Goal: Task Accomplishment & Management: Manage account settings

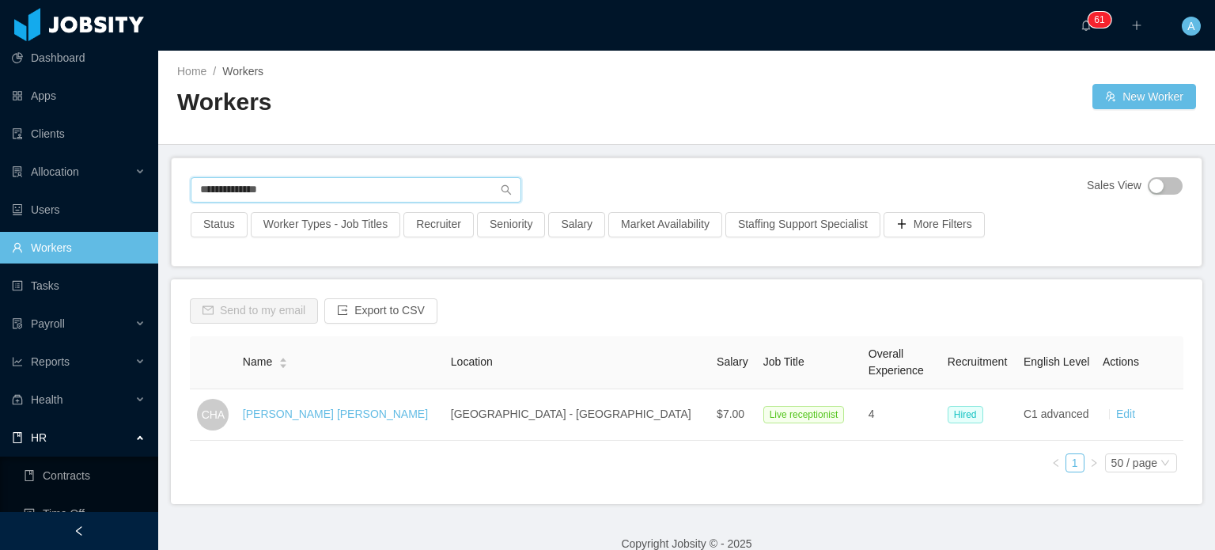
click at [331, 198] on input "**********" at bounding box center [356, 189] width 331 height 25
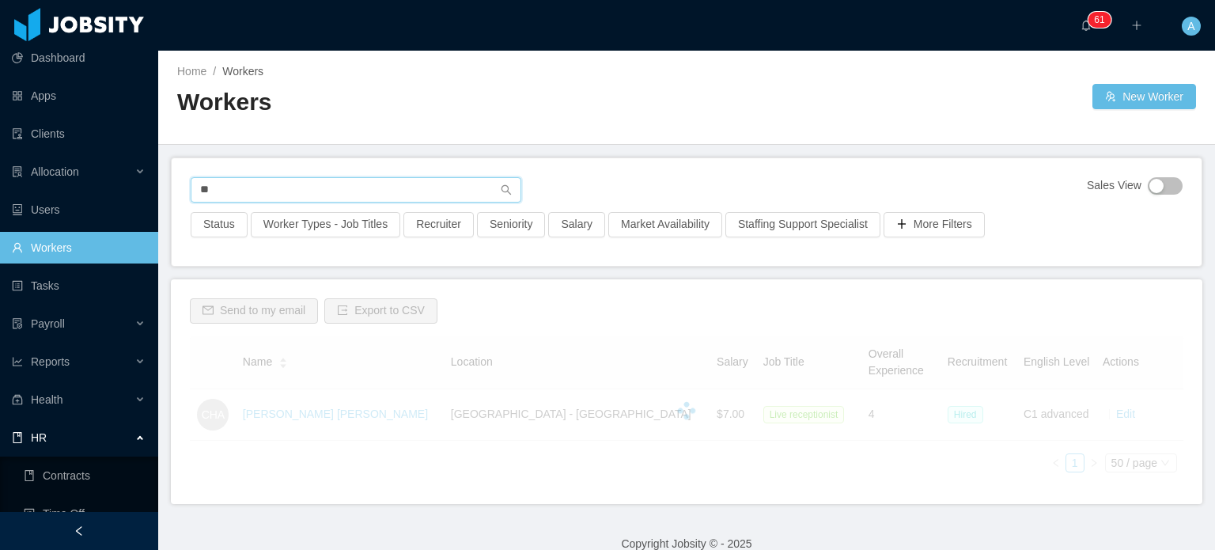
type input "*"
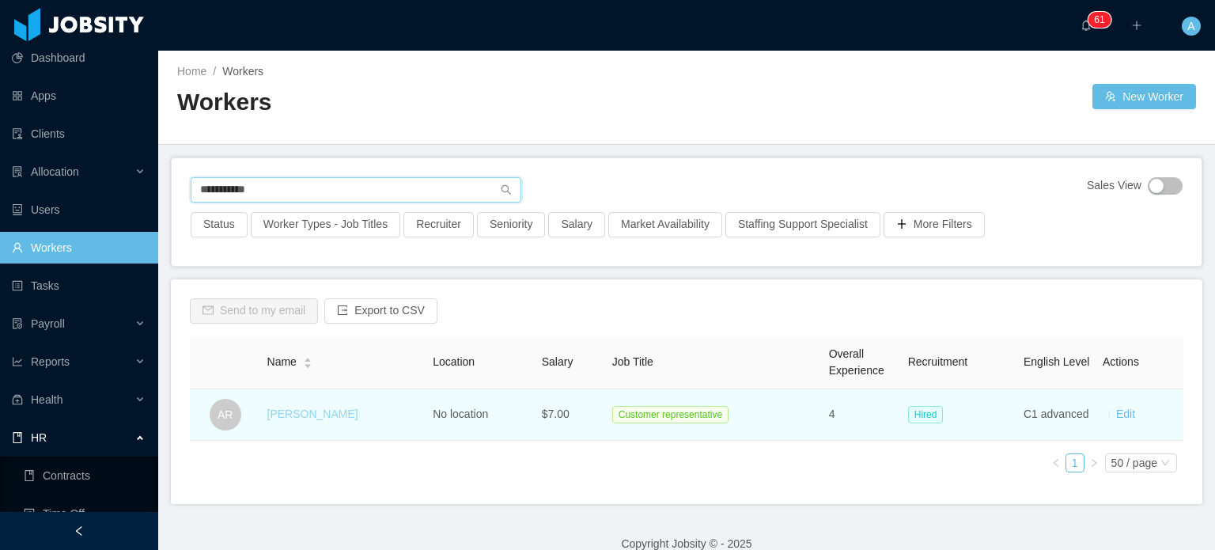
type input "**********"
click at [313, 417] on link "[PERSON_NAME]" at bounding box center [312, 413] width 91 height 13
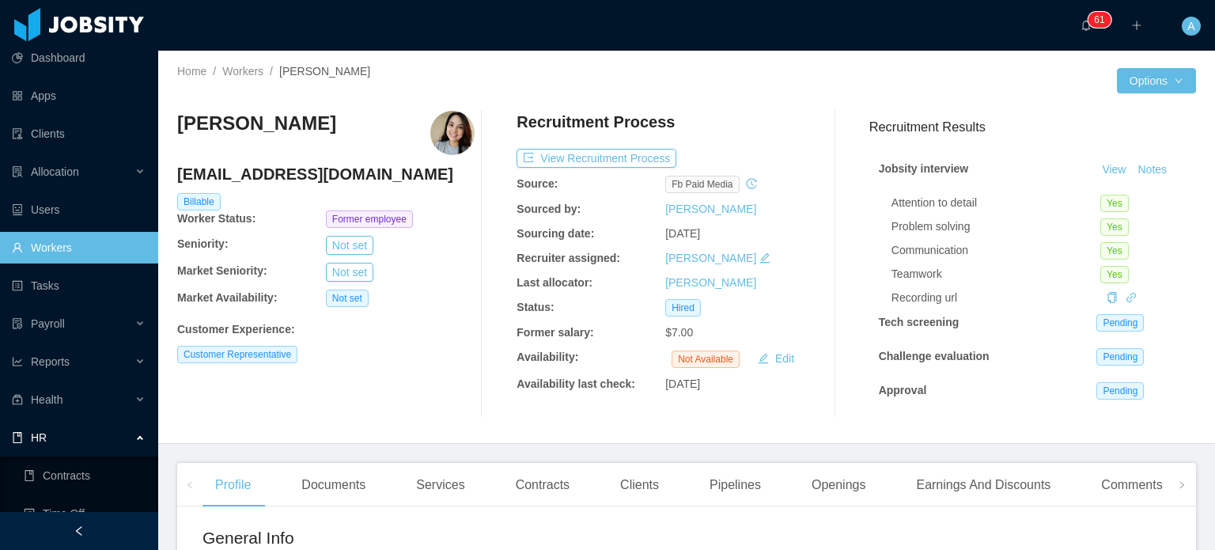
scroll to position [11, 0]
click at [960, 491] on div "Earnings And Discounts" at bounding box center [983, 485] width 160 height 44
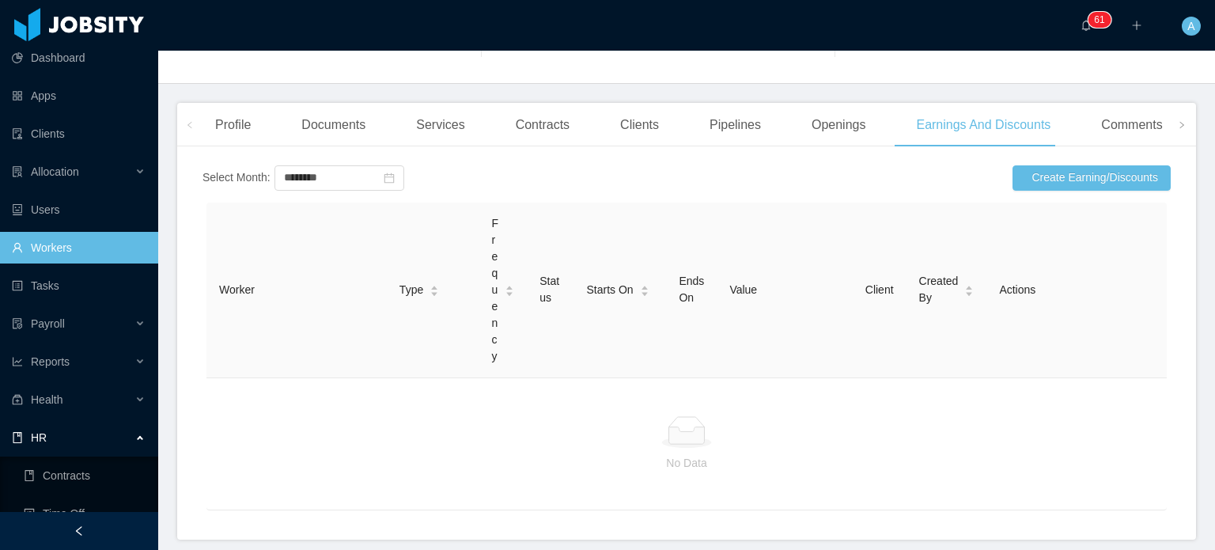
scroll to position [359, 0]
click at [1062, 186] on button "Create Earning/Discounts" at bounding box center [1092, 178] width 158 height 25
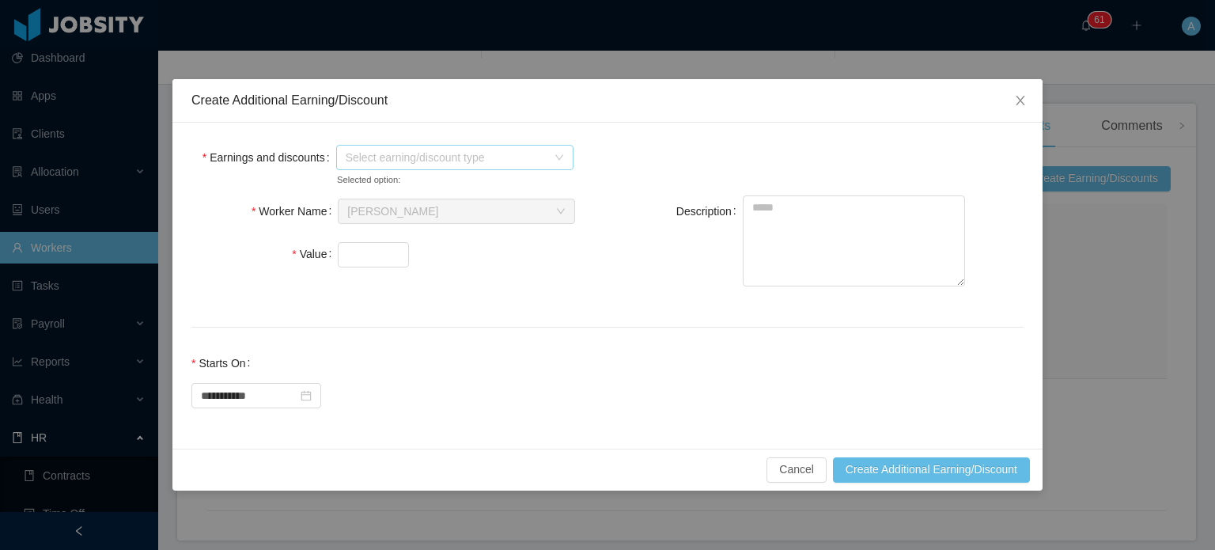
click at [555, 154] on icon "icon: down" at bounding box center [559, 157] width 9 height 9
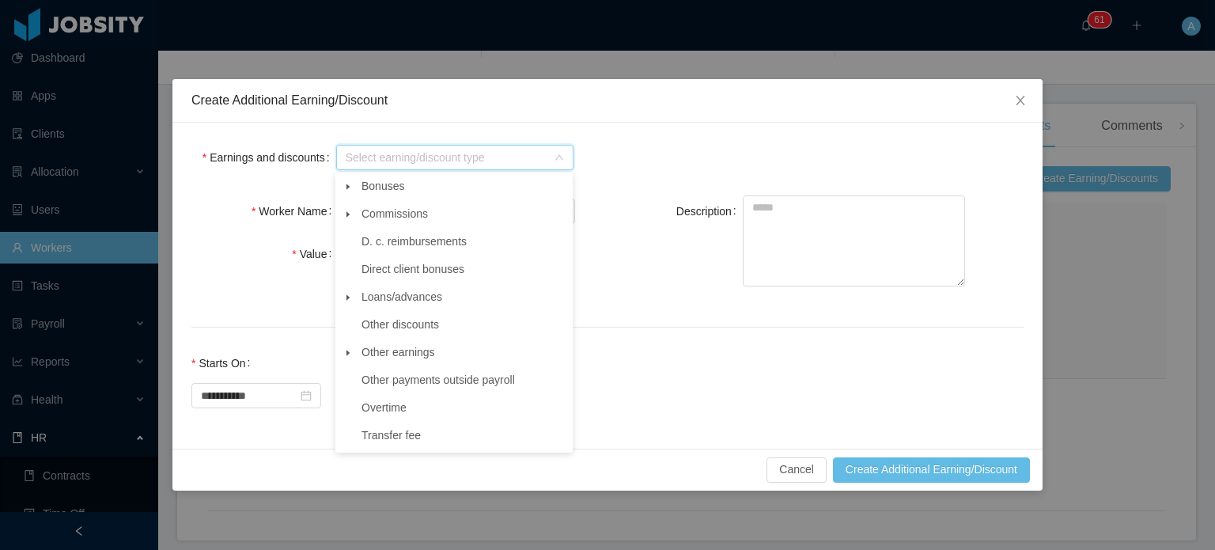
click at [348, 218] on icon "icon: caret-down" at bounding box center [348, 214] width 8 height 8
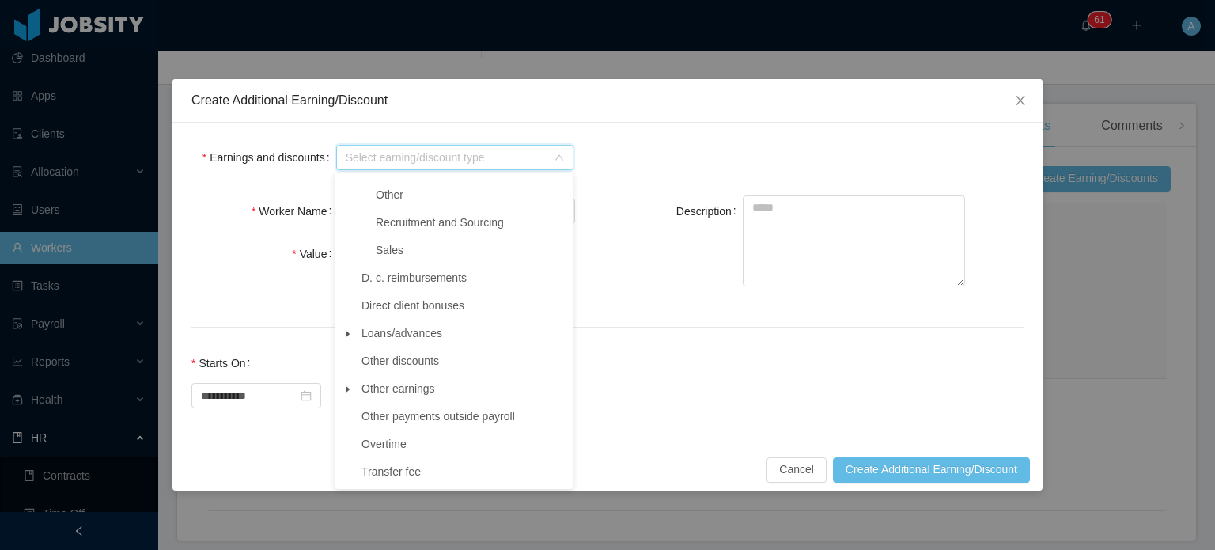
click at [356, 389] on span at bounding box center [348, 389] width 19 height 19
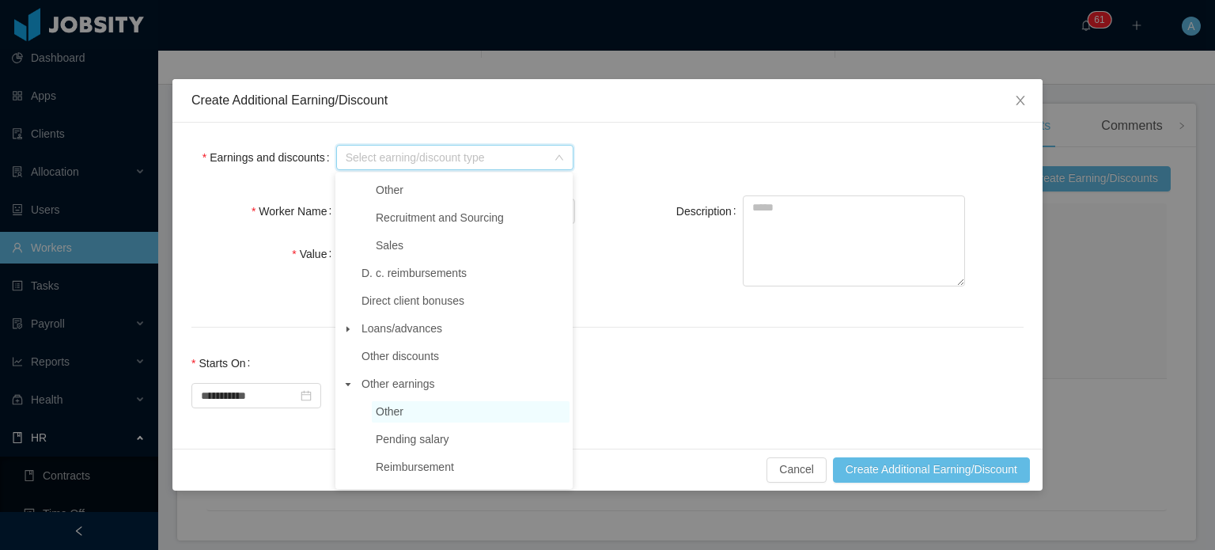
click at [377, 407] on span "Other" at bounding box center [390, 411] width 28 height 13
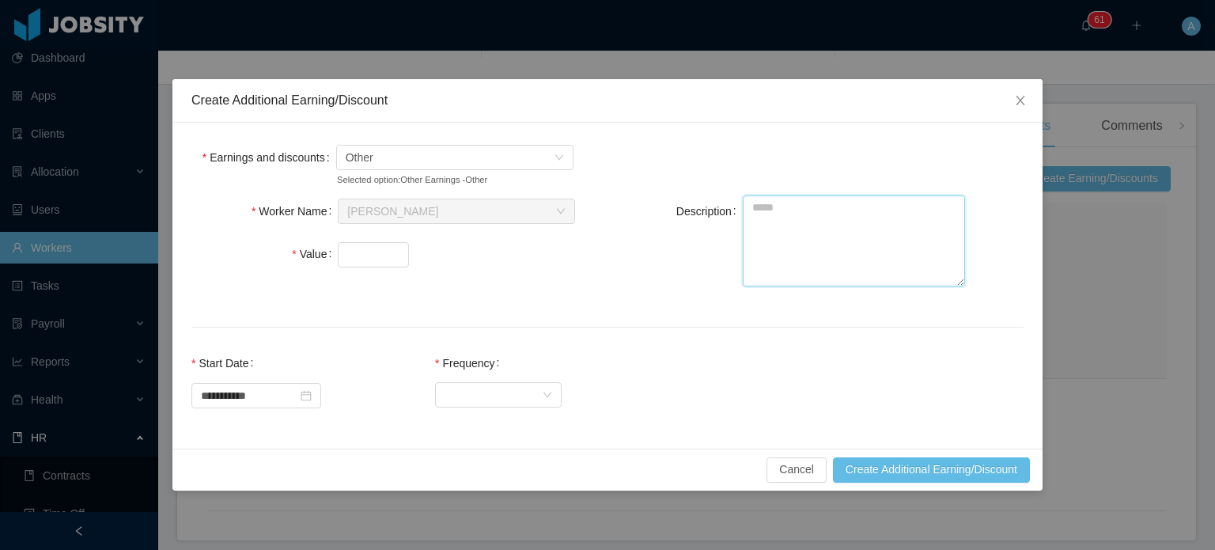
click at [785, 225] on textarea "Description" at bounding box center [854, 240] width 222 height 91
paste textarea "**********"
type textarea "**********"
click at [378, 245] on input "Value" at bounding box center [374, 255] width 70 height 24
type input "***"
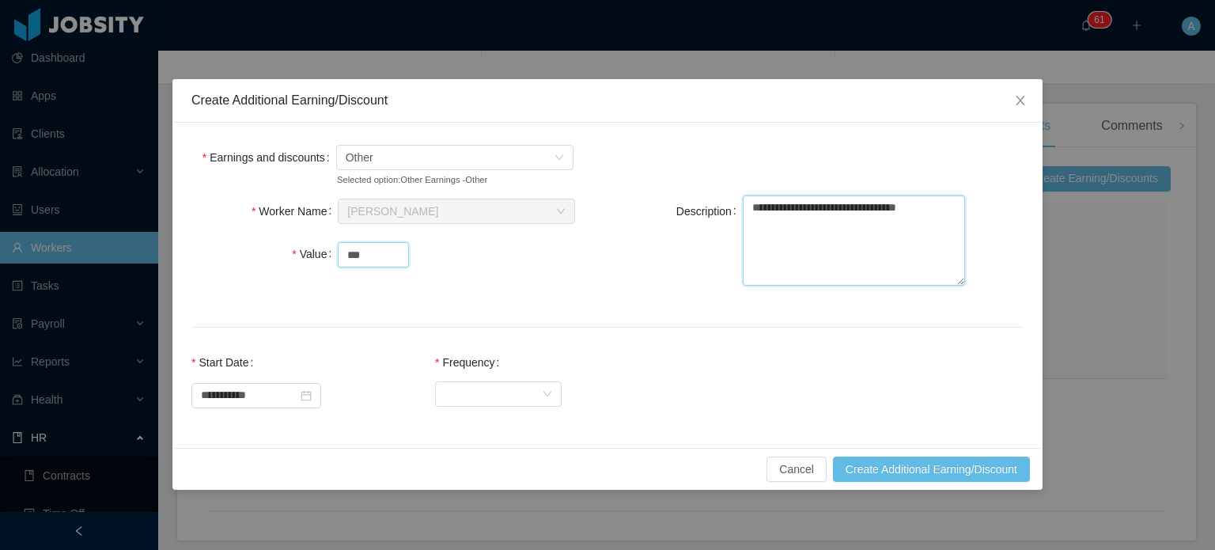
click at [804, 199] on textarea "**********" at bounding box center [854, 240] width 222 height 91
type textarea "**********"
click at [509, 394] on div "Select Frequency" at bounding box center [493, 394] width 97 height 24
click at [499, 419] on li "One Time" at bounding box center [512, 425] width 127 height 25
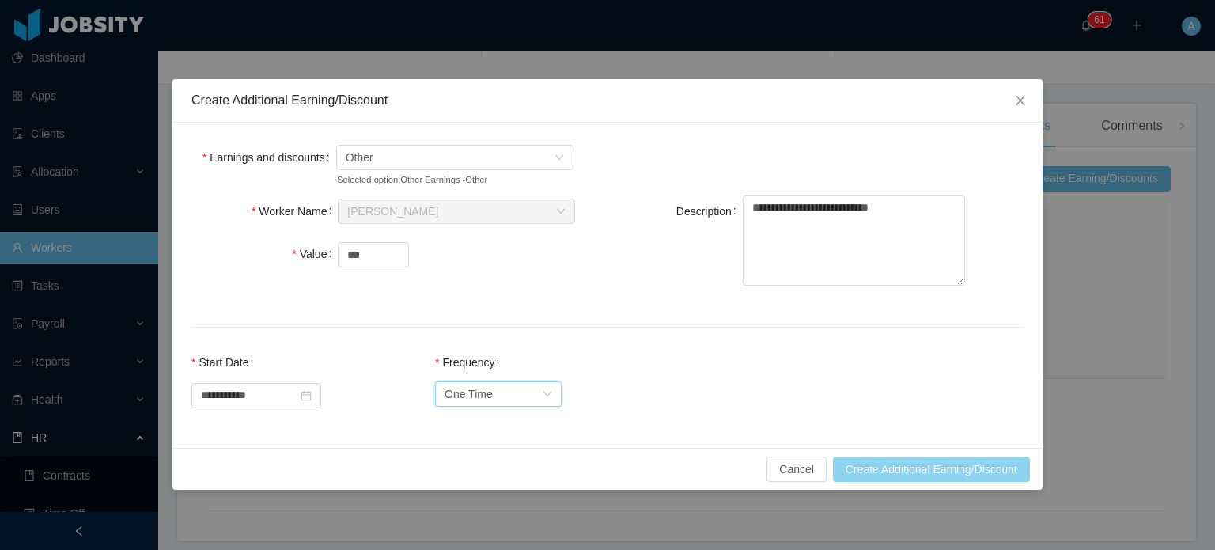
click at [926, 465] on button "Create Additional Earning/Discount" at bounding box center [931, 468] width 197 height 25
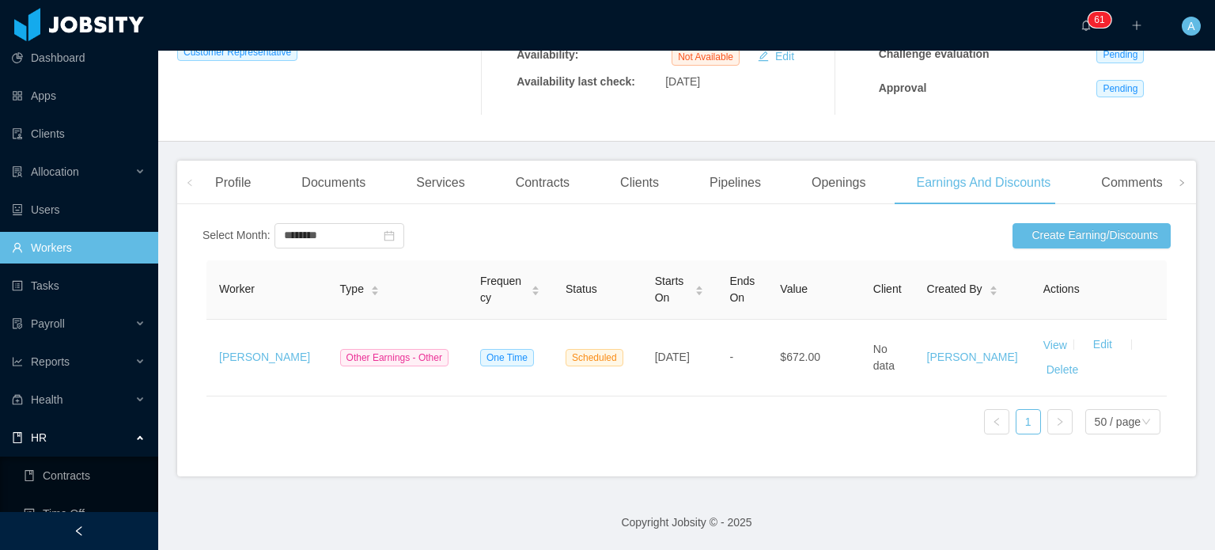
scroll to position [316, 0]
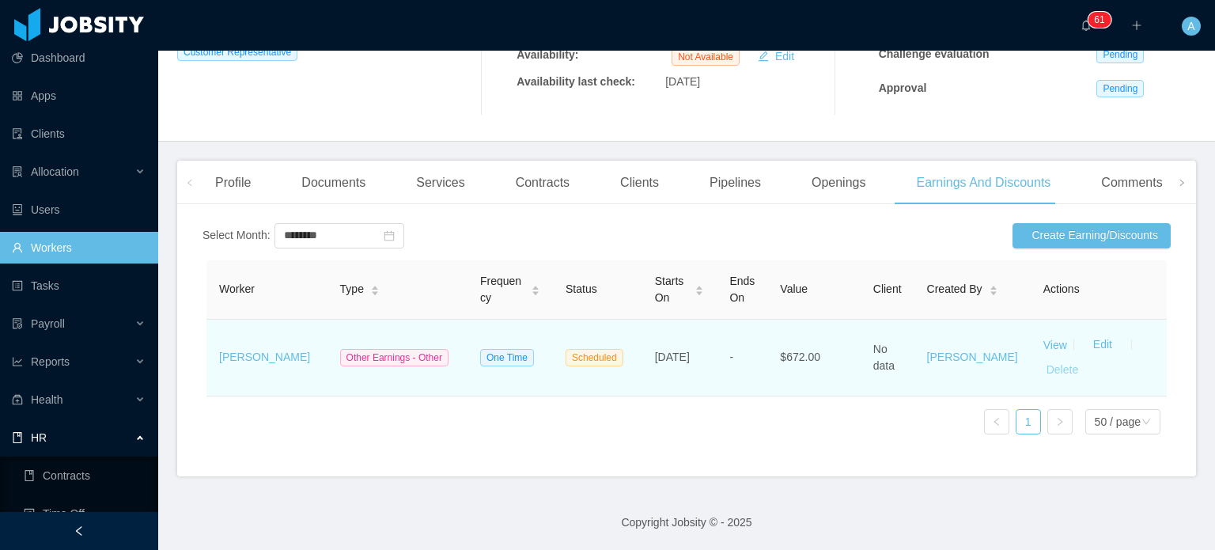
click at [1047, 359] on button "Delete" at bounding box center [1062, 370] width 38 height 25
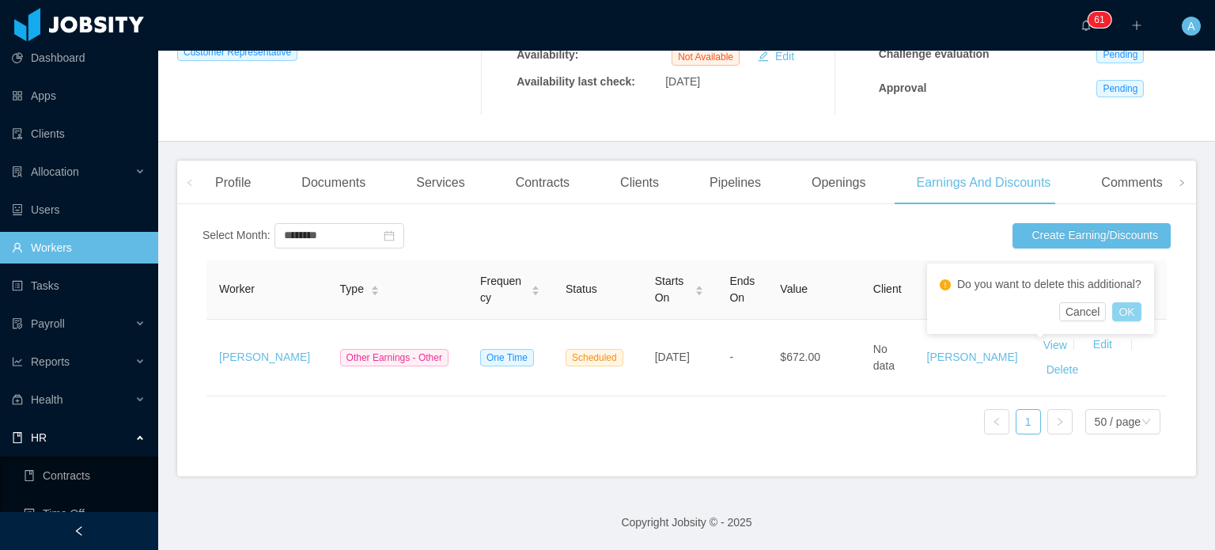
click at [1136, 306] on button "OK" at bounding box center [1126, 311] width 28 height 19
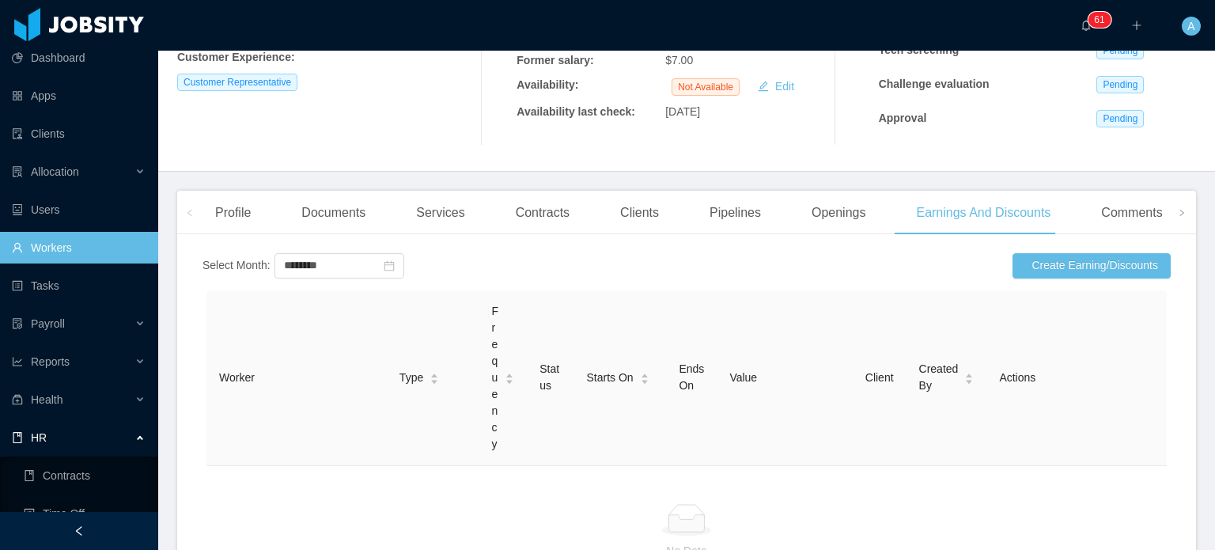
scroll to position [275, 0]
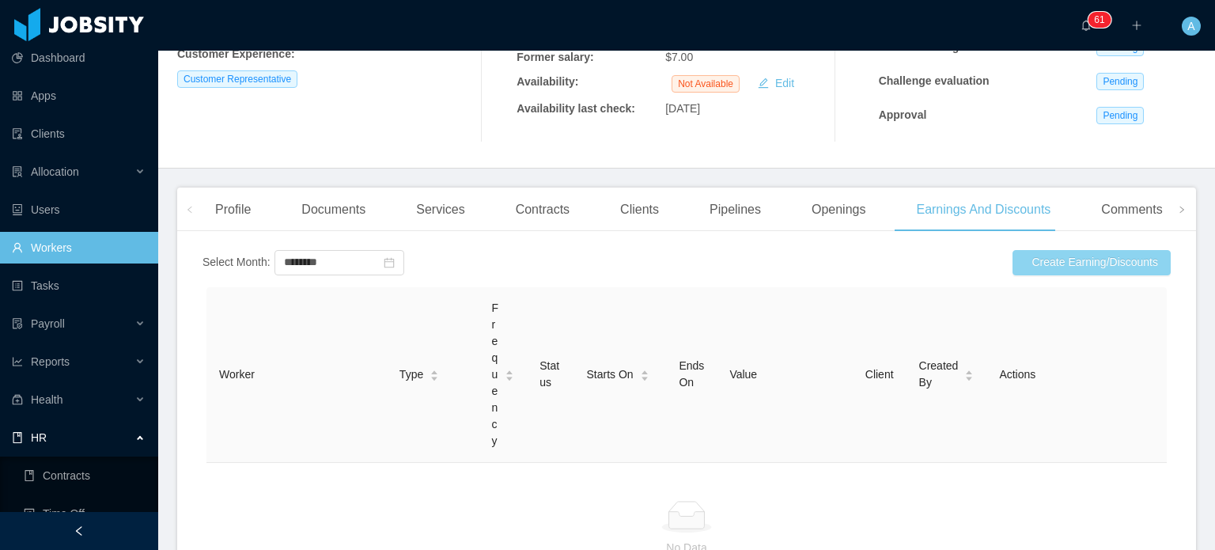
click at [1038, 257] on button "Create Earning/Discounts" at bounding box center [1092, 262] width 158 height 25
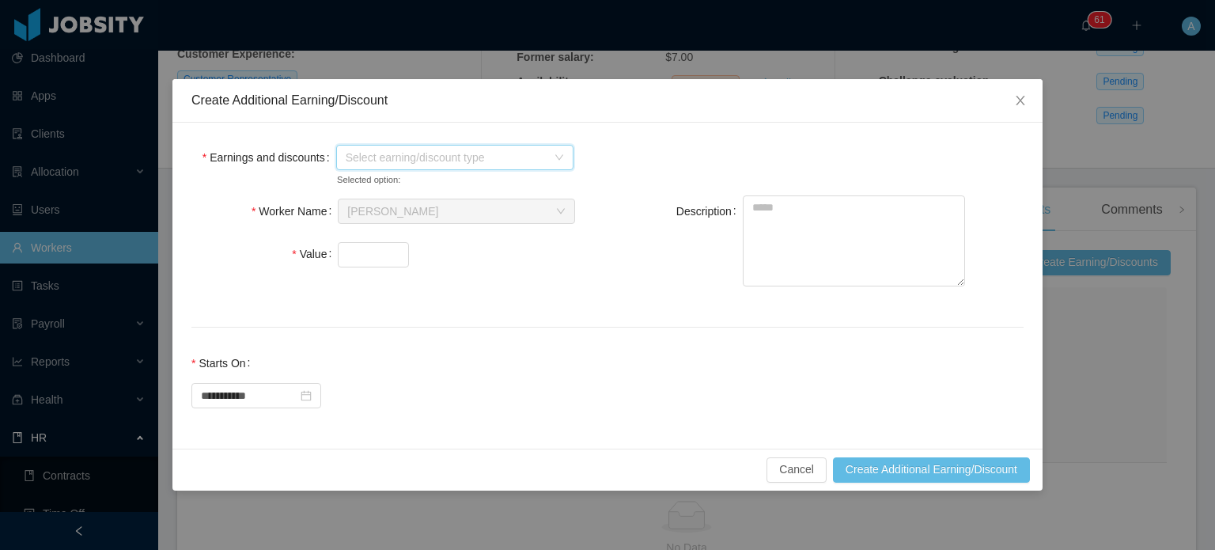
click at [503, 157] on span "Select earning/discount type" at bounding box center [446, 158] width 201 height 16
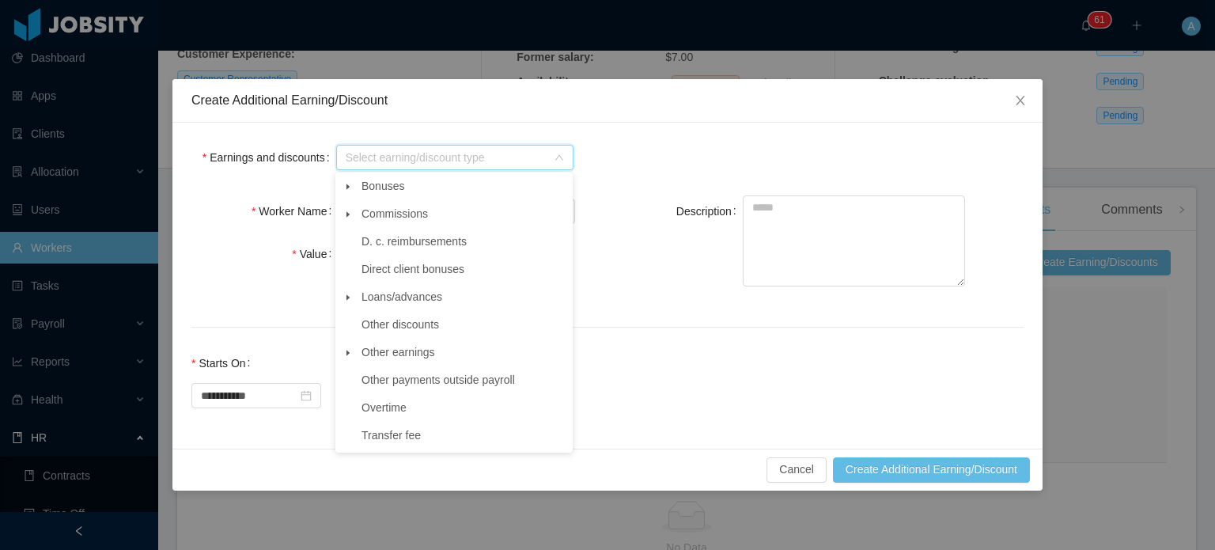
click at [350, 357] on icon "icon: caret-down" at bounding box center [348, 353] width 8 height 8
click at [374, 385] on span "Other" at bounding box center [471, 379] width 198 height 21
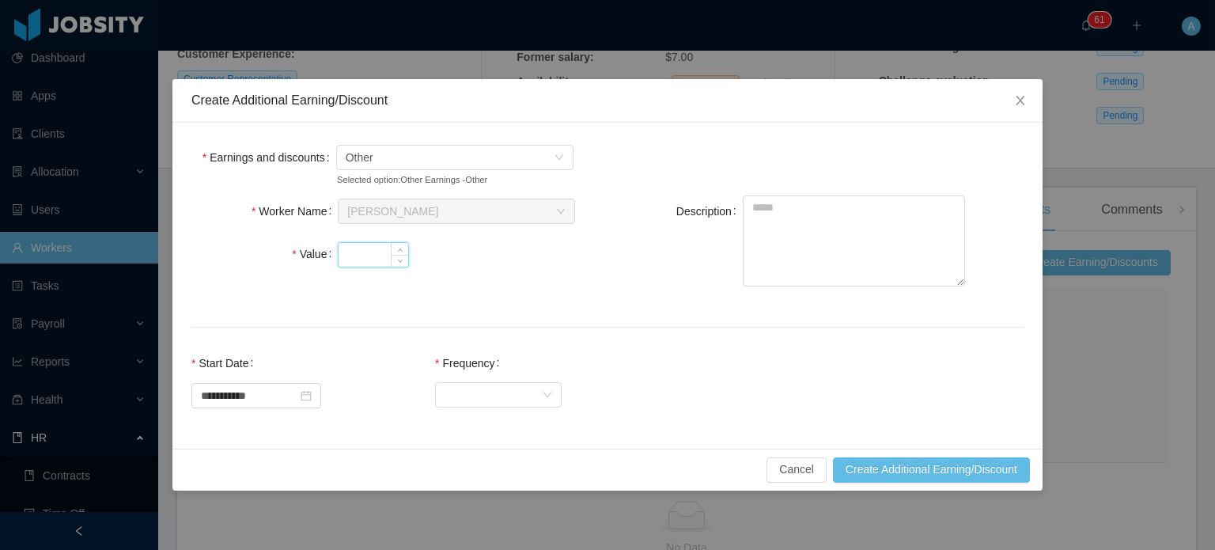
click at [377, 259] on input "Value" at bounding box center [374, 255] width 70 height 24
type input "***"
click at [772, 218] on textarea "Description" at bounding box center [854, 240] width 222 height 91
paste textarea "**********"
type textarea "**********"
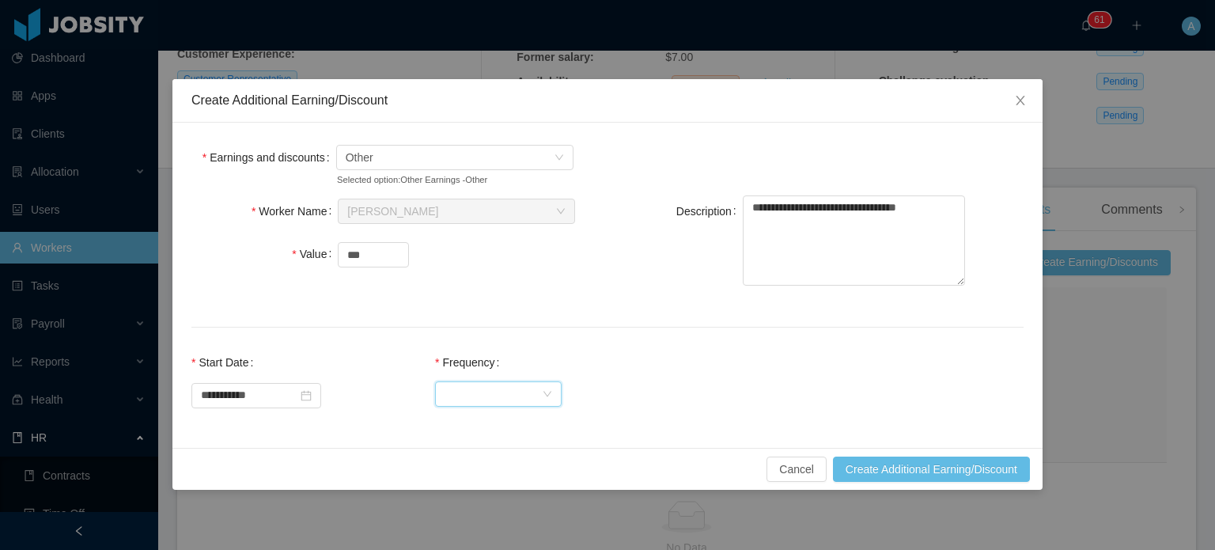
click at [520, 395] on div "Select Frequency" at bounding box center [493, 394] width 97 height 24
click at [500, 423] on li "One Time" at bounding box center [512, 425] width 127 height 25
click at [903, 471] on button "Create Additional Earning/Discount" at bounding box center [931, 468] width 197 height 25
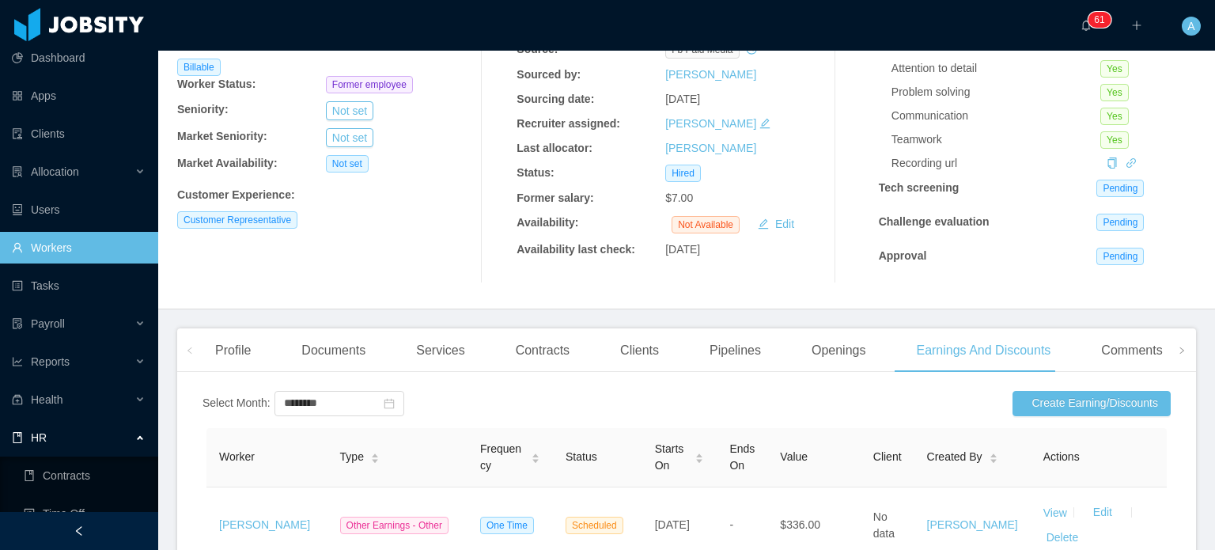
scroll to position [0, 0]
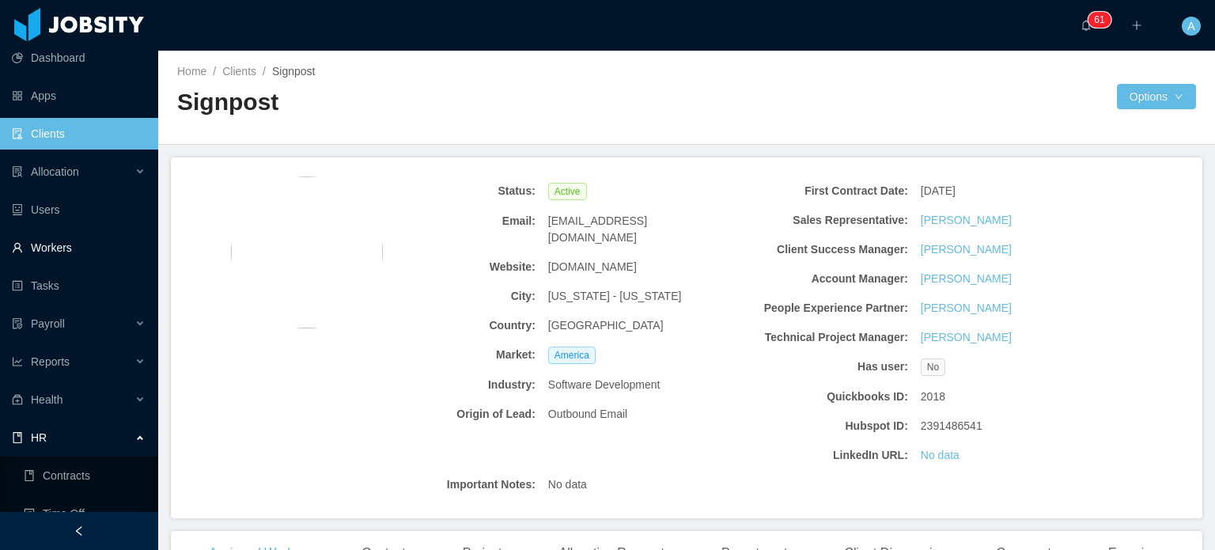
click at [51, 251] on link "Workers" at bounding box center [79, 248] width 134 height 32
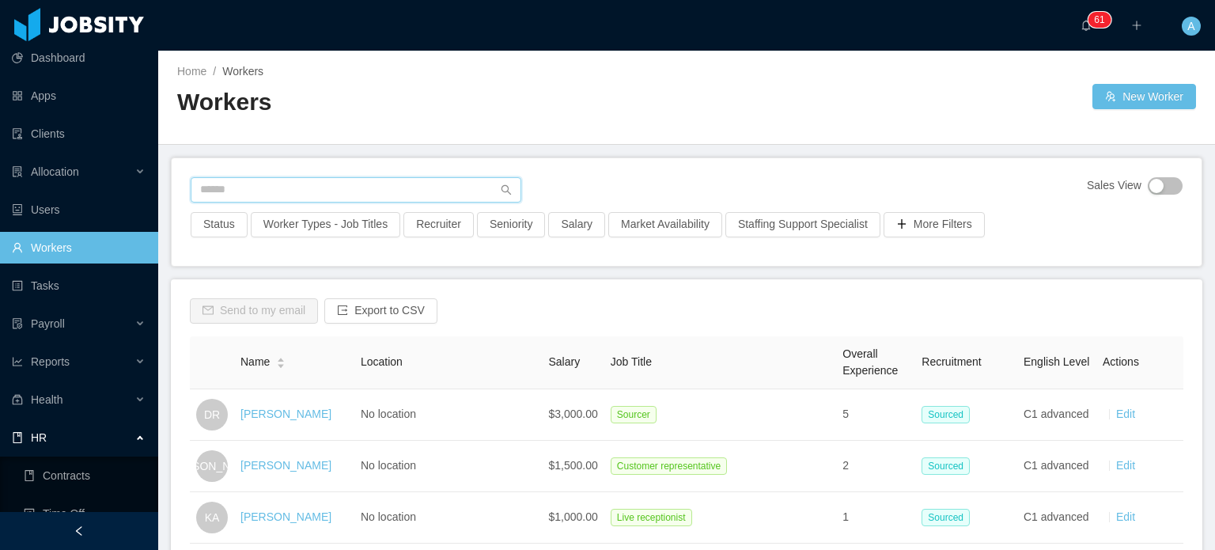
click at [301, 195] on input "text" at bounding box center [356, 189] width 331 height 25
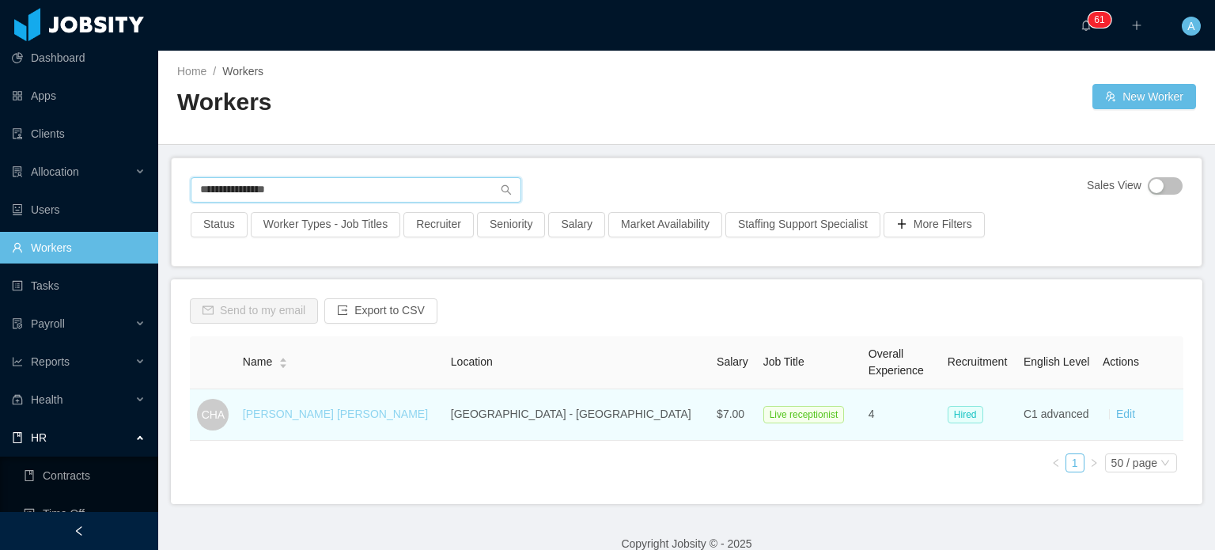
type input "**********"
click at [298, 415] on link "Claudia Hernandez Aguilar" at bounding box center [335, 413] width 185 height 13
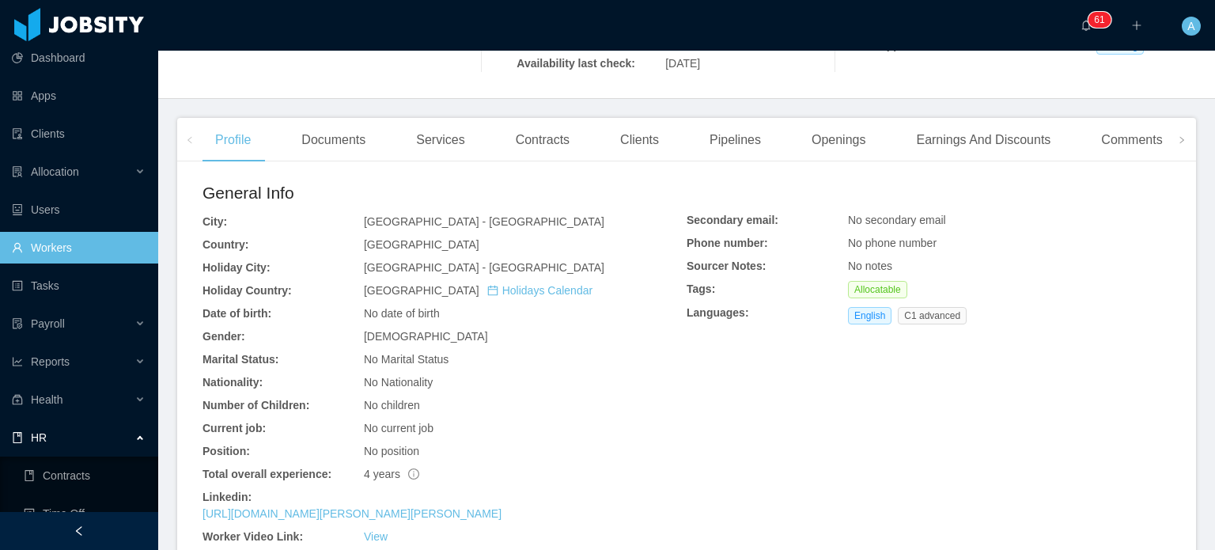
scroll to position [345, 0]
click at [1016, 138] on div "Earnings And Discounts" at bounding box center [983, 140] width 160 height 44
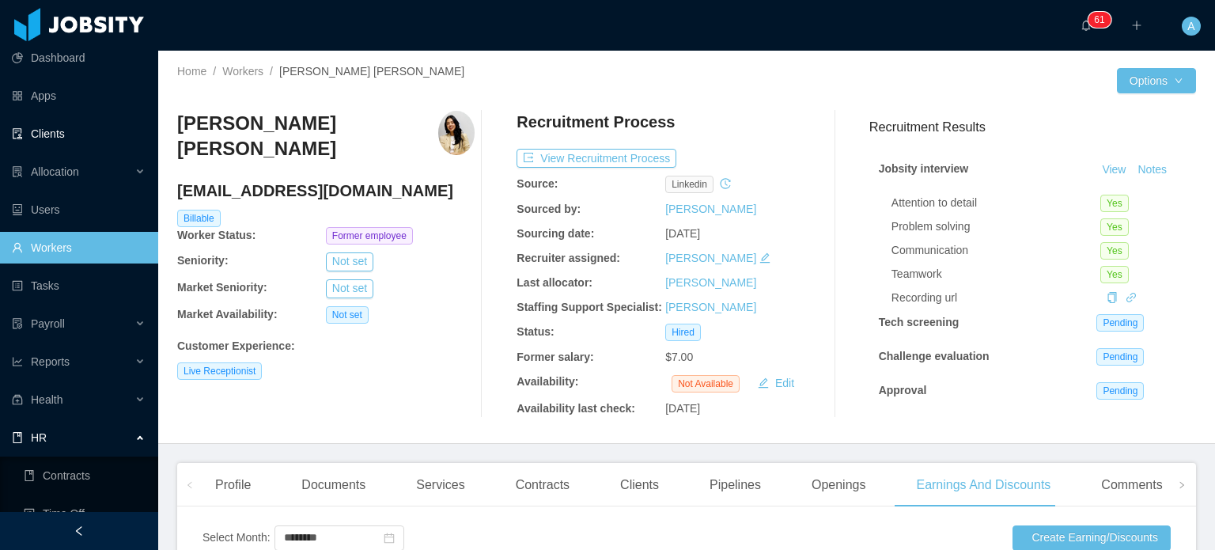
click at [79, 134] on link "Clients" at bounding box center [79, 134] width 134 height 32
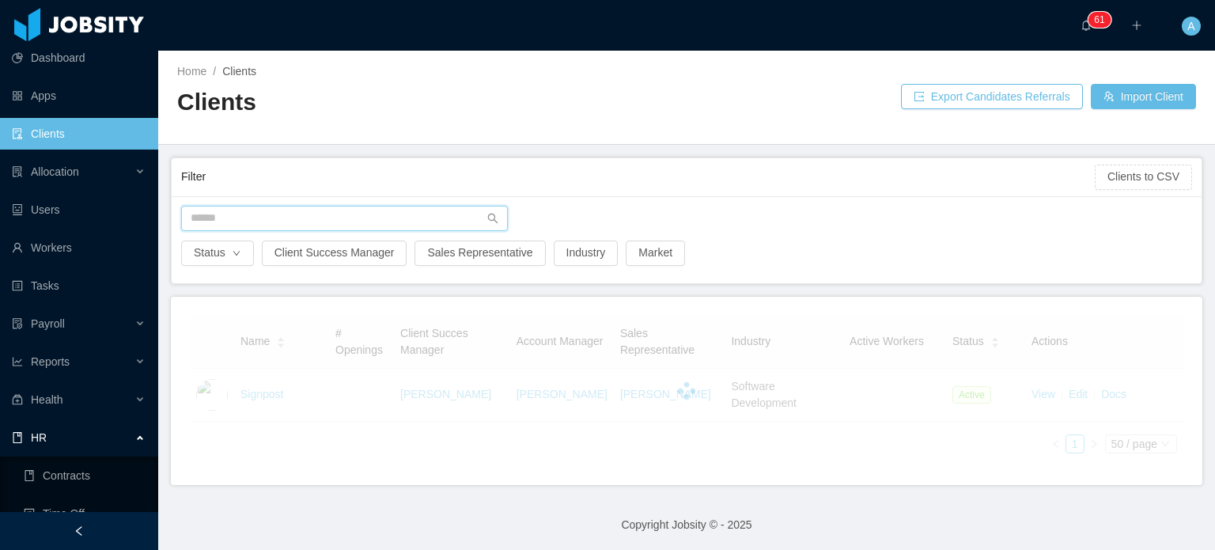
click at [294, 218] on input "text" at bounding box center [344, 218] width 327 height 25
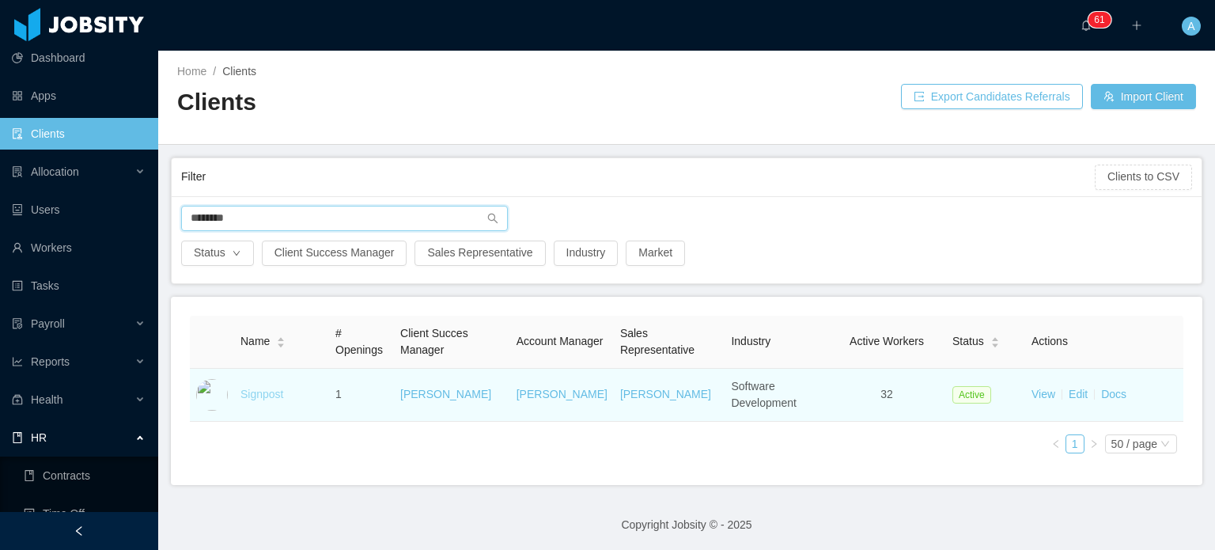
type input "********"
click at [253, 400] on link "Signpost" at bounding box center [262, 394] width 43 height 13
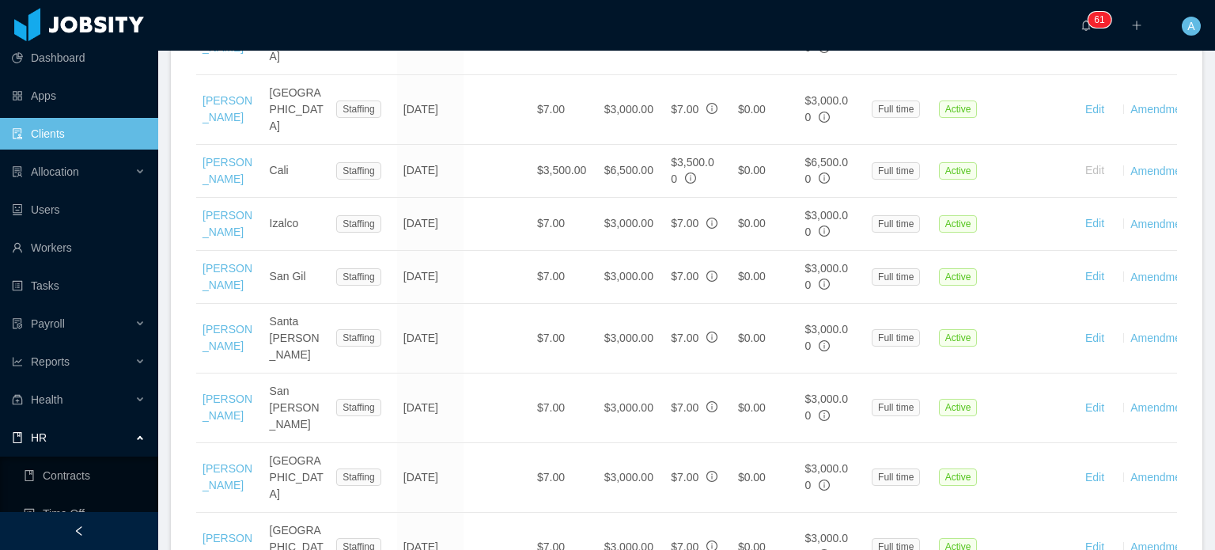
scroll to position [1724, 0]
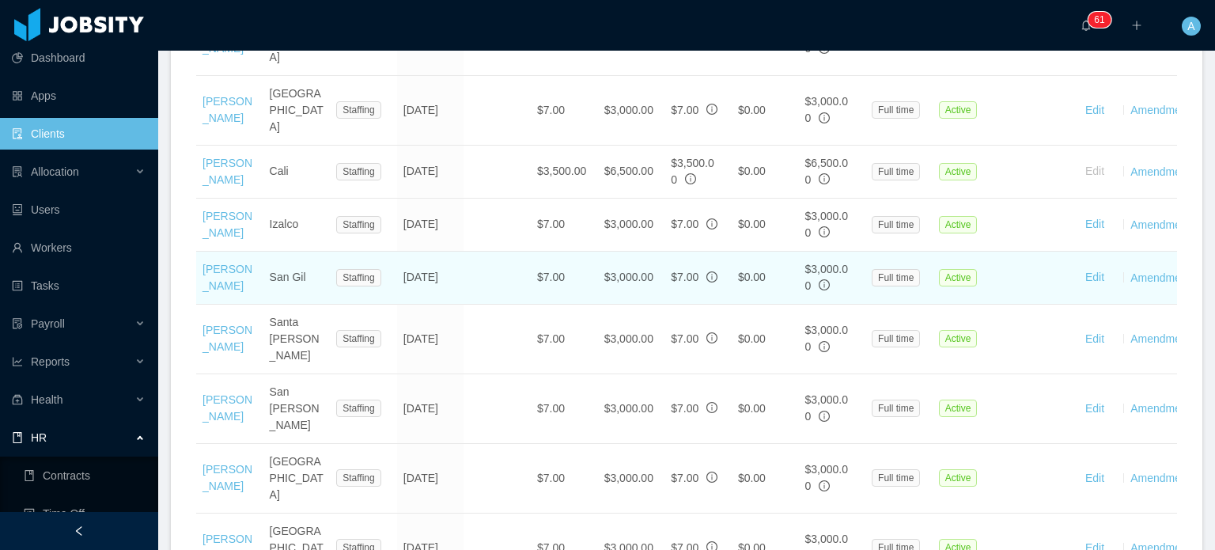
click at [216, 252] on td "[PERSON_NAME]" at bounding box center [229, 278] width 67 height 53
click at [216, 263] on link "[PERSON_NAME]" at bounding box center [228, 277] width 50 height 29
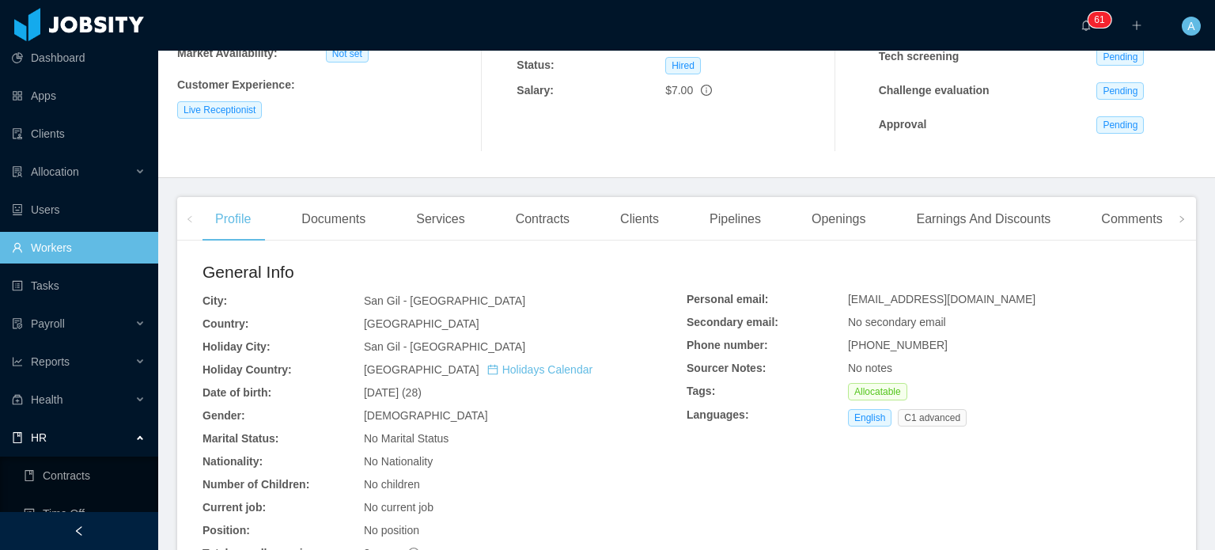
scroll to position [266, 0]
click at [1000, 229] on div "Earnings And Discounts" at bounding box center [983, 220] width 160 height 44
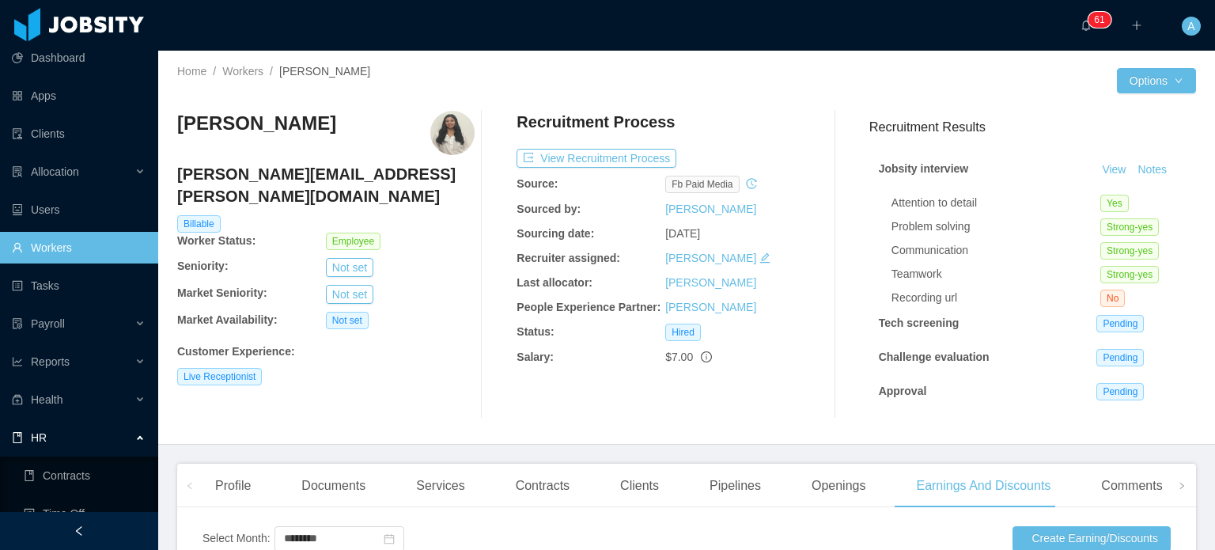
click at [69, 246] on link "Workers" at bounding box center [79, 248] width 134 height 32
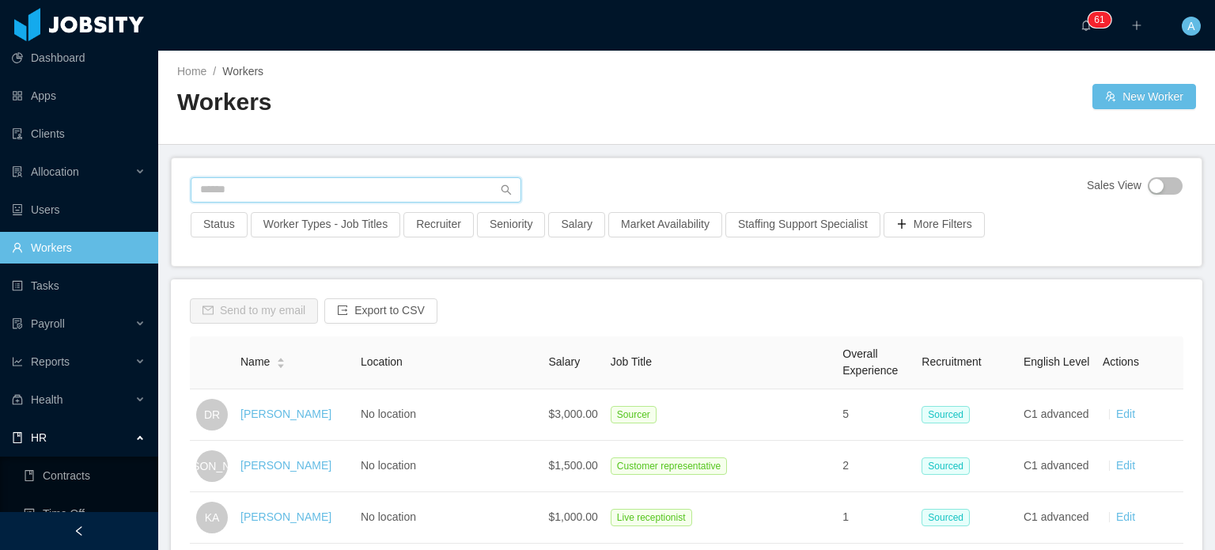
click at [266, 188] on input "text" at bounding box center [356, 189] width 331 height 25
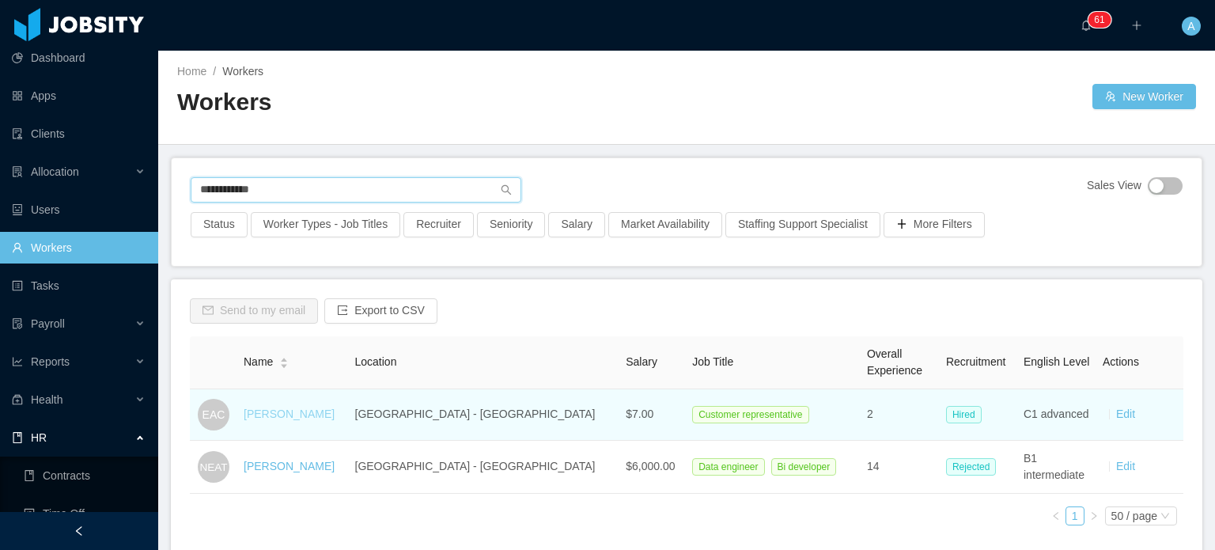
type input "**********"
click at [290, 411] on link "[PERSON_NAME]" at bounding box center [289, 413] width 91 height 13
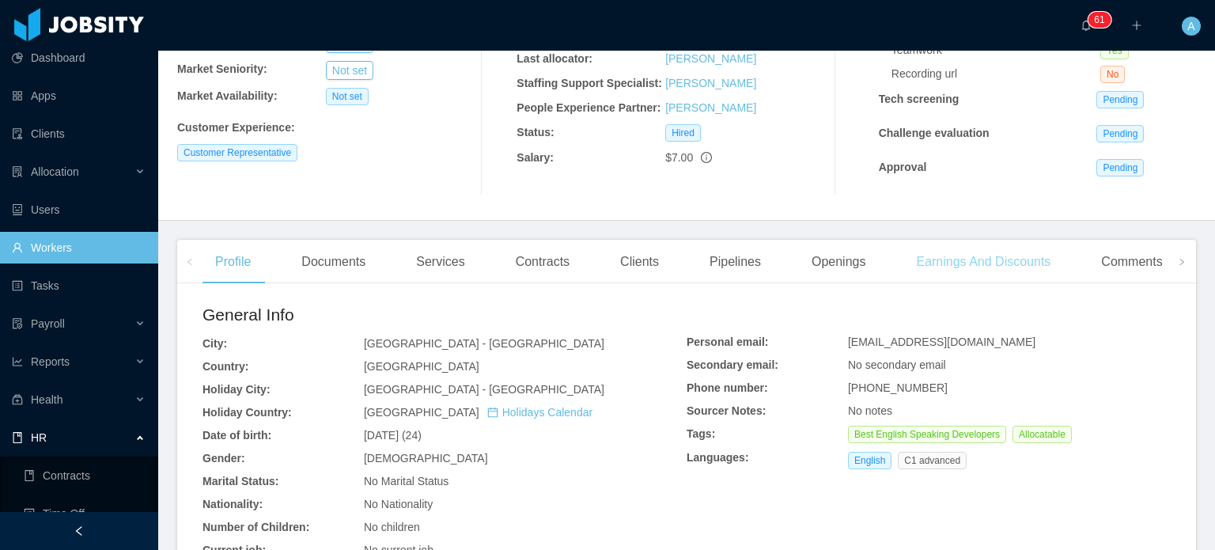
scroll to position [229, 0]
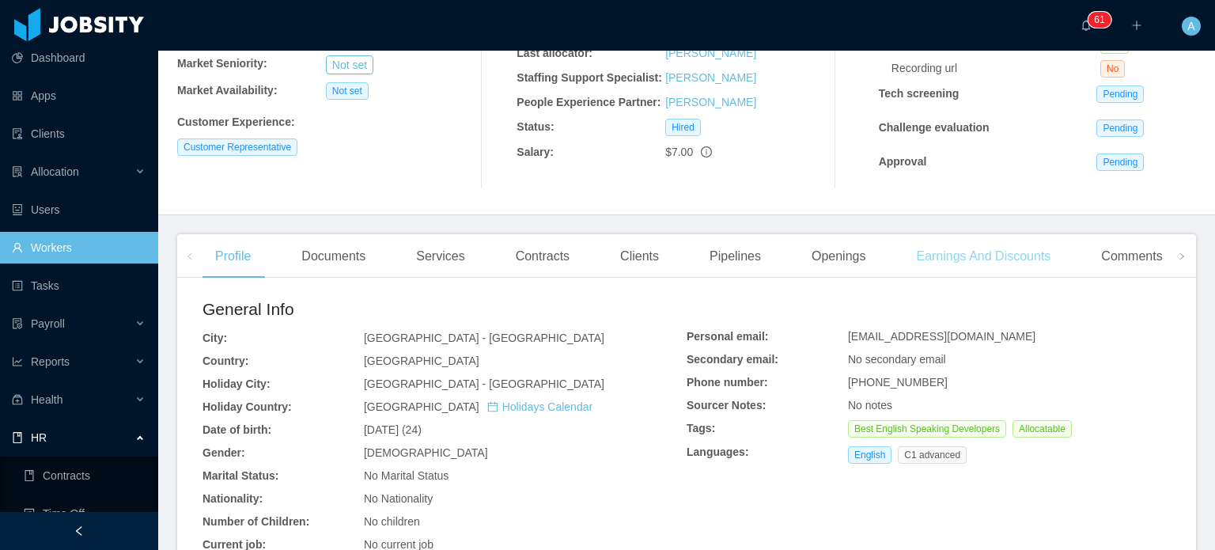
click at [997, 255] on div "Earnings And Discounts" at bounding box center [983, 256] width 160 height 44
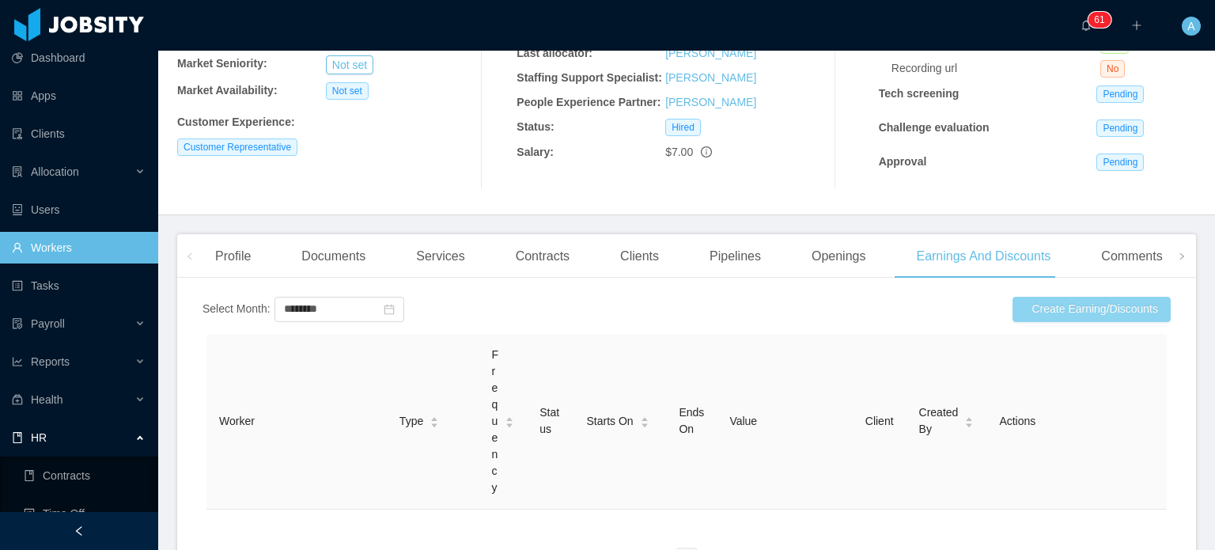
click at [1038, 305] on button "Create Earning/Discounts" at bounding box center [1092, 309] width 158 height 25
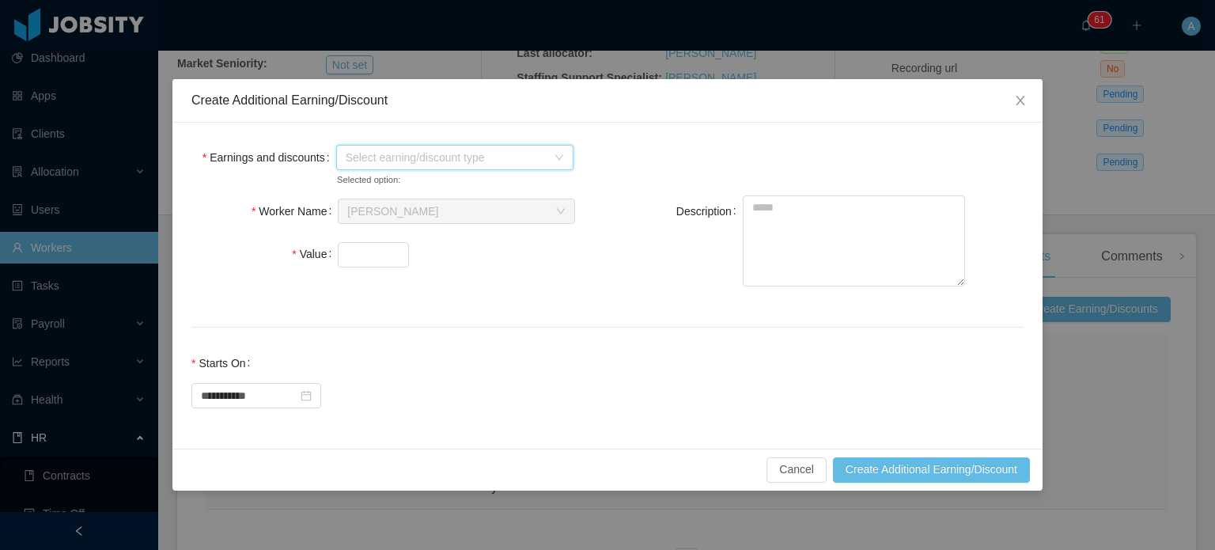
click at [564, 157] on span "Select earning/discount type" at bounding box center [454, 157] width 237 height 25
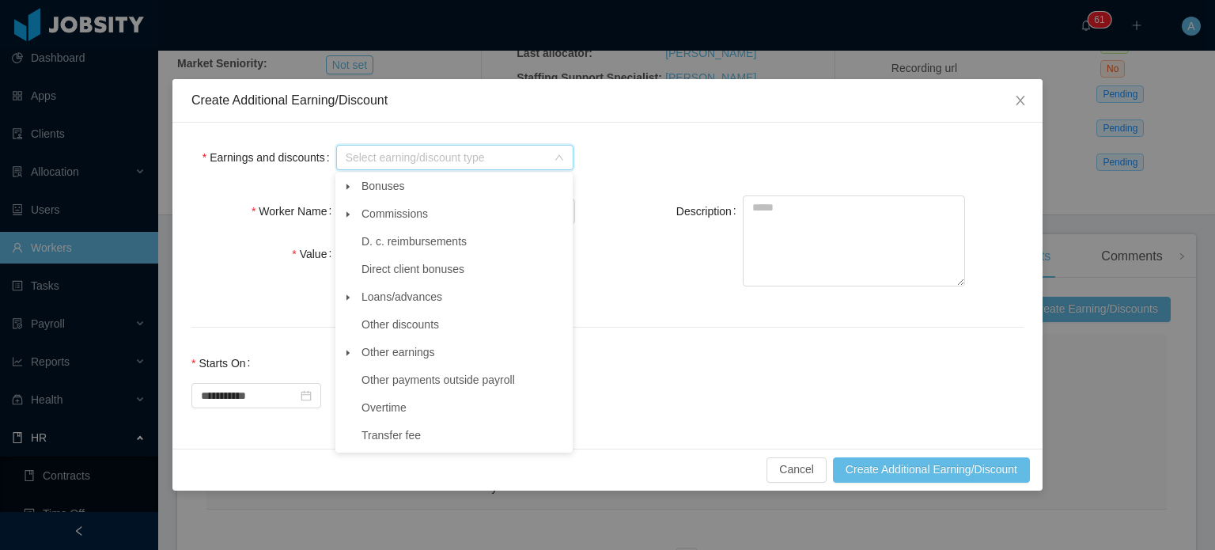
click at [348, 357] on icon "icon: caret-down" at bounding box center [348, 353] width 8 height 8
click at [372, 383] on span "Other" at bounding box center [471, 379] width 198 height 21
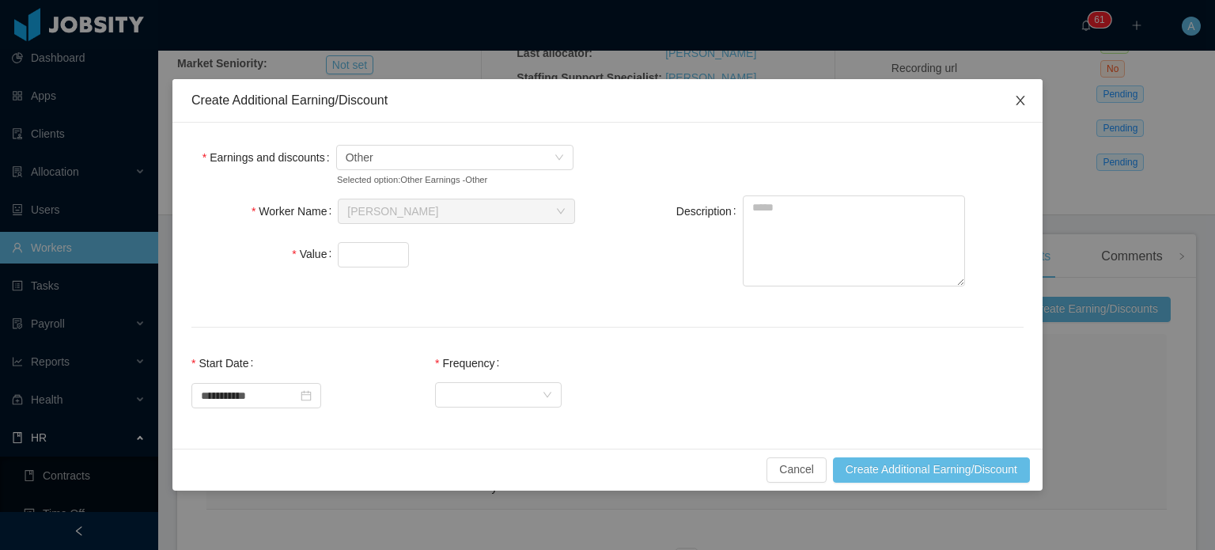
click at [1009, 104] on span "Close" at bounding box center [1020, 101] width 44 height 44
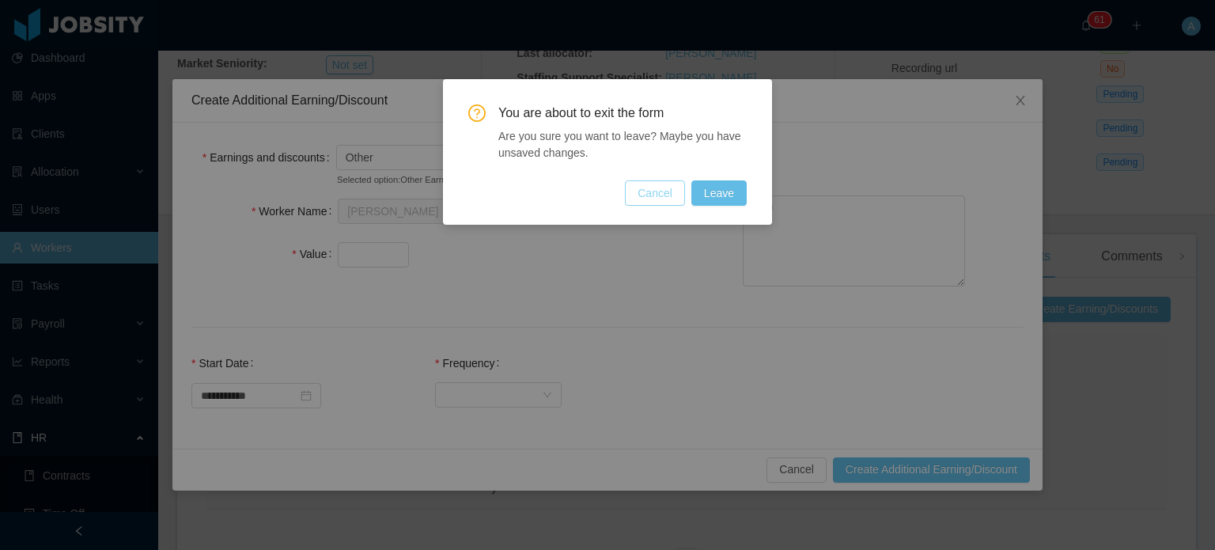
click at [658, 187] on button "Cancel" at bounding box center [655, 192] width 60 height 25
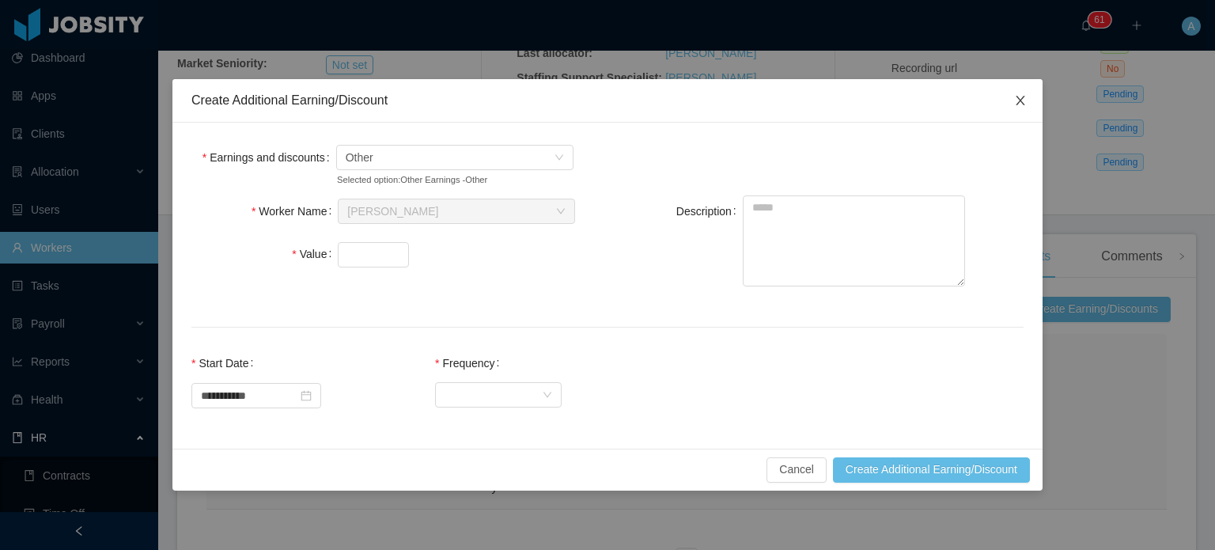
click at [1005, 111] on span "Close" at bounding box center [1020, 101] width 44 height 44
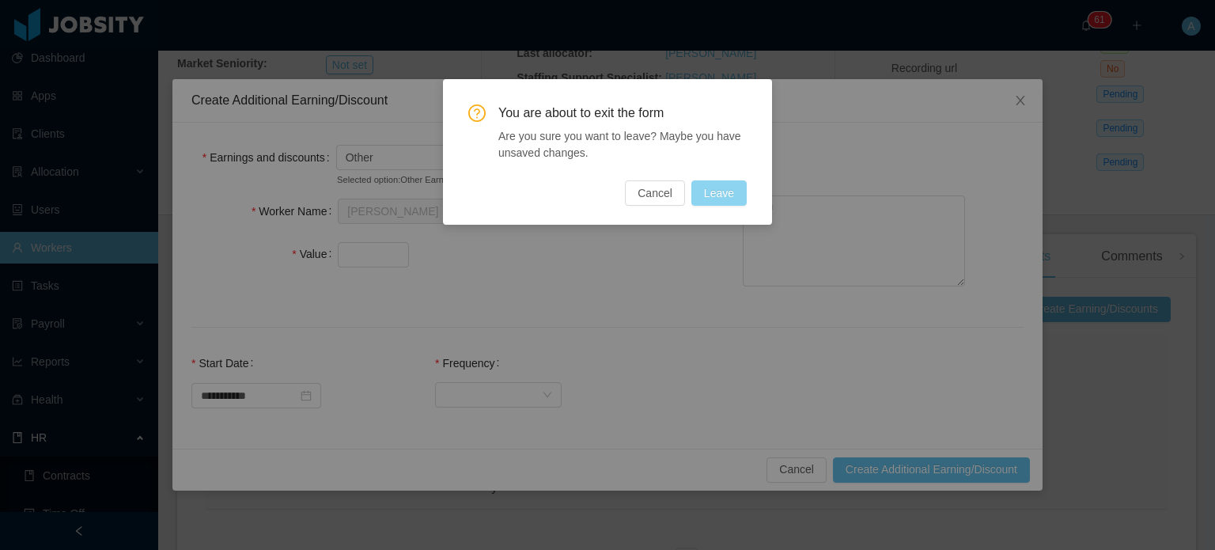
click at [729, 182] on button "Leave" at bounding box center [718, 192] width 55 height 25
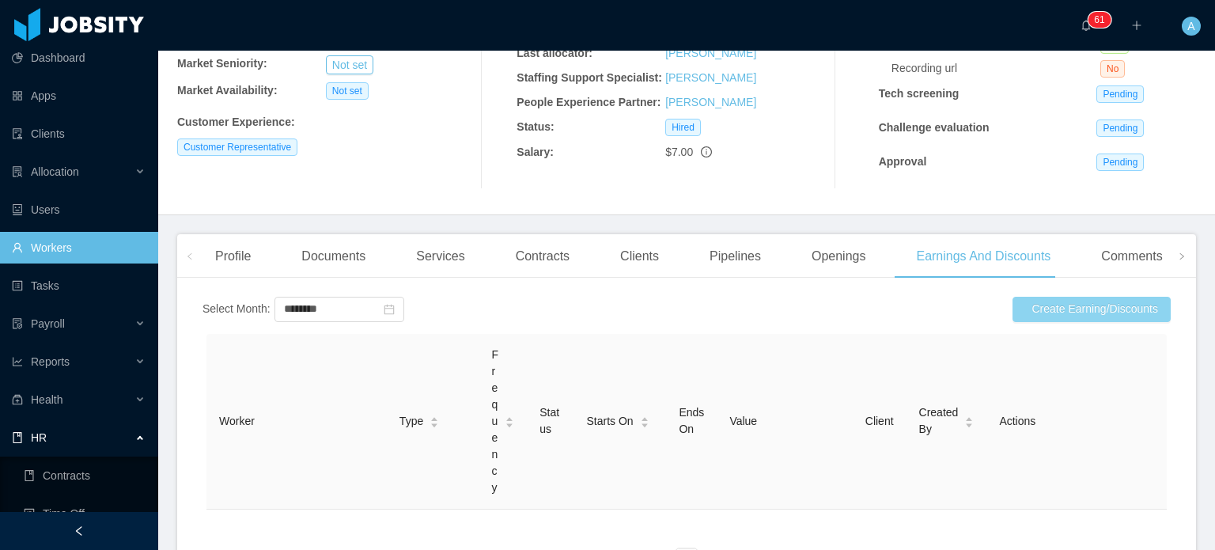
click at [1034, 321] on button "Create Earning/Discounts" at bounding box center [1092, 309] width 158 height 25
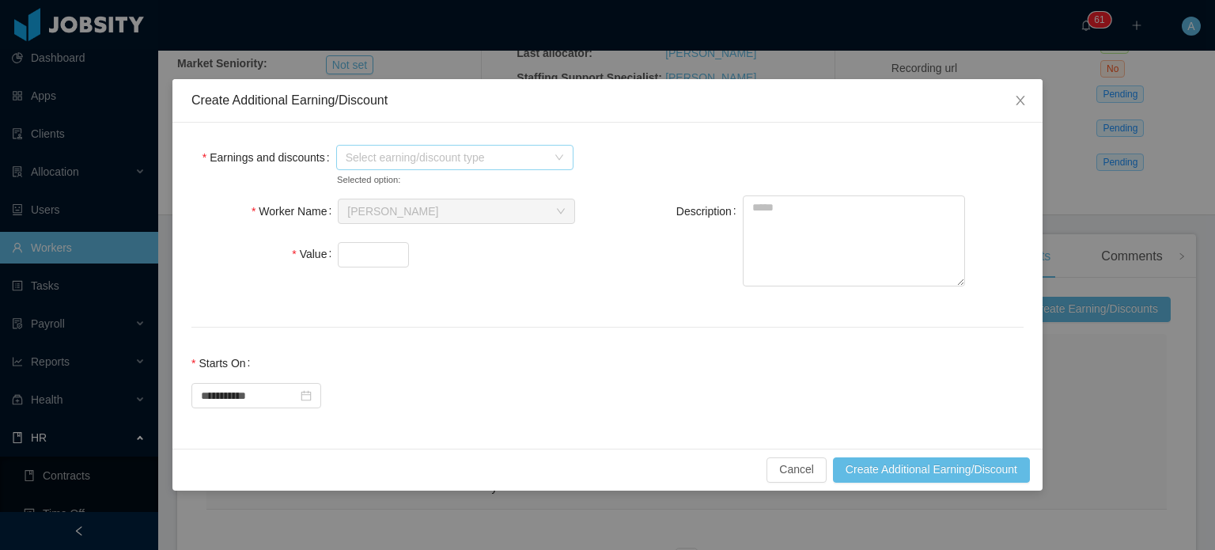
click at [541, 165] on span "Select earning/discount type" at bounding box center [450, 158] width 208 height 24
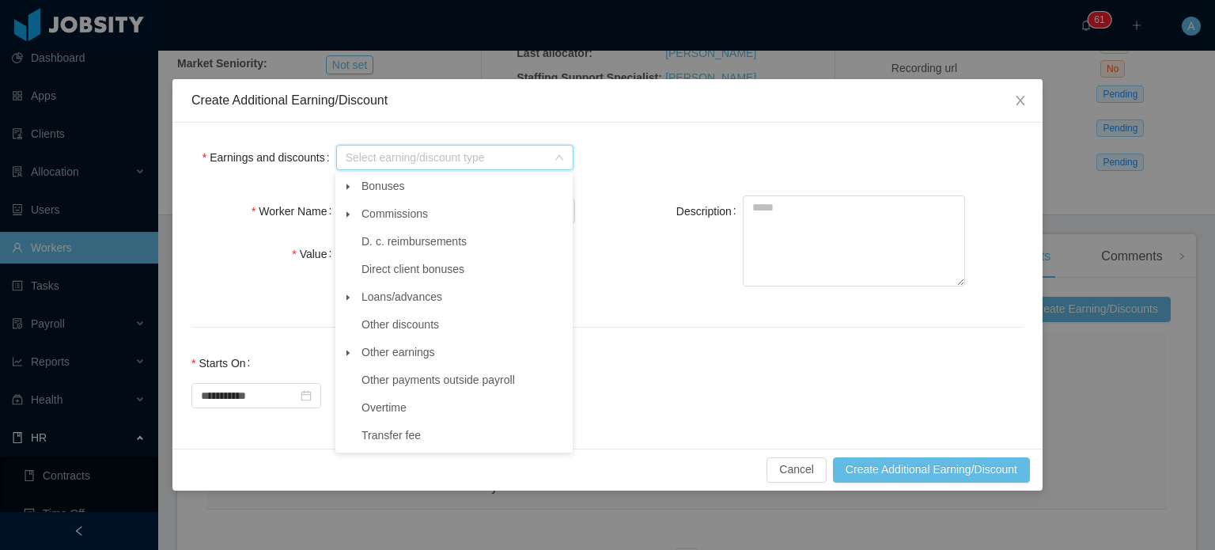
click at [345, 357] on icon "icon: caret-down" at bounding box center [348, 353] width 8 height 8
click at [377, 382] on span "Other" at bounding box center [390, 379] width 28 height 13
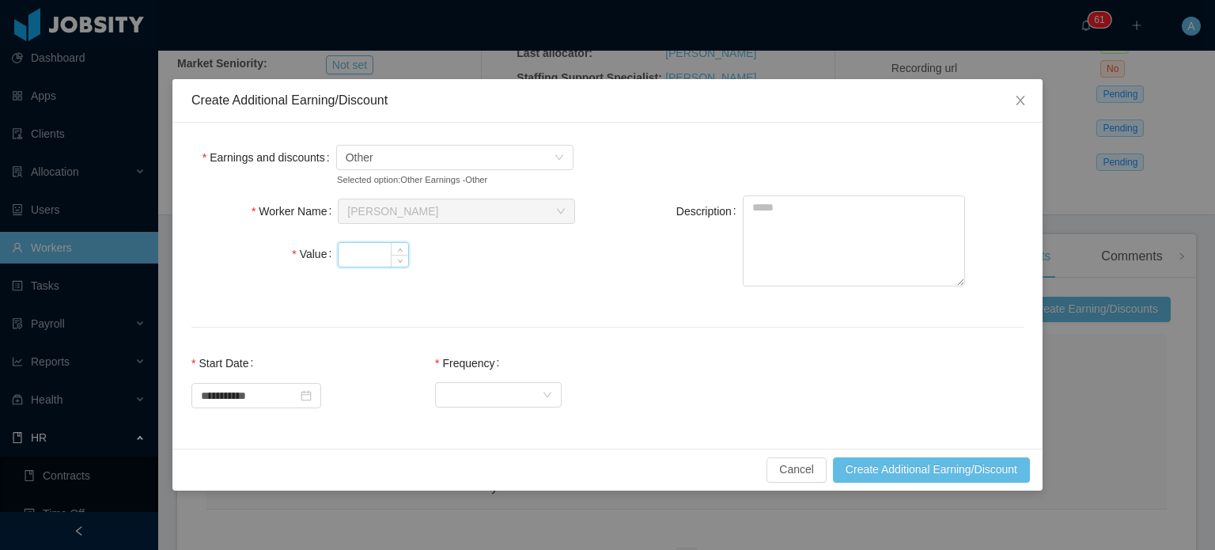
click at [367, 246] on input "Value" at bounding box center [374, 255] width 70 height 24
type input "******"
click at [762, 221] on textarea "Description" at bounding box center [854, 240] width 222 height 91
click at [748, 206] on textarea "*********" at bounding box center [854, 240] width 222 height 91
type textarea "**********"
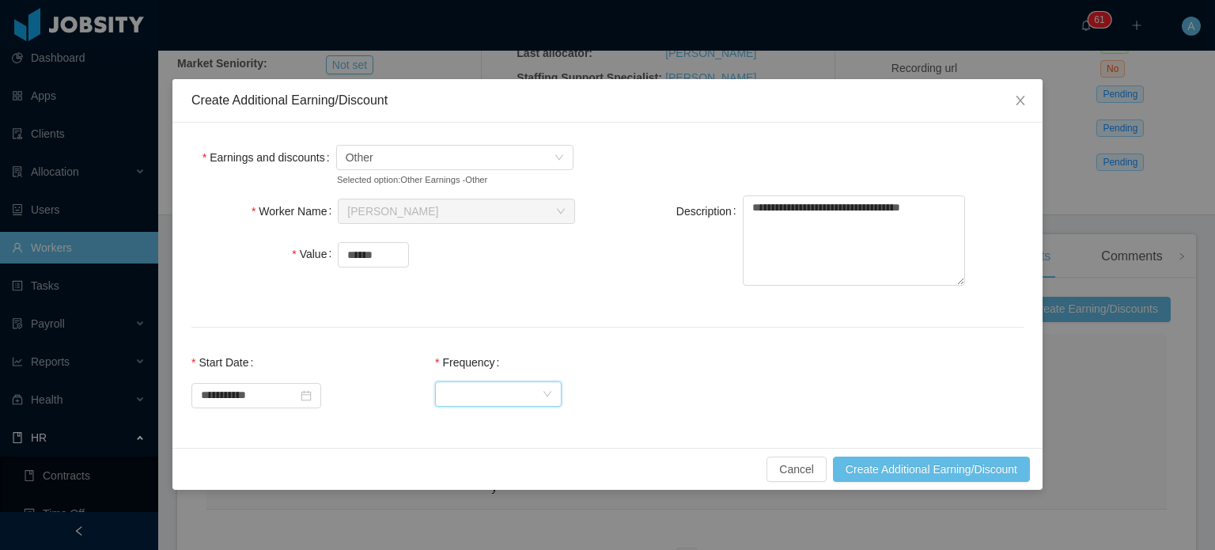
click at [497, 390] on div "Select Frequency" at bounding box center [493, 394] width 97 height 24
click at [498, 417] on li "One Time" at bounding box center [512, 425] width 127 height 25
click at [904, 476] on button "Create Additional Earning/Discount" at bounding box center [931, 468] width 197 height 25
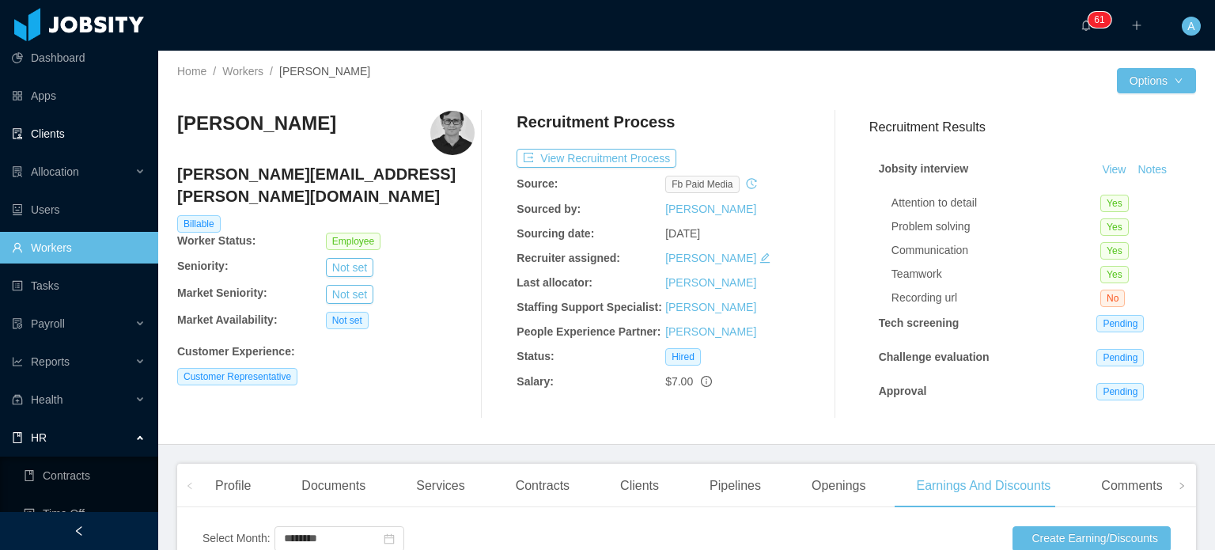
click at [77, 138] on link "Clients" at bounding box center [79, 134] width 134 height 32
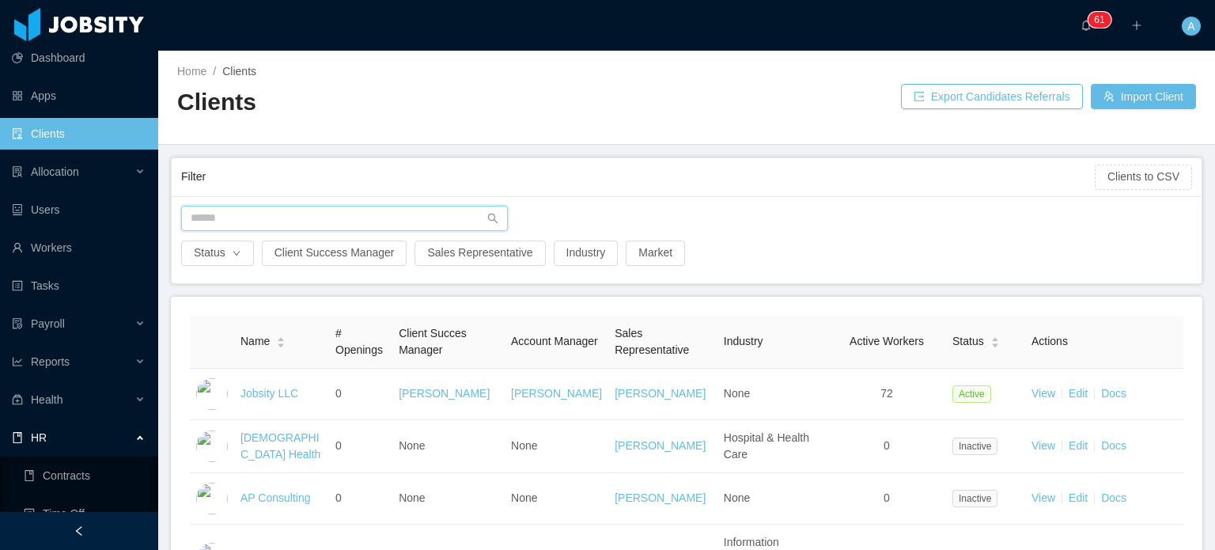
click at [239, 223] on input "text" at bounding box center [344, 218] width 327 height 25
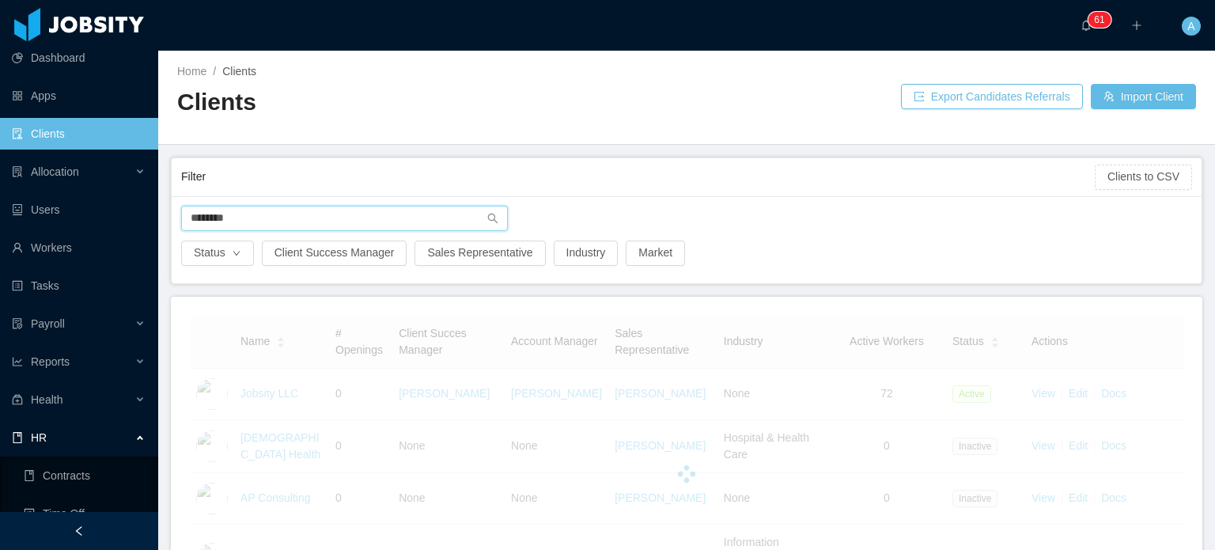
type input "********"
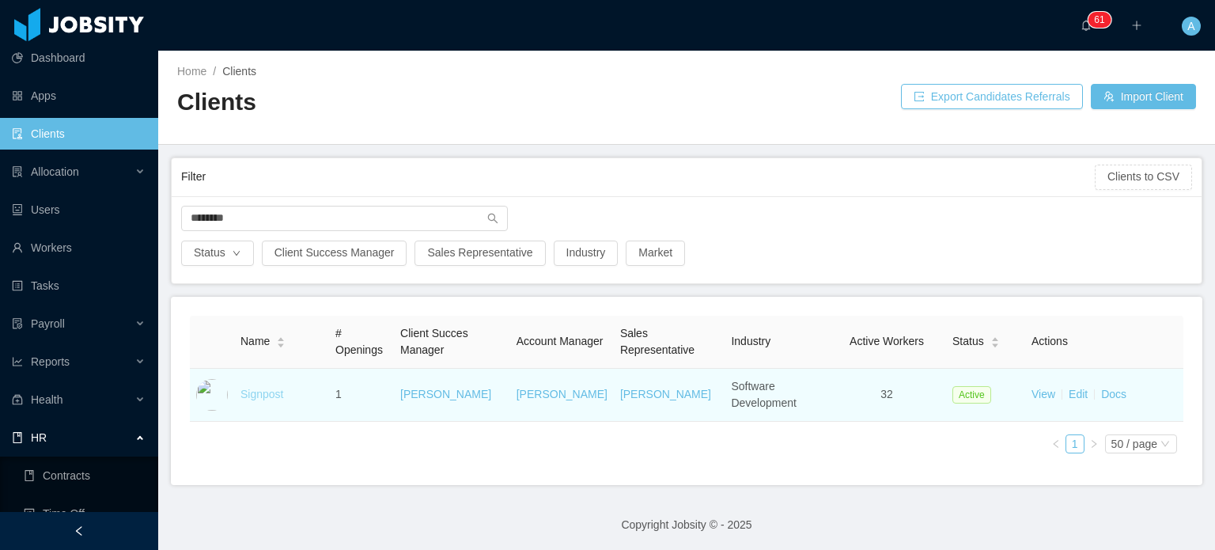
click at [257, 395] on link "Signpost" at bounding box center [262, 394] width 43 height 13
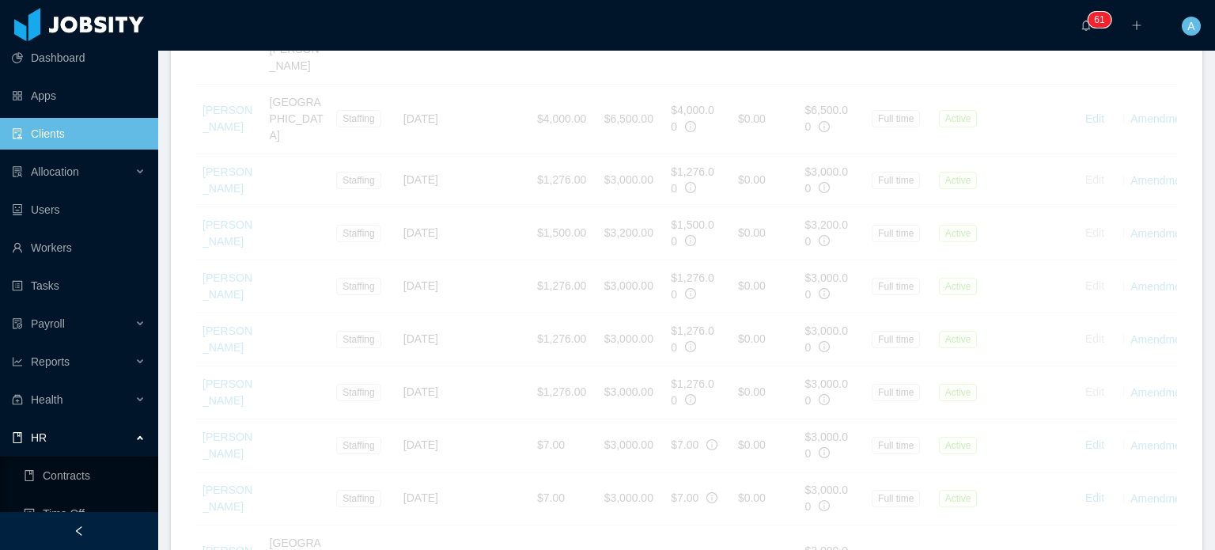
scroll to position [980, 0]
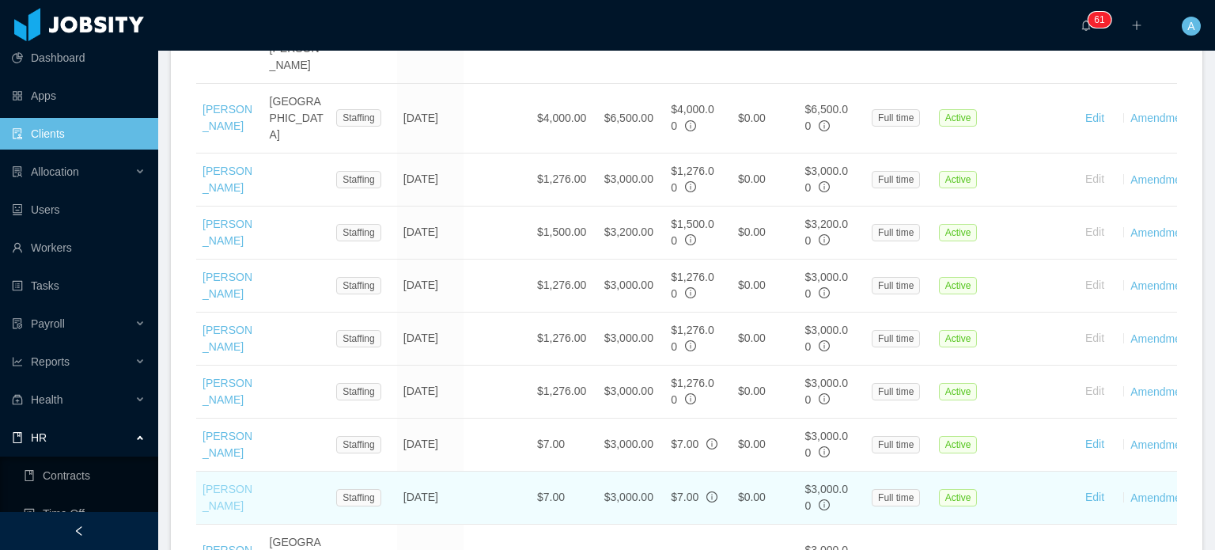
click at [214, 483] on link "Andres Figuera" at bounding box center [228, 497] width 50 height 29
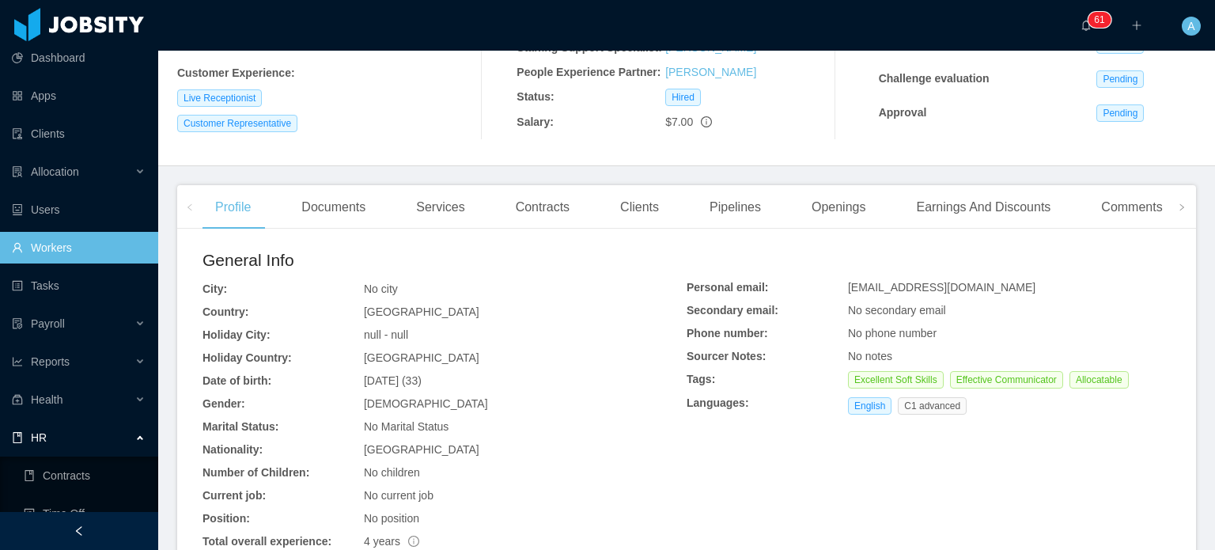
scroll to position [278, 0]
click at [975, 206] on div "Earnings And Discounts" at bounding box center [983, 208] width 160 height 44
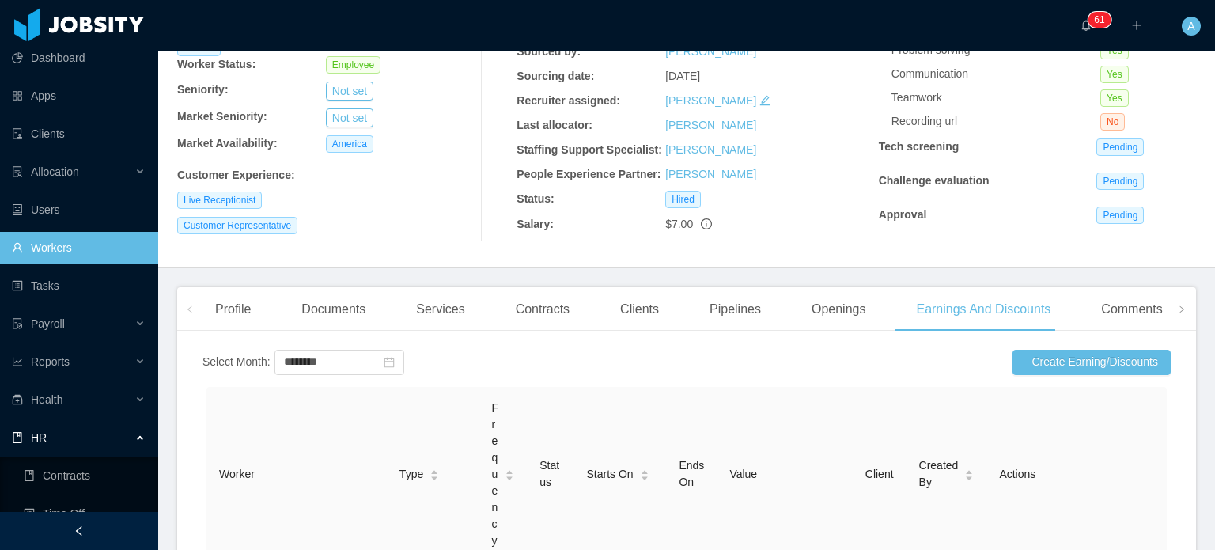
scroll to position [217, 0]
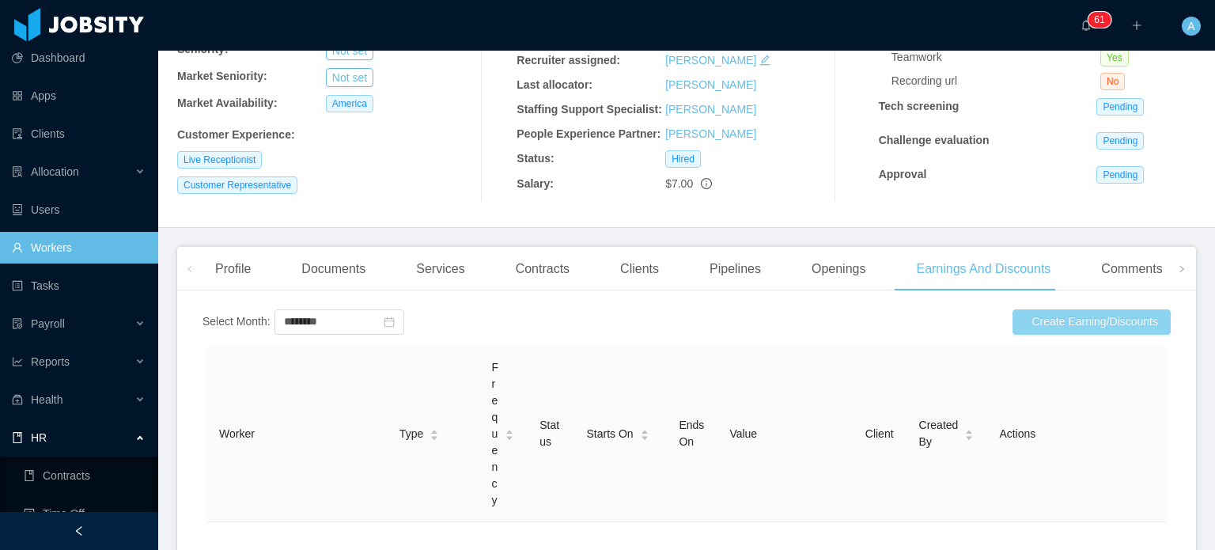
click at [1036, 315] on button "Create Earning/Discounts" at bounding box center [1092, 321] width 158 height 25
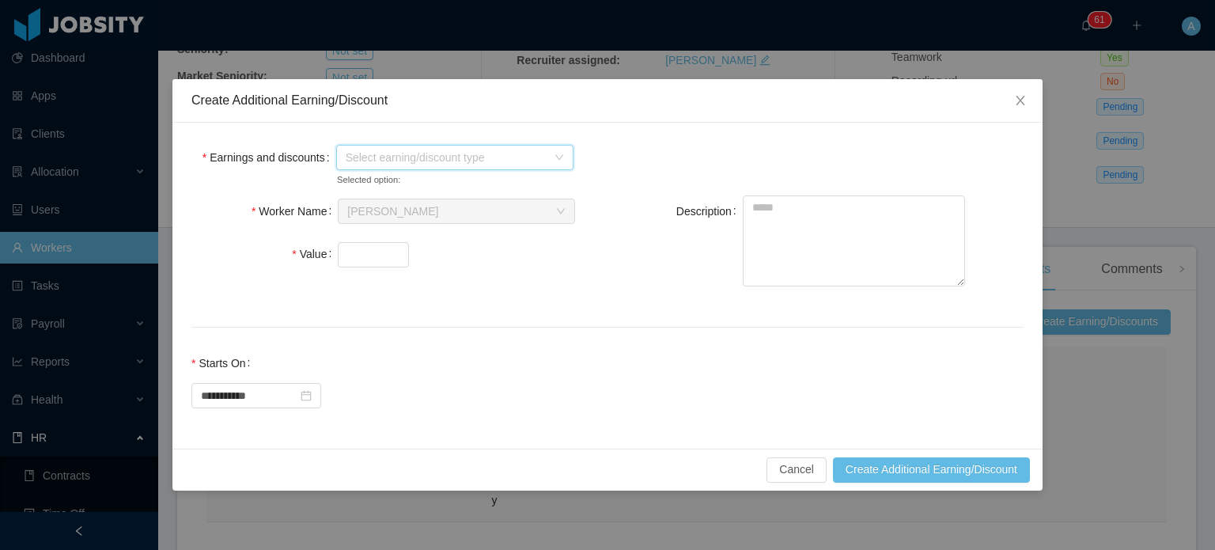
click at [516, 160] on span "Select earning/discount type" at bounding box center [446, 158] width 201 height 16
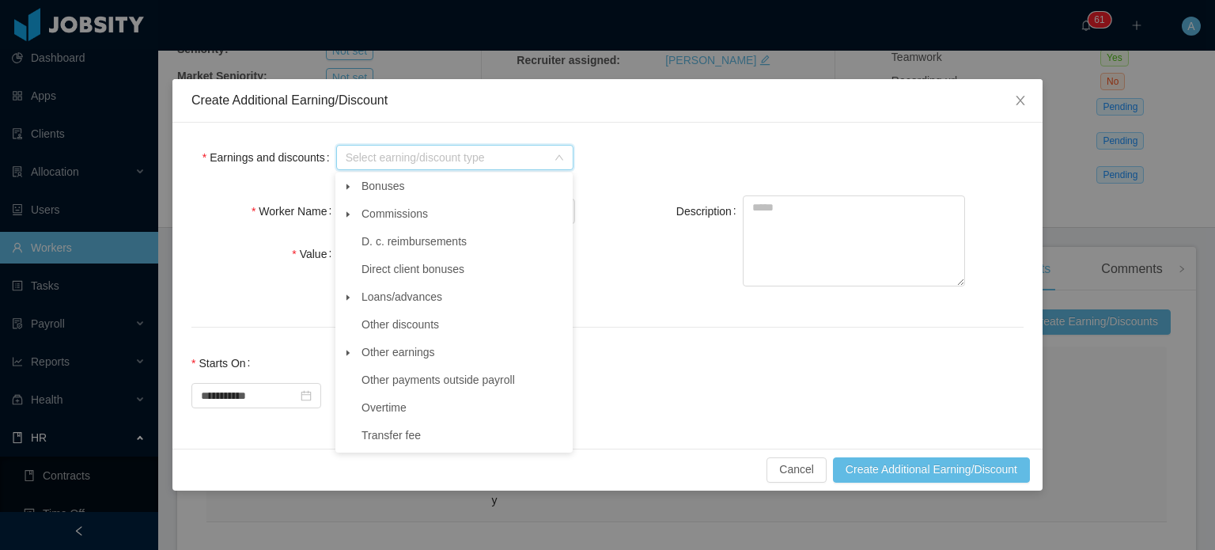
click at [348, 350] on span at bounding box center [348, 352] width 19 height 19
click at [396, 376] on span "Other" at bounding box center [390, 379] width 28 height 13
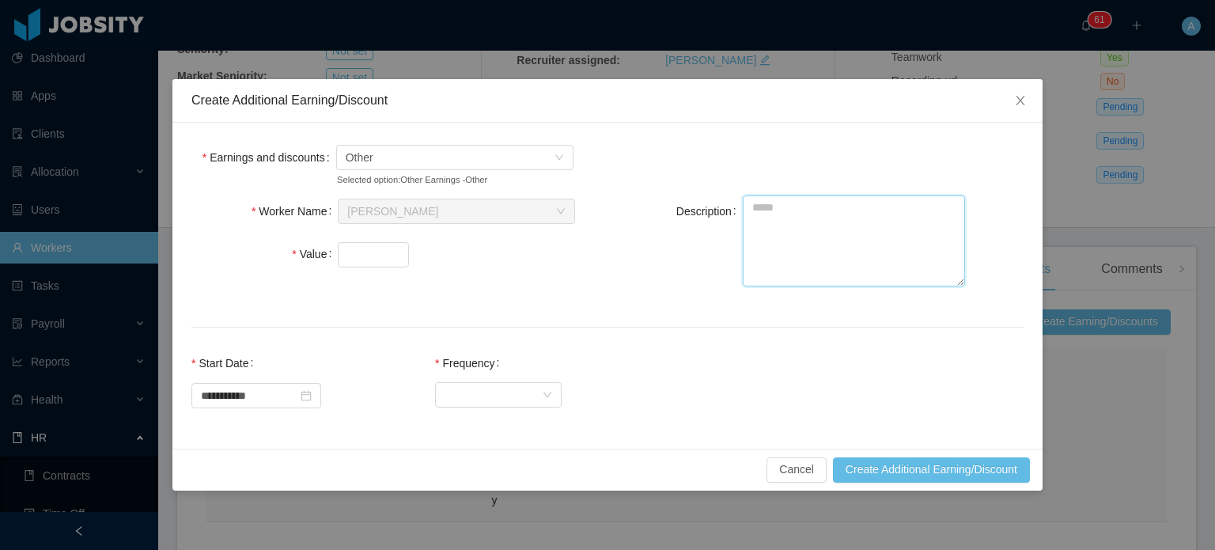
click at [763, 218] on textarea "Description" at bounding box center [854, 240] width 222 height 91
type textarea "*"
click at [373, 249] on input "Value" at bounding box center [374, 255] width 70 height 24
type input "*******"
click at [790, 219] on textarea "Description" at bounding box center [854, 240] width 222 height 91
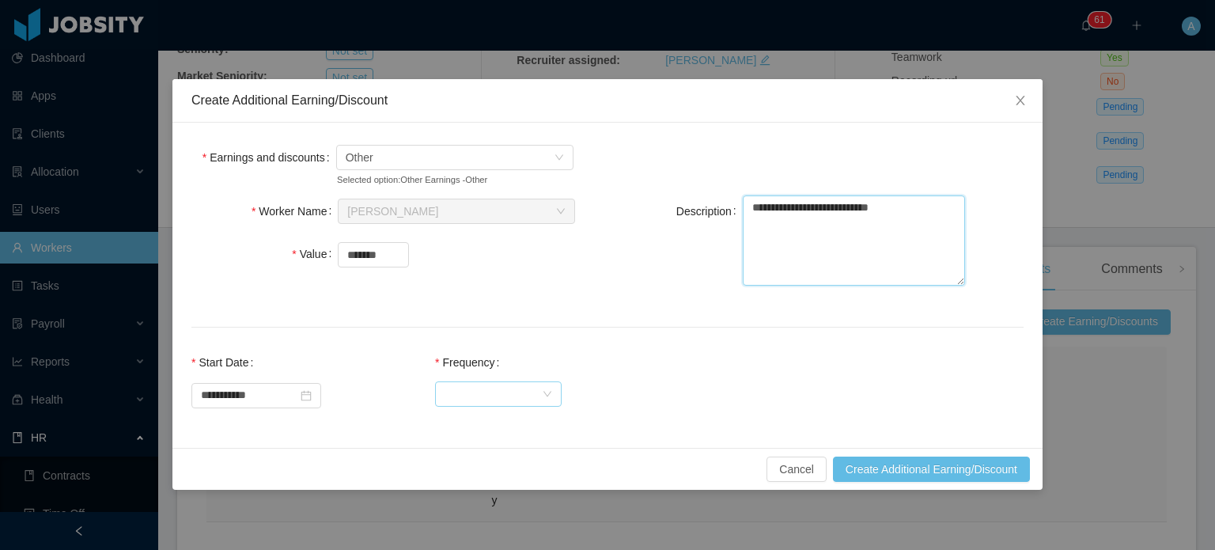
type textarea "**********"
click at [488, 388] on div "Select Frequency" at bounding box center [493, 394] width 97 height 24
click at [487, 425] on li "One Time" at bounding box center [512, 425] width 127 height 25
click at [745, 358] on div "**********" at bounding box center [607, 388] width 832 height 82
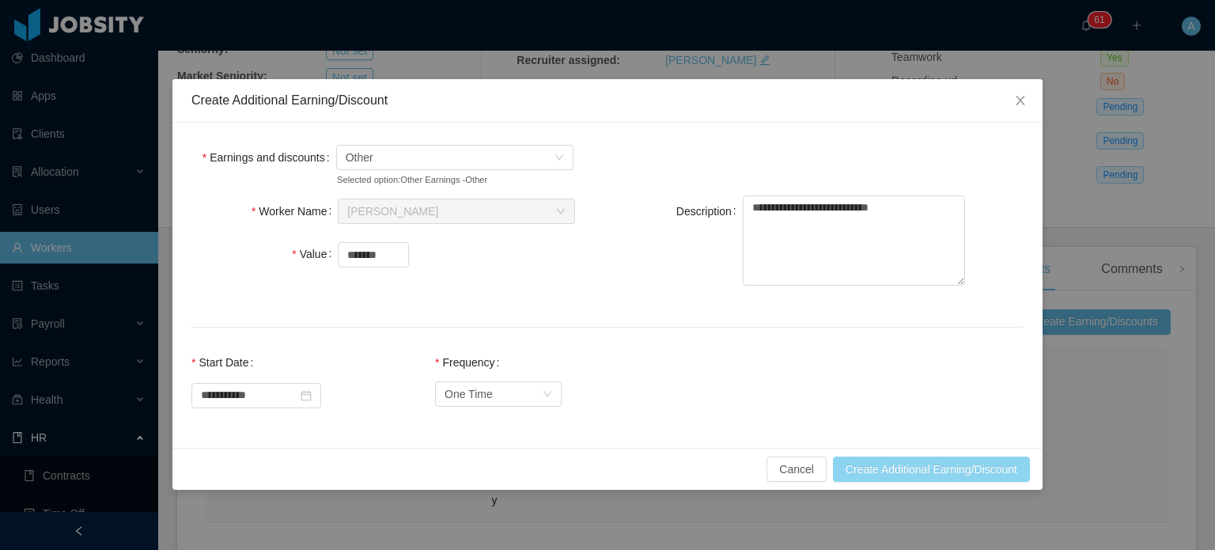
click at [908, 457] on button "Create Additional Earning/Discount" at bounding box center [931, 468] width 197 height 25
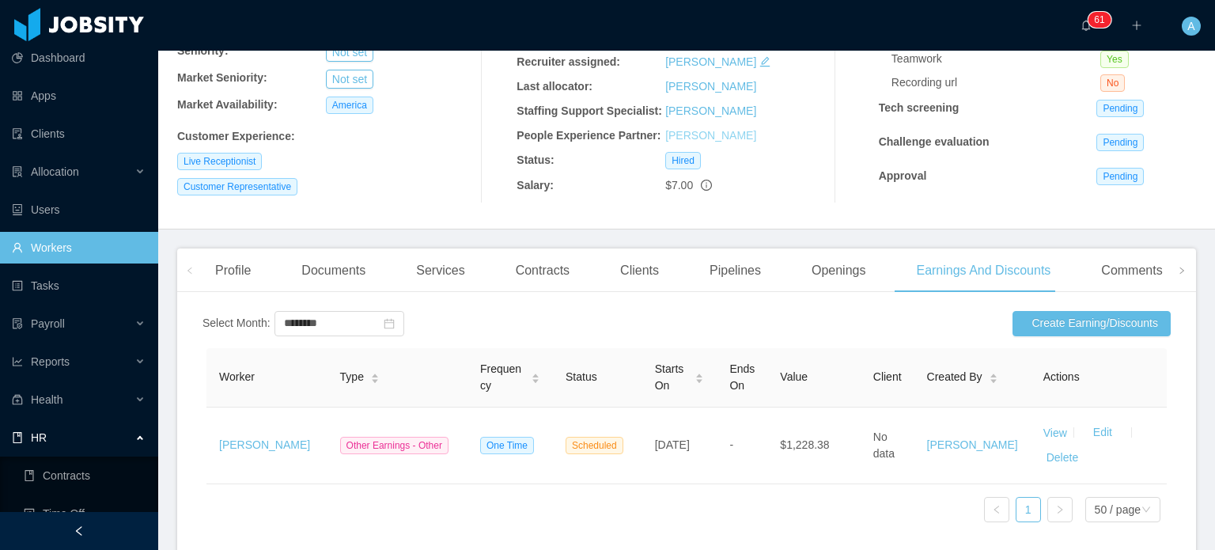
scroll to position [237, 0]
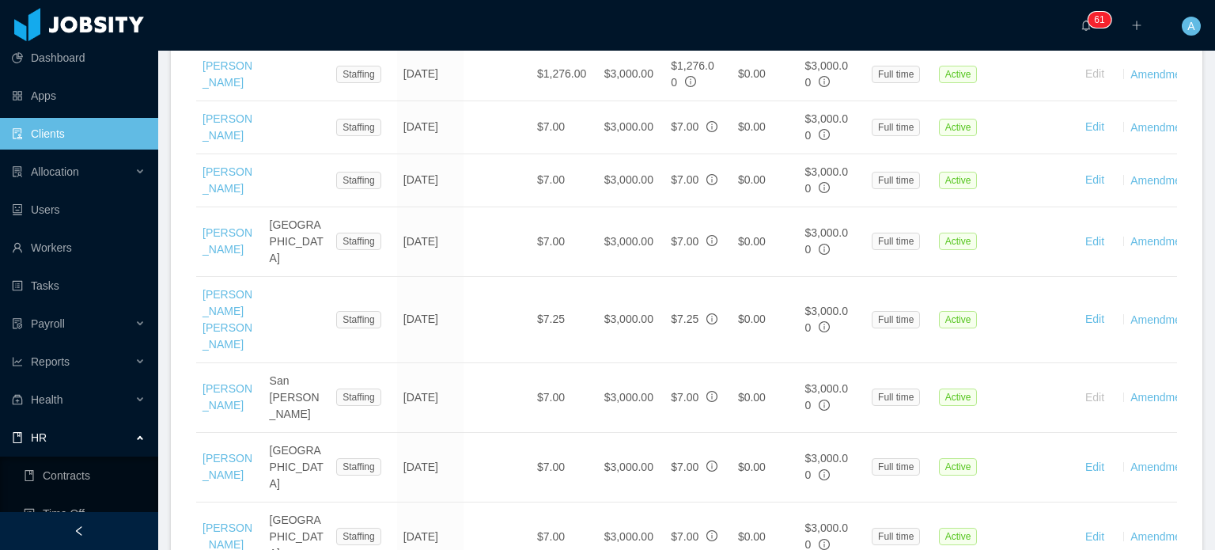
scroll to position [1221, 0]
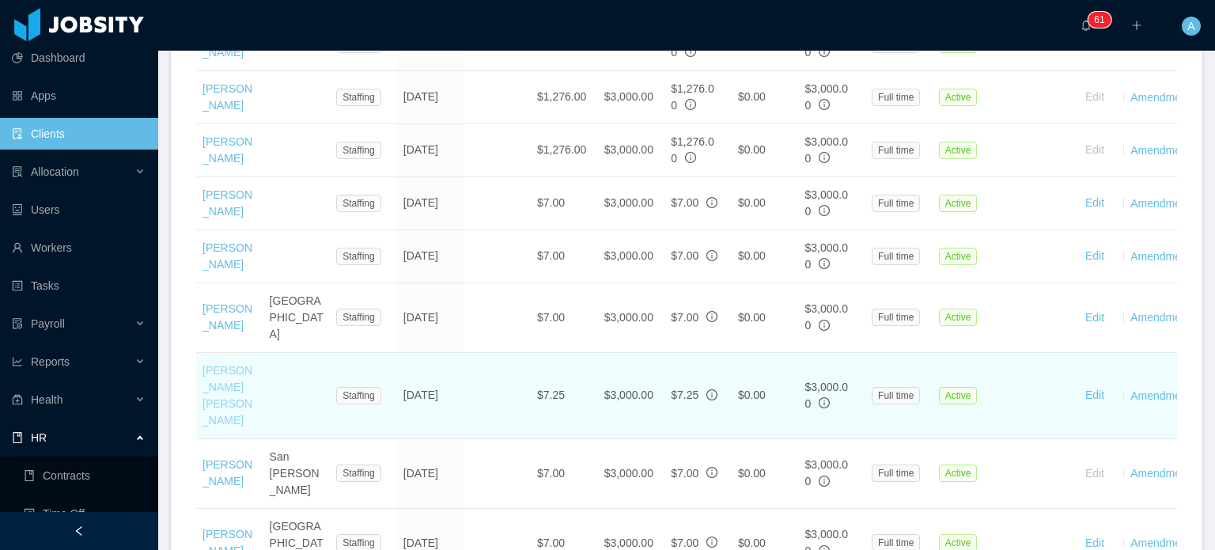
click at [218, 364] on link "María Laura Díaz" at bounding box center [228, 395] width 50 height 62
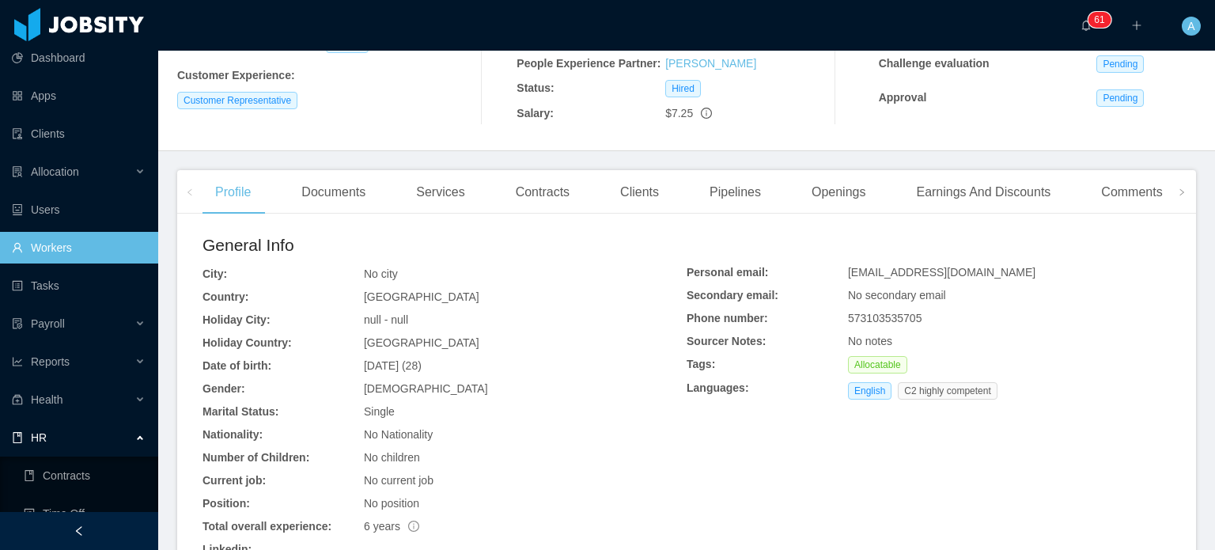
scroll to position [297, 0]
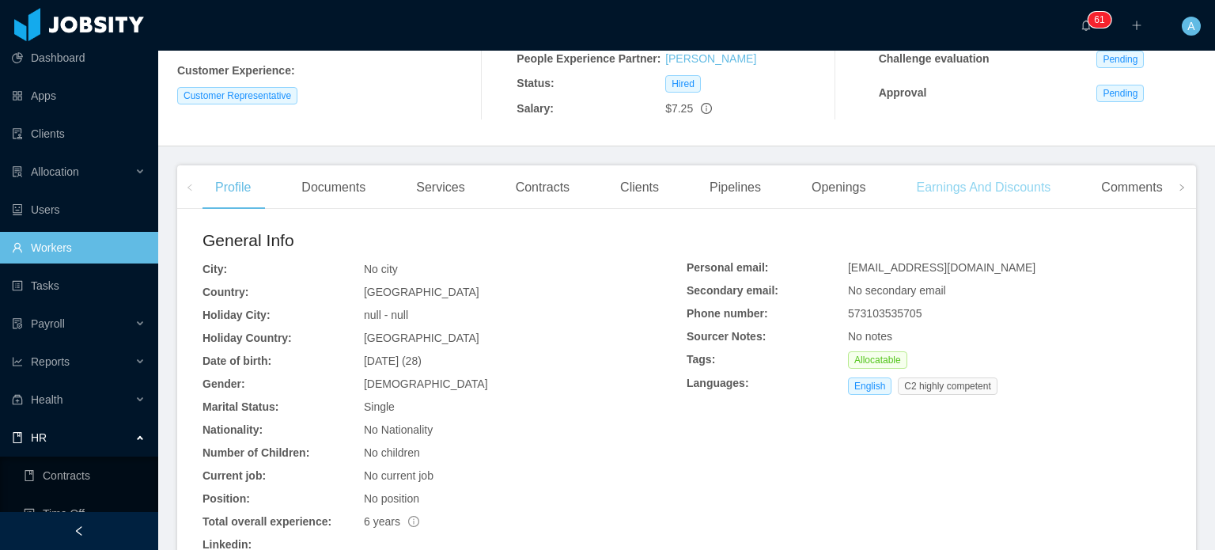
click at [956, 187] on div "Earnings And Discounts" at bounding box center [983, 187] width 160 height 44
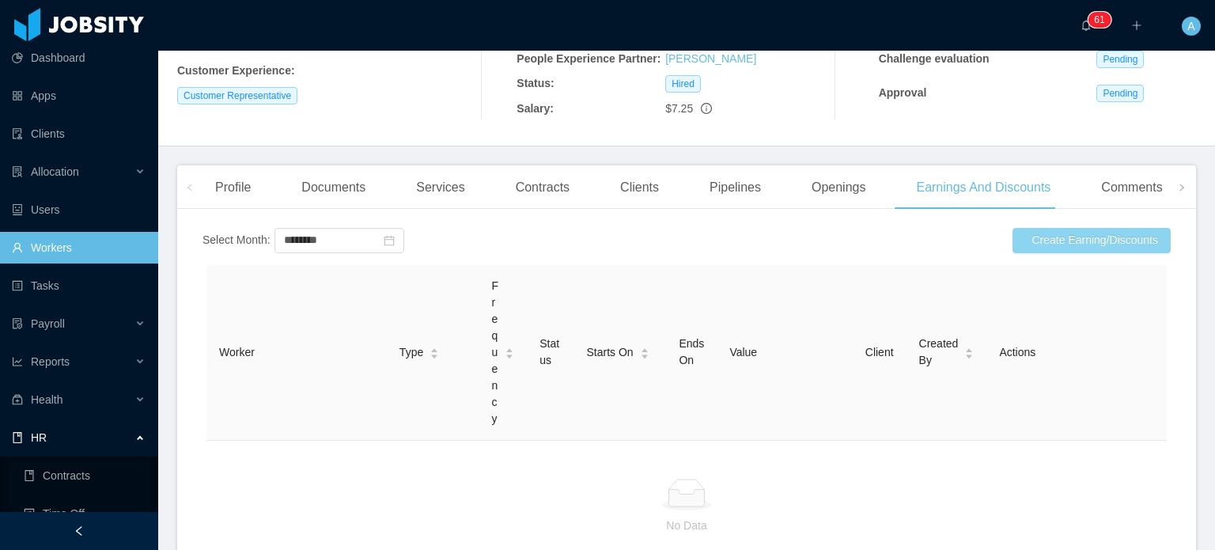
click at [1051, 243] on button "Create Earning/Discounts" at bounding box center [1092, 240] width 158 height 25
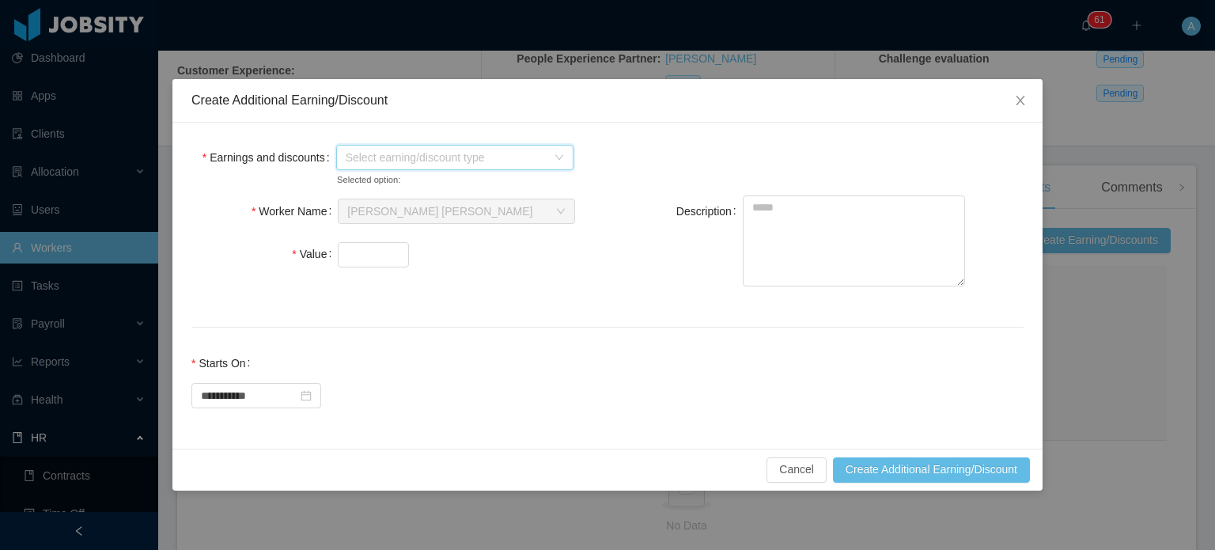
click at [557, 154] on icon "icon: down" at bounding box center [559, 157] width 9 height 9
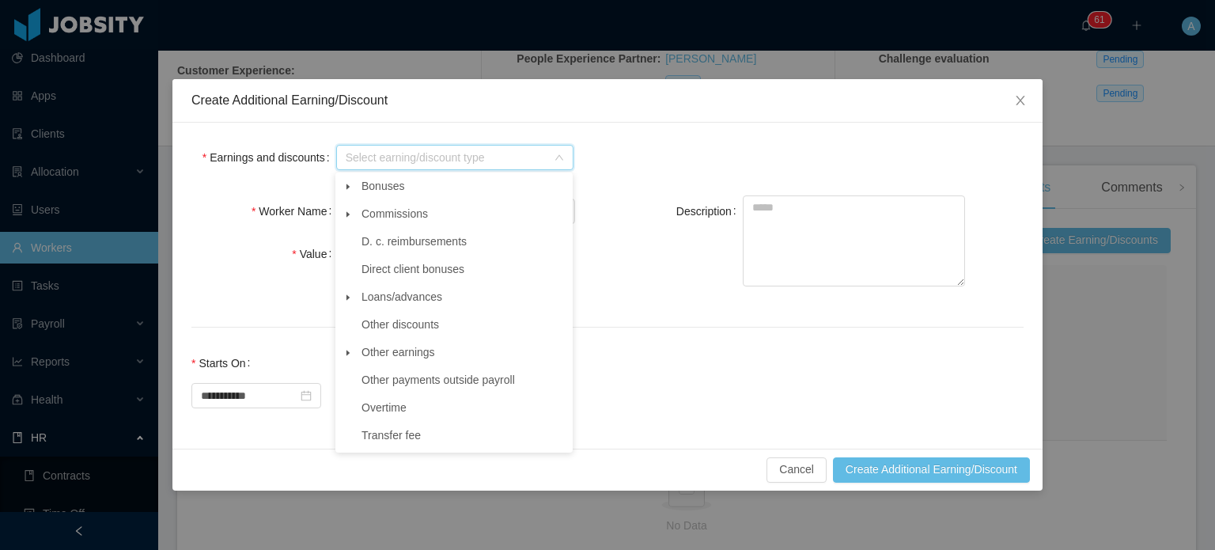
click at [347, 354] on icon "icon: caret-down" at bounding box center [348, 353] width 8 height 8
click at [377, 380] on span "Other" at bounding box center [390, 379] width 28 height 13
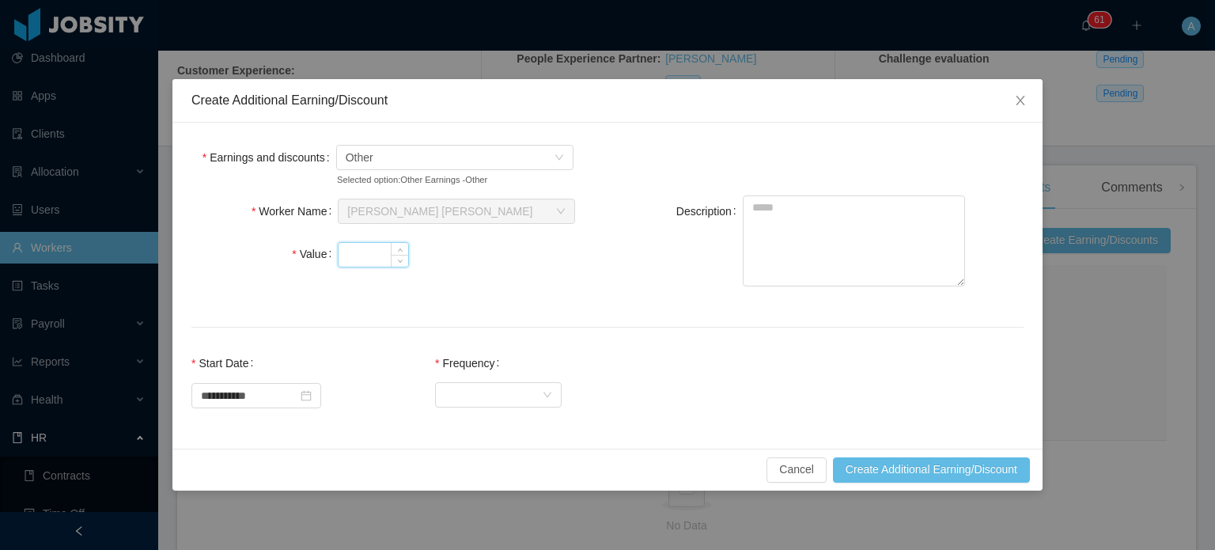
click at [364, 252] on input "Value" at bounding box center [374, 255] width 70 height 24
type input "*******"
click at [824, 221] on textarea "Description" at bounding box center [854, 240] width 222 height 91
type textarea "**********"
click at [506, 394] on div "Select Frequency" at bounding box center [493, 394] width 97 height 24
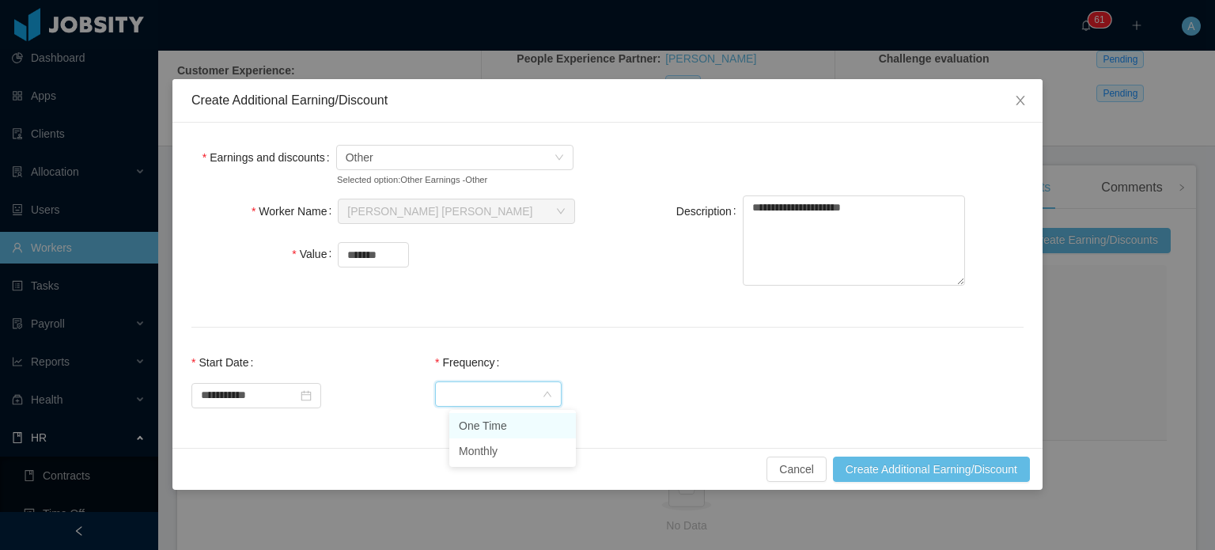
click at [497, 426] on li "One Time" at bounding box center [512, 425] width 127 height 25
click at [736, 369] on div "**********" at bounding box center [607, 388] width 832 height 82
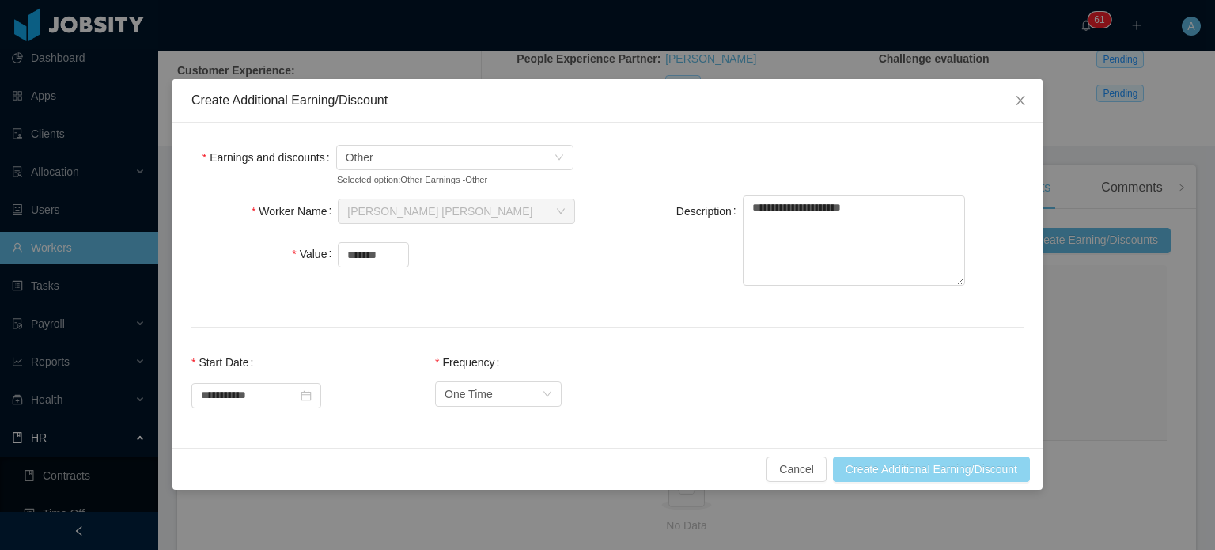
click at [931, 469] on button "Create Additional Earning/Discount" at bounding box center [931, 468] width 197 height 25
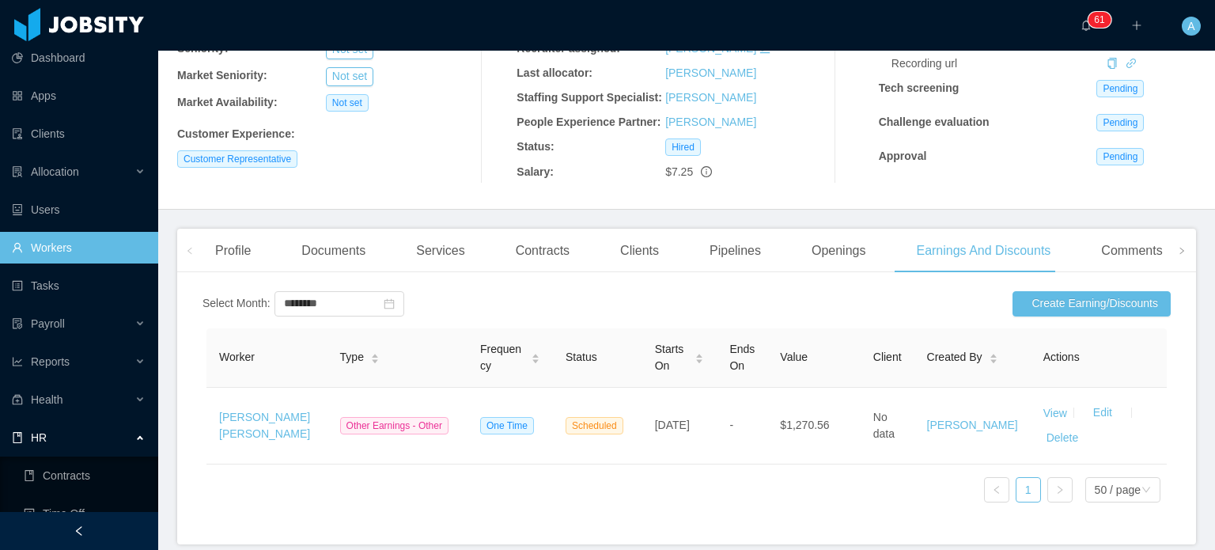
scroll to position [271, 0]
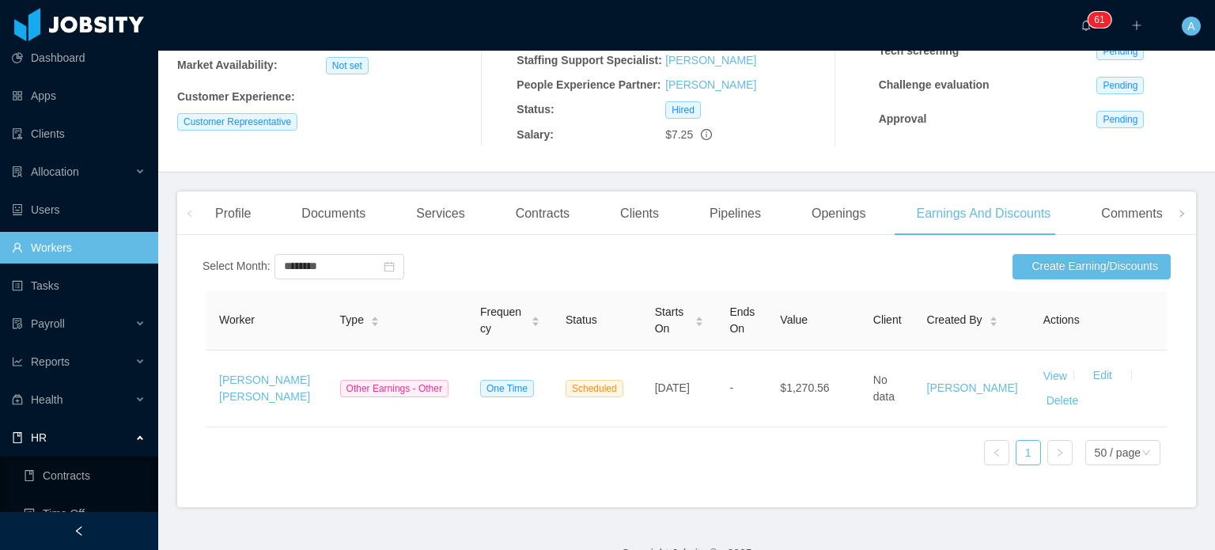
drag, startPoint x: 143, startPoint y: 2, endPoint x: 746, endPoint y: 442, distance: 746.3
click at [746, 442] on div "Worker Type Frequency Status Starts On Ends On Value Client Created By Actions …" at bounding box center [687, 384] width 968 height 195
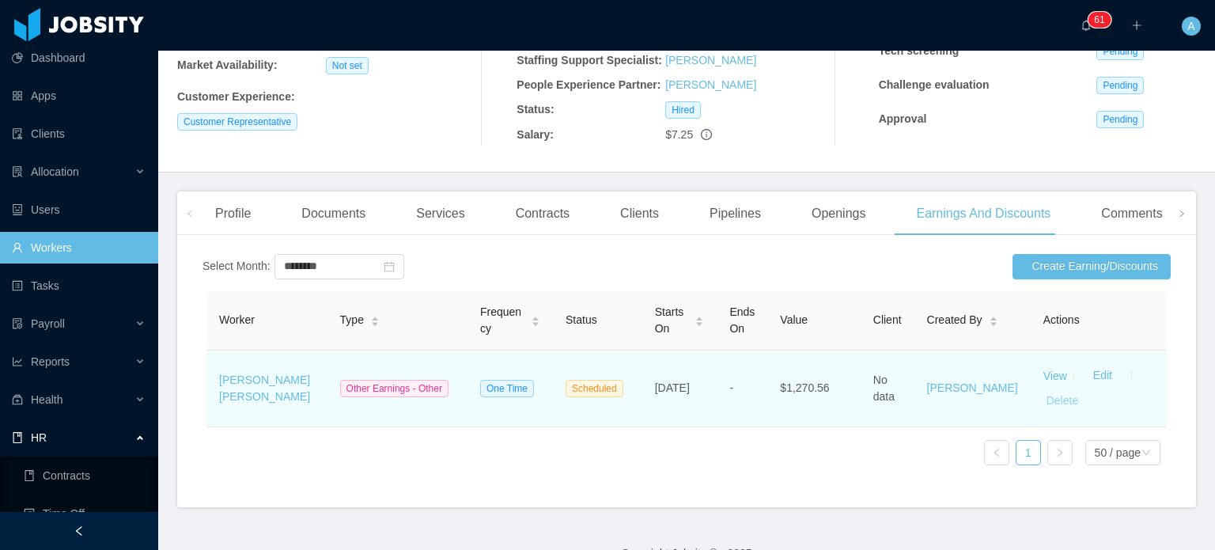
click at [1043, 407] on button "Delete" at bounding box center [1062, 400] width 38 height 25
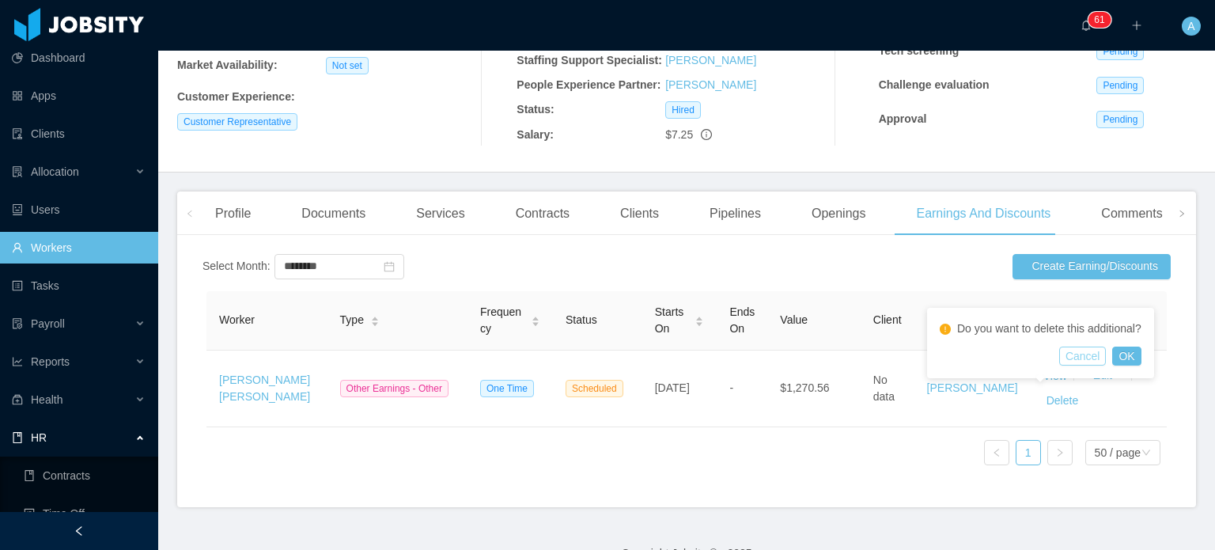
click at [1078, 362] on button "Cancel" at bounding box center [1082, 356] width 47 height 19
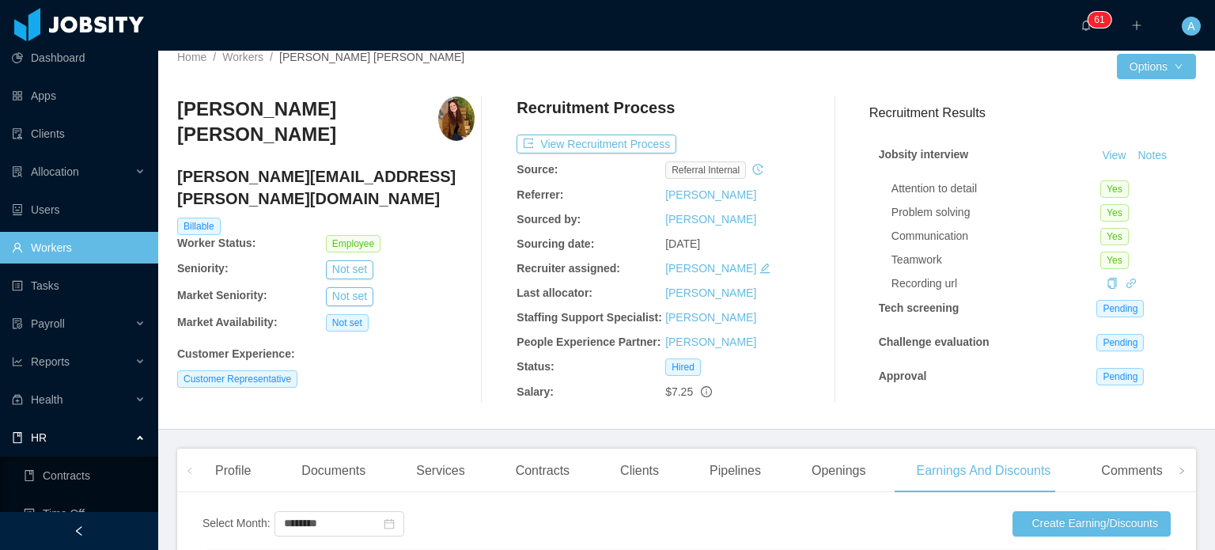
scroll to position [0, 0]
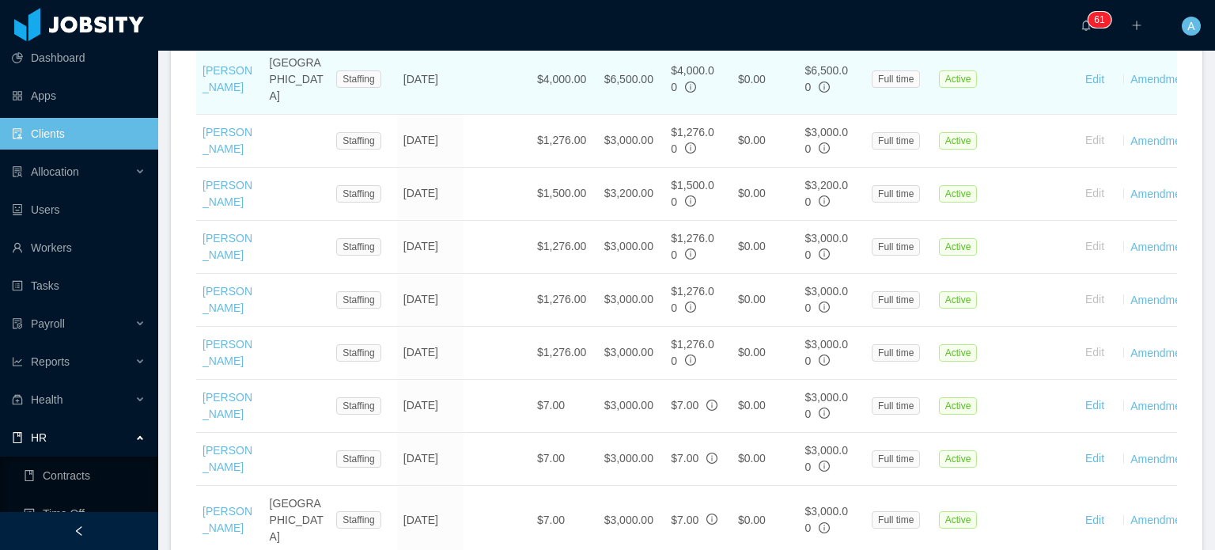
scroll to position [1025, 0]
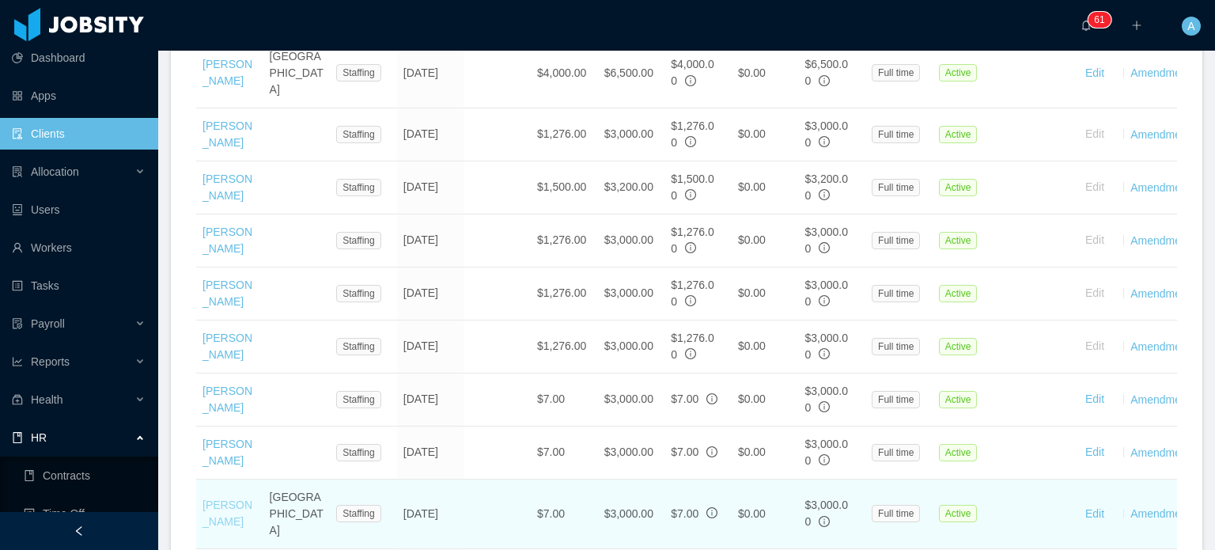
click at [215, 498] on link "Kelly Acosta" at bounding box center [228, 512] width 50 height 29
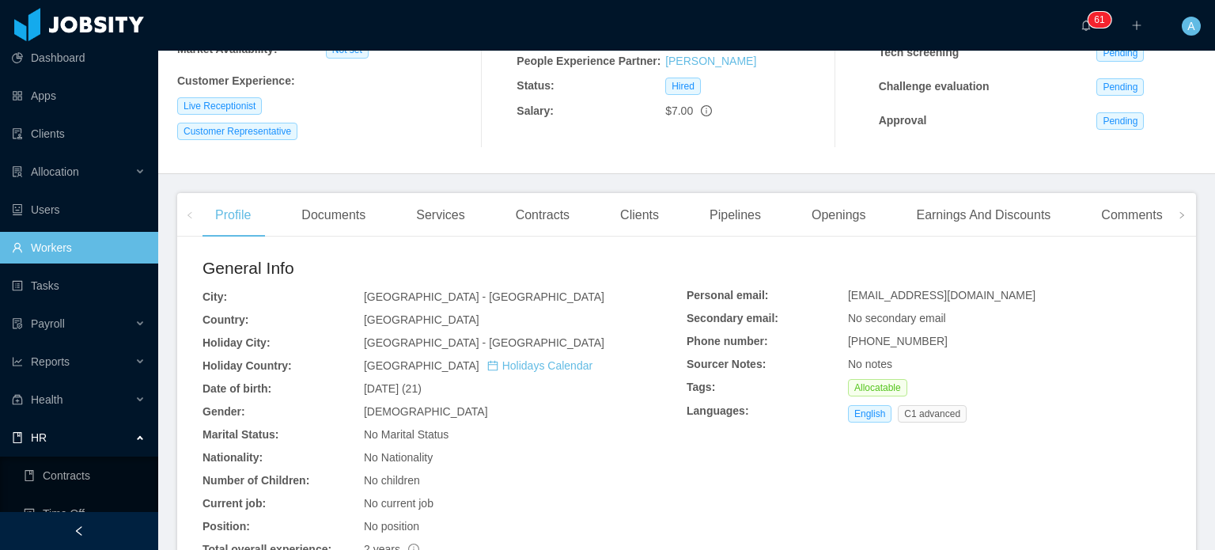
scroll to position [269, 0]
click at [988, 212] on div "Earnings And Discounts" at bounding box center [983, 217] width 160 height 44
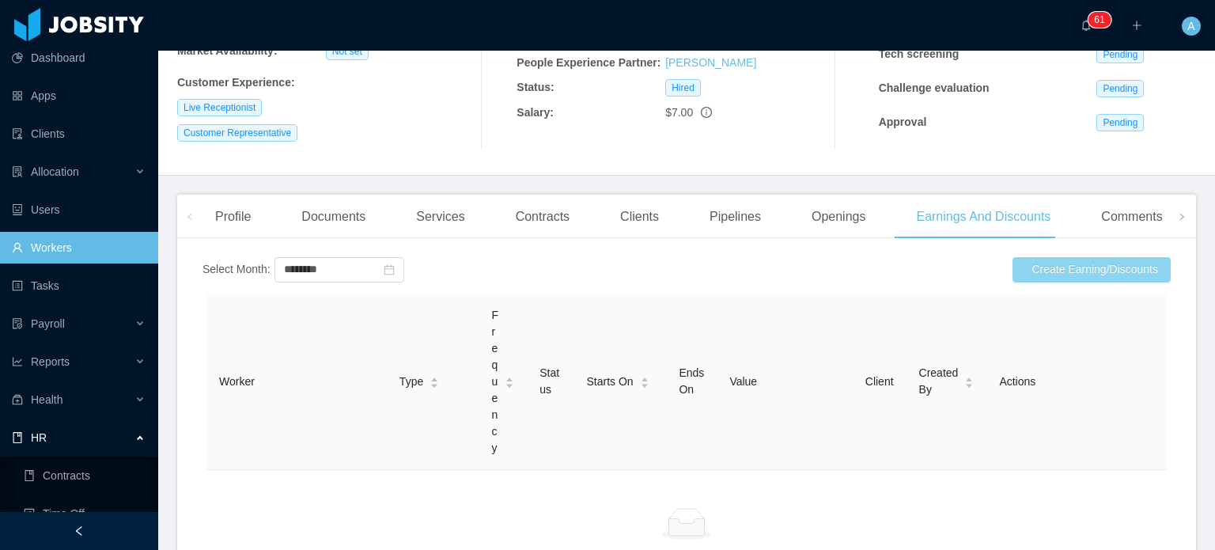
click at [1049, 275] on button "Create Earning/Discounts" at bounding box center [1092, 269] width 158 height 25
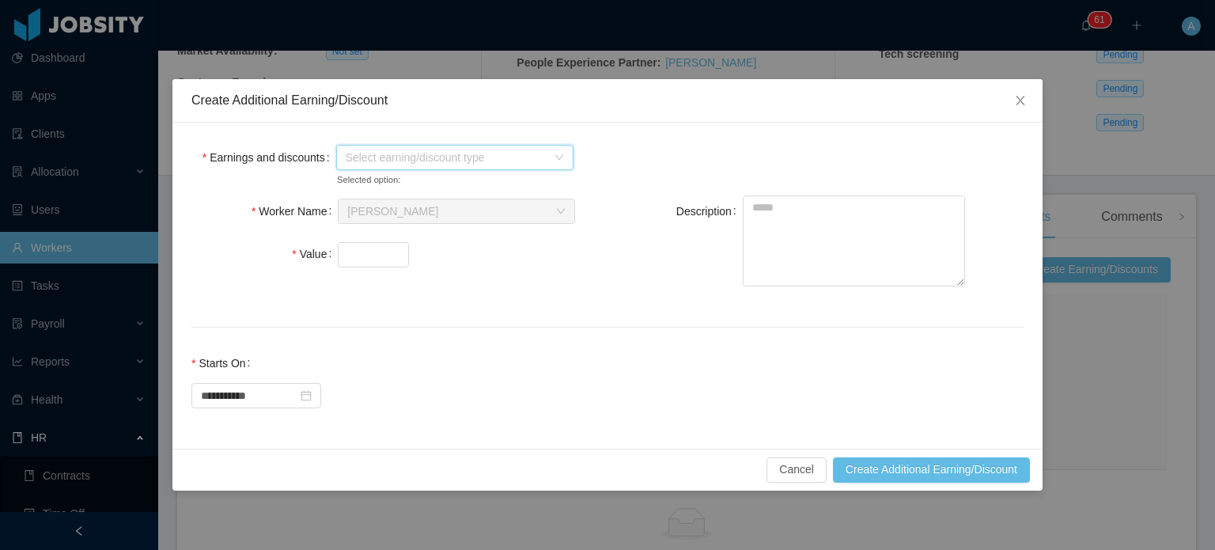
click at [517, 155] on span "Select earning/discount type" at bounding box center [446, 158] width 201 height 16
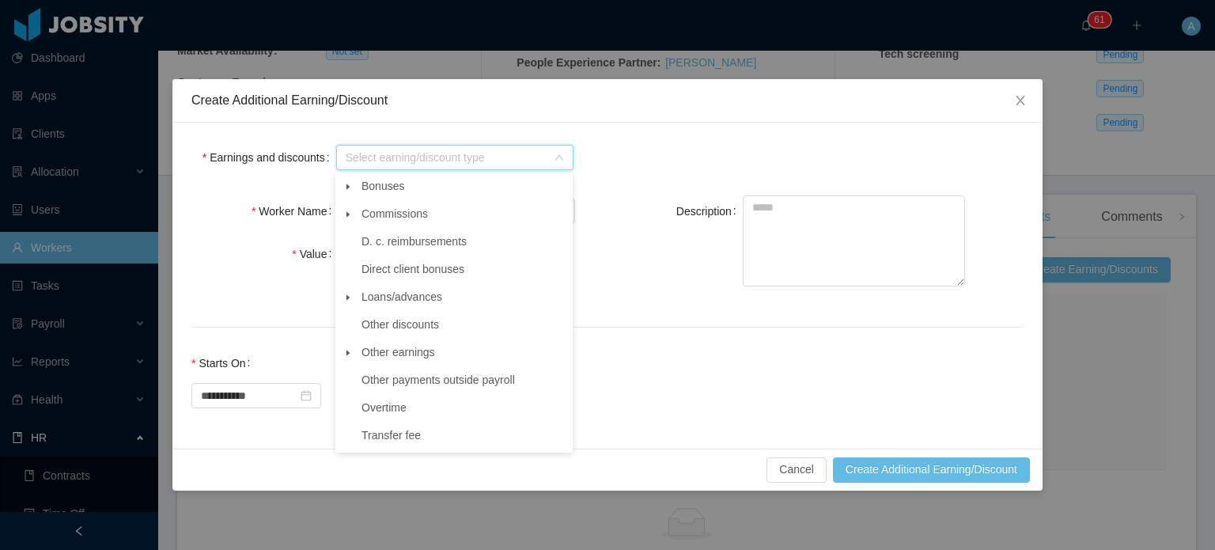
click at [347, 354] on icon "icon: caret-down" at bounding box center [348, 353] width 8 height 8
click at [379, 378] on span "Other" at bounding box center [390, 379] width 28 height 13
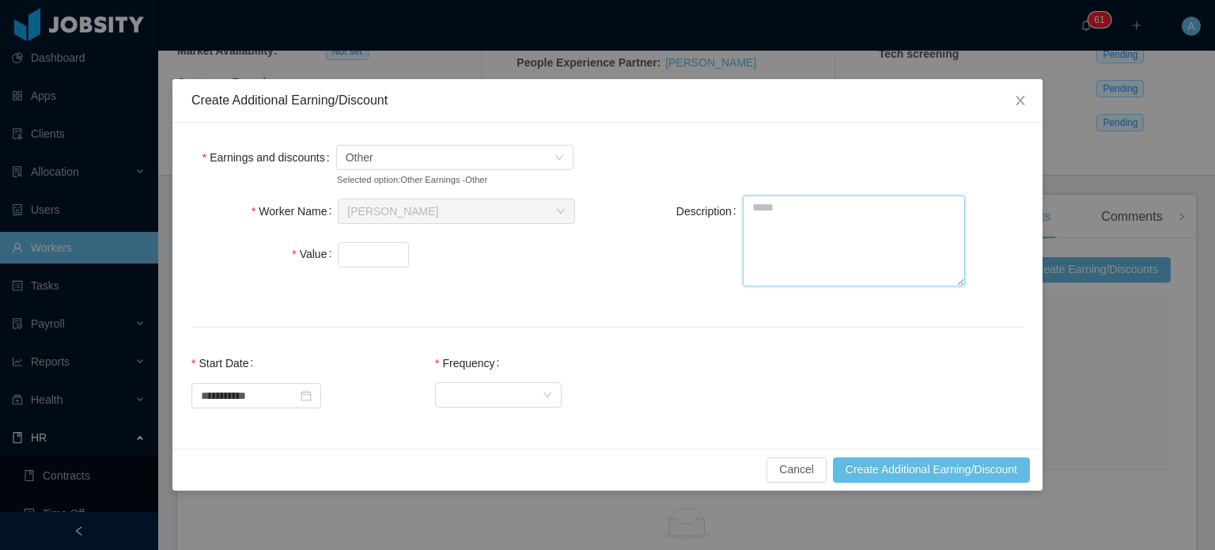
click at [771, 232] on textarea "Description" at bounding box center [854, 240] width 222 height 91
click at [368, 256] on input "Value" at bounding box center [374, 255] width 70 height 24
type input "******"
click at [767, 208] on textarea "Description" at bounding box center [854, 240] width 222 height 91
type textarea "**********"
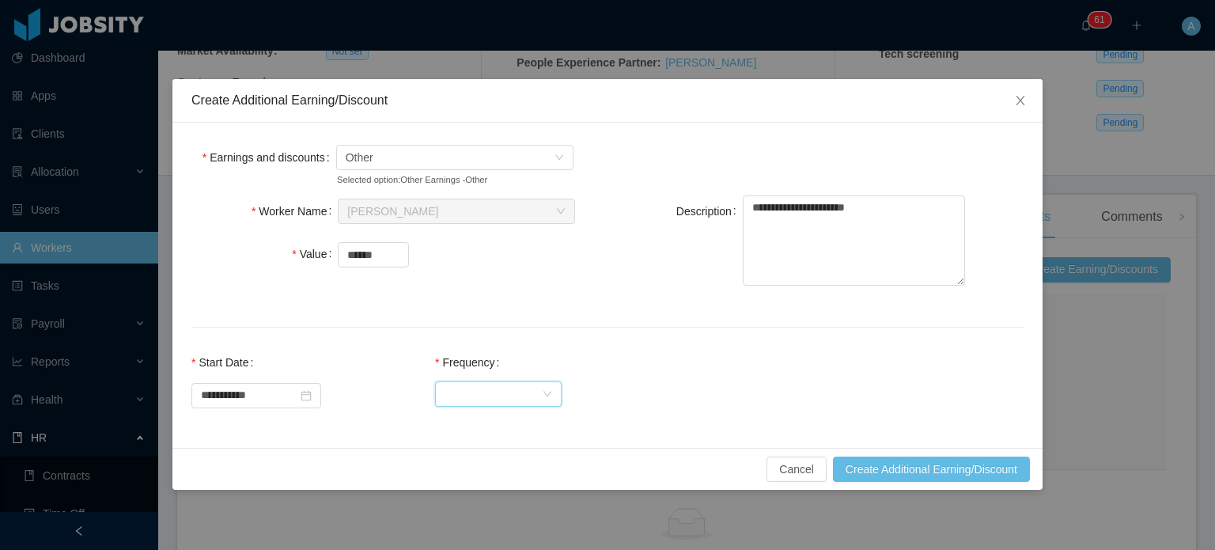
click at [532, 398] on div "Select Frequency" at bounding box center [493, 394] width 97 height 24
click at [531, 421] on li "One Time" at bounding box center [512, 425] width 127 height 25
click at [864, 471] on button "Create Additional Earning/Discount" at bounding box center [931, 468] width 197 height 25
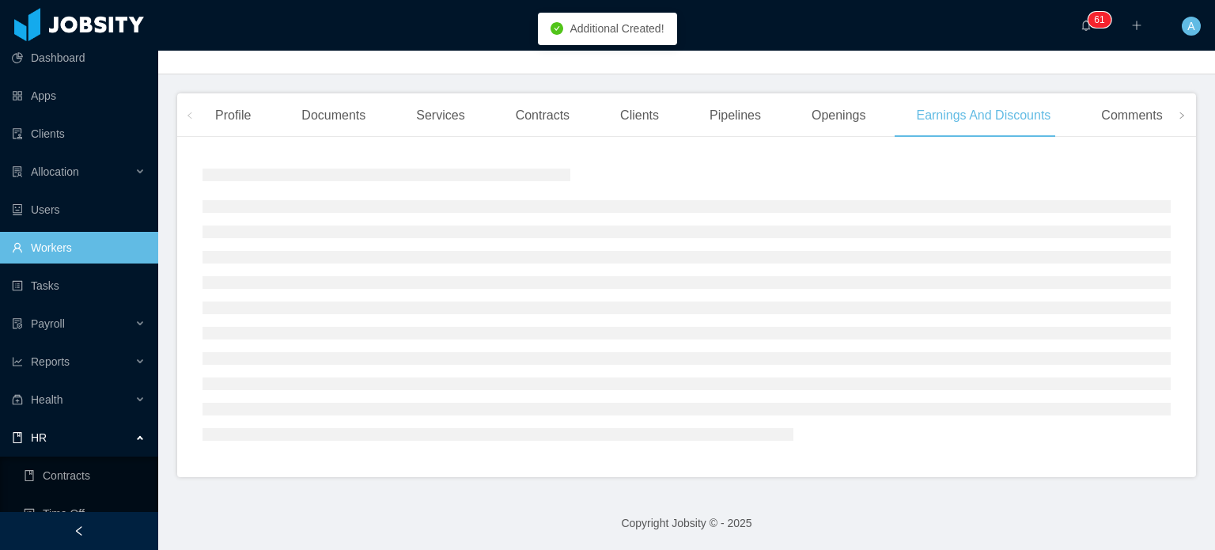
scroll to position [269, 0]
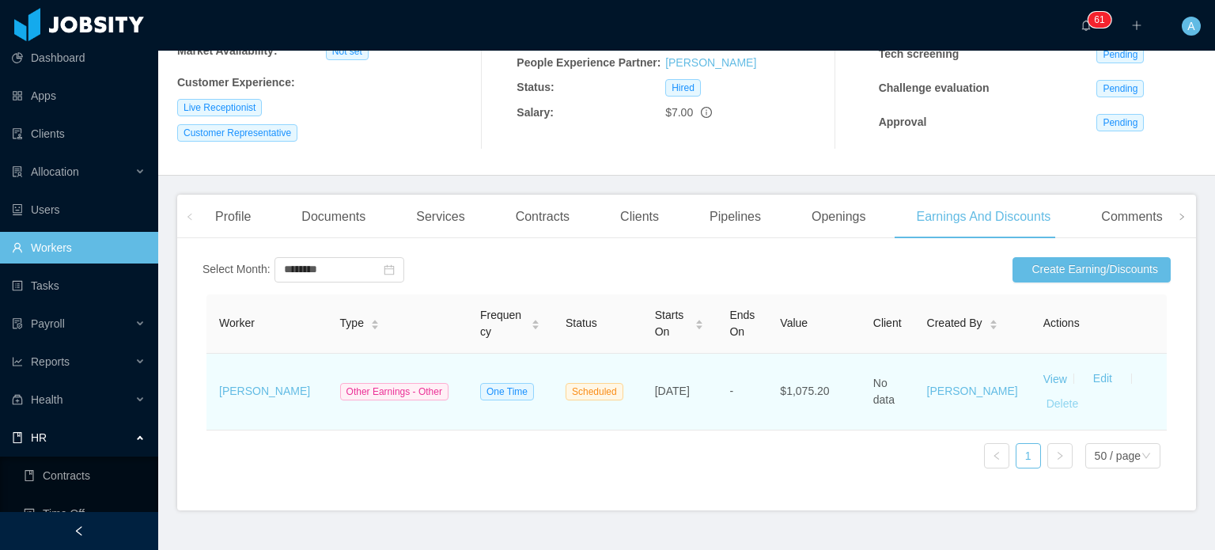
click at [1043, 399] on button "Delete" at bounding box center [1062, 404] width 38 height 25
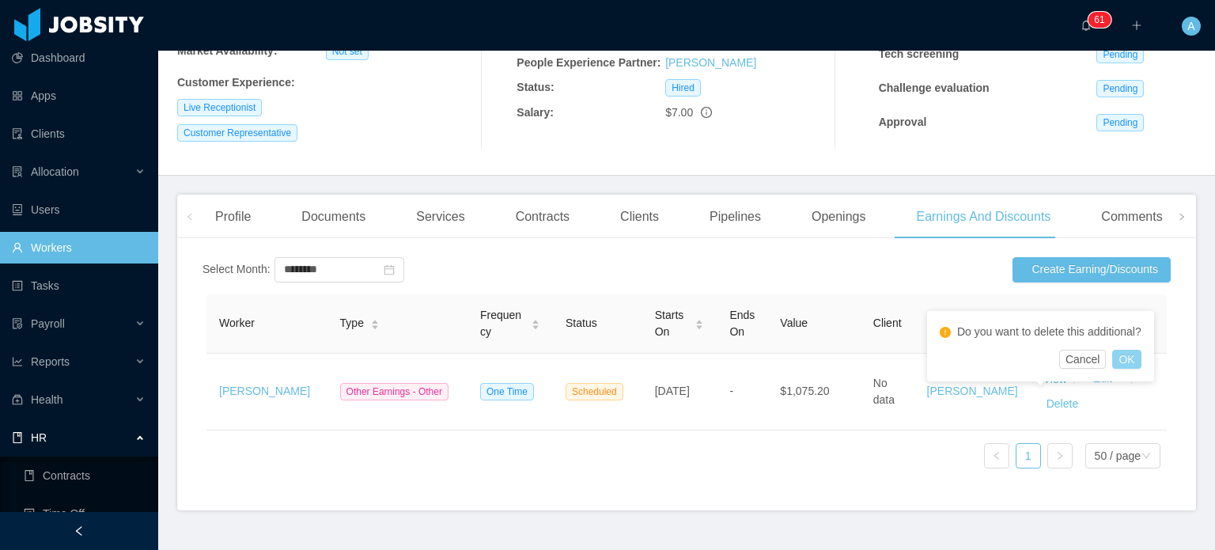
click at [1133, 361] on button "OK" at bounding box center [1126, 359] width 28 height 19
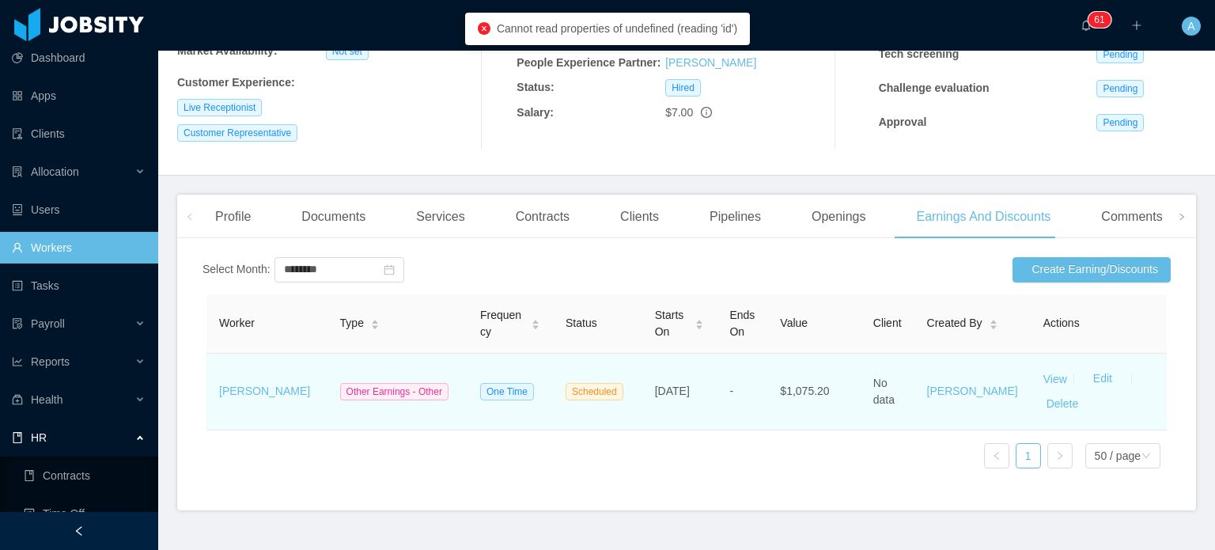
click at [957, 358] on td "[PERSON_NAME]" at bounding box center [973, 392] width 116 height 77
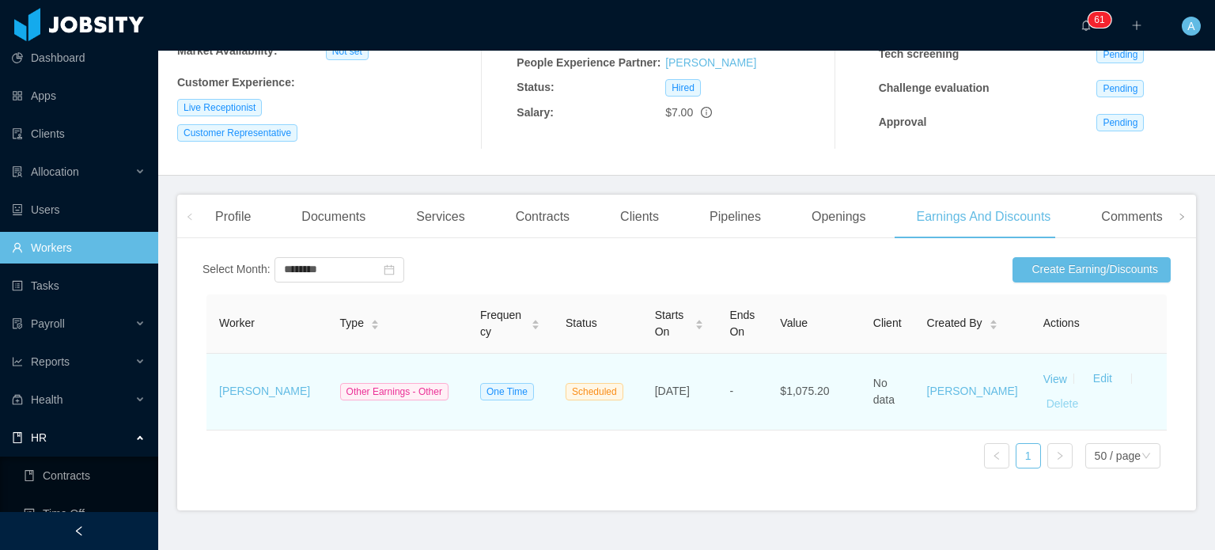
click at [1043, 406] on button "Delete" at bounding box center [1062, 404] width 38 height 25
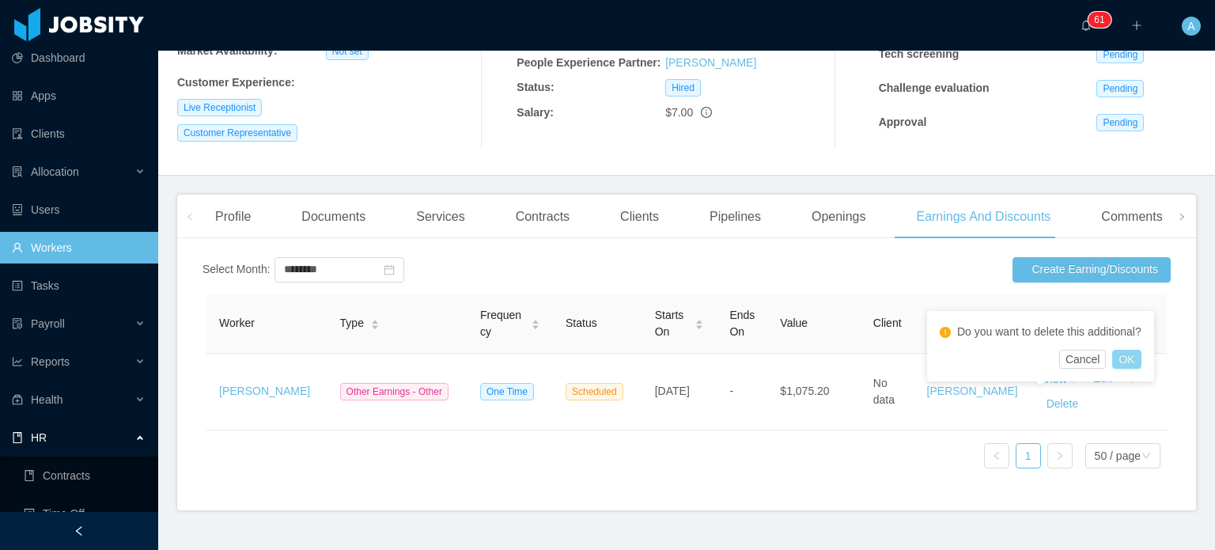
click at [1133, 365] on button "OK" at bounding box center [1126, 359] width 28 height 19
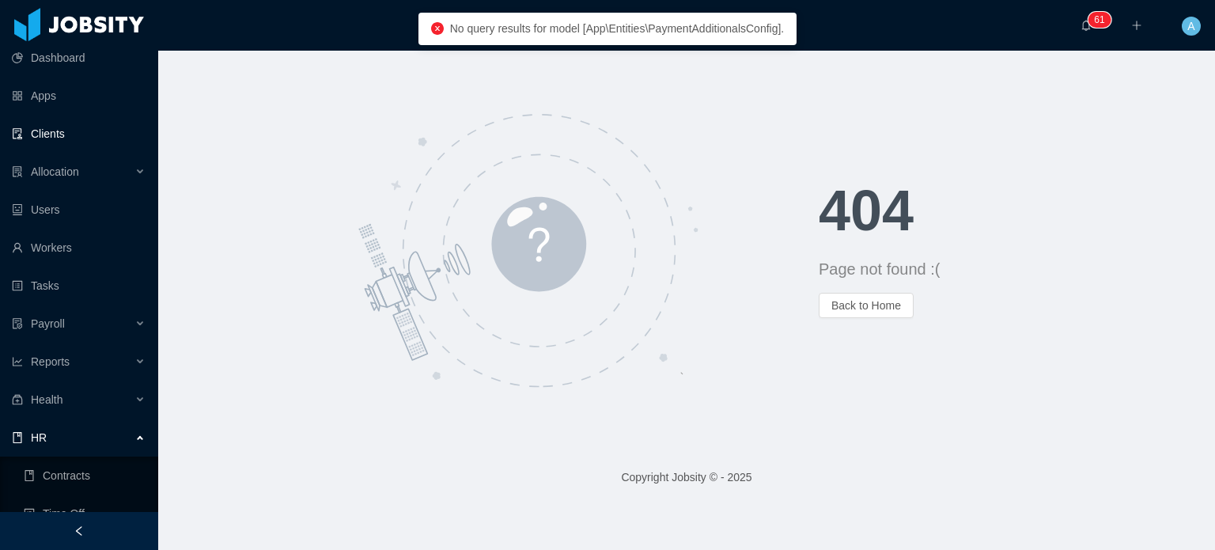
click at [45, 134] on link "Clients" at bounding box center [79, 134] width 134 height 32
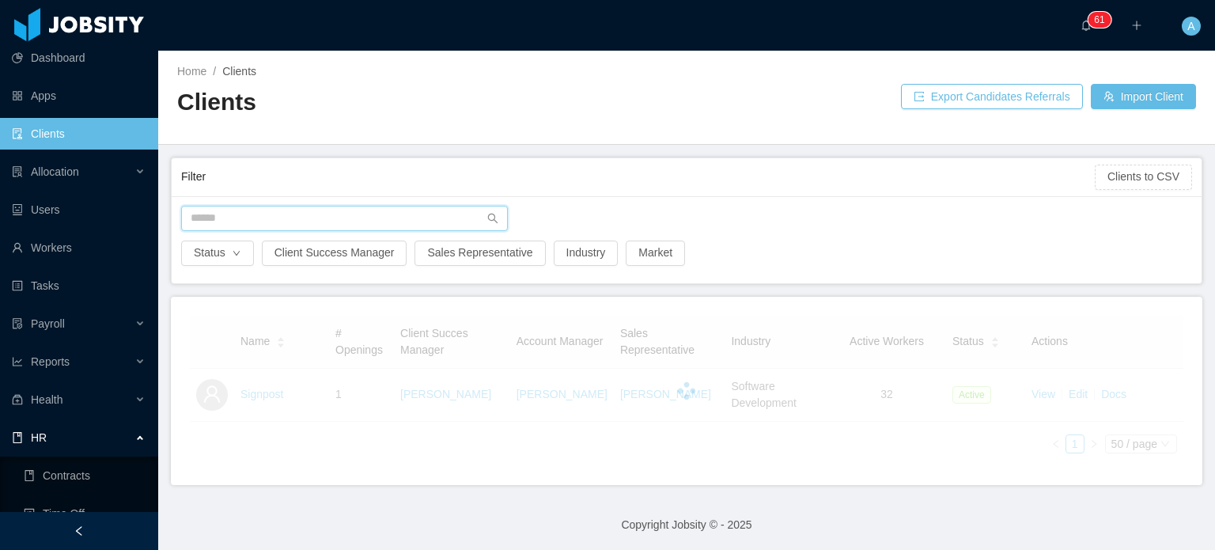
click at [231, 224] on input "text" at bounding box center [344, 218] width 327 height 25
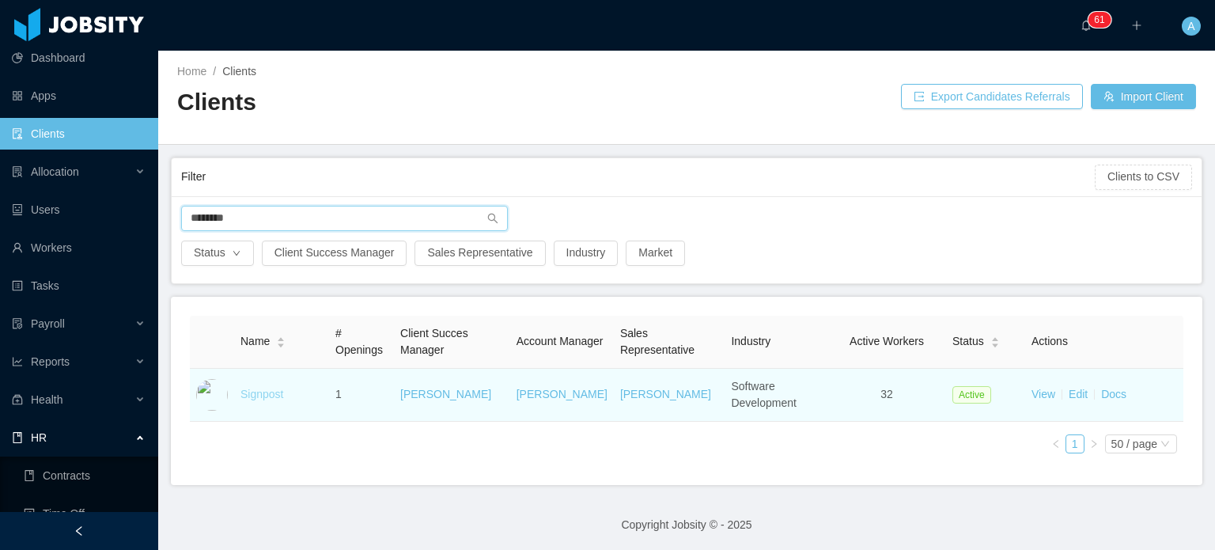
type input "********"
click at [252, 399] on link "Signpost" at bounding box center [262, 394] width 43 height 13
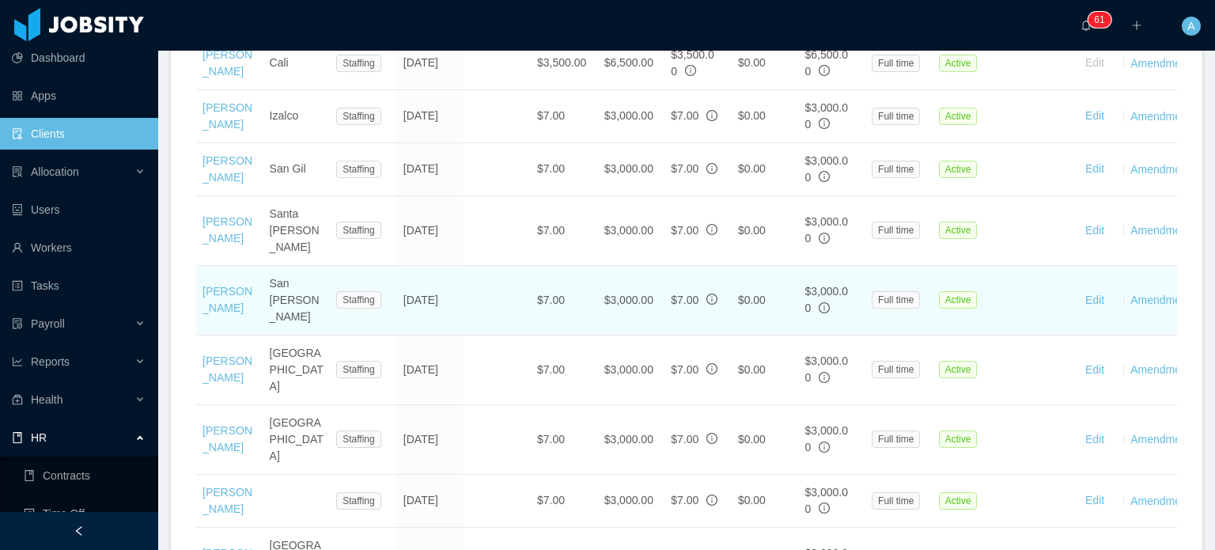
scroll to position [1831, 0]
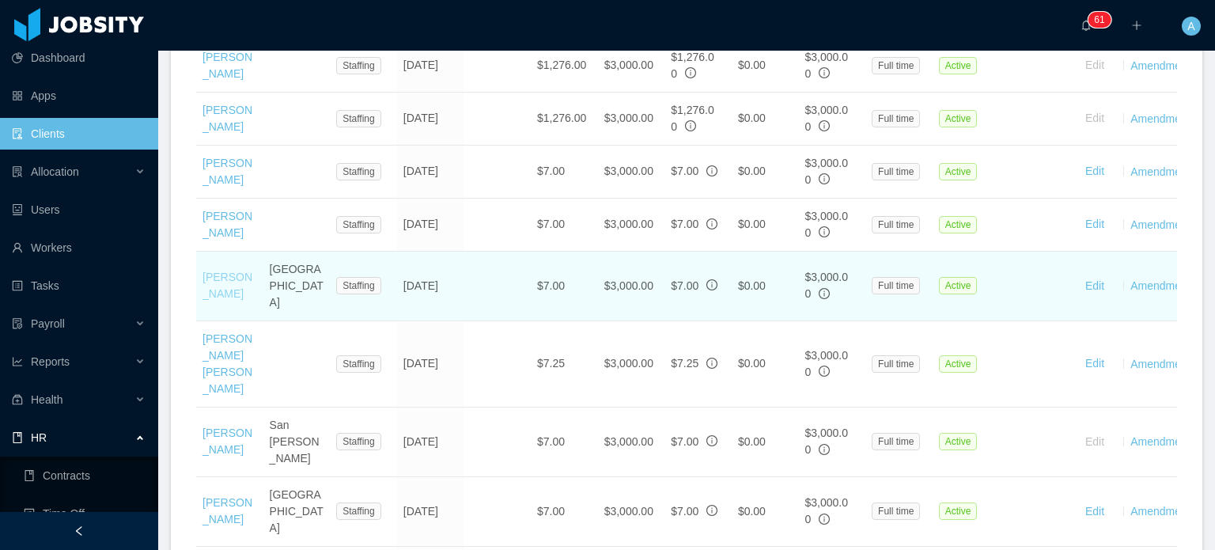
click at [225, 271] on link "Kelly Acosta" at bounding box center [228, 285] width 50 height 29
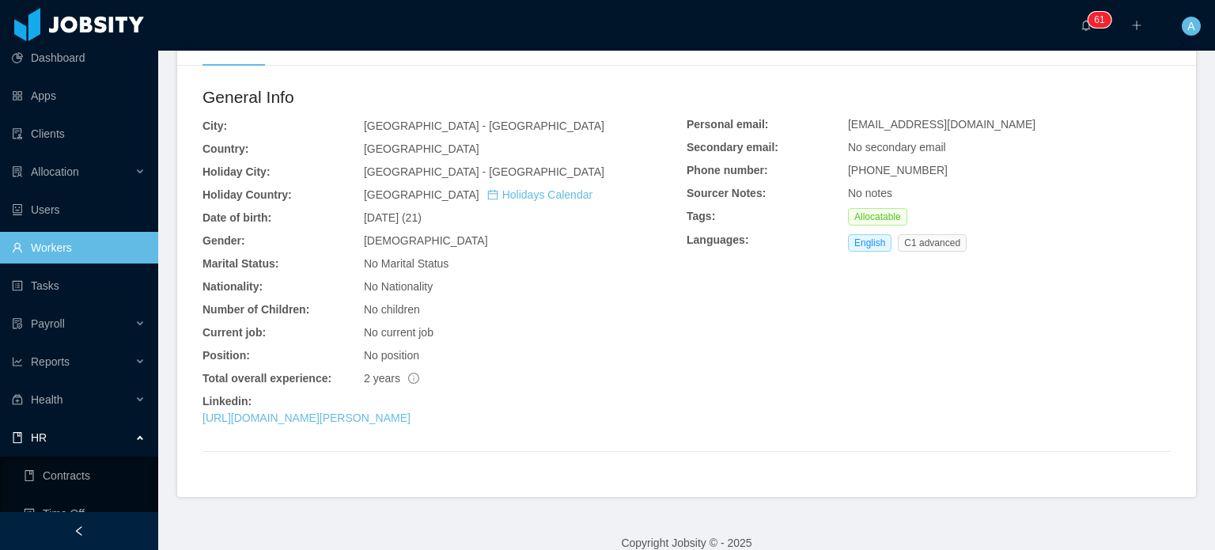
click at [999, 116] on div "Personal email: acostasierrakelly08@gmail.com Secondary email: No secondary ema…" at bounding box center [929, 187] width 484 height 142
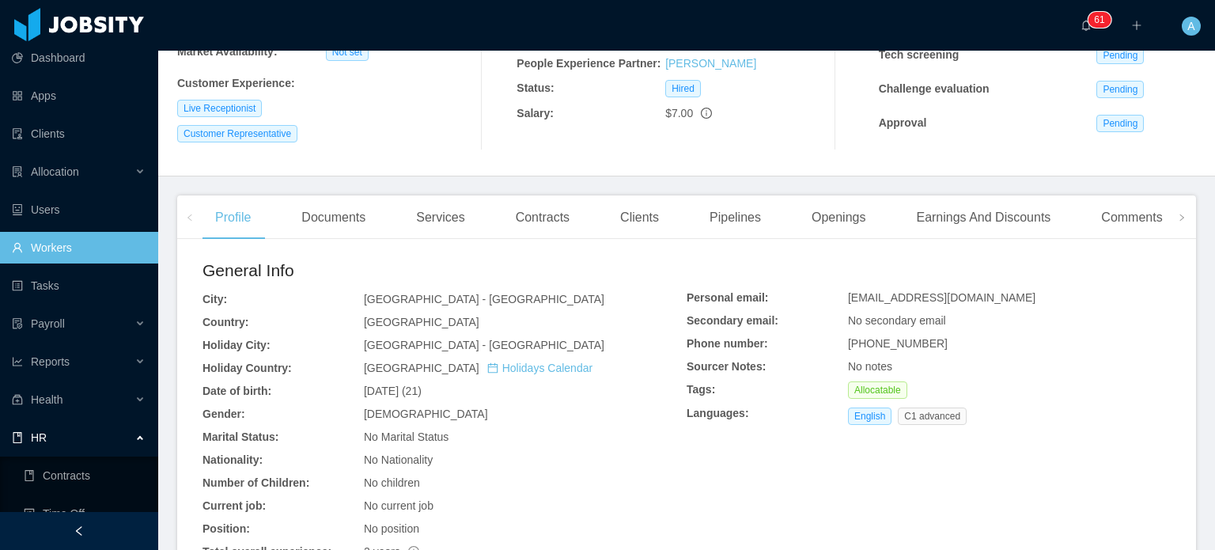
scroll to position [263, 0]
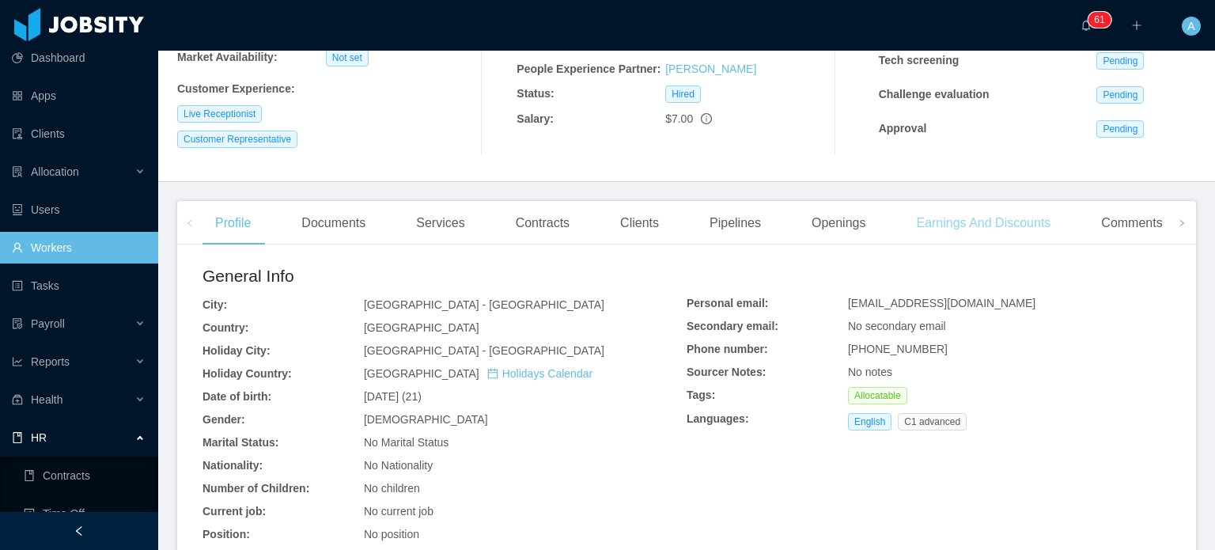
click at [997, 216] on div "Earnings And Discounts" at bounding box center [983, 223] width 160 height 44
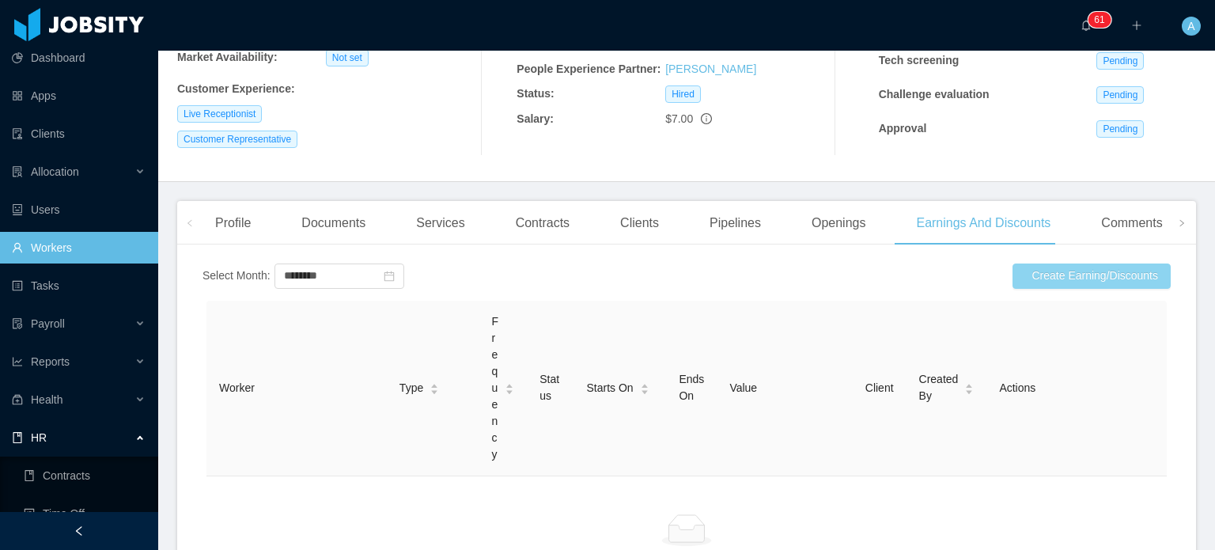
click at [1027, 281] on button "Create Earning/Discounts" at bounding box center [1092, 275] width 158 height 25
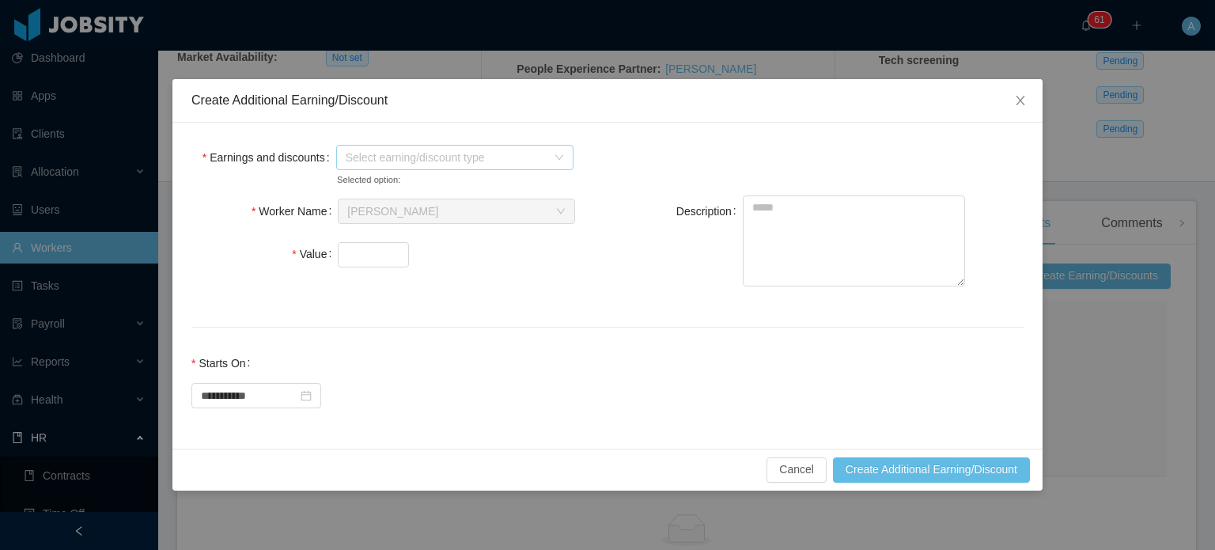
click at [555, 155] on icon "icon: down" at bounding box center [559, 157] width 9 height 9
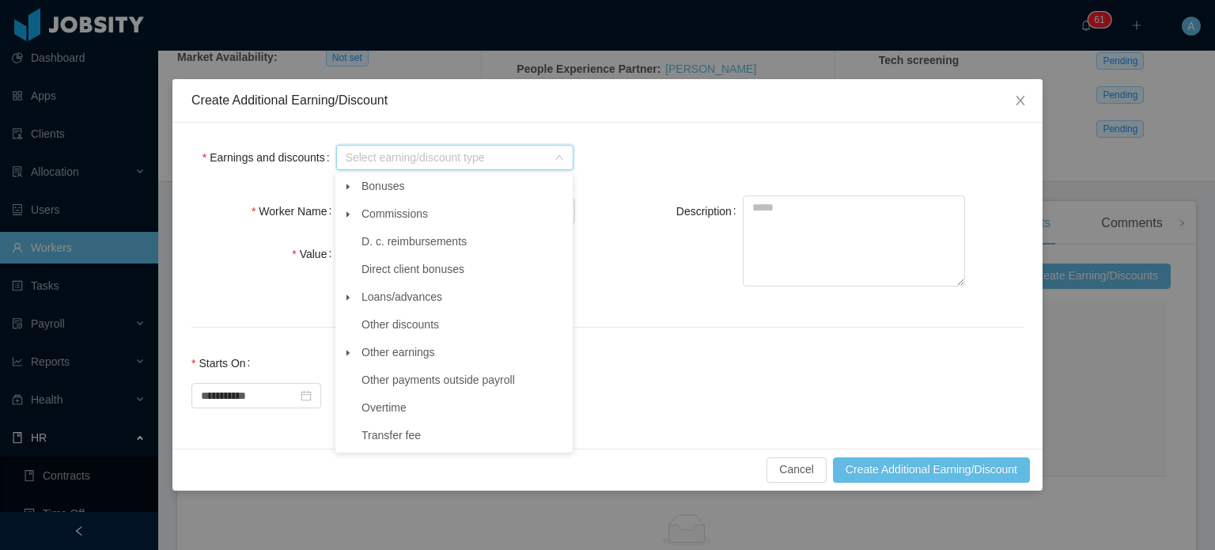
click at [354, 357] on span at bounding box center [348, 352] width 19 height 19
click at [380, 380] on span "Other" at bounding box center [390, 379] width 28 height 13
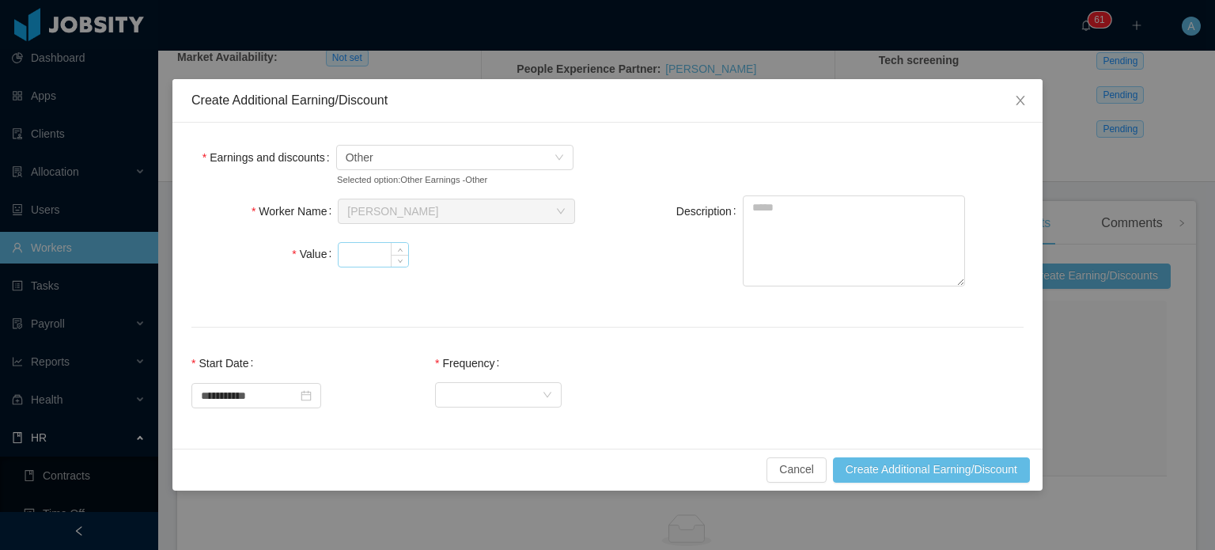
click at [358, 244] on input "Value" at bounding box center [374, 255] width 70 height 24
type input "******"
click at [804, 224] on textarea "Description" at bounding box center [854, 240] width 222 height 91
type textarea "**********"
click at [513, 385] on div "Select Frequency" at bounding box center [493, 394] width 97 height 24
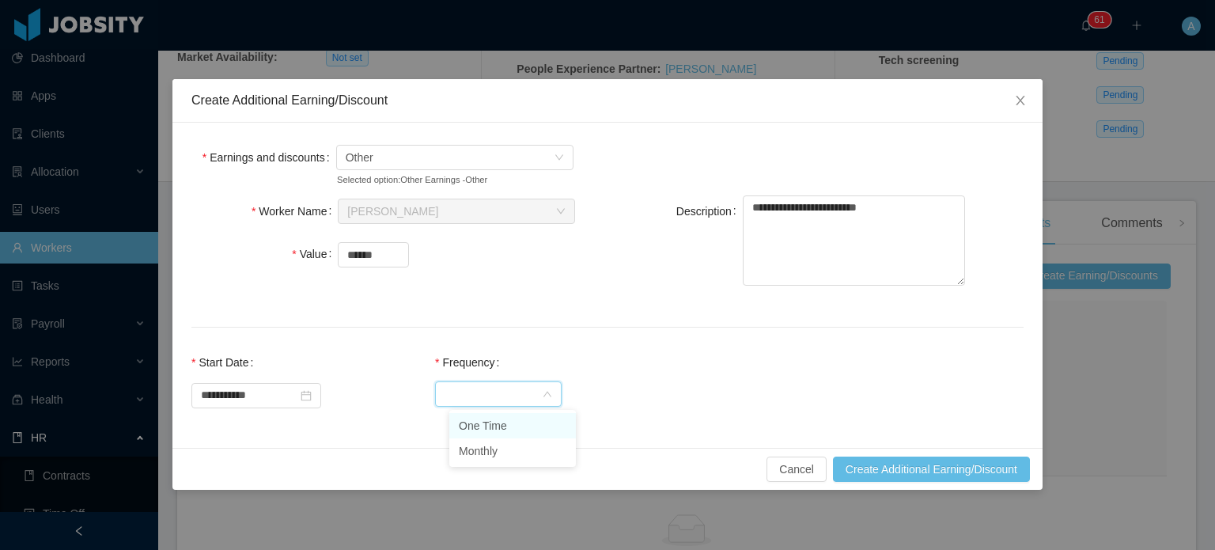
click at [517, 422] on li "One Time" at bounding box center [512, 425] width 127 height 25
click at [880, 453] on div "Cancel Create Additional Earning/Discount" at bounding box center [607, 469] width 870 height 42
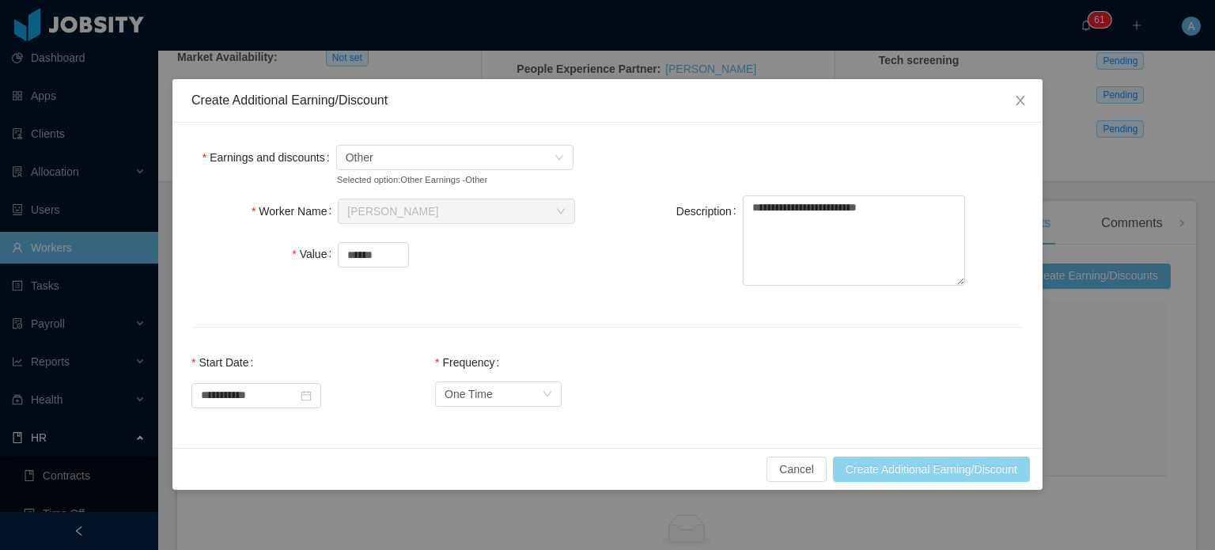
click at [880, 471] on button "Create Additional Earning/Discount" at bounding box center [931, 468] width 197 height 25
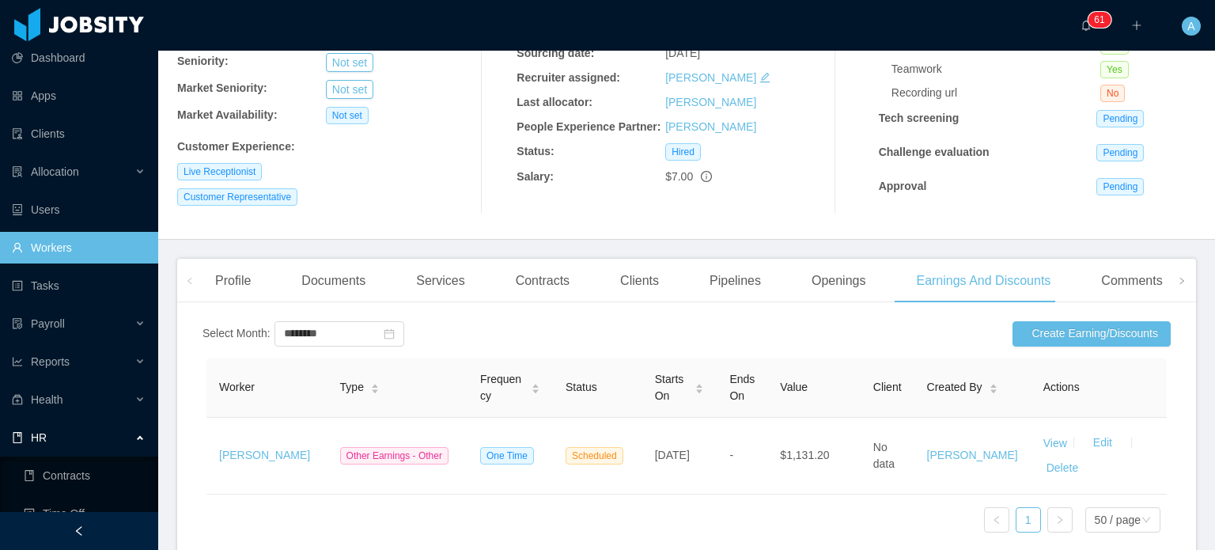
scroll to position [204, 0]
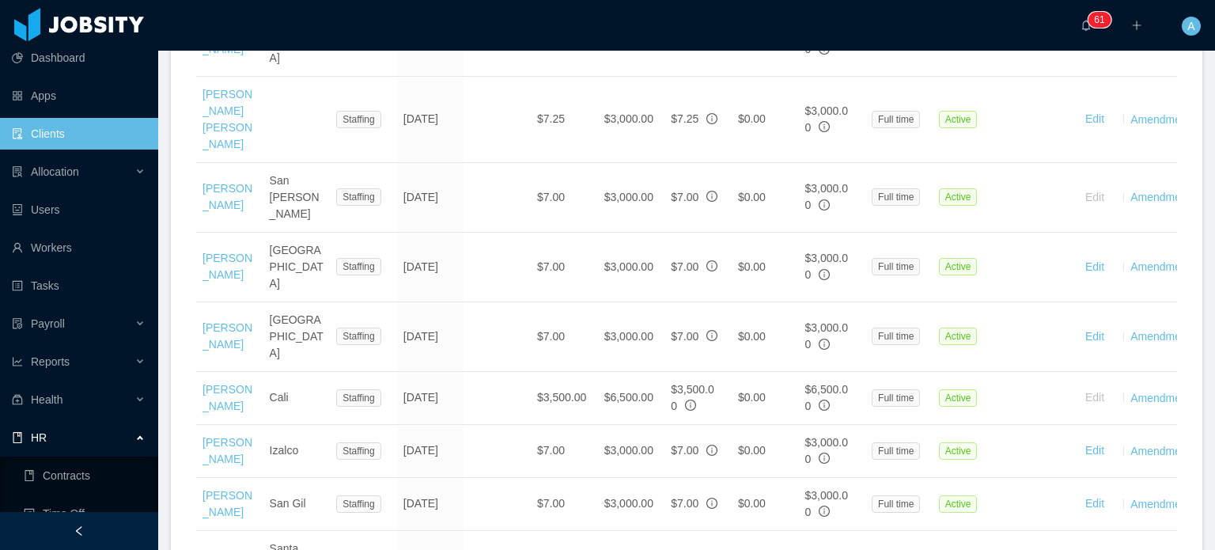
scroll to position [1483, 0]
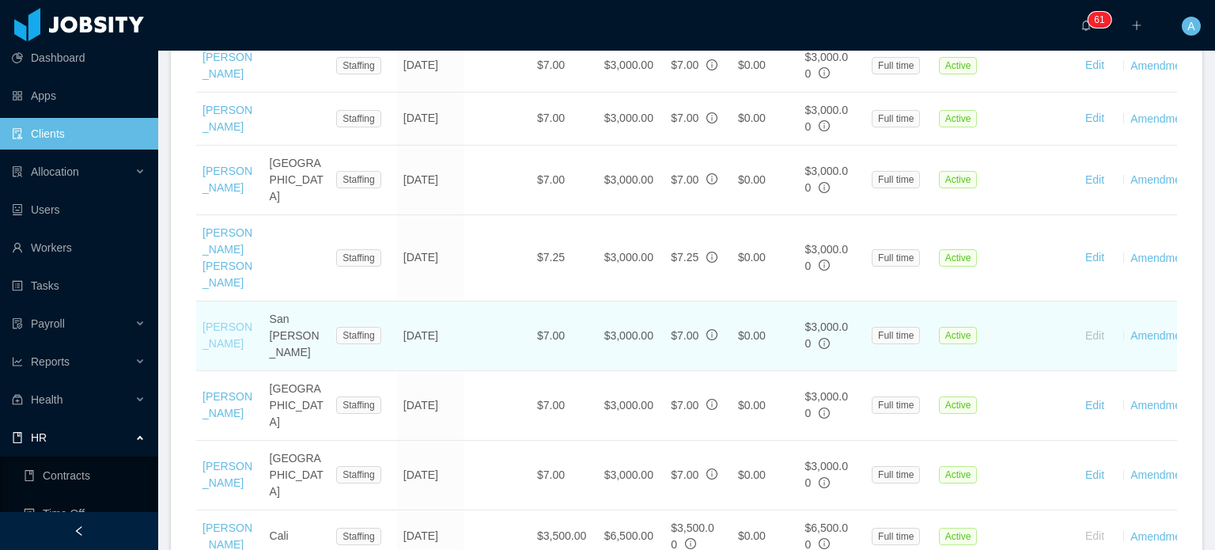
click at [219, 320] on link "Kevin Garcia" at bounding box center [228, 334] width 50 height 29
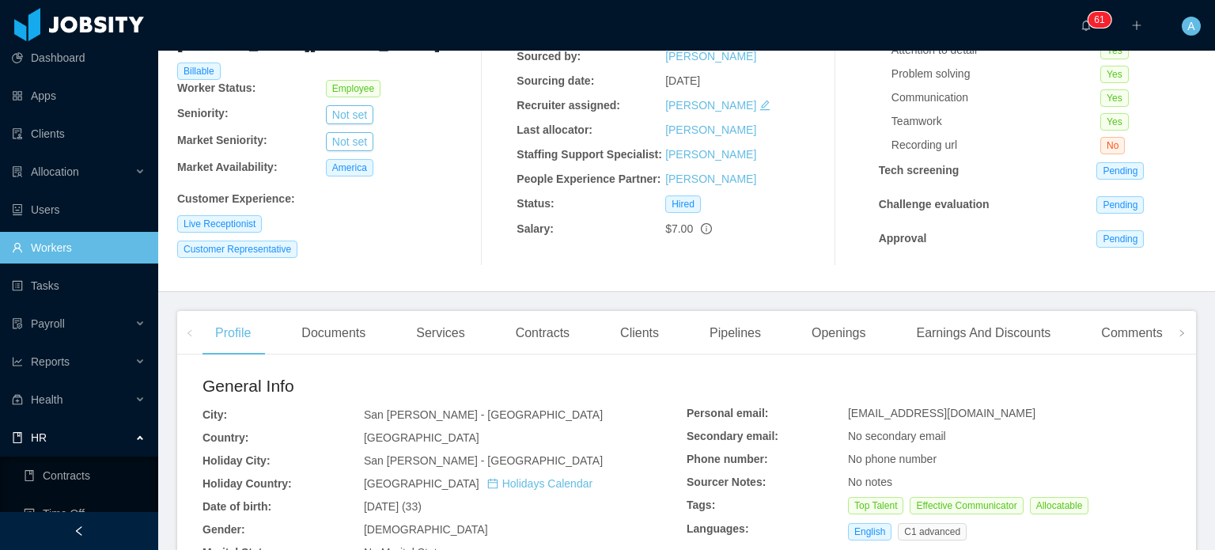
scroll to position [152, 0]
click at [941, 339] on div "Earnings And Discounts" at bounding box center [983, 334] width 160 height 44
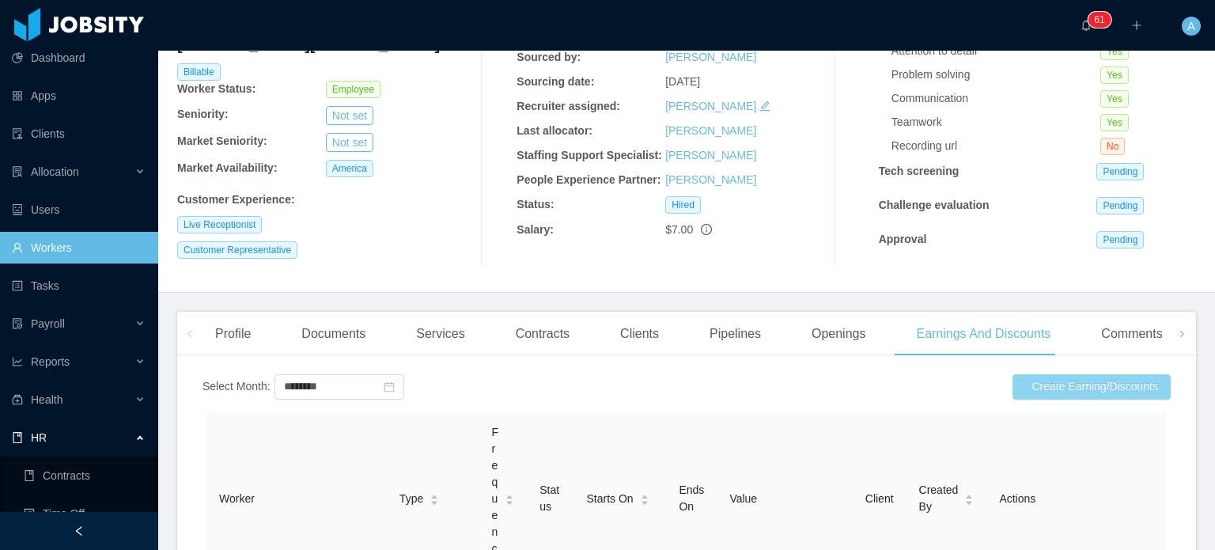
click at [1053, 388] on button "Create Earning/Discounts" at bounding box center [1092, 386] width 158 height 25
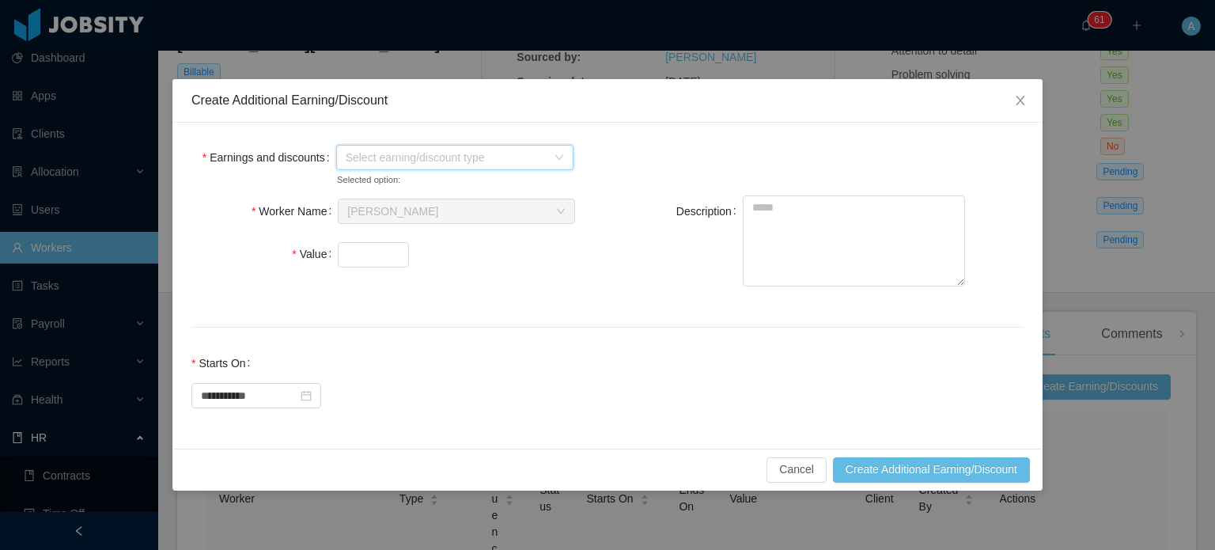
click at [522, 159] on span "Select earning/discount type" at bounding box center [446, 158] width 201 height 16
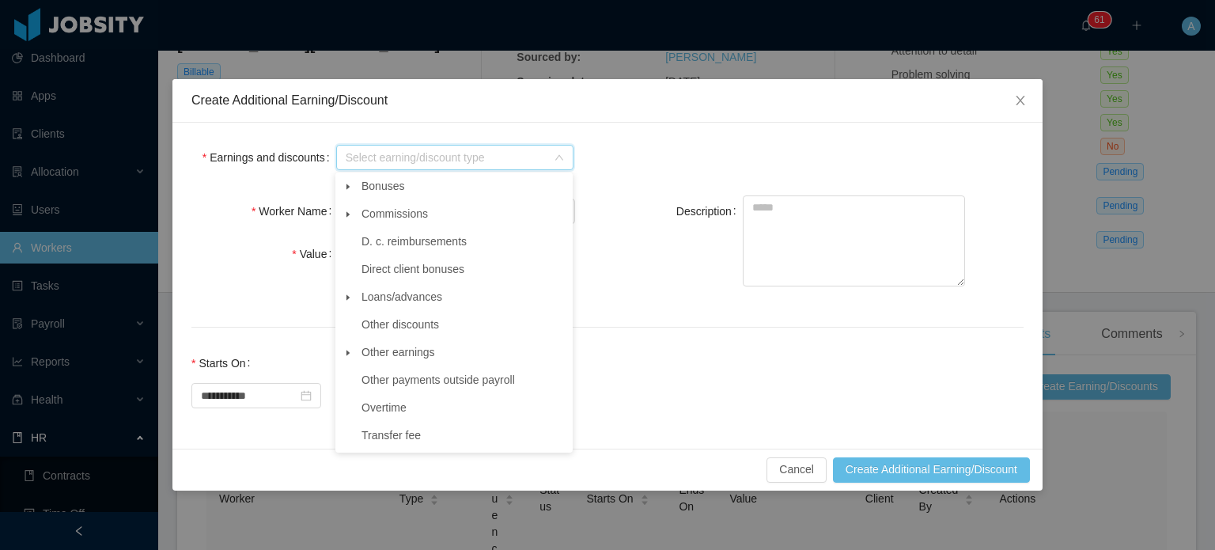
click at [347, 355] on icon "icon: caret-down" at bounding box center [348, 353] width 3 height 6
click at [400, 391] on span "Other" at bounding box center [471, 379] width 198 height 21
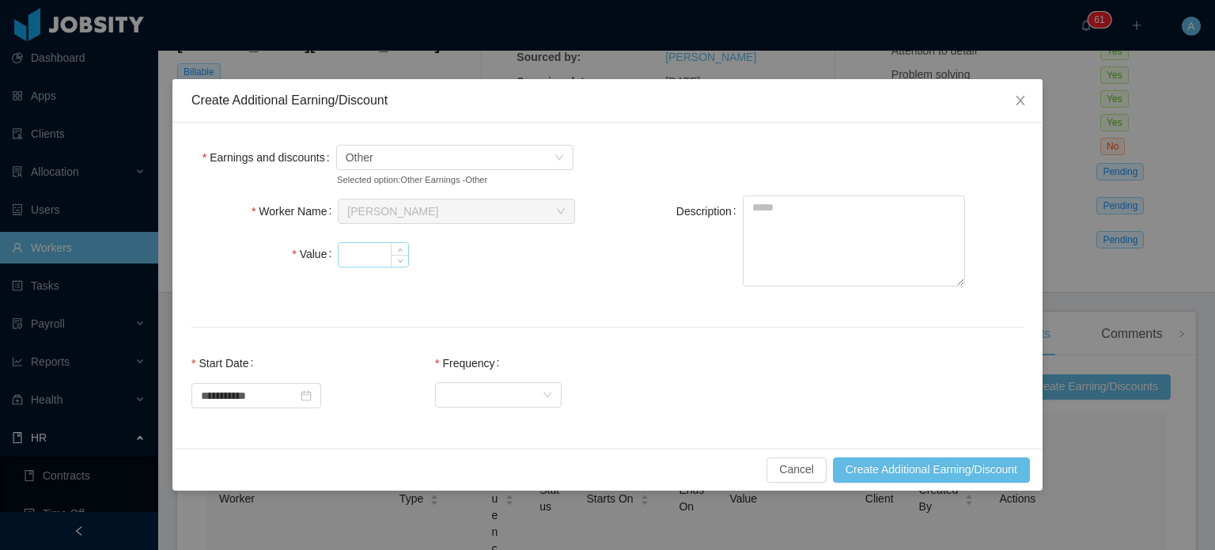
click at [368, 250] on input "Value" at bounding box center [374, 255] width 70 height 24
type input "*******"
click at [804, 216] on textarea "Description" at bounding box center [854, 240] width 222 height 91
type textarea "**********"
click at [479, 397] on div "Select Frequency" at bounding box center [493, 394] width 97 height 24
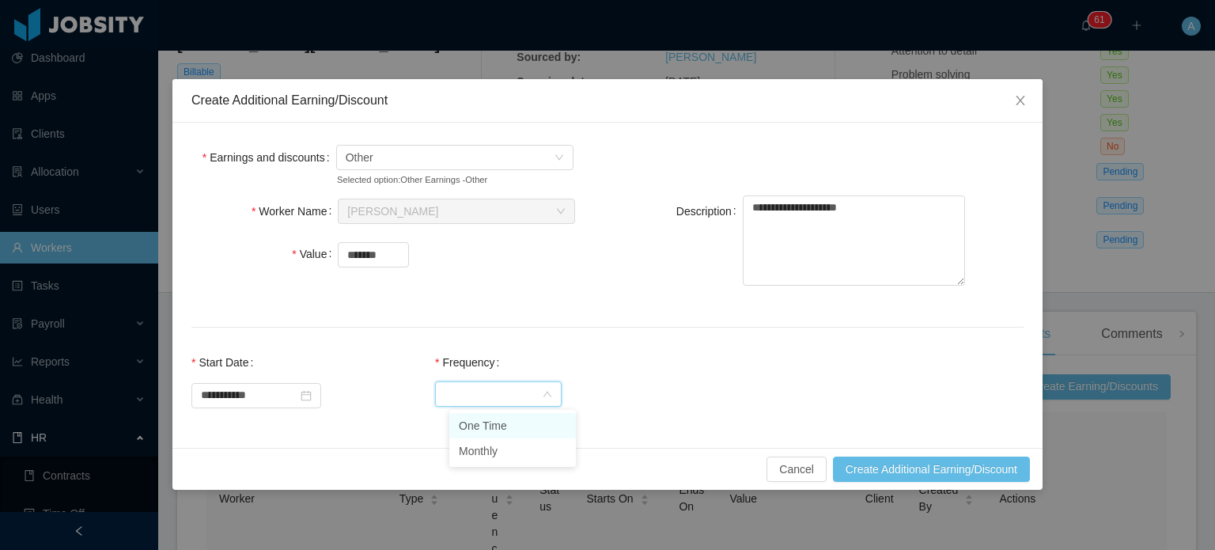
click at [498, 421] on li "One Time" at bounding box center [512, 425] width 127 height 25
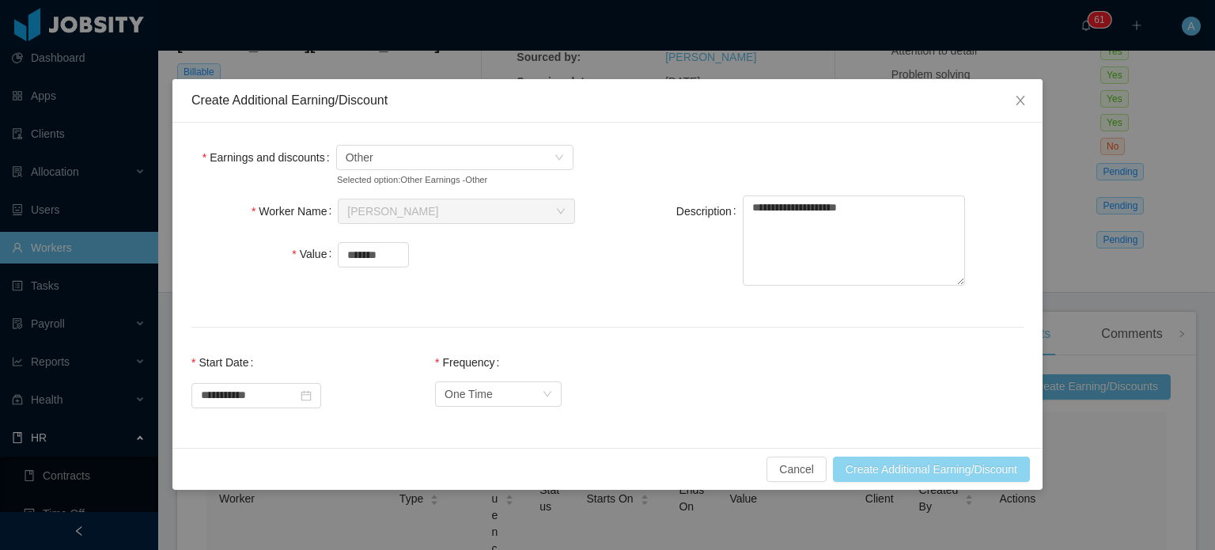
click at [879, 463] on button "Create Additional Earning/Discount" at bounding box center [931, 468] width 197 height 25
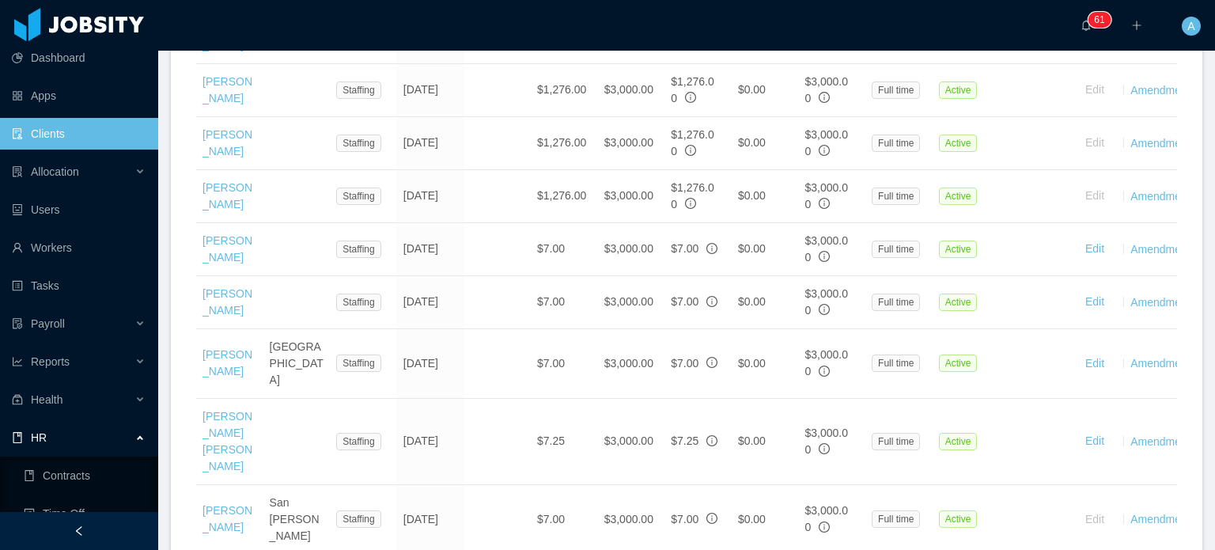
scroll to position [1161, 0]
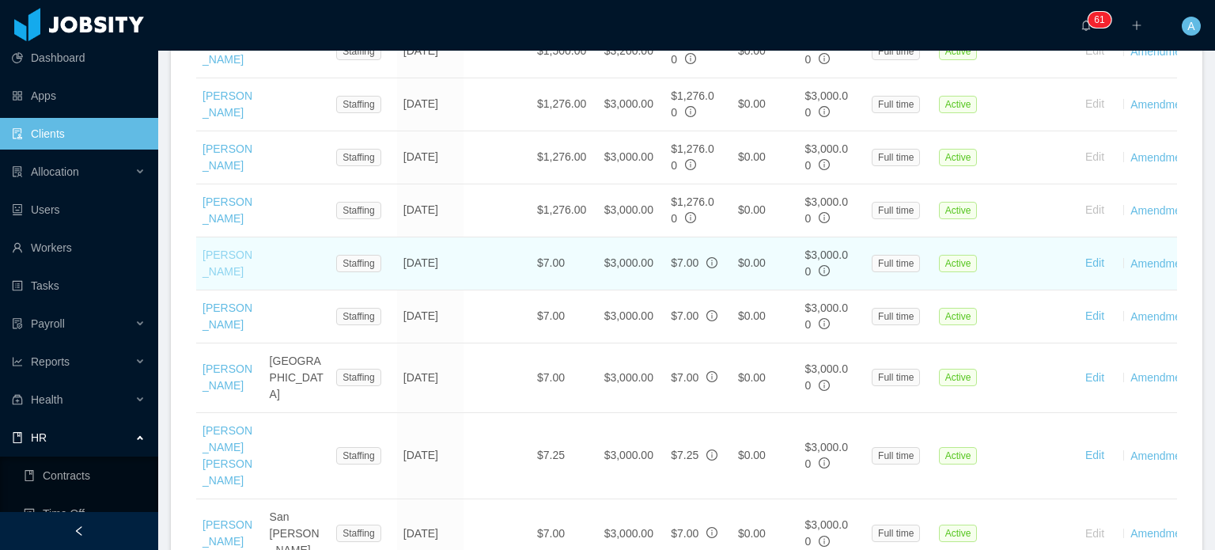
click at [225, 248] on link "Diego Huertas" at bounding box center [228, 262] width 50 height 29
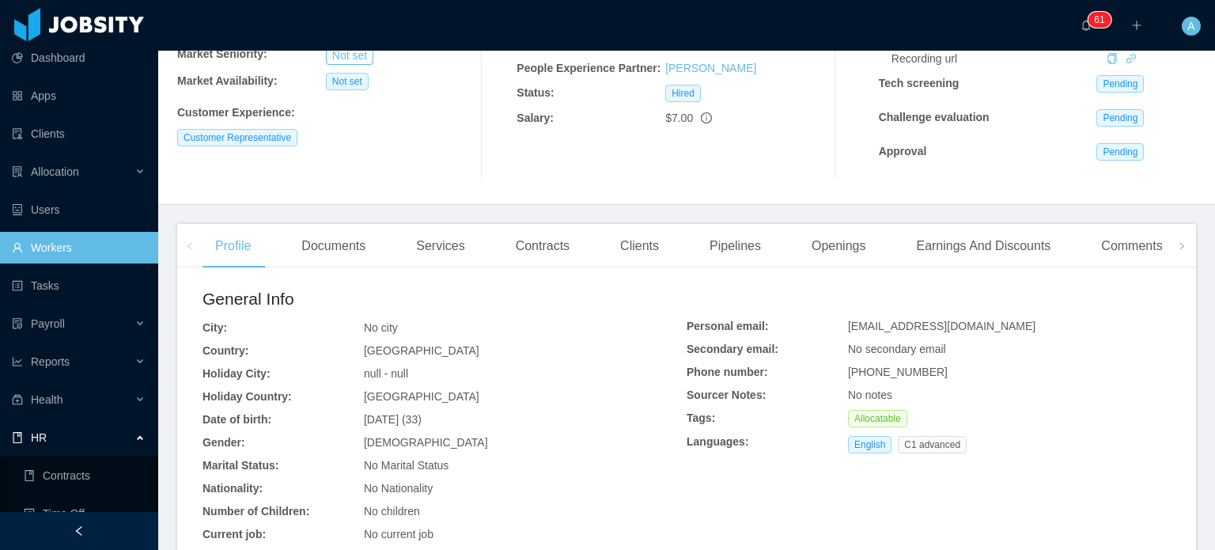
scroll to position [210, 0]
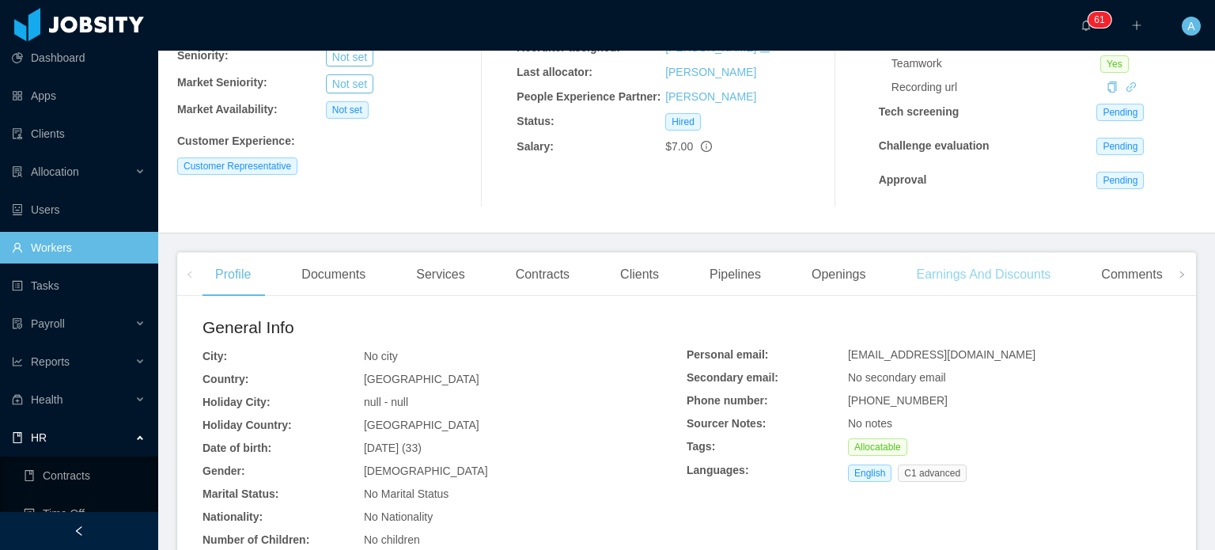
click at [971, 286] on div "Earnings And Discounts" at bounding box center [983, 274] width 160 height 44
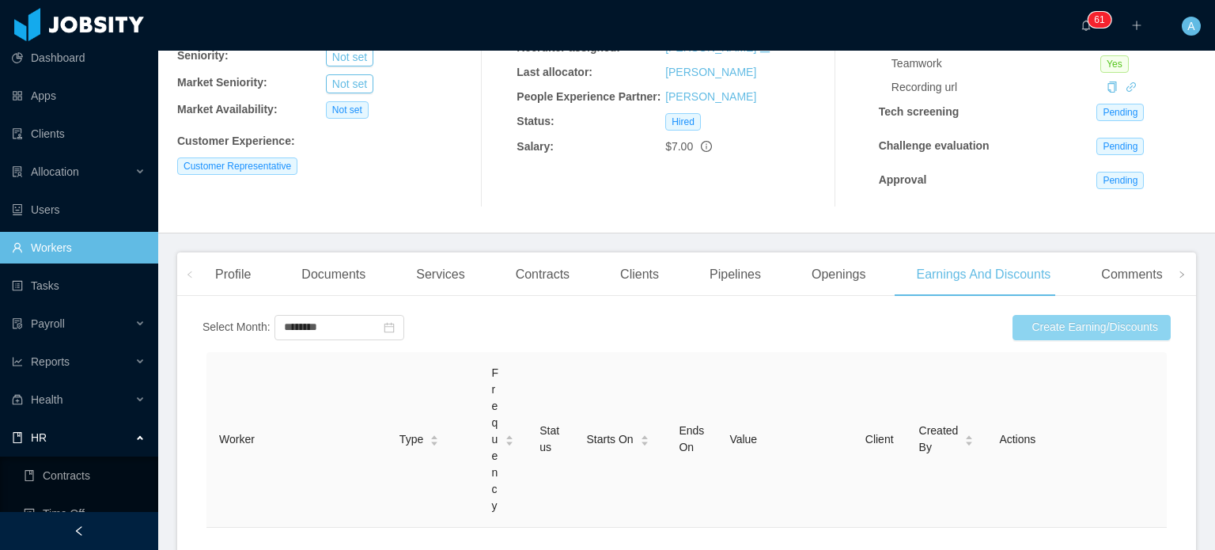
click at [1017, 321] on button "Create Earning/Discounts" at bounding box center [1092, 327] width 158 height 25
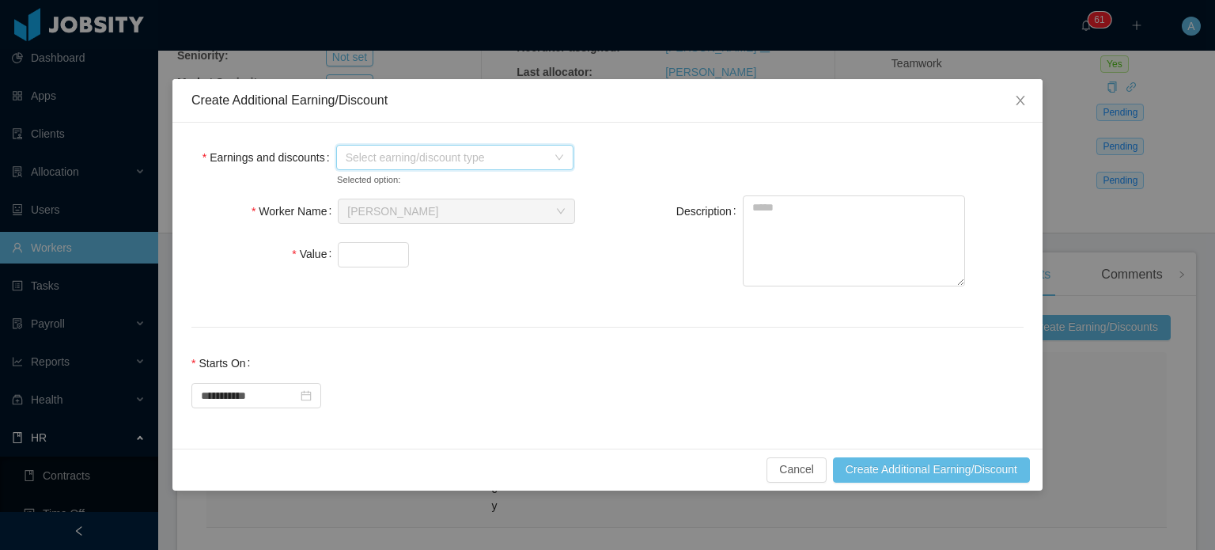
click at [559, 161] on icon "icon: down" at bounding box center [559, 157] width 9 height 9
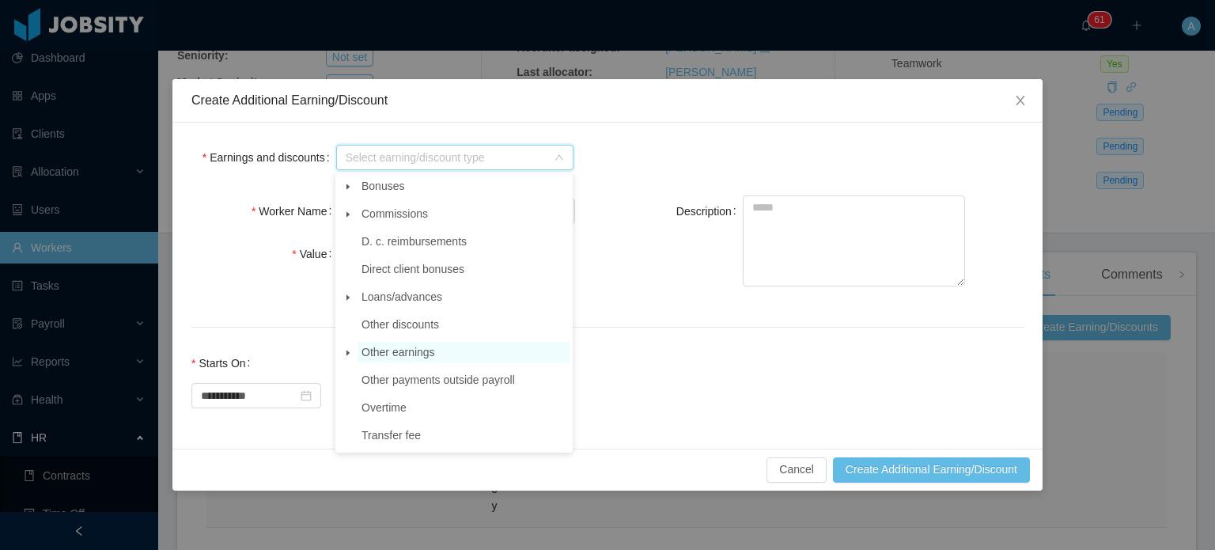
click at [468, 353] on span "Other earnings" at bounding box center [464, 352] width 212 height 21
click at [354, 351] on span at bounding box center [348, 352] width 19 height 19
click at [385, 379] on span "Other" at bounding box center [390, 379] width 28 height 13
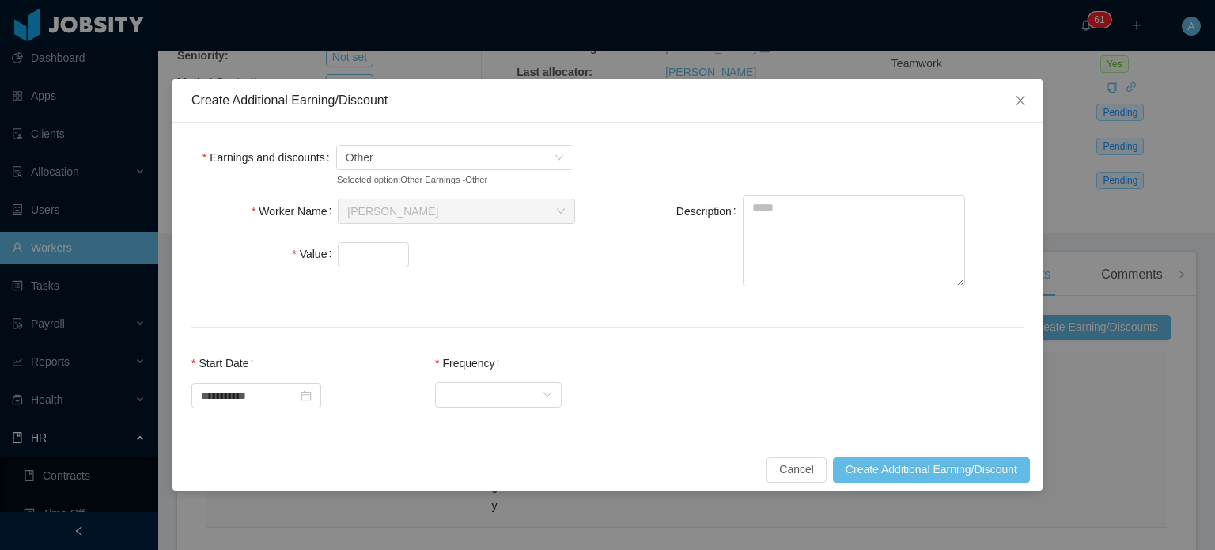
click at [574, 291] on div "Worker Name Search workers... Diego Huertas Value Description" at bounding box center [607, 251] width 832 height 113
click at [362, 252] on input "Value" at bounding box center [374, 255] width 70 height 24
type input "*******"
click at [807, 206] on textarea "Description" at bounding box center [854, 240] width 222 height 91
type textarea "**********"
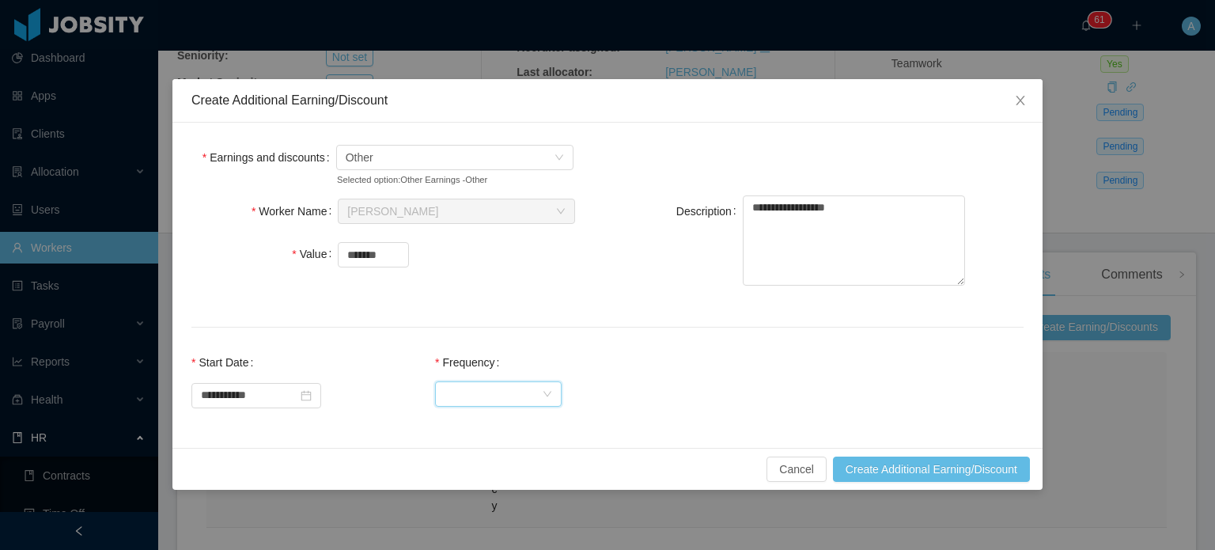
click at [497, 388] on div "Select Frequency" at bounding box center [493, 394] width 97 height 24
click at [491, 418] on li "One Time" at bounding box center [512, 425] width 127 height 25
click at [612, 373] on div "**********" at bounding box center [607, 388] width 832 height 82
click at [879, 473] on button "Create Additional Earning/Discount" at bounding box center [931, 468] width 197 height 25
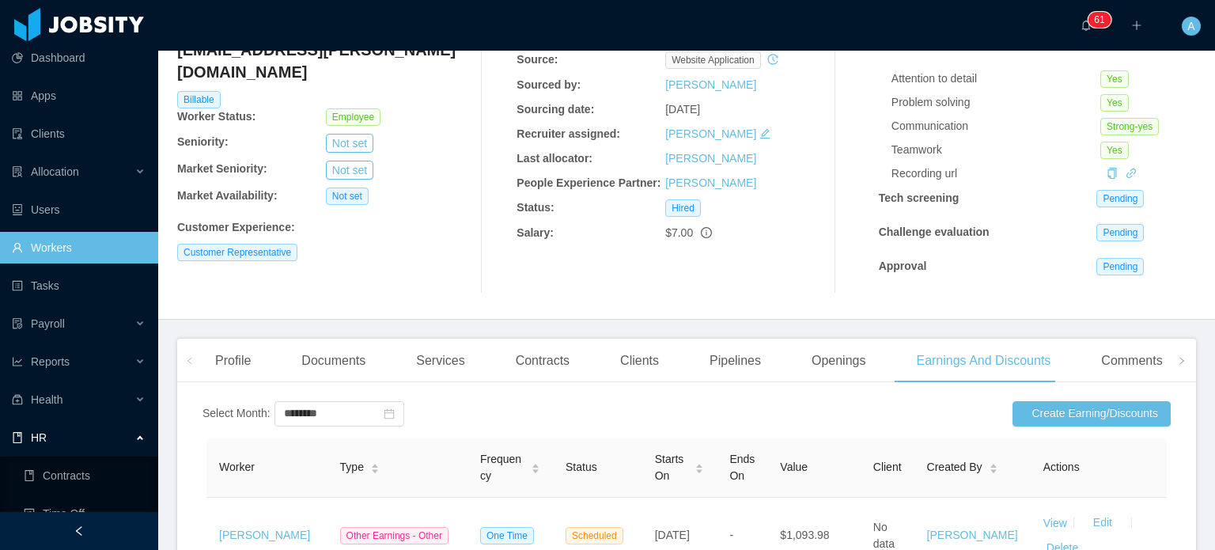
scroll to position [123, 0]
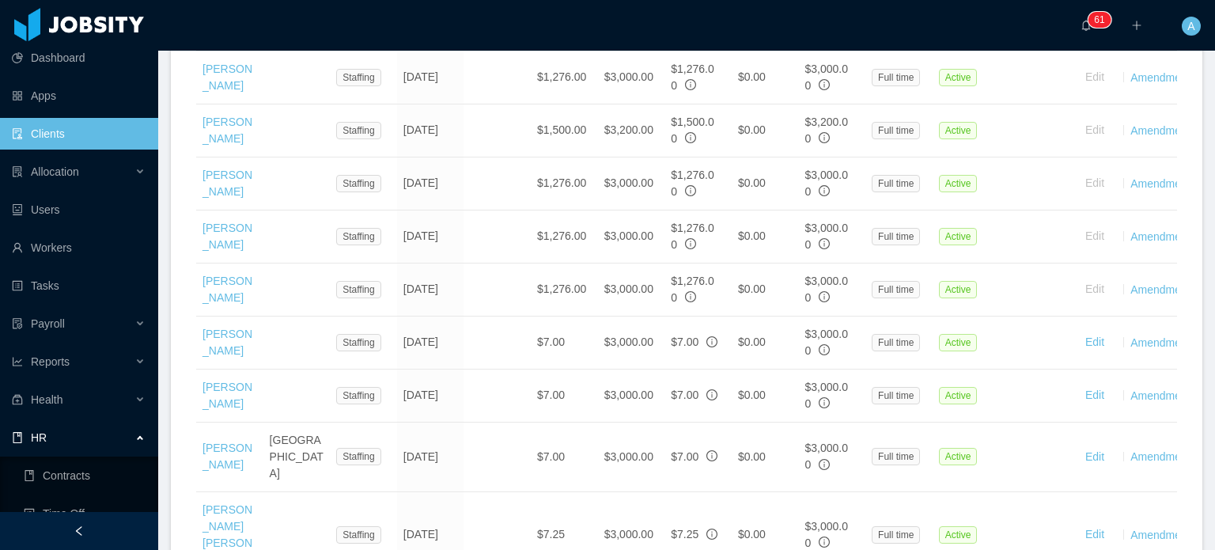
scroll to position [1094, 0]
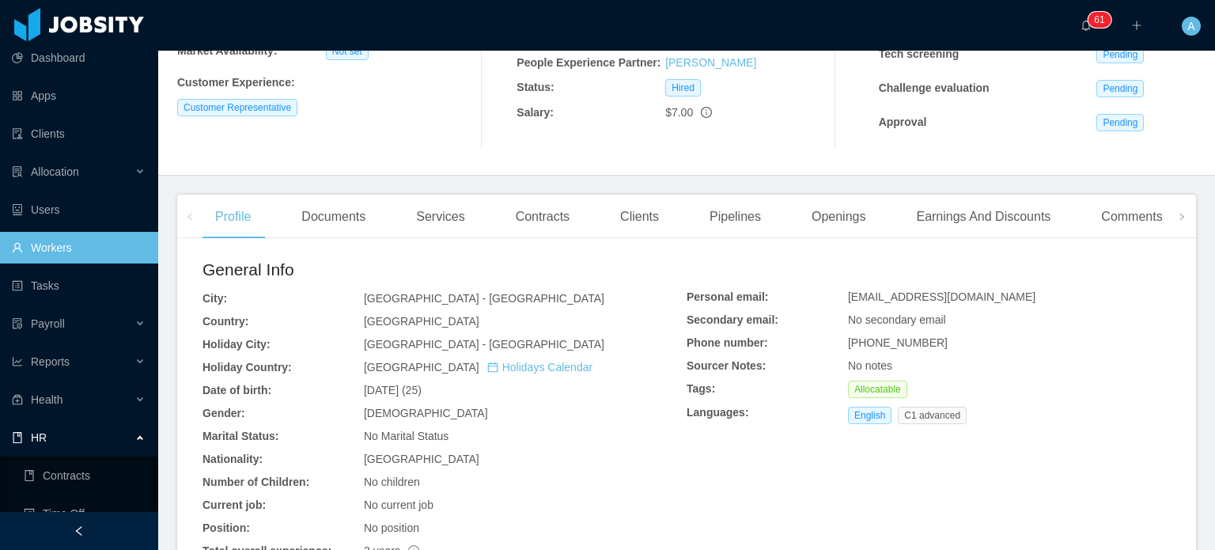
scroll to position [266, 0]
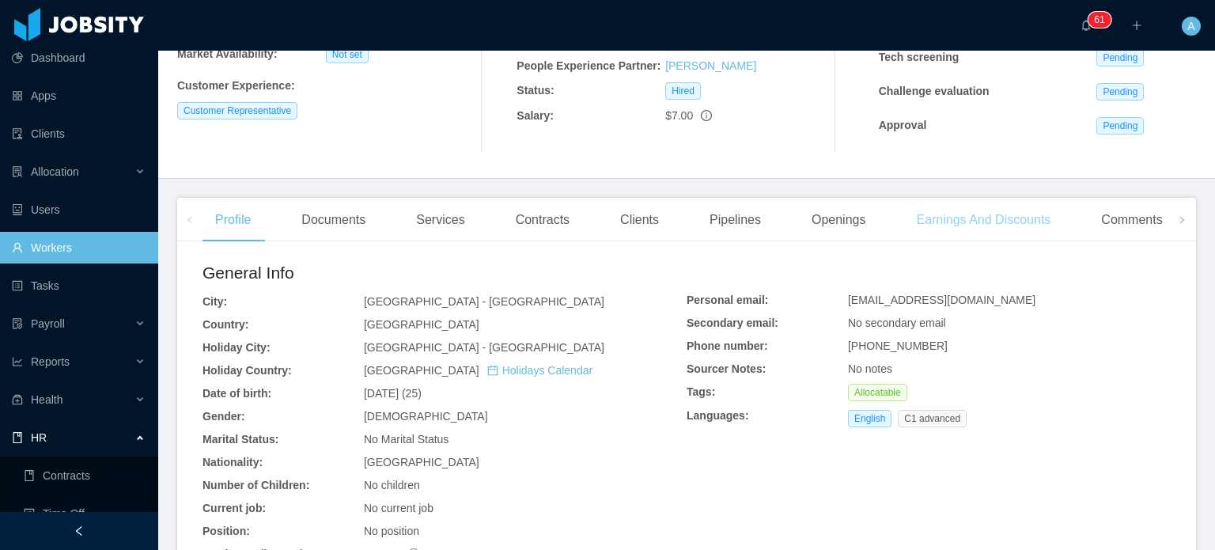
click at [980, 218] on div "Earnings And Discounts" at bounding box center [983, 220] width 160 height 44
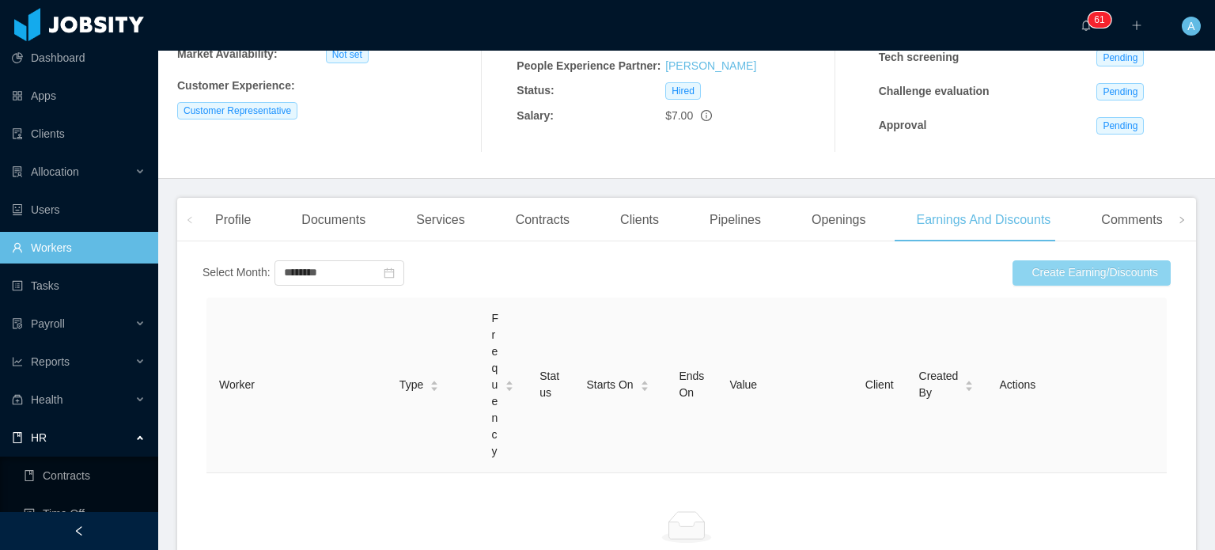
click at [1040, 275] on button "Create Earning/Discounts" at bounding box center [1092, 272] width 158 height 25
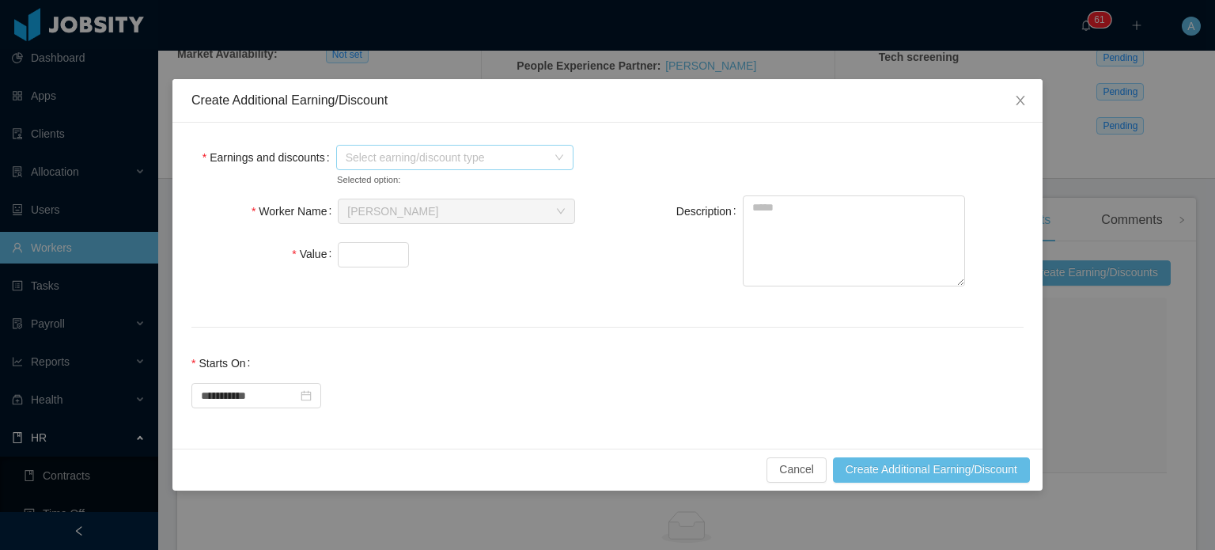
click at [554, 161] on span "Select earning/discount type" at bounding box center [454, 157] width 237 height 25
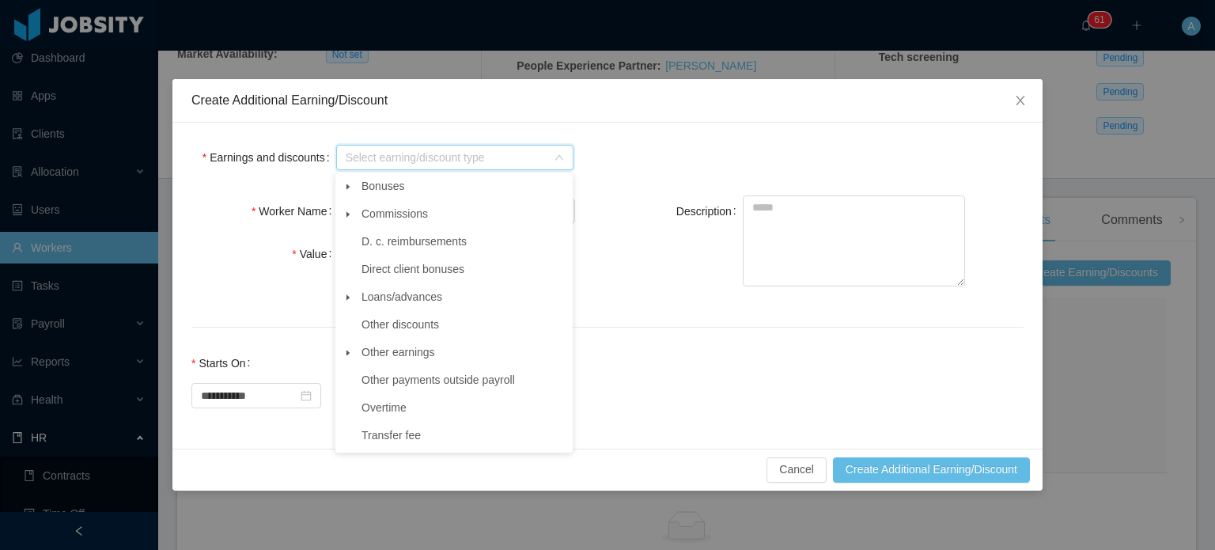
click at [347, 355] on icon "icon: caret-down" at bounding box center [348, 353] width 3 height 6
click at [387, 380] on span "Other" at bounding box center [390, 379] width 28 height 13
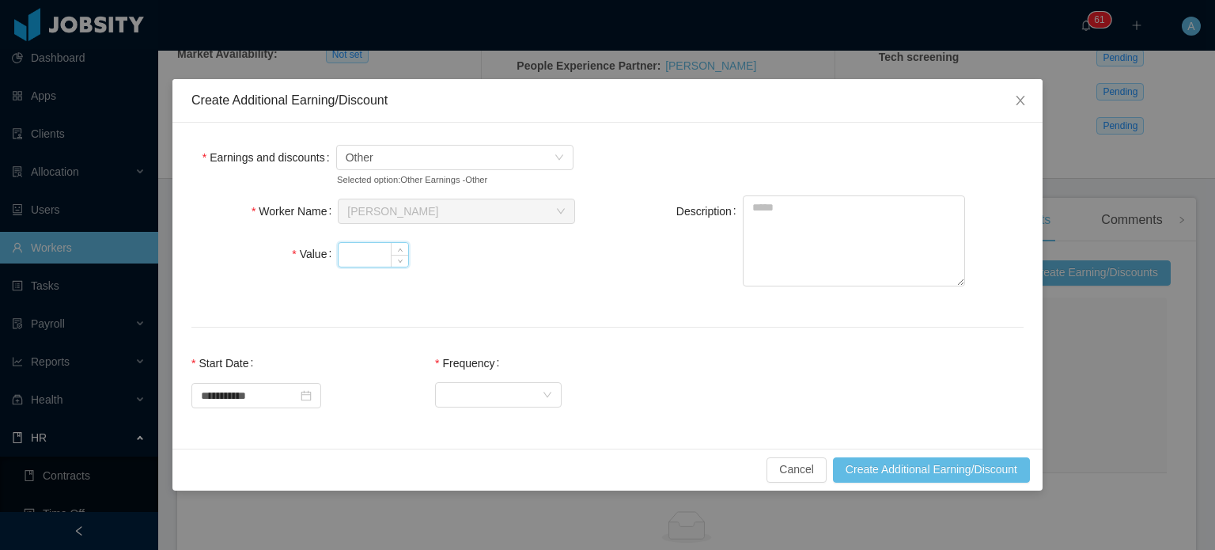
click at [370, 245] on input "Value" at bounding box center [374, 255] width 70 height 24
type input "**********"
click at [906, 260] on textarea "Description" at bounding box center [854, 240] width 222 height 91
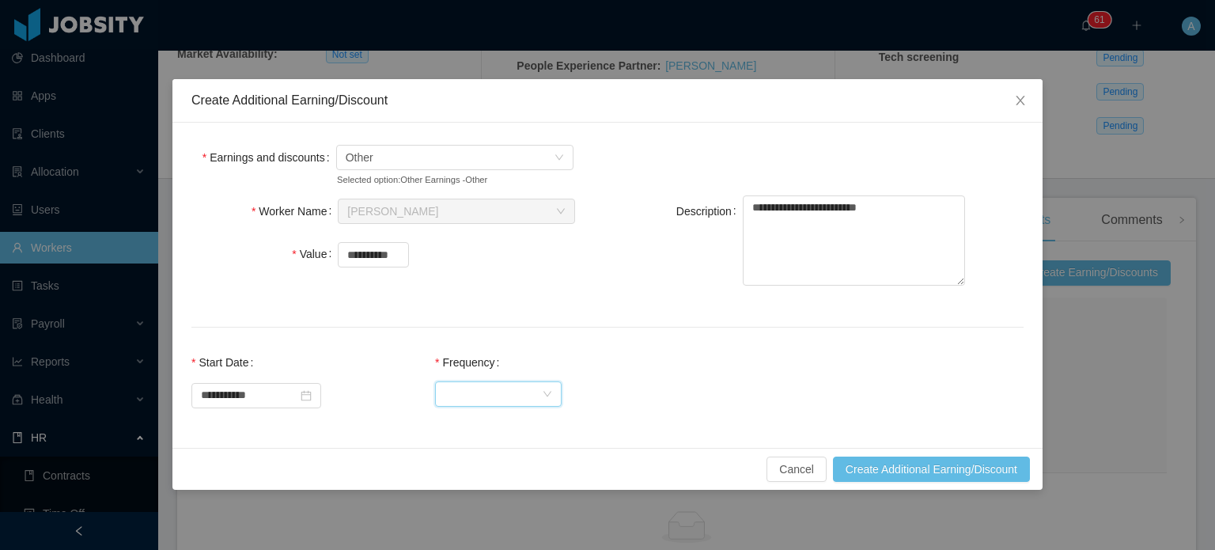
click at [511, 402] on div "Select Frequency" at bounding box center [493, 394] width 97 height 24
click at [500, 423] on li "One Time" at bounding box center [512, 425] width 127 height 25
click at [834, 211] on textarea "**********" at bounding box center [854, 240] width 222 height 91
type textarea "**********"
click at [379, 254] on input "**********" at bounding box center [374, 255] width 70 height 24
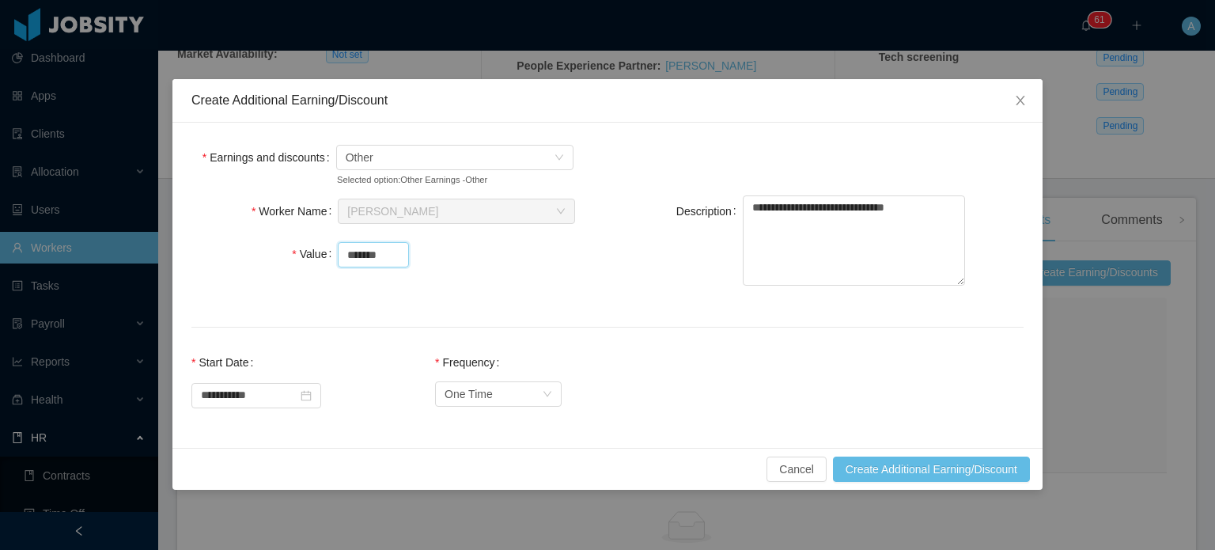
type input "*******"
click at [876, 475] on button "Create Additional Earning/Discount" at bounding box center [931, 468] width 197 height 25
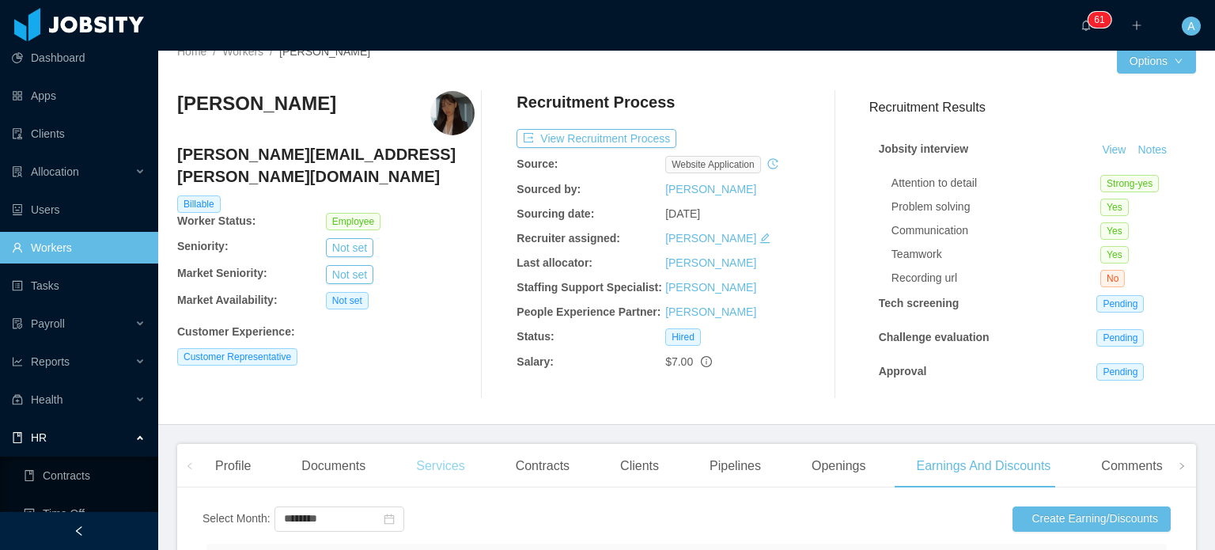
scroll to position [5, 0]
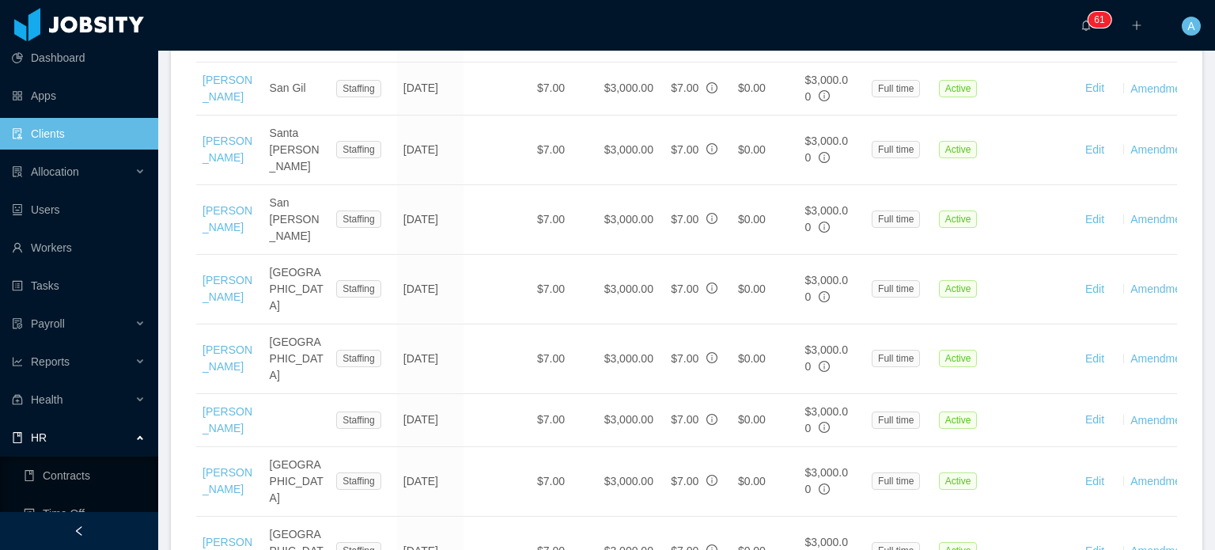
scroll to position [1911, 0]
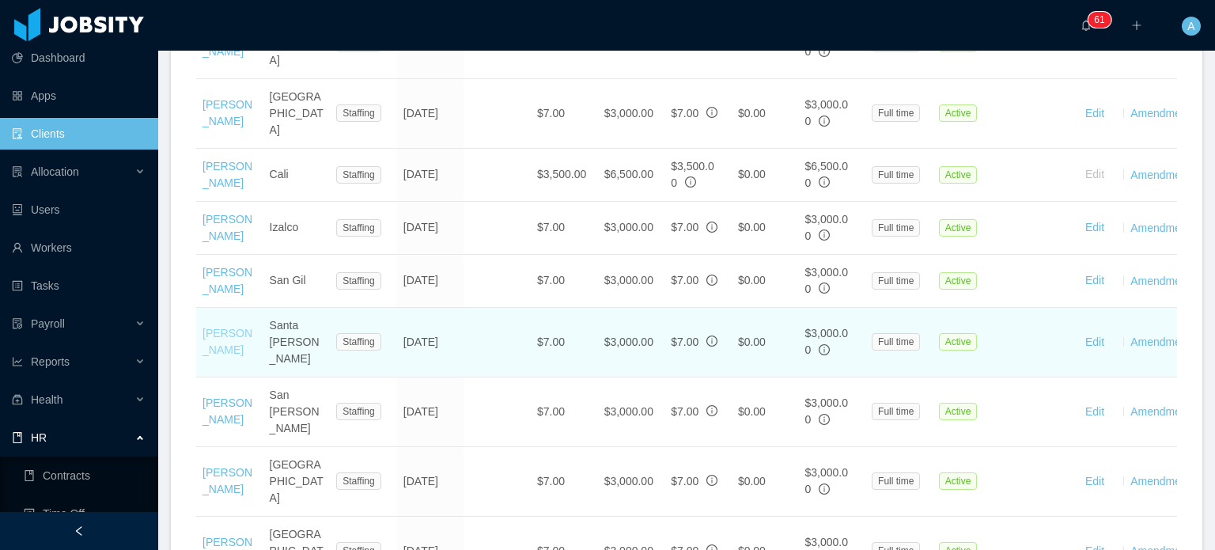
click at [207, 327] on link "Dennis Pinto" at bounding box center [228, 341] width 50 height 29
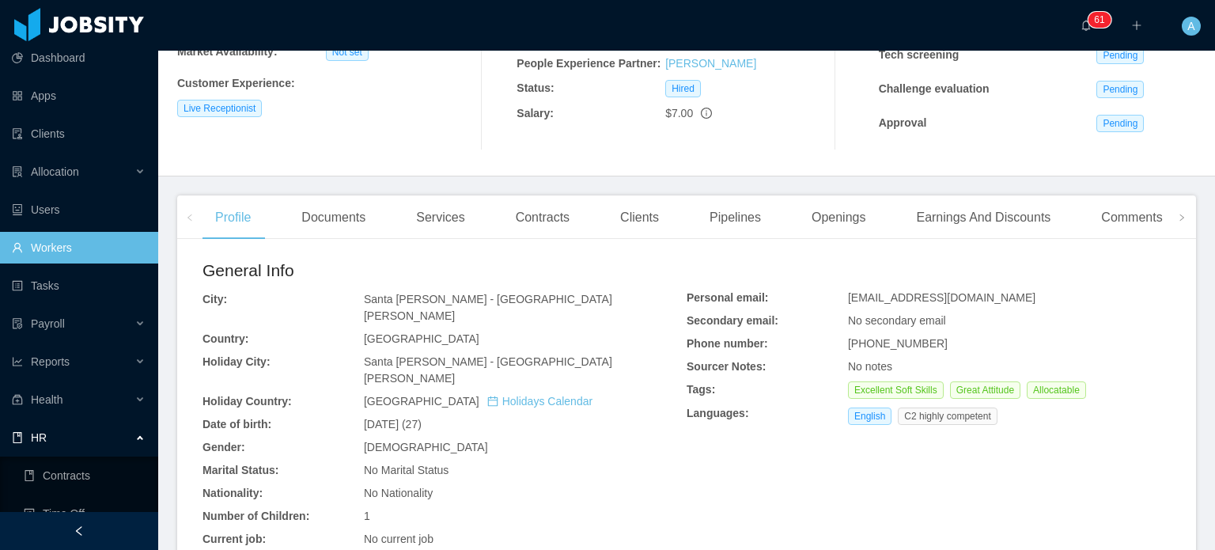
scroll to position [267, 0]
click at [997, 220] on div "Earnings And Discounts" at bounding box center [983, 219] width 160 height 44
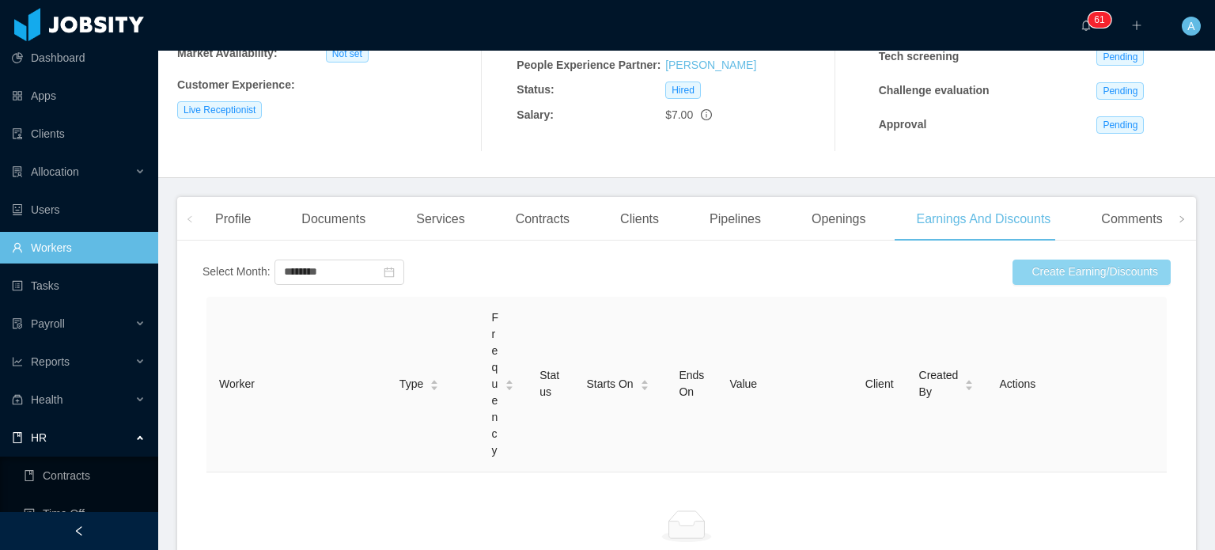
click at [1040, 269] on button "Create Earning/Discounts" at bounding box center [1092, 271] width 158 height 25
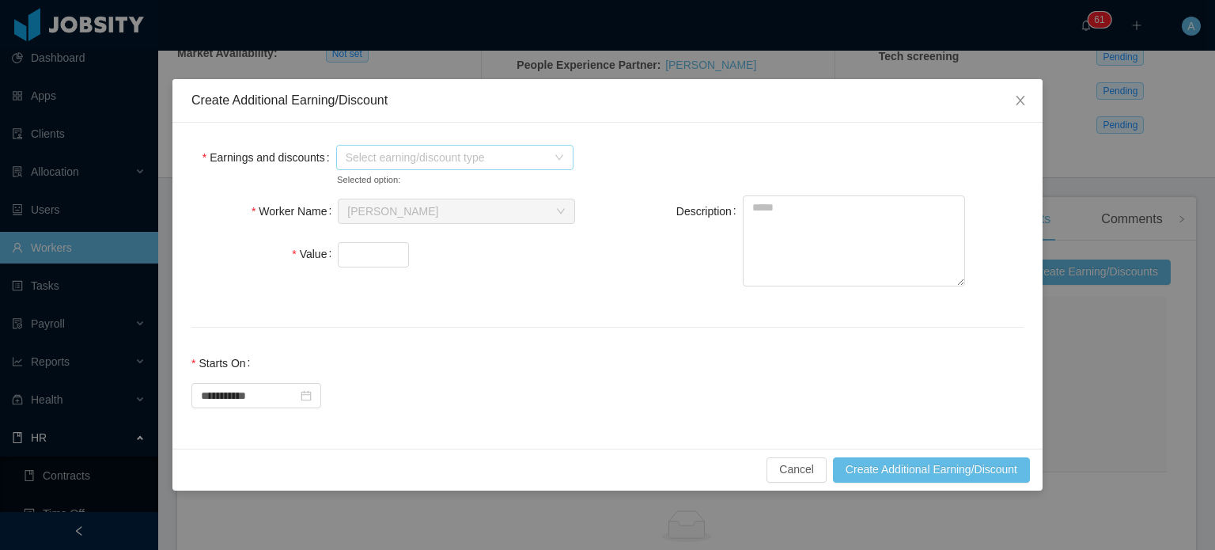
click at [553, 152] on span "Select earning/discount type" at bounding box center [450, 158] width 208 height 24
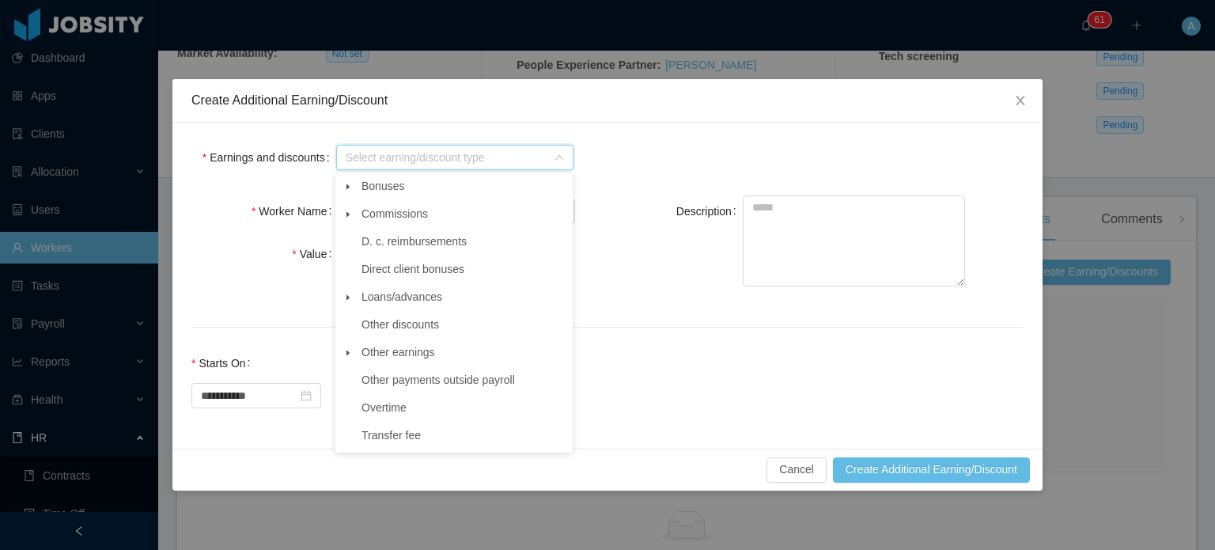
click at [348, 355] on icon "icon: caret-down" at bounding box center [348, 353] width 3 height 6
click at [381, 375] on span "Other" at bounding box center [390, 379] width 28 height 13
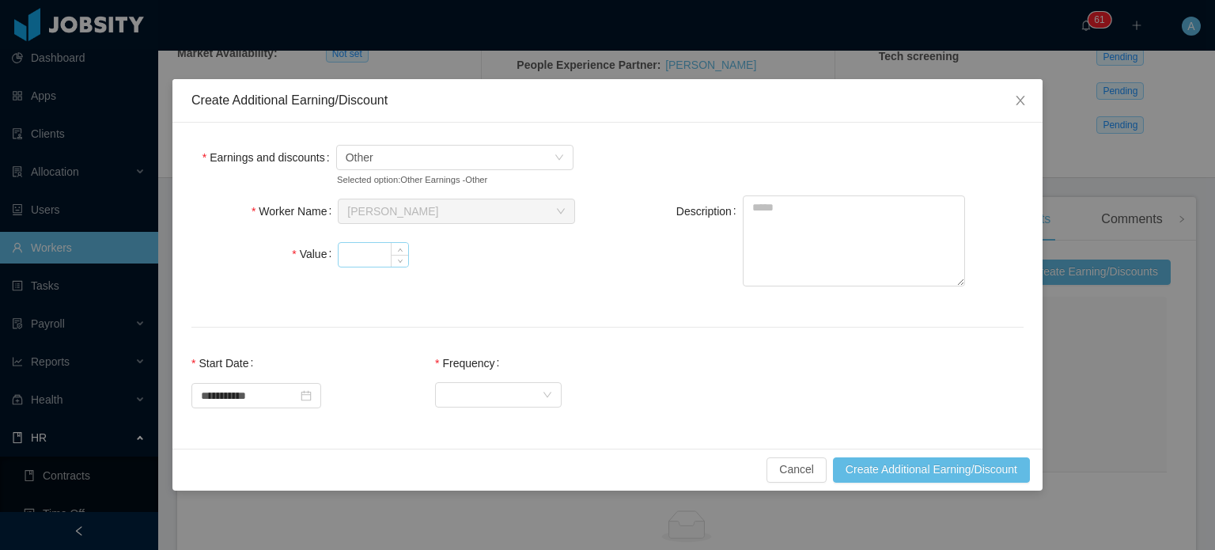
click at [383, 252] on input "Value" at bounding box center [374, 255] width 70 height 24
type input "*******"
click at [820, 195] on textarea "Description" at bounding box center [854, 240] width 222 height 91
type textarea "**********"
click at [498, 392] on div "Select Frequency" at bounding box center [493, 394] width 97 height 24
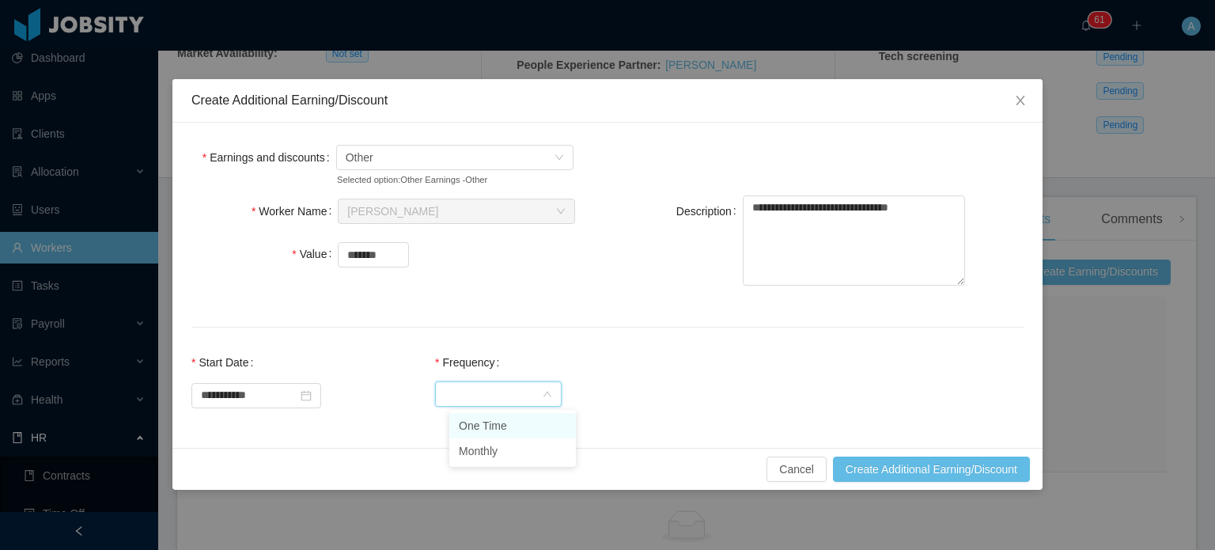
click at [497, 424] on li "One Time" at bounding box center [512, 425] width 127 height 25
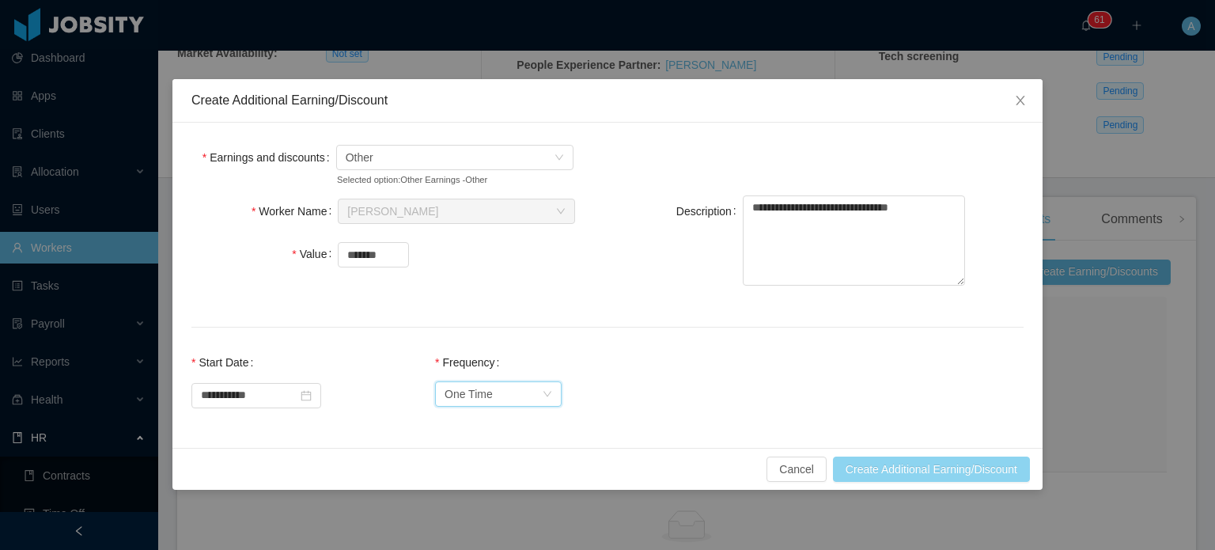
click at [908, 465] on button "Create Additional Earning/Discount" at bounding box center [931, 468] width 197 height 25
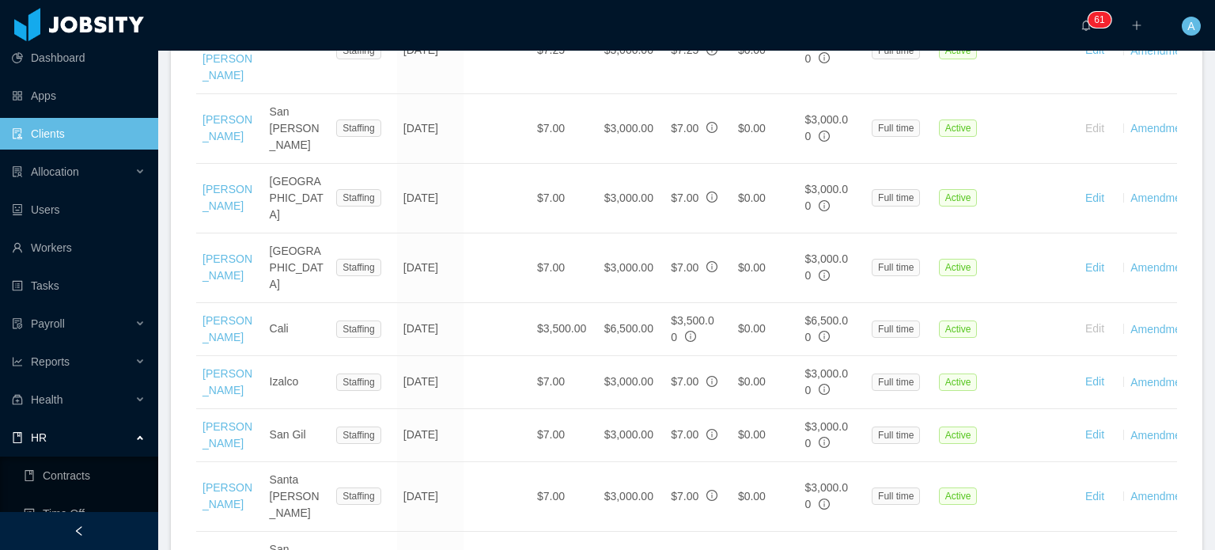
scroll to position [1570, 0]
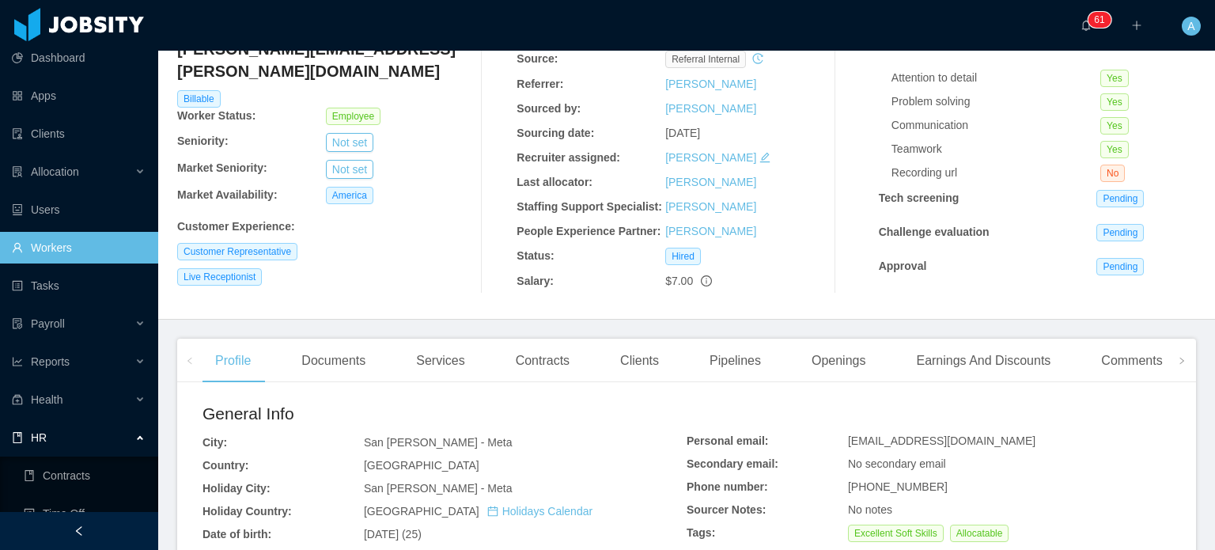
scroll to position [126, 0]
click at [987, 365] on div "Earnings And Discounts" at bounding box center [983, 360] width 160 height 44
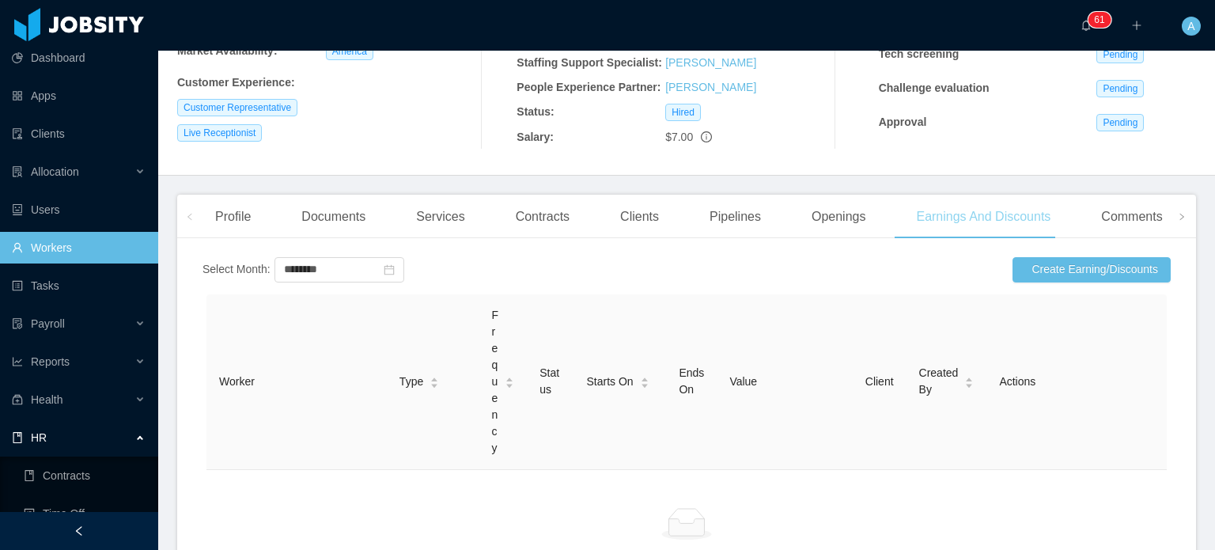
scroll to position [310, 0]
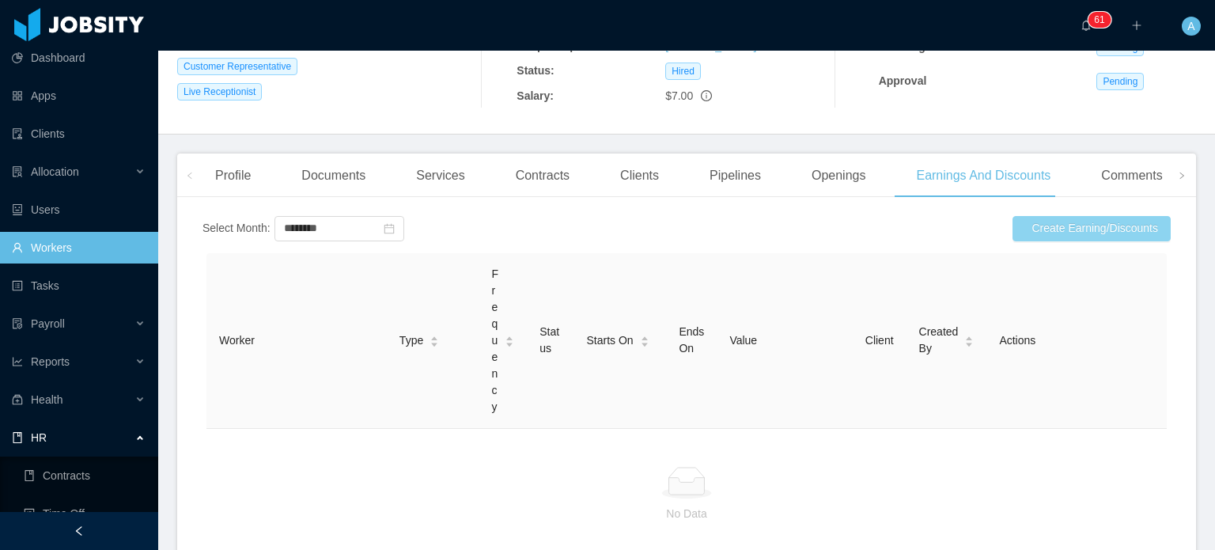
click at [1056, 225] on button "Create Earning/Discounts" at bounding box center [1092, 228] width 158 height 25
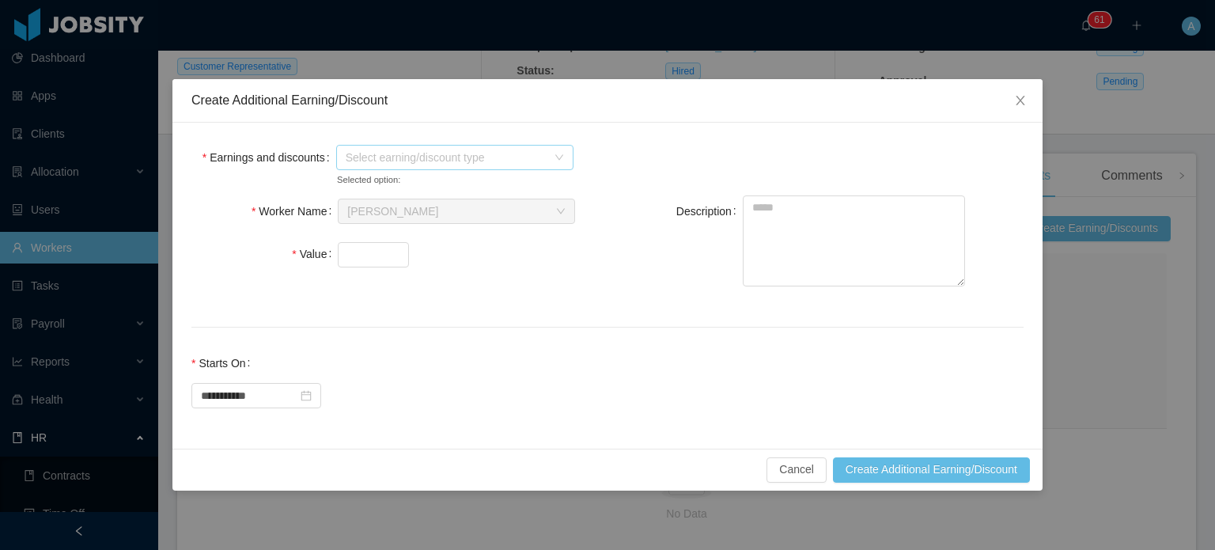
click at [478, 150] on span "Select earning/discount type" at bounding box center [446, 158] width 201 height 16
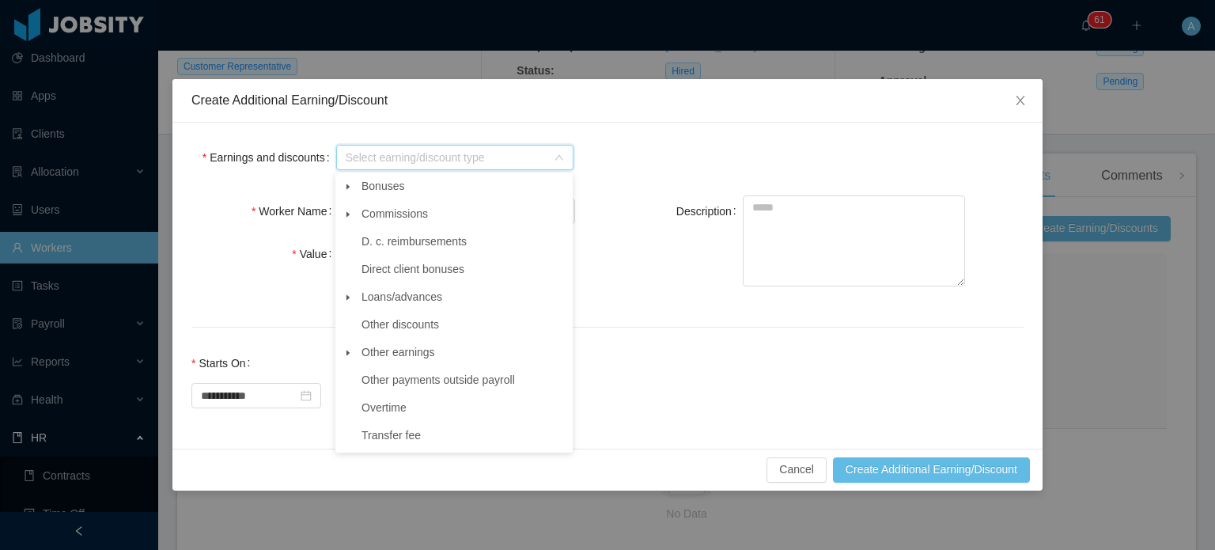
click at [354, 353] on span at bounding box center [348, 352] width 19 height 19
click at [373, 381] on span "Other" at bounding box center [471, 379] width 198 height 21
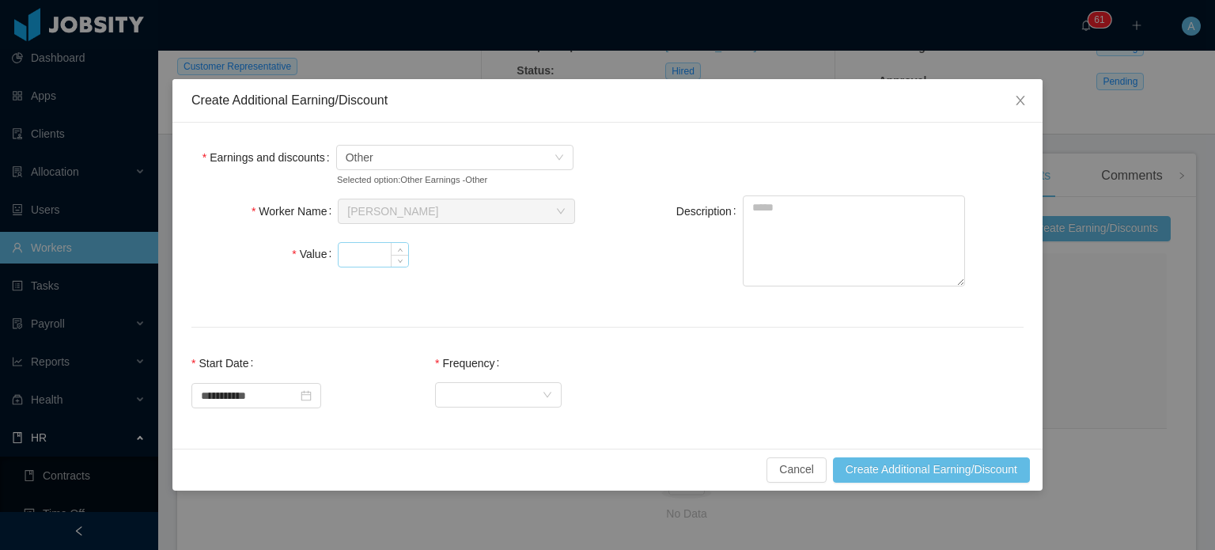
click at [368, 254] on input "Value" at bounding box center [374, 255] width 70 height 24
type input "****"
click at [775, 213] on textarea "Description" at bounding box center [854, 240] width 222 height 91
type textarea "**********"
click at [492, 392] on div "Select Frequency" at bounding box center [493, 394] width 97 height 24
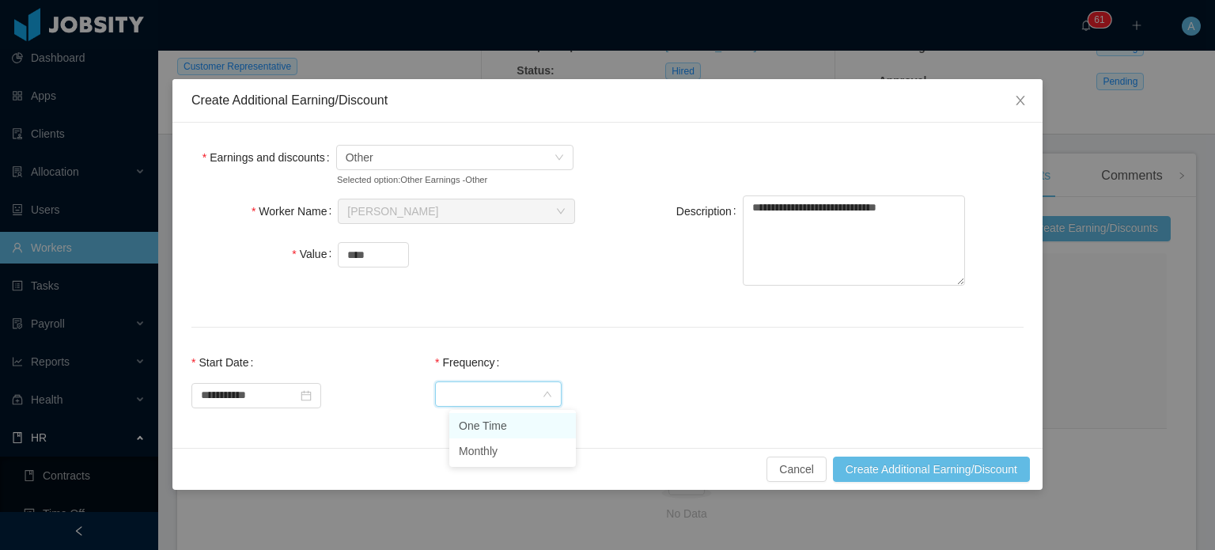
click at [489, 422] on li "One Time" at bounding box center [512, 425] width 127 height 25
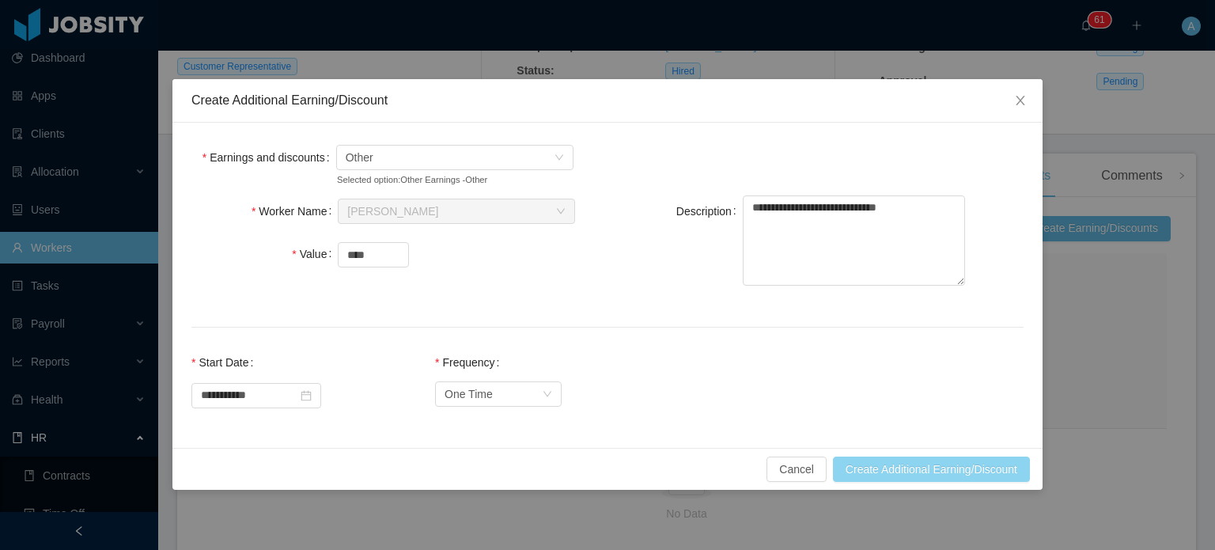
click at [968, 465] on button "Create Additional Earning/Discount" at bounding box center [931, 468] width 197 height 25
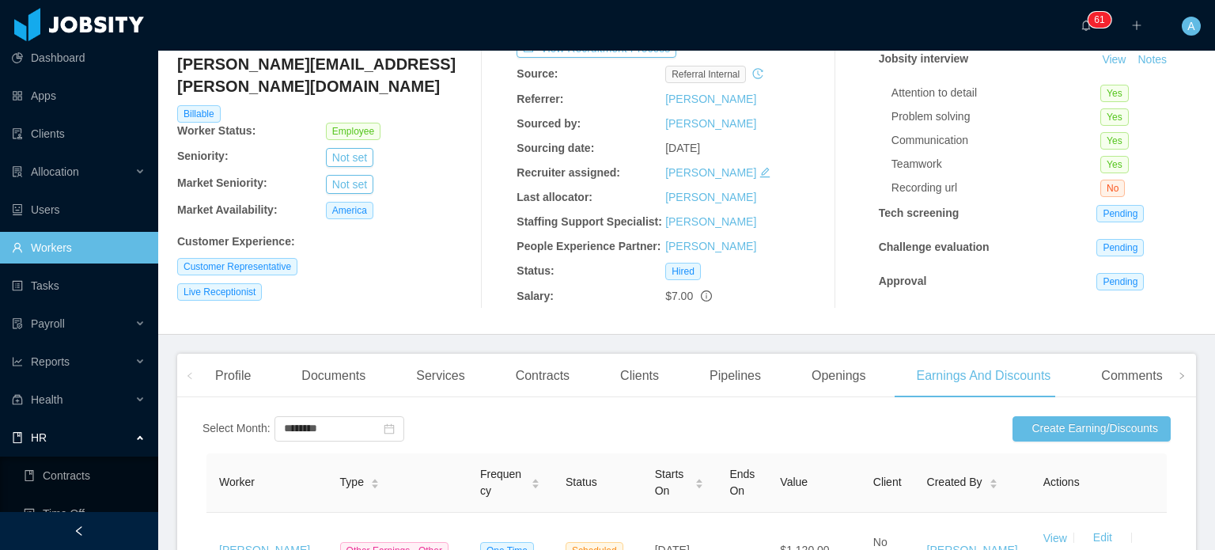
scroll to position [0, 0]
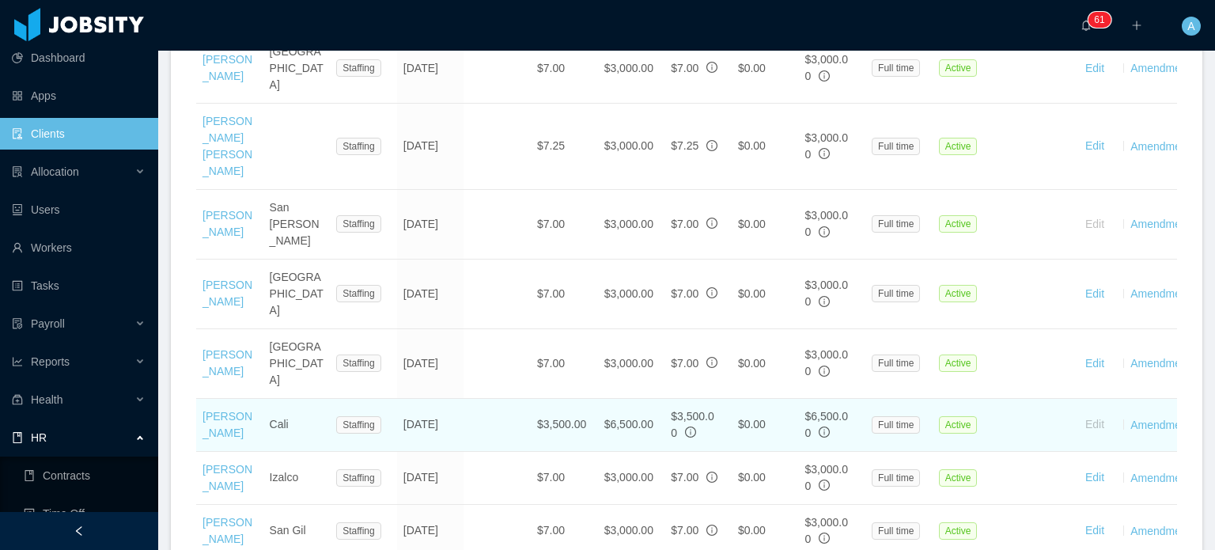
scroll to position [1471, 0]
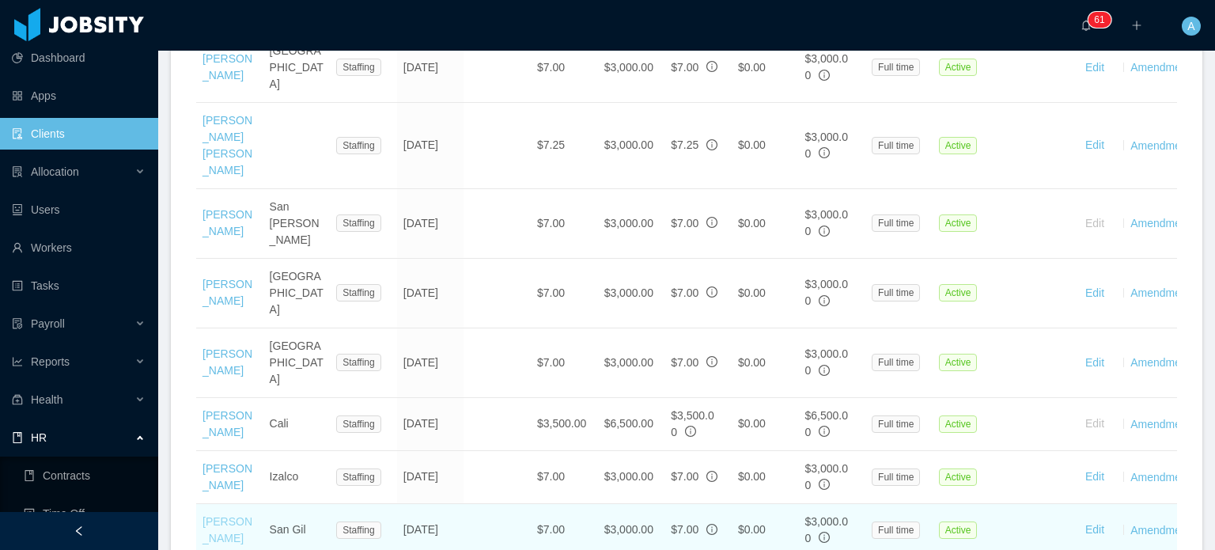
click at [214, 515] on link "Daniela Torres" at bounding box center [228, 529] width 50 height 29
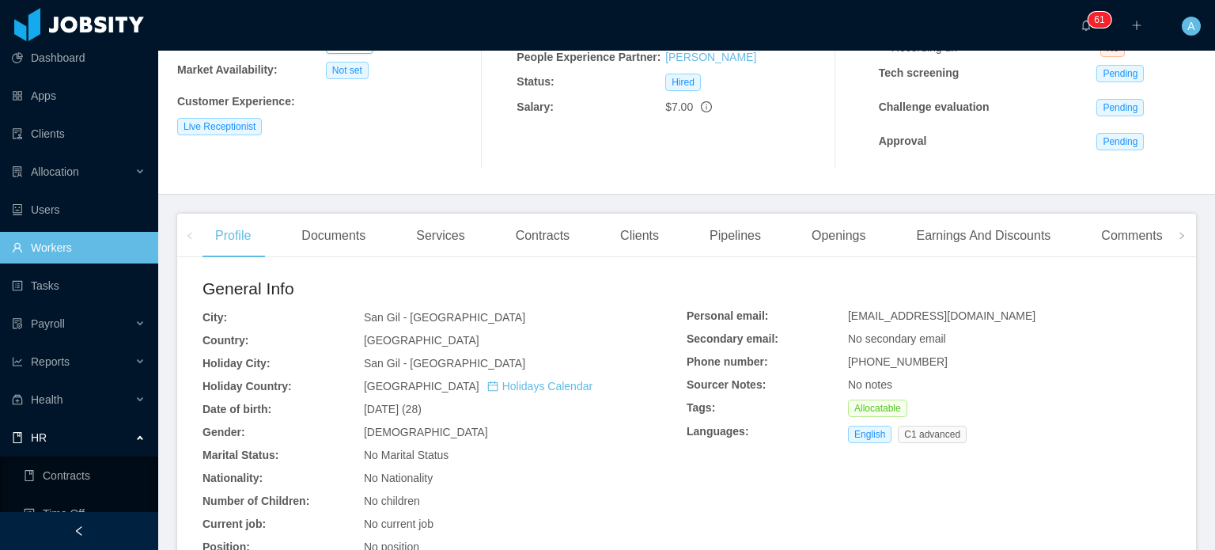
scroll to position [252, 0]
click at [1005, 230] on div "Earnings And Discounts" at bounding box center [983, 233] width 160 height 44
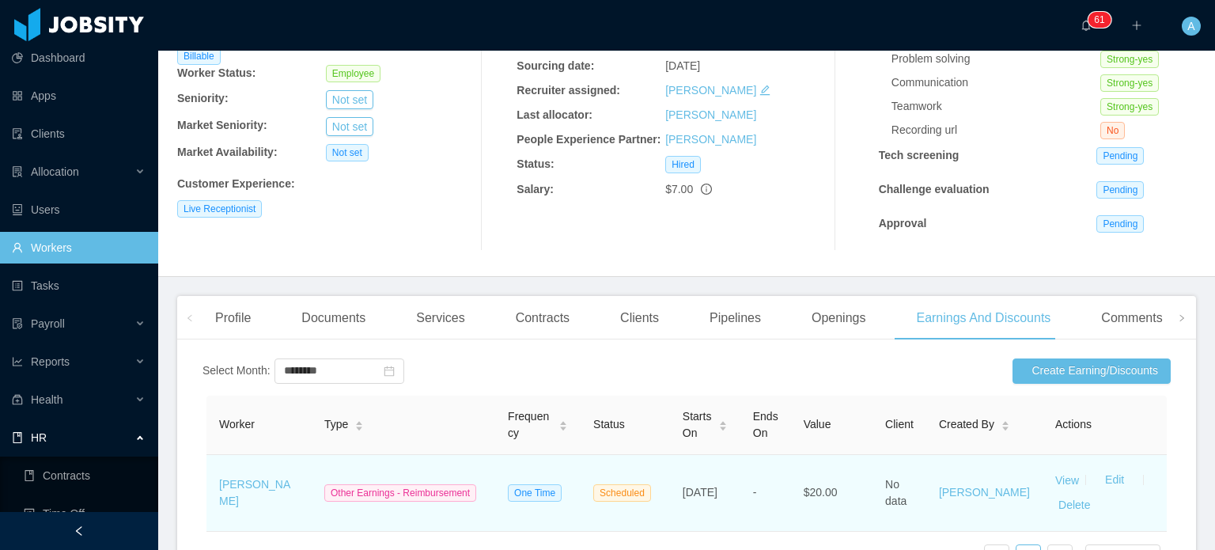
scroll to position [167, 0]
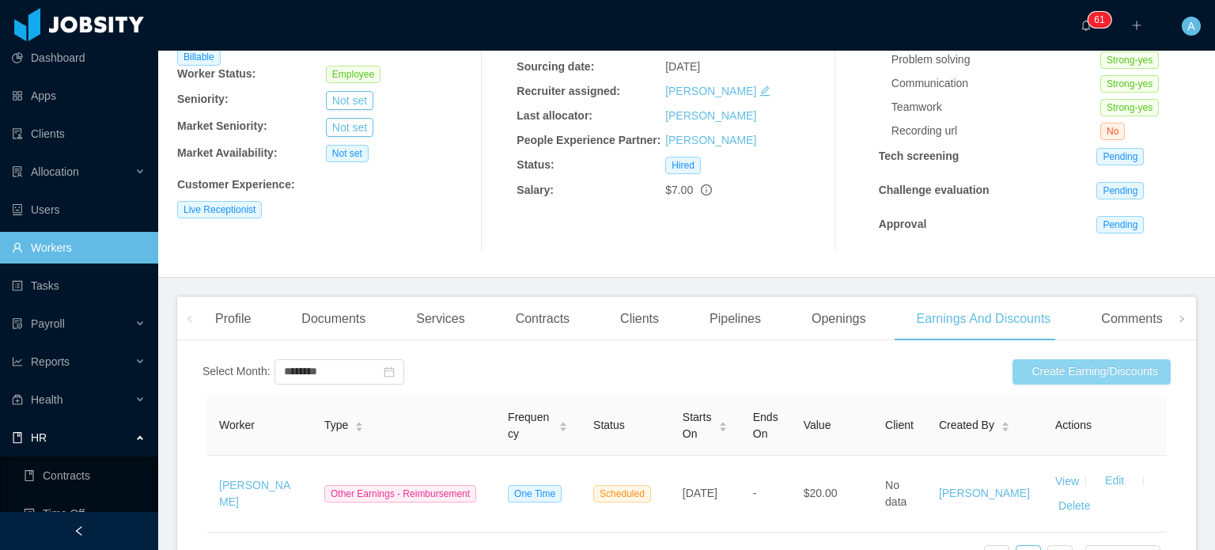
click at [1037, 376] on button "Create Earning/Discounts" at bounding box center [1092, 371] width 158 height 25
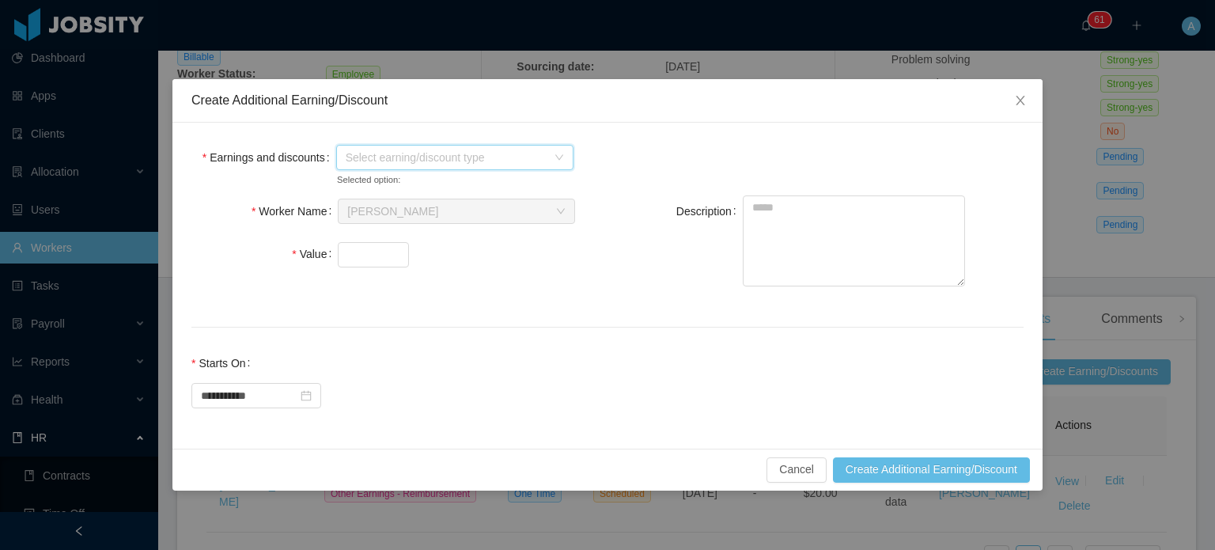
click at [555, 155] on icon "icon: down" at bounding box center [559, 157] width 9 height 9
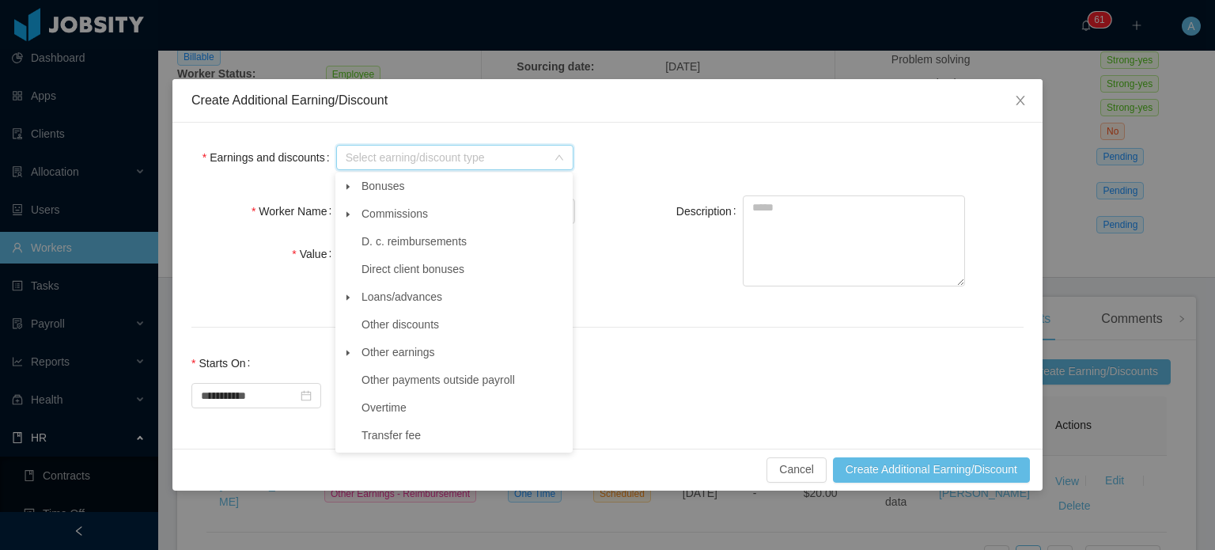
click at [351, 352] on icon "icon: caret-down" at bounding box center [348, 353] width 8 height 8
click at [383, 385] on span "Other" at bounding box center [390, 379] width 28 height 13
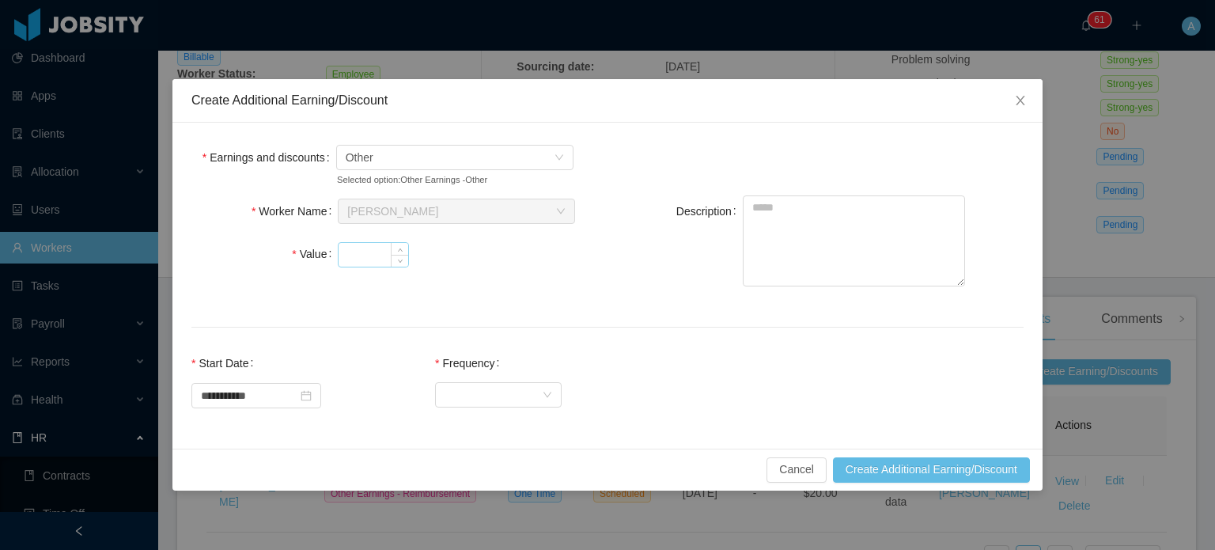
click at [374, 246] on input "Value" at bounding box center [374, 255] width 70 height 24
type input "****"
click at [778, 214] on textarea "Description" at bounding box center [854, 240] width 222 height 91
type textarea "**********"
click at [536, 396] on div "Select Frequency" at bounding box center [493, 394] width 97 height 24
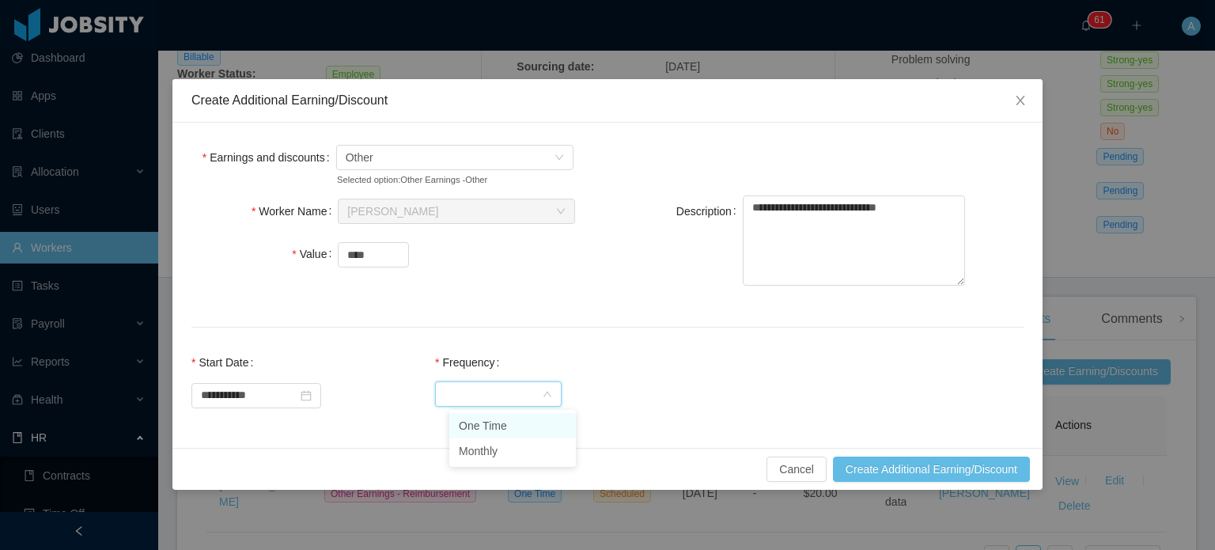
click at [532, 411] on ul "One Time Monthly" at bounding box center [512, 438] width 127 height 57
click at [516, 426] on li "One Time" at bounding box center [512, 425] width 127 height 25
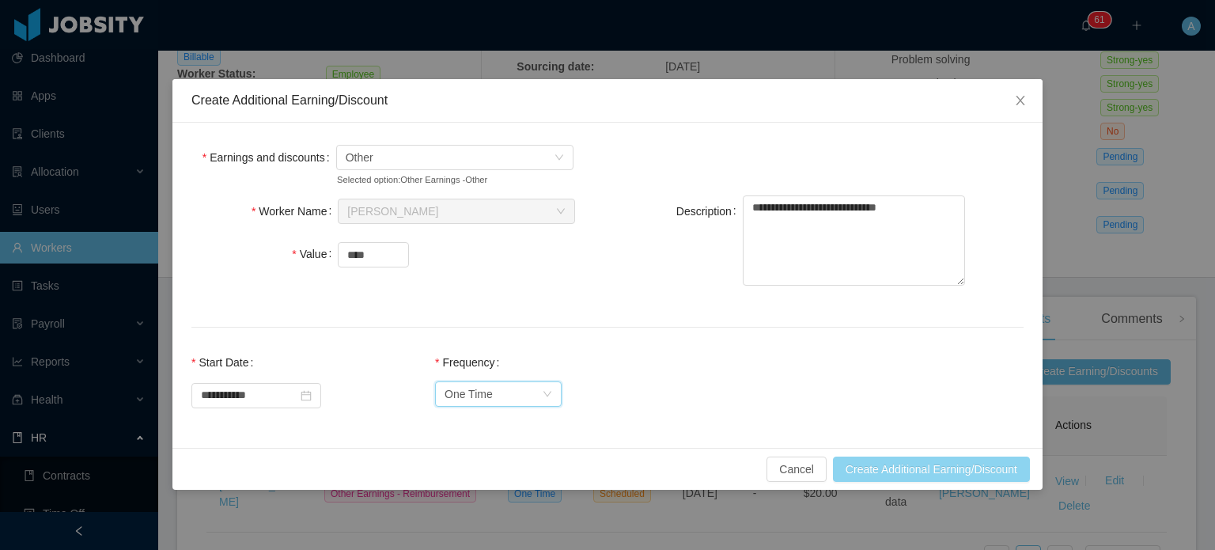
click at [915, 468] on button "Create Additional Earning/Discount" at bounding box center [931, 468] width 197 height 25
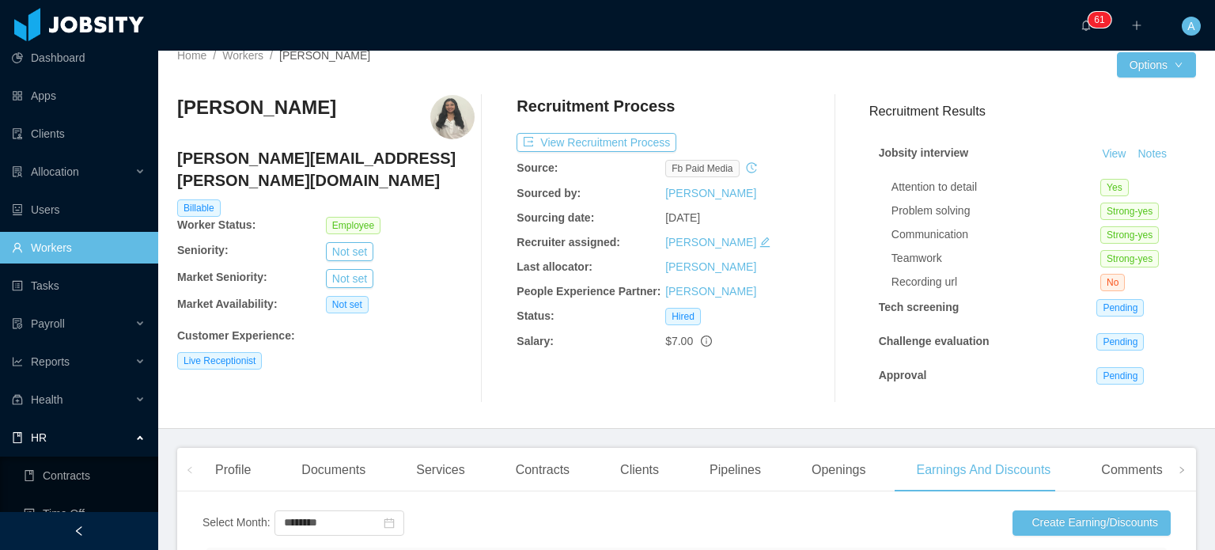
scroll to position [0, 0]
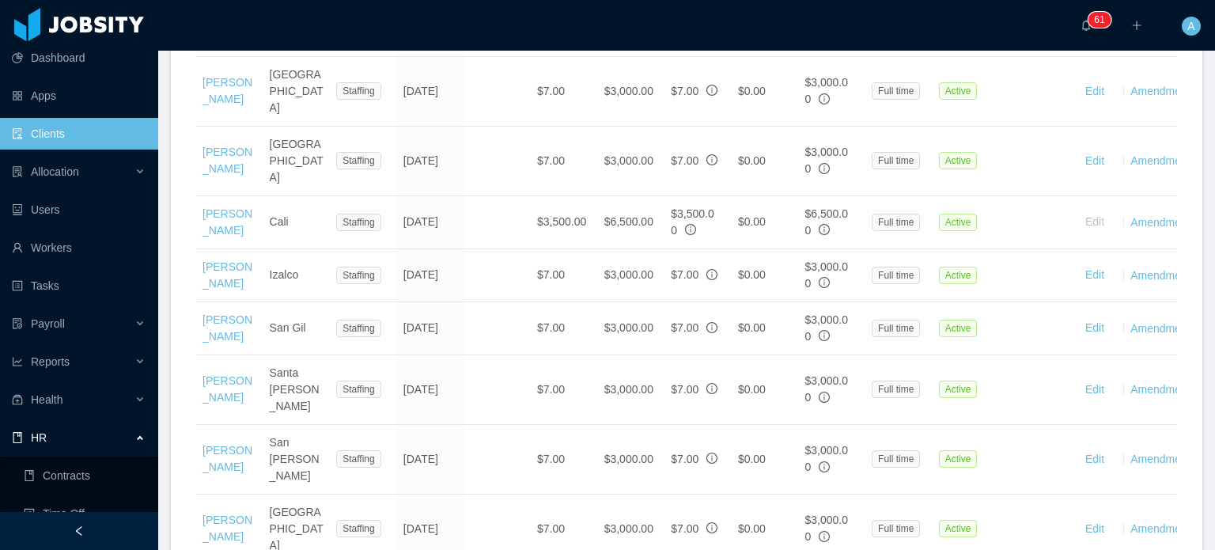
scroll to position [1674, 0]
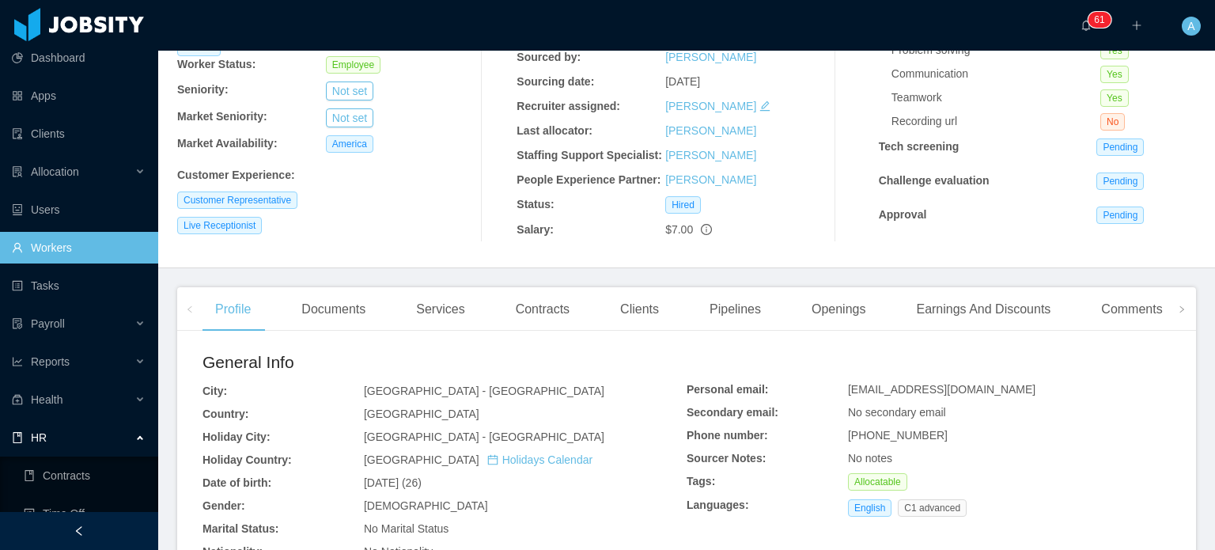
scroll to position [168, 0]
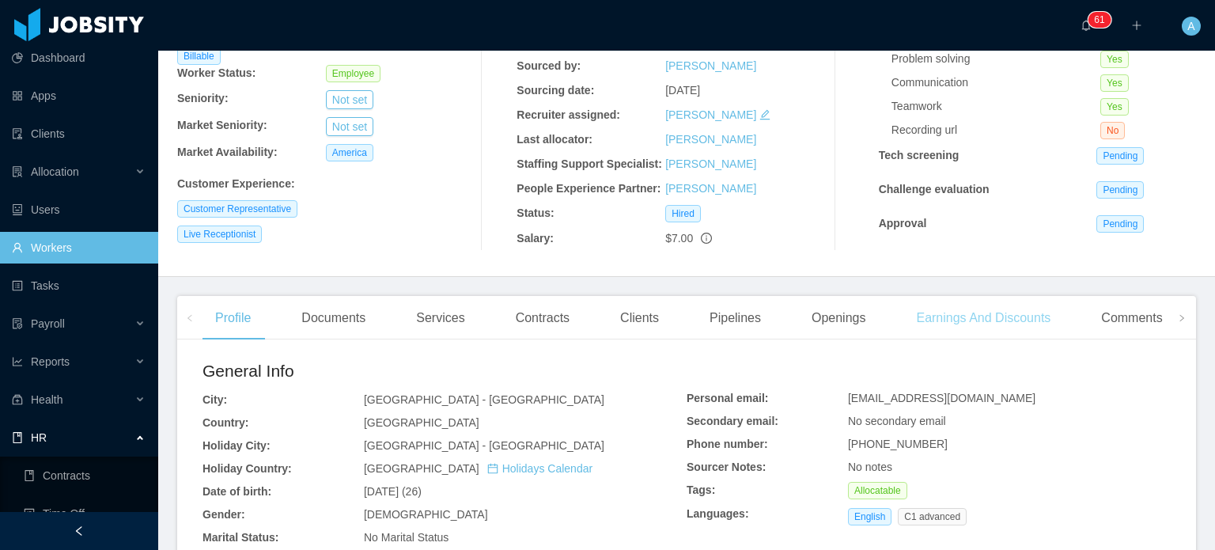
click at [984, 316] on div "Earnings And Discounts" at bounding box center [983, 318] width 160 height 44
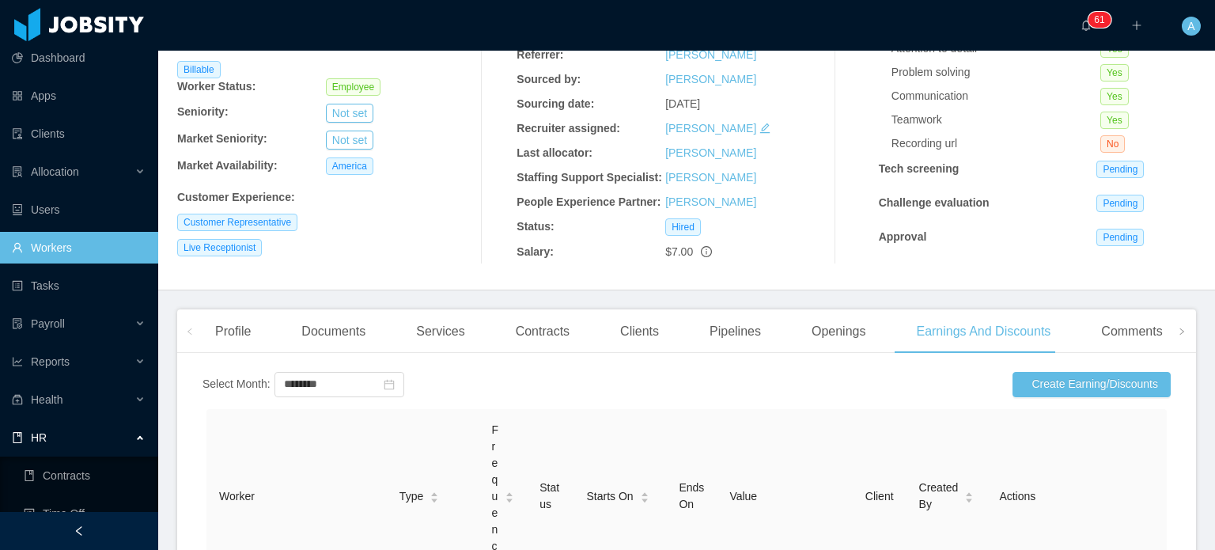
scroll to position [160, 0]
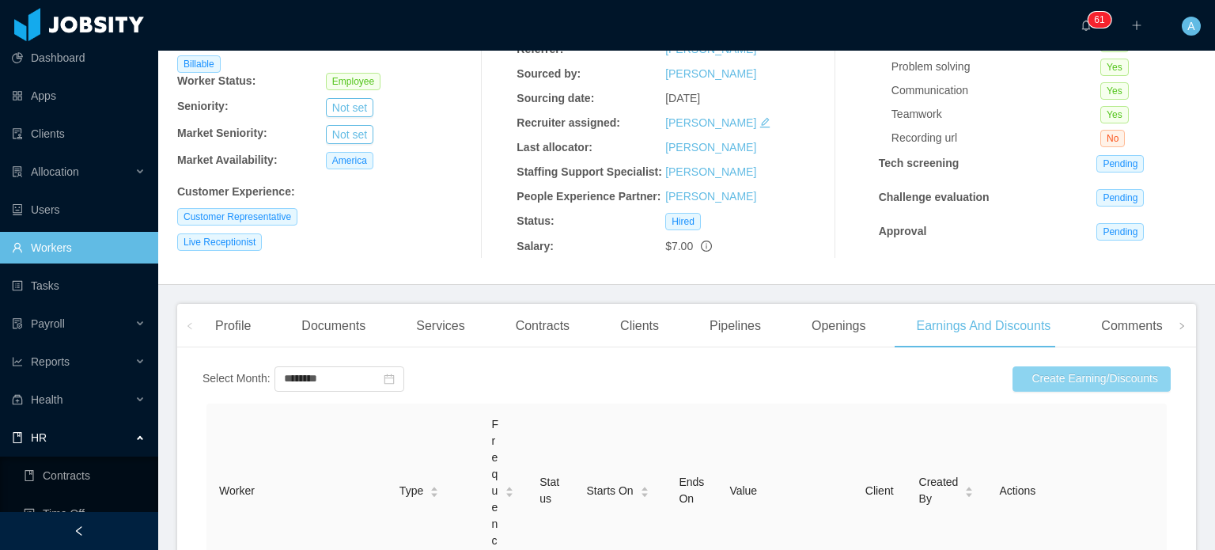
click at [1066, 386] on button "Create Earning/Discounts" at bounding box center [1092, 378] width 158 height 25
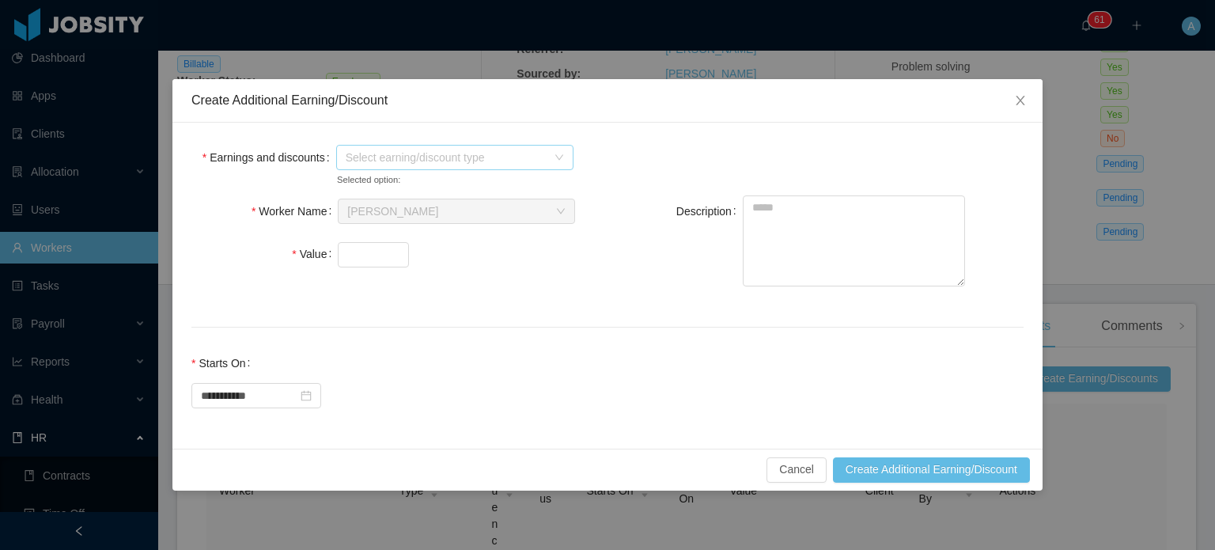
click at [466, 161] on span "Select earning/discount type" at bounding box center [446, 158] width 201 height 16
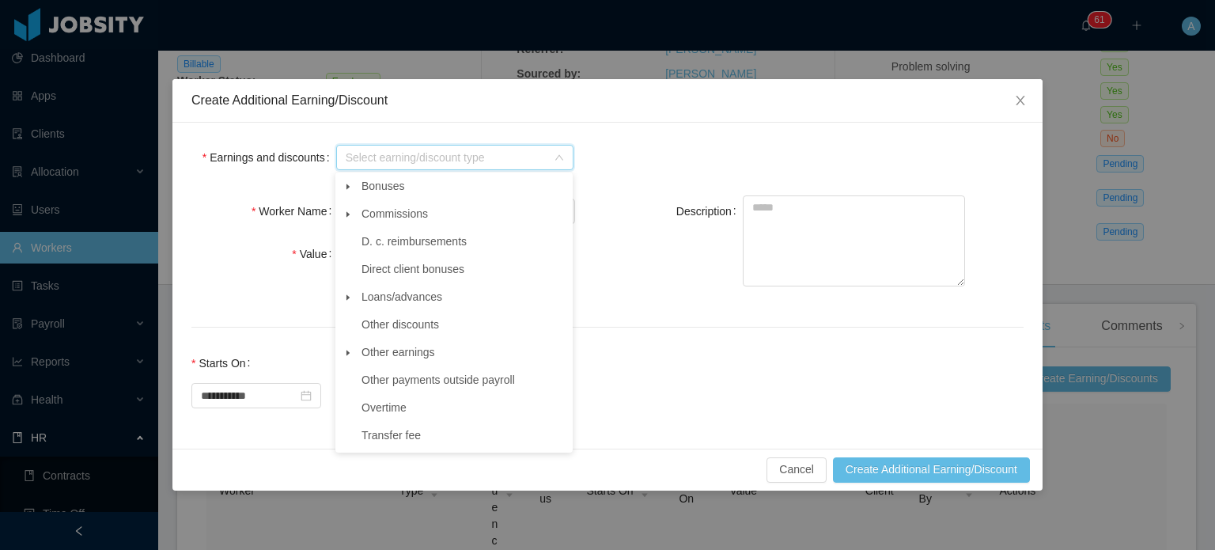
click at [351, 352] on icon "icon: caret-down" at bounding box center [348, 353] width 8 height 8
click at [377, 379] on span "Other" at bounding box center [390, 379] width 28 height 13
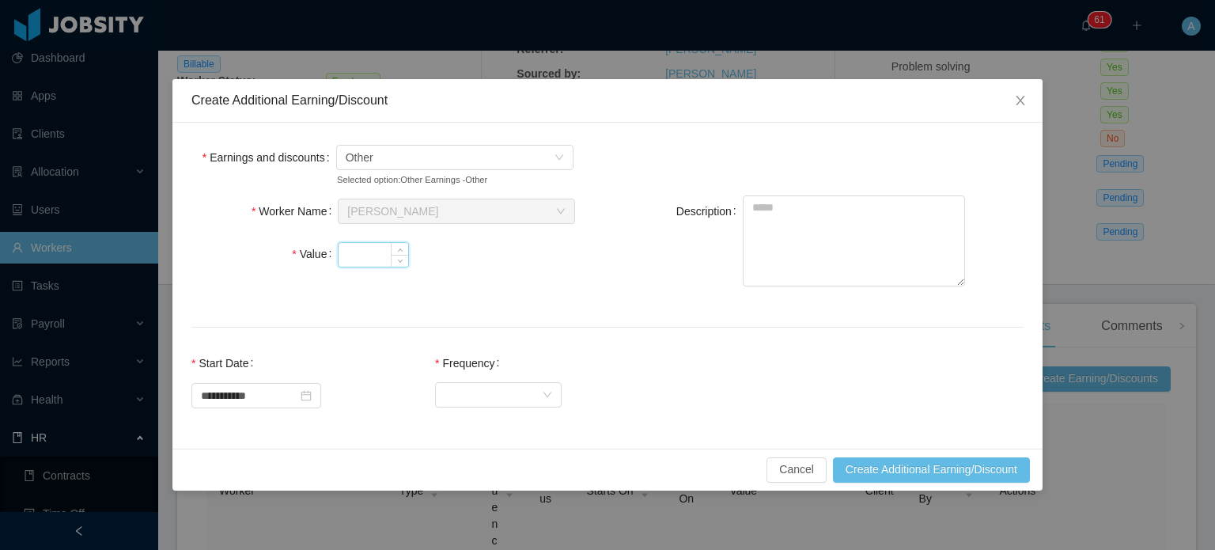
click at [364, 259] on input "Value" at bounding box center [374, 255] width 70 height 24
type input "*******"
click at [763, 212] on textarea "Description" at bounding box center [854, 240] width 222 height 91
type textarea "**********"
click at [500, 388] on div "Select Frequency" at bounding box center [493, 394] width 97 height 24
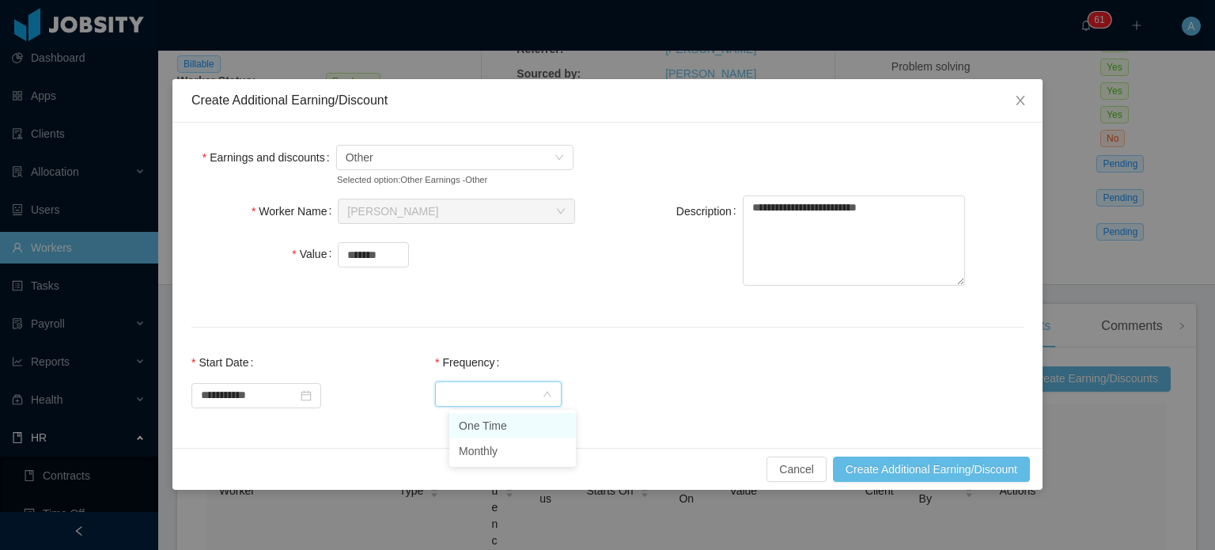
click at [509, 416] on li "One Time" at bounding box center [512, 425] width 127 height 25
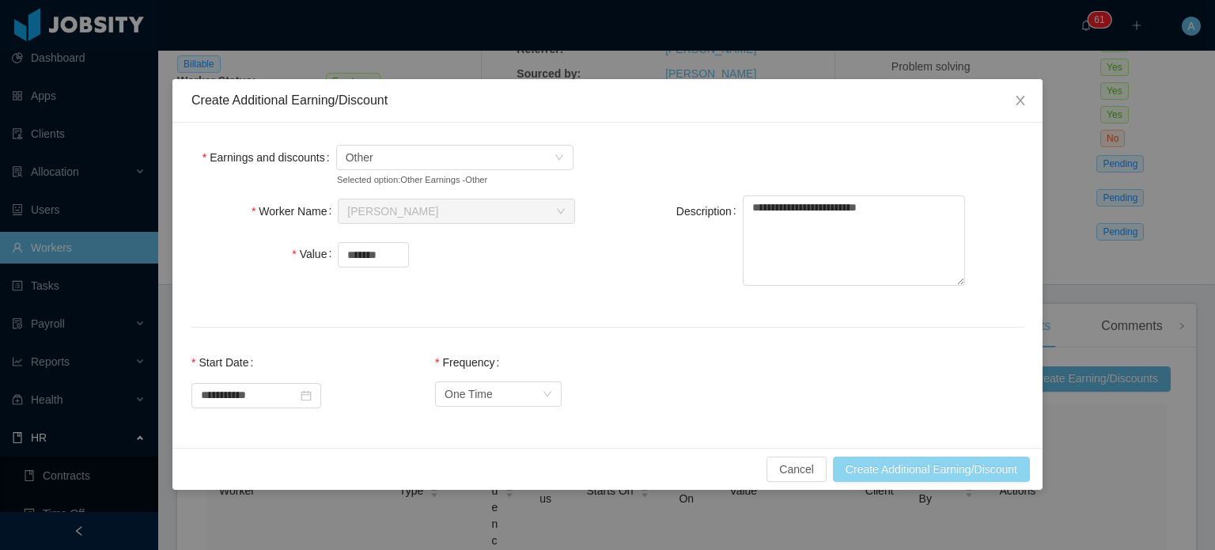
click at [896, 460] on button "Create Additional Earning/Discount" at bounding box center [931, 468] width 197 height 25
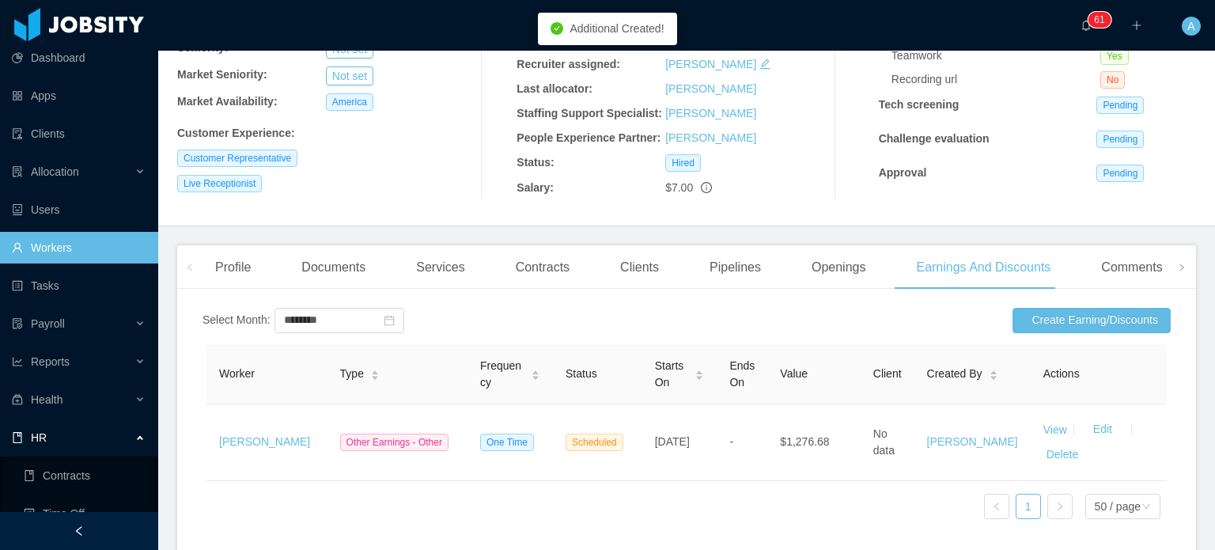
scroll to position [220, 0]
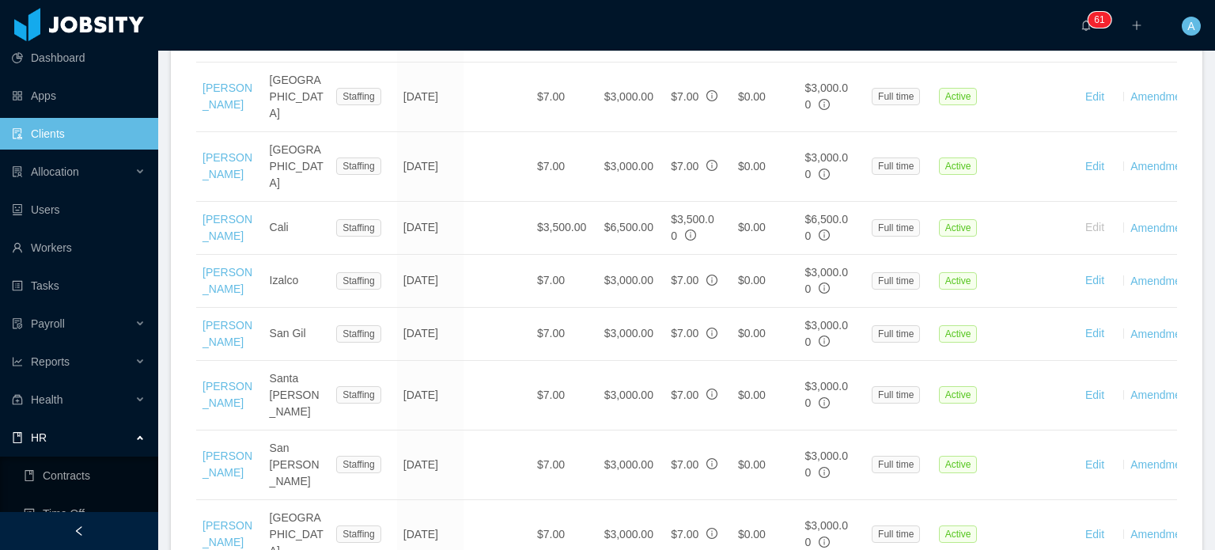
scroll to position [1668, 0]
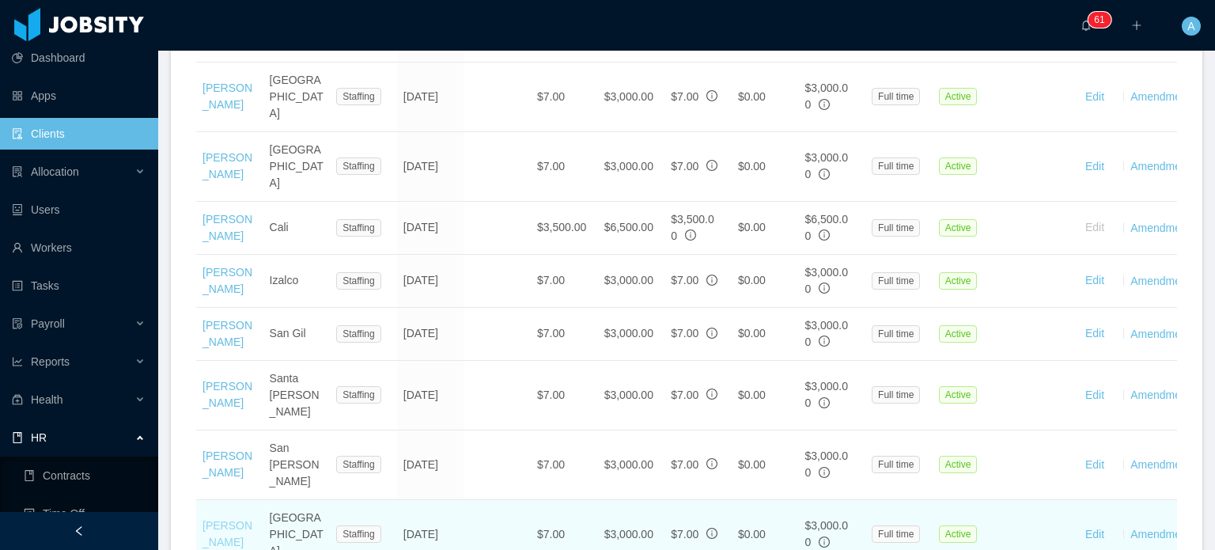
click at [218, 519] on link "Jaime Remolina" at bounding box center [228, 533] width 50 height 29
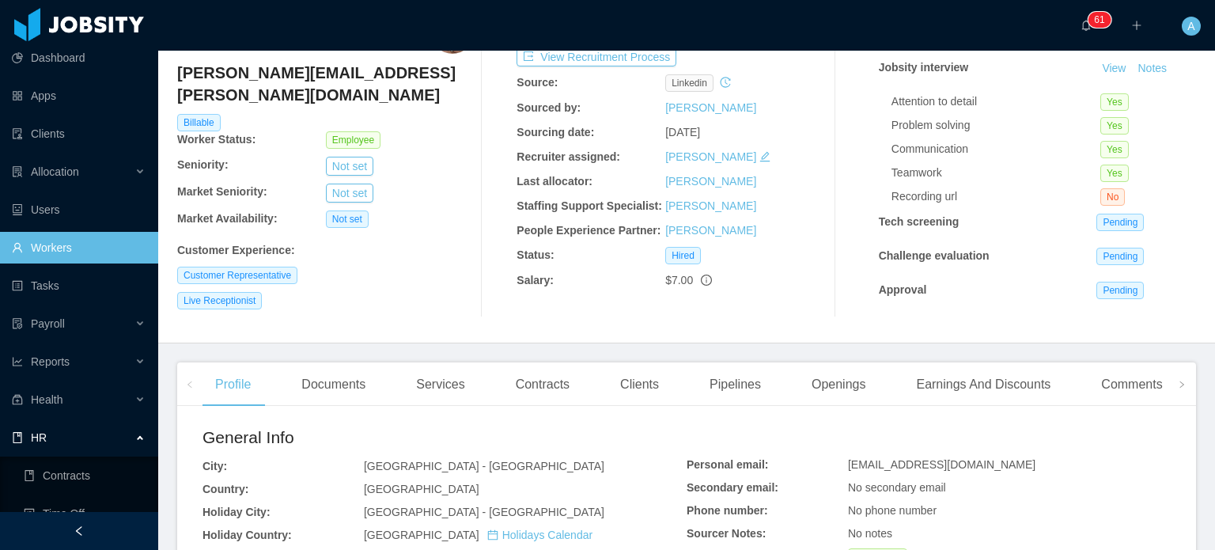
scroll to position [101, 0]
click at [983, 385] on div "Earnings And Discounts" at bounding box center [983, 384] width 160 height 44
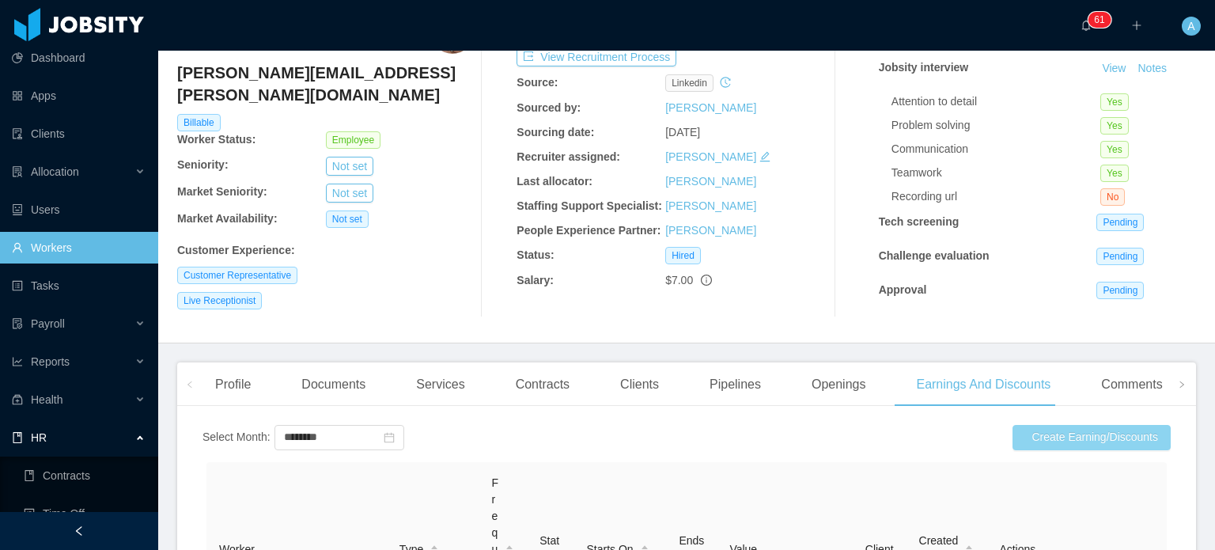
click at [1045, 434] on button "Create Earning/Discounts" at bounding box center [1092, 437] width 158 height 25
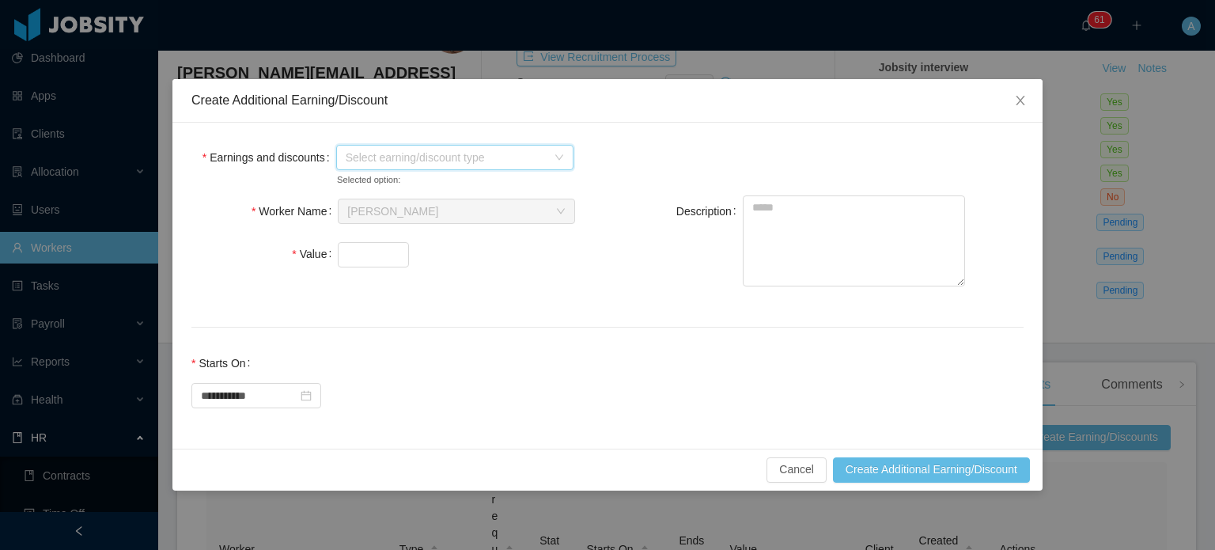
click at [562, 156] on icon "icon: down" at bounding box center [559, 158] width 8 height 6
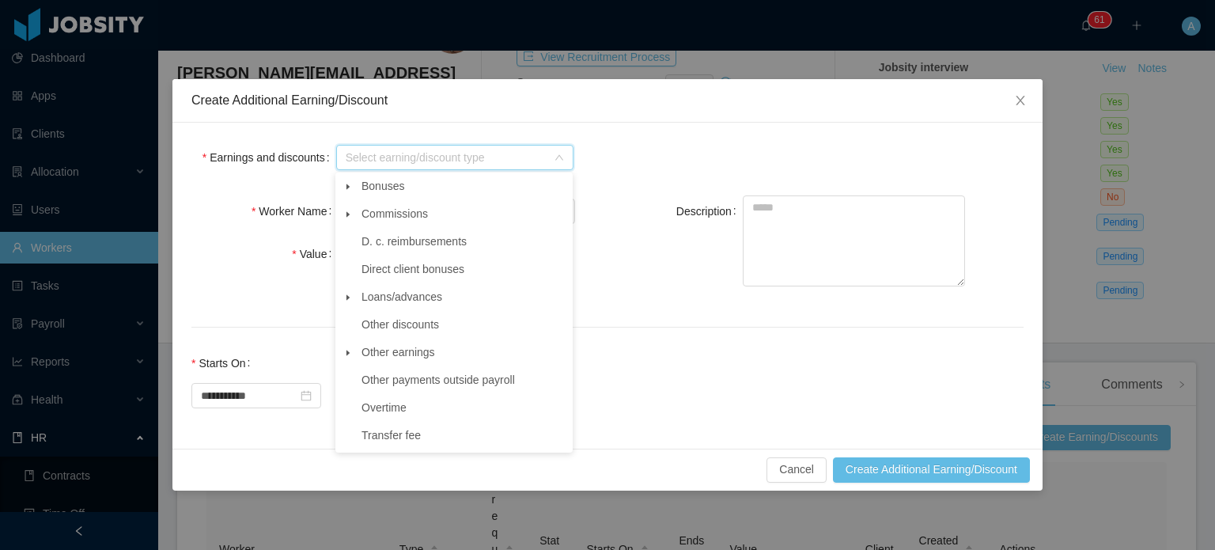
click at [348, 357] on icon "icon: caret-down" at bounding box center [348, 353] width 8 height 8
click at [414, 383] on span "Other" at bounding box center [471, 379] width 198 height 21
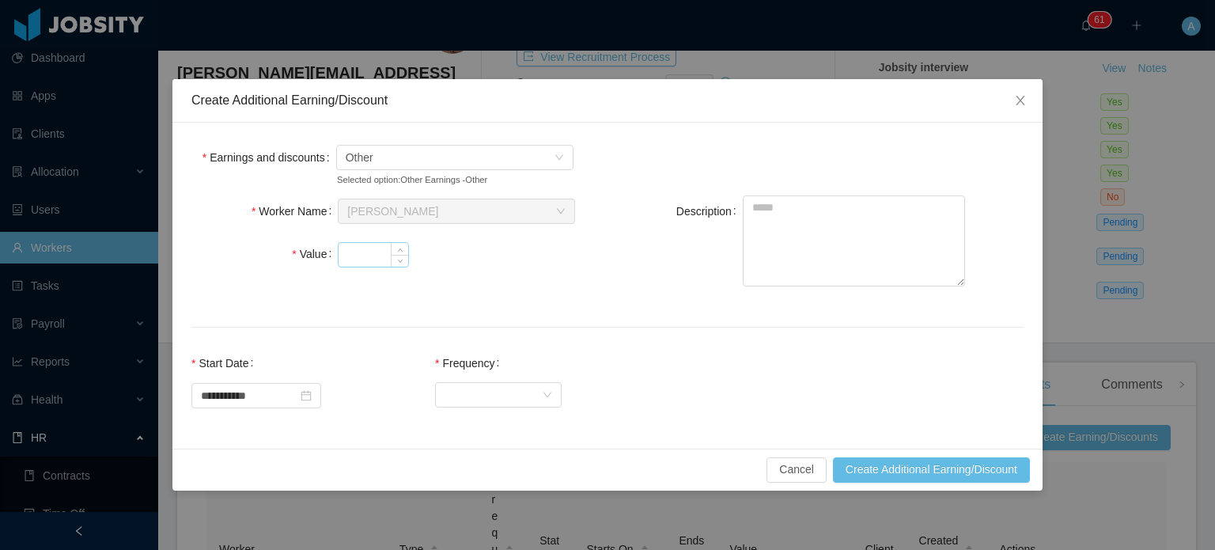
click at [373, 256] on input "Value" at bounding box center [374, 255] width 70 height 24
type input "*"
click at [772, 220] on textarea "Description" at bounding box center [854, 240] width 222 height 91
click at [354, 252] on input "Value" at bounding box center [374, 255] width 70 height 24
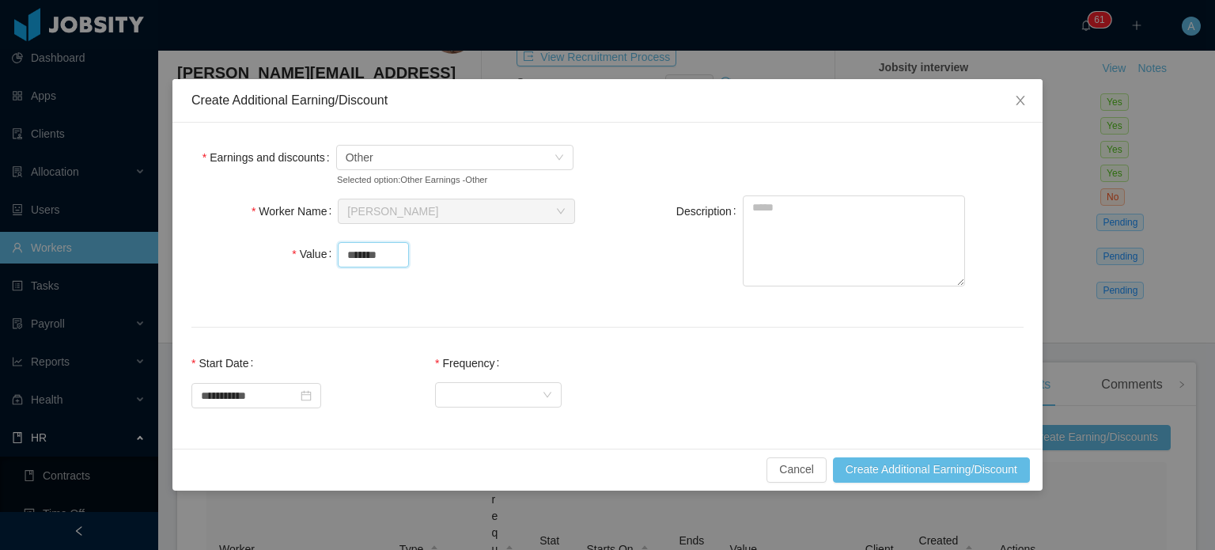
type input "*******"
click at [803, 233] on textarea "Description" at bounding box center [854, 240] width 222 height 91
type textarea "**********"
click at [552, 395] on icon "icon: down" at bounding box center [547, 393] width 9 height 9
click at [519, 422] on li "One Time" at bounding box center [512, 425] width 127 height 25
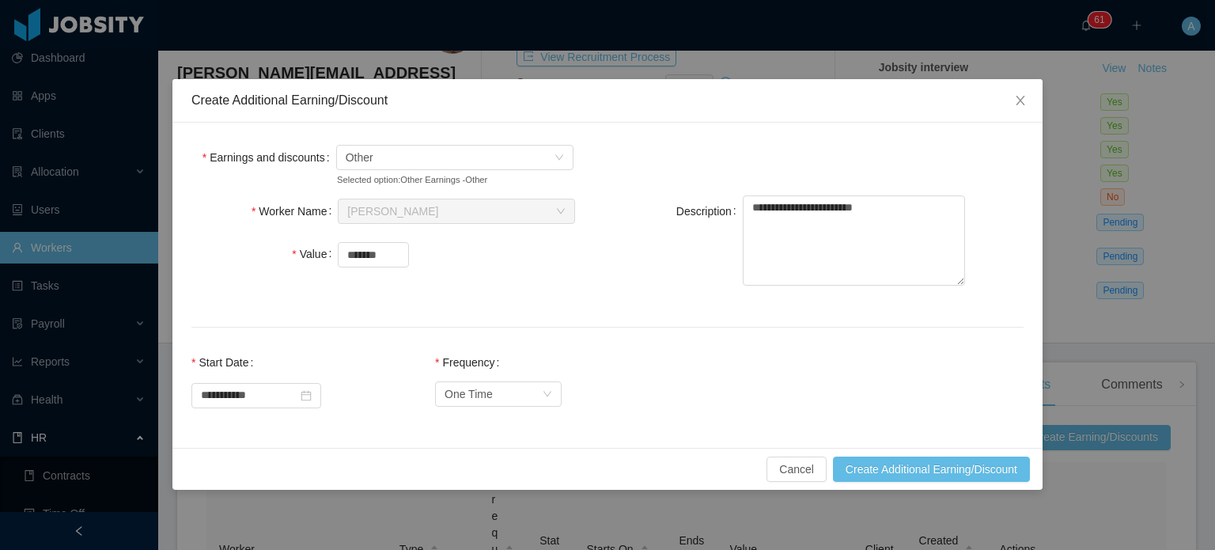
click at [683, 371] on div "**********" at bounding box center [607, 388] width 832 height 82
click at [911, 472] on button "Create Additional Earning/Discount" at bounding box center [931, 468] width 197 height 25
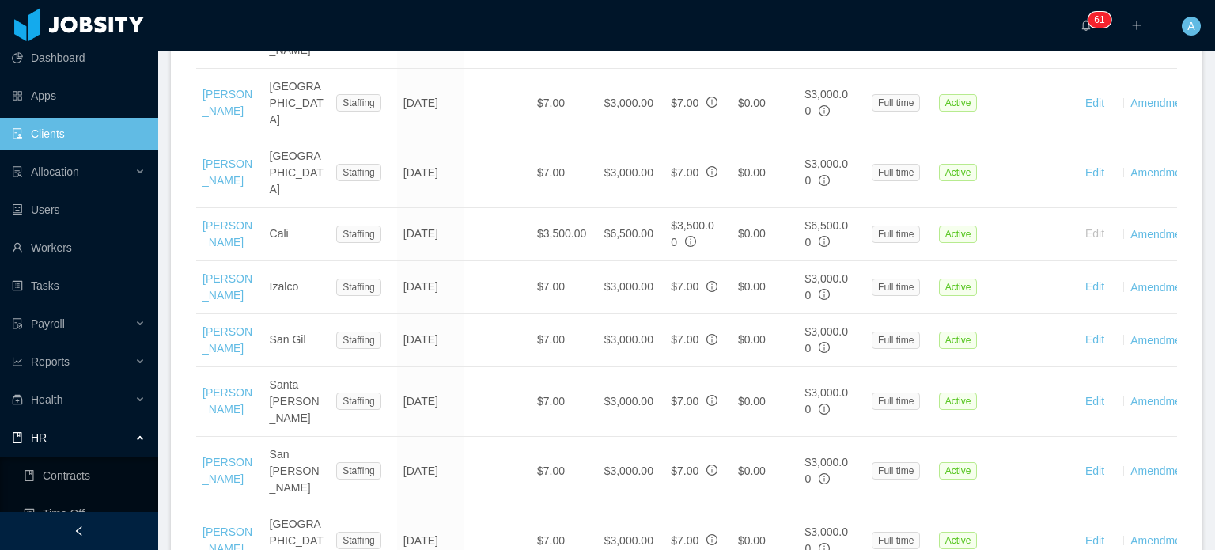
scroll to position [1664, 0]
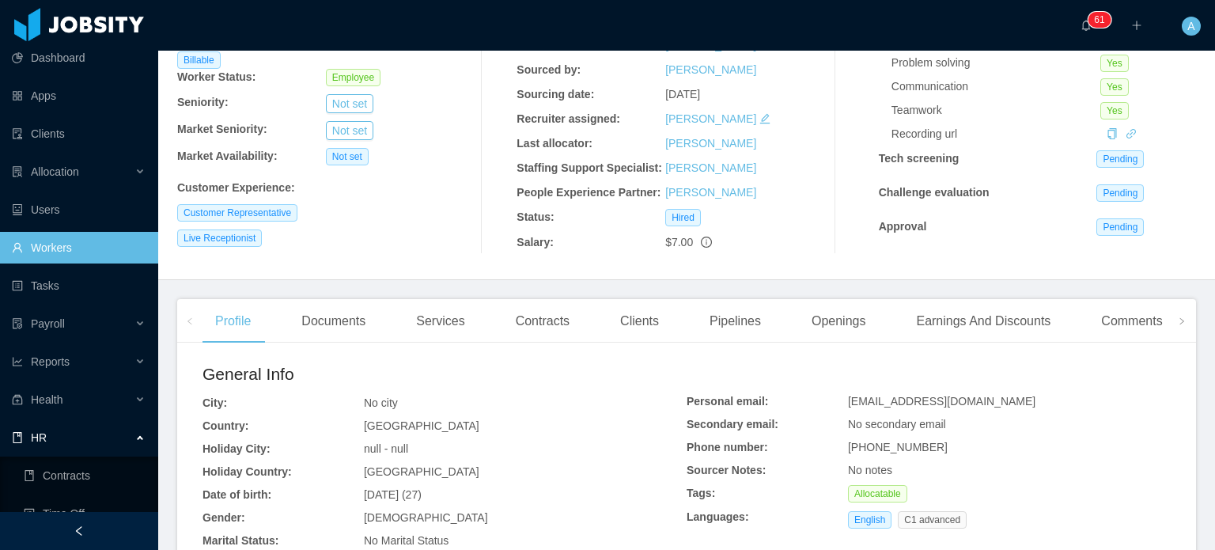
scroll to position [163, 0]
click at [1010, 328] on div "Earnings And Discounts" at bounding box center [983, 322] width 160 height 44
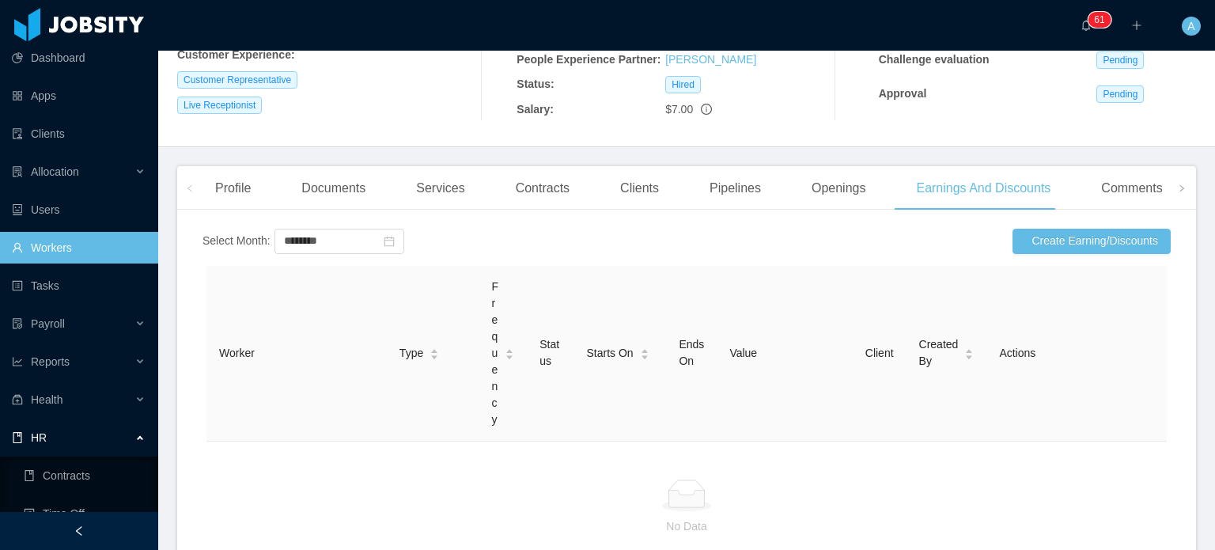
scroll to position [297, 0]
click at [1091, 245] on button "Create Earning/Discounts" at bounding box center [1092, 240] width 158 height 25
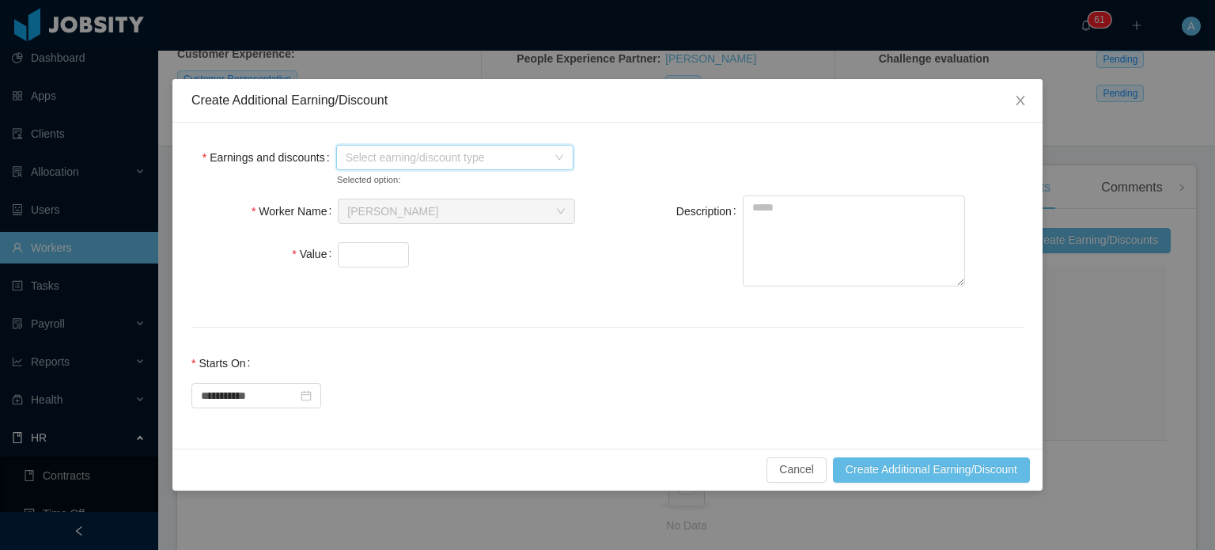
click at [566, 154] on span "Select earning/discount type" at bounding box center [454, 157] width 237 height 25
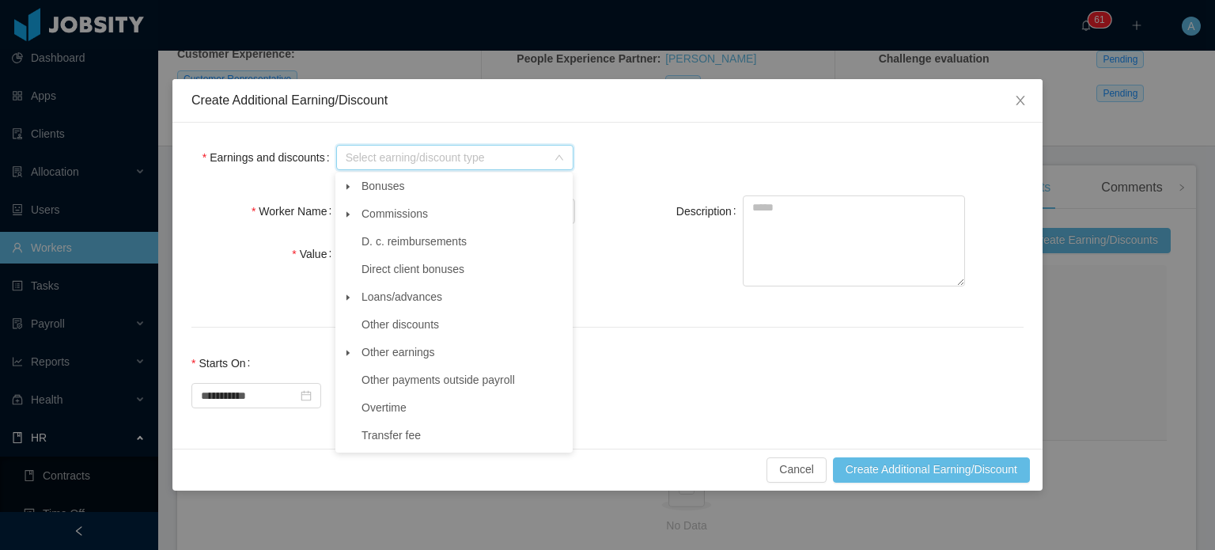
click at [346, 357] on icon "icon: caret-down" at bounding box center [348, 353] width 8 height 8
click at [383, 382] on span "Other" at bounding box center [390, 379] width 28 height 13
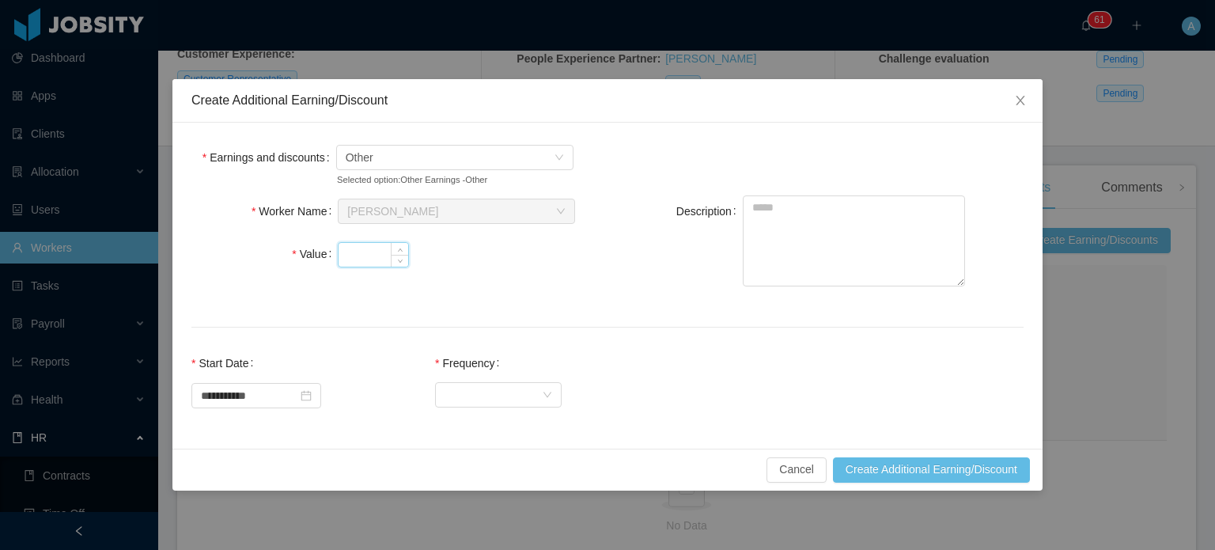
click at [364, 252] on input "Value" at bounding box center [374, 255] width 70 height 24
type input "*******"
click at [763, 211] on textarea "Description" at bounding box center [854, 240] width 222 height 91
type textarea "**********"
click at [524, 385] on div "Select Frequency" at bounding box center [493, 394] width 97 height 24
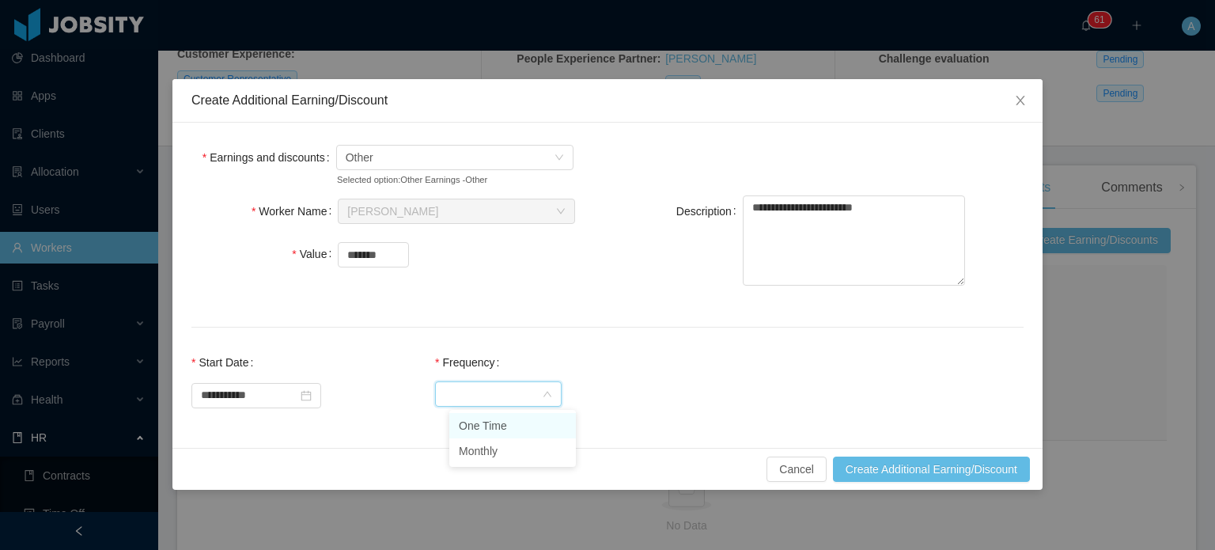
click at [504, 423] on li "One Time" at bounding box center [512, 425] width 127 height 25
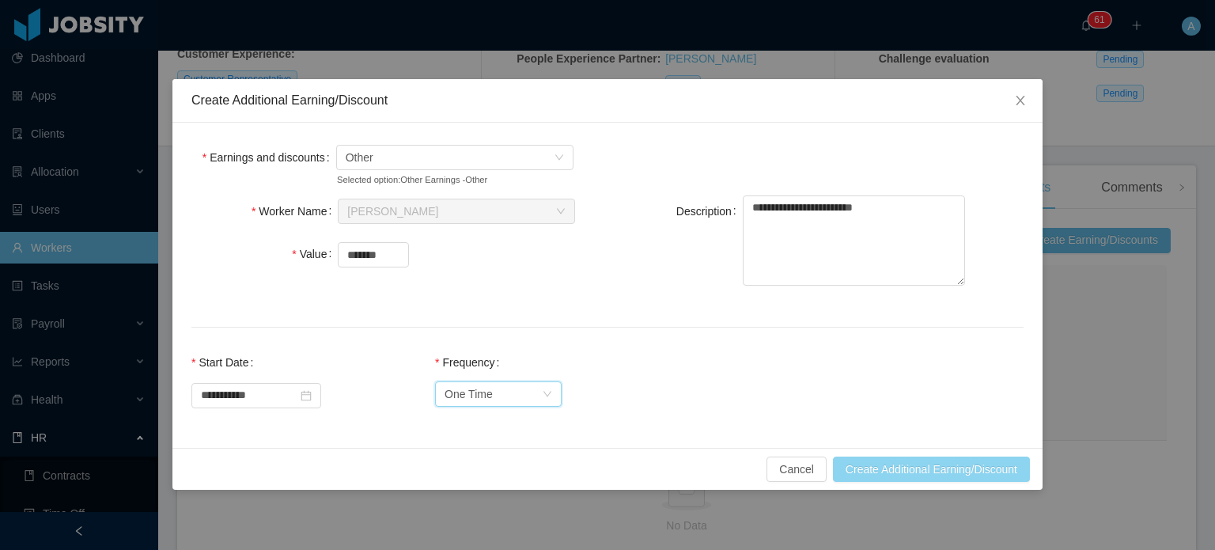
click at [892, 470] on button "Create Additional Earning/Discount" at bounding box center [931, 468] width 197 height 25
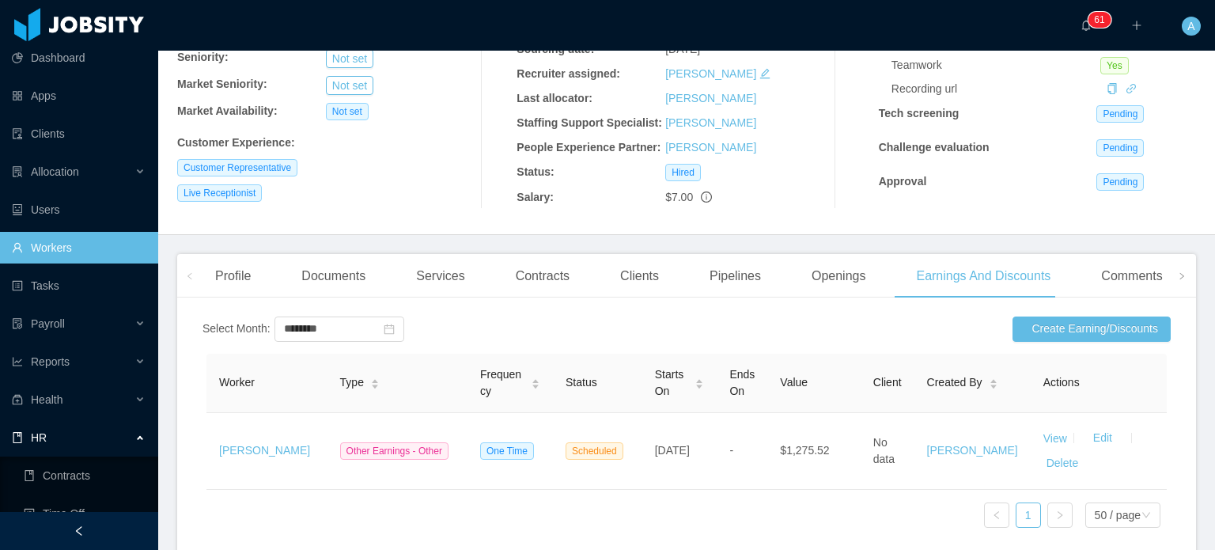
scroll to position [0, 0]
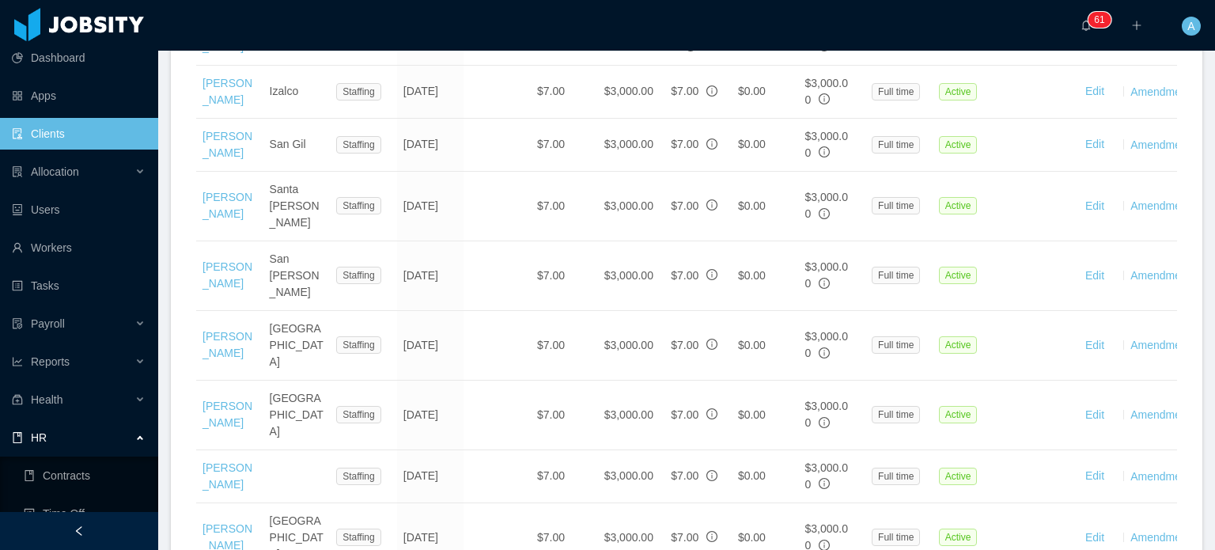
scroll to position [1866, 0]
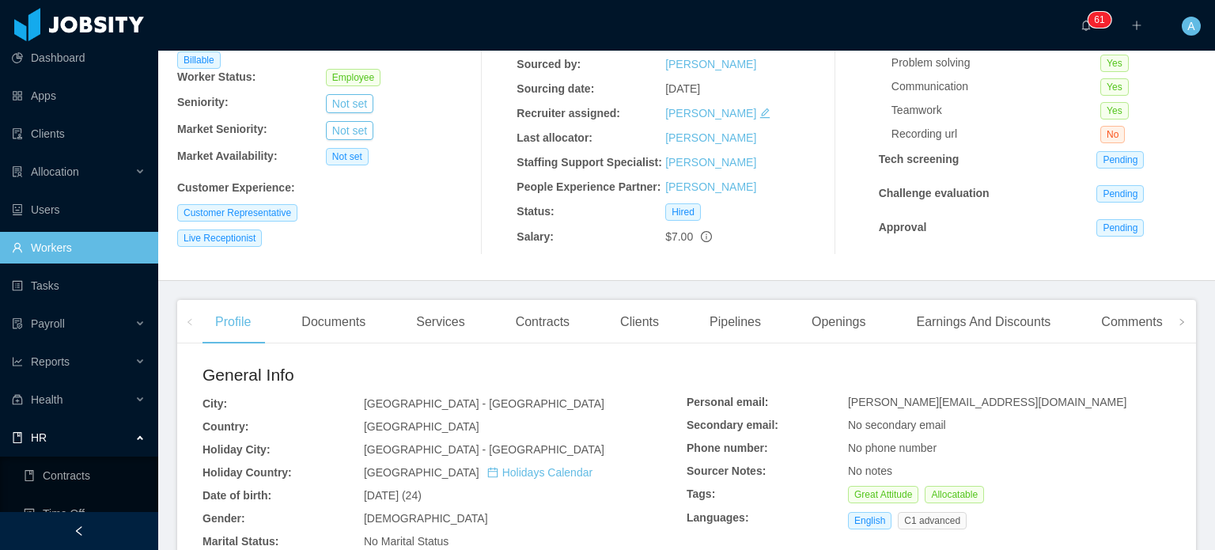
scroll to position [165, 0]
click at [943, 337] on div "Earnings And Discounts" at bounding box center [983, 321] width 160 height 44
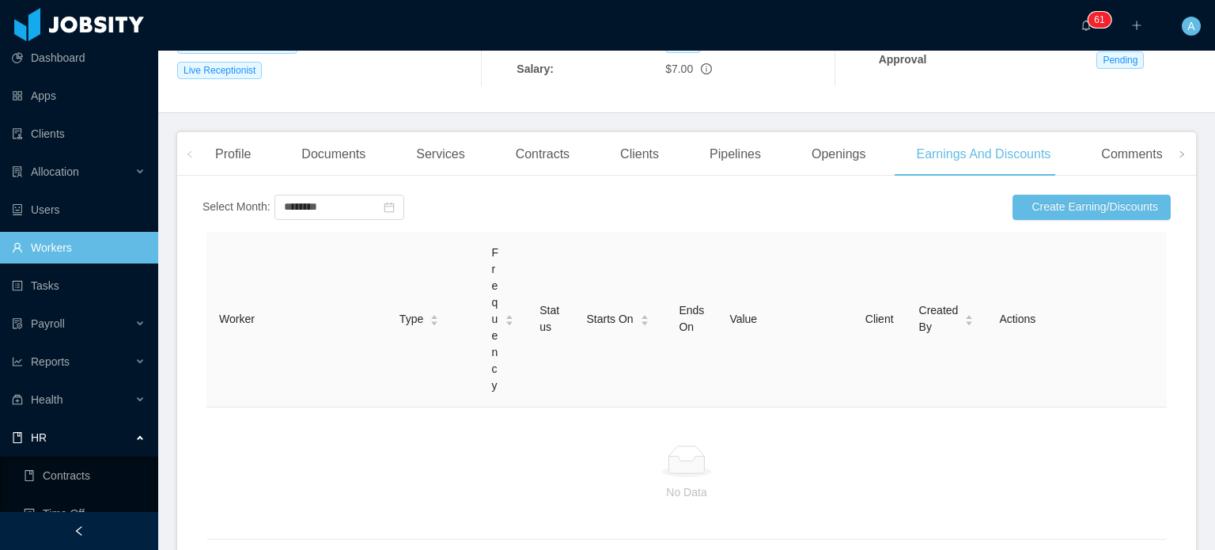
scroll to position [204, 0]
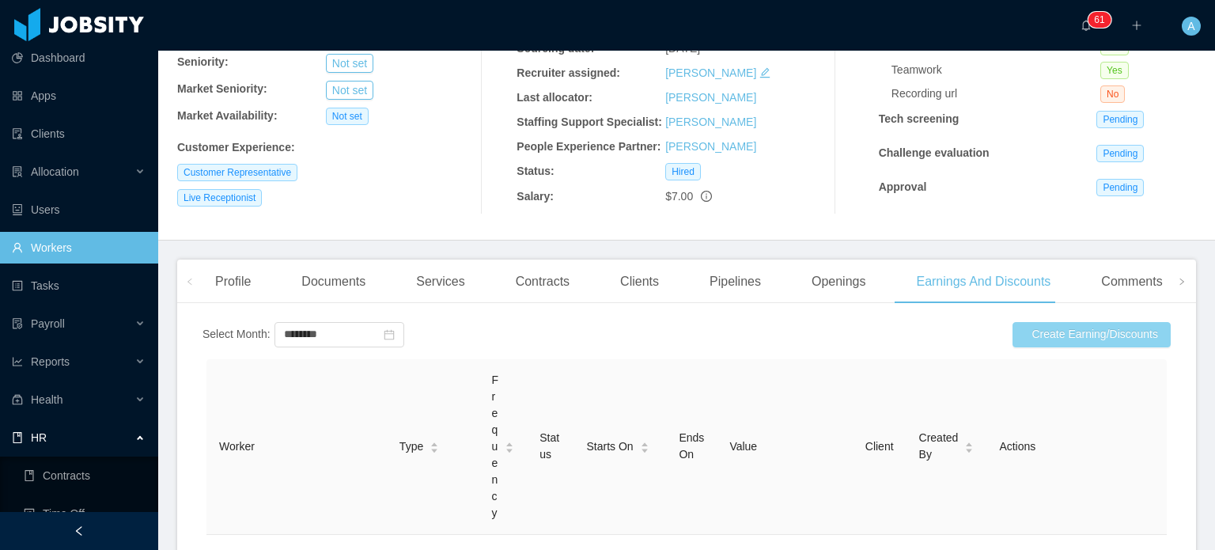
click at [1043, 343] on button "Create Earning/Discounts" at bounding box center [1092, 334] width 158 height 25
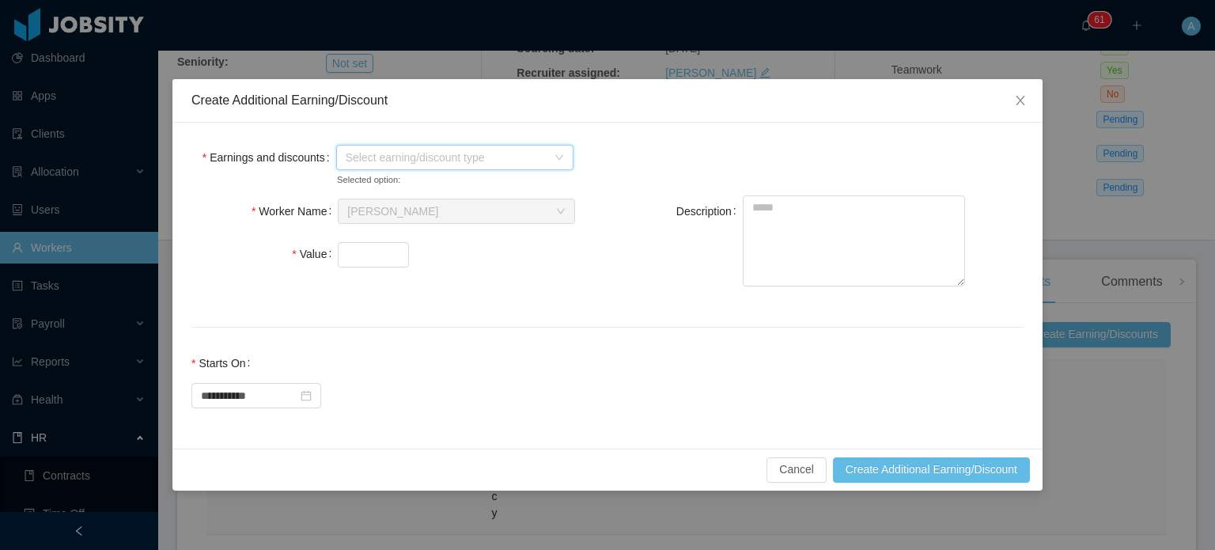
click at [558, 153] on icon "icon: down" at bounding box center [559, 157] width 9 height 9
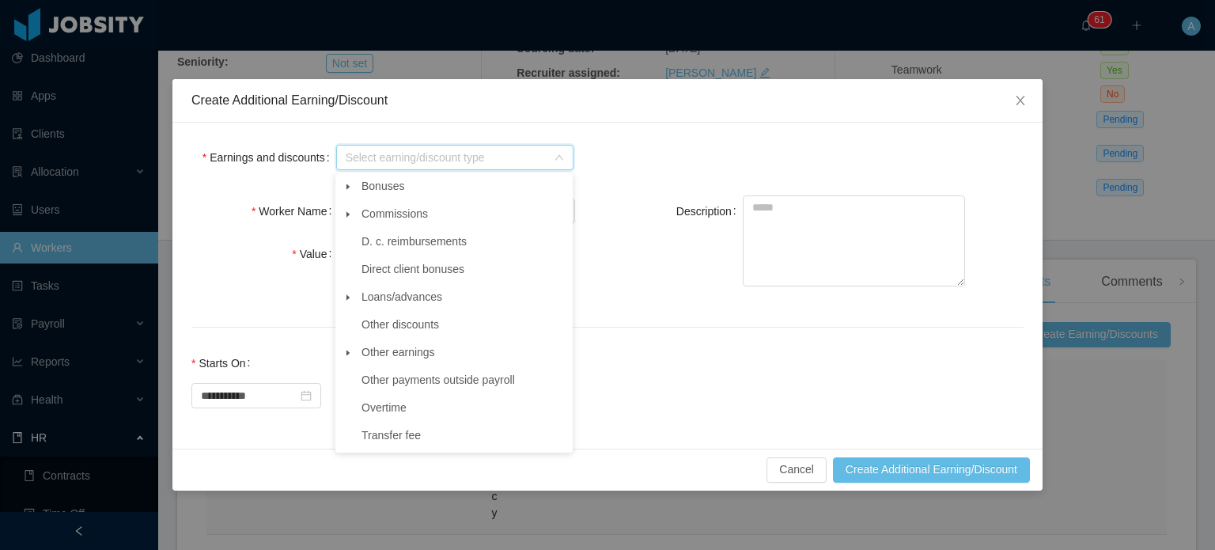
click at [350, 350] on span at bounding box center [348, 352] width 19 height 19
click at [394, 377] on span "Other" at bounding box center [390, 379] width 28 height 13
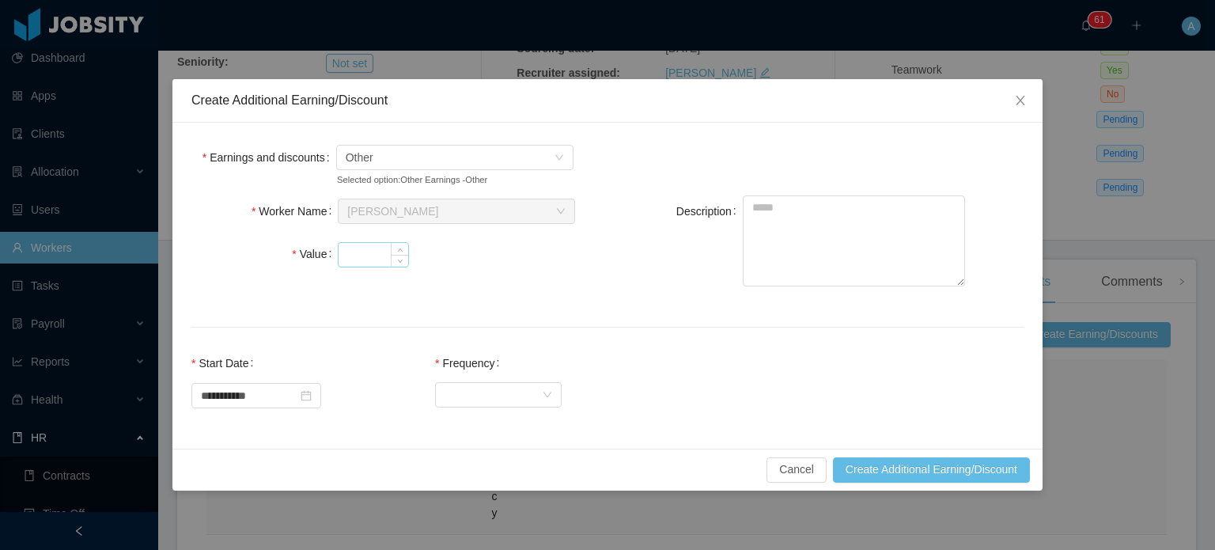
click at [367, 263] on input "Value" at bounding box center [374, 255] width 70 height 24
type input "*******"
click at [804, 210] on textarea "Description" at bounding box center [854, 240] width 222 height 91
click at [804, 210] on textarea "*****" at bounding box center [854, 240] width 222 height 91
type textarea "**********"
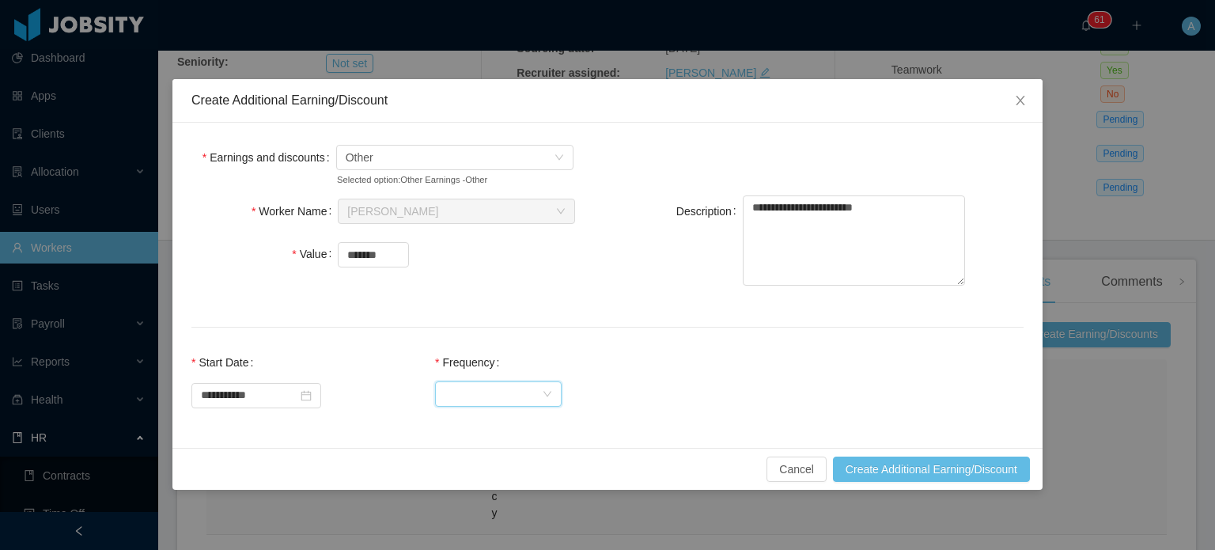
click at [530, 391] on div "Select Frequency" at bounding box center [493, 394] width 97 height 24
click at [528, 425] on li "One Time" at bounding box center [512, 425] width 127 height 25
click at [671, 379] on div "**********" at bounding box center [607, 388] width 832 height 82
click at [940, 469] on button "Create Additional Earning/Discount" at bounding box center [931, 468] width 197 height 25
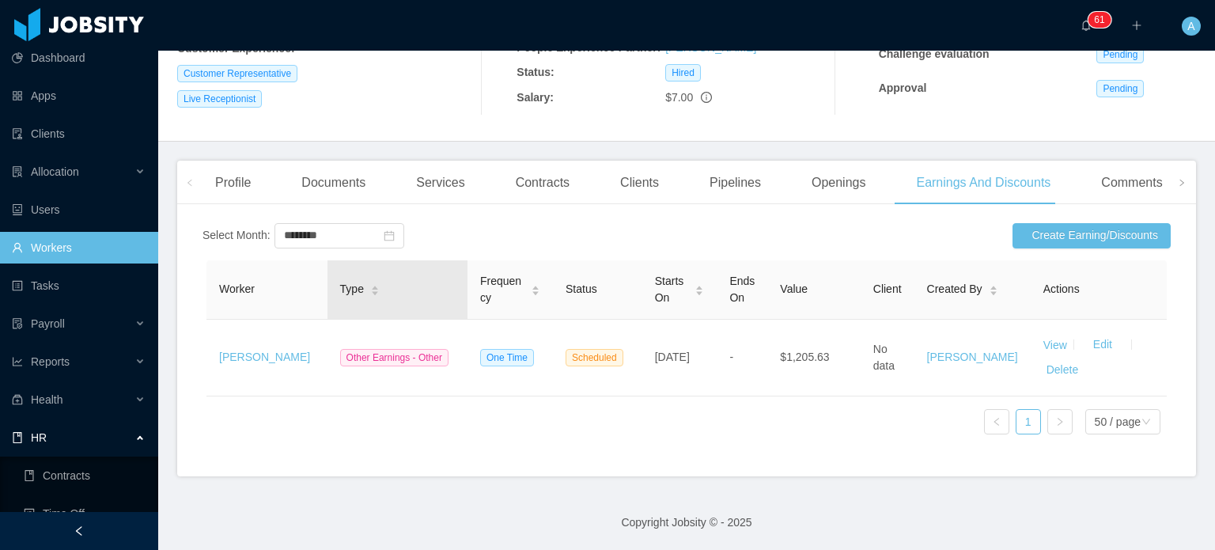
scroll to position [0, 0]
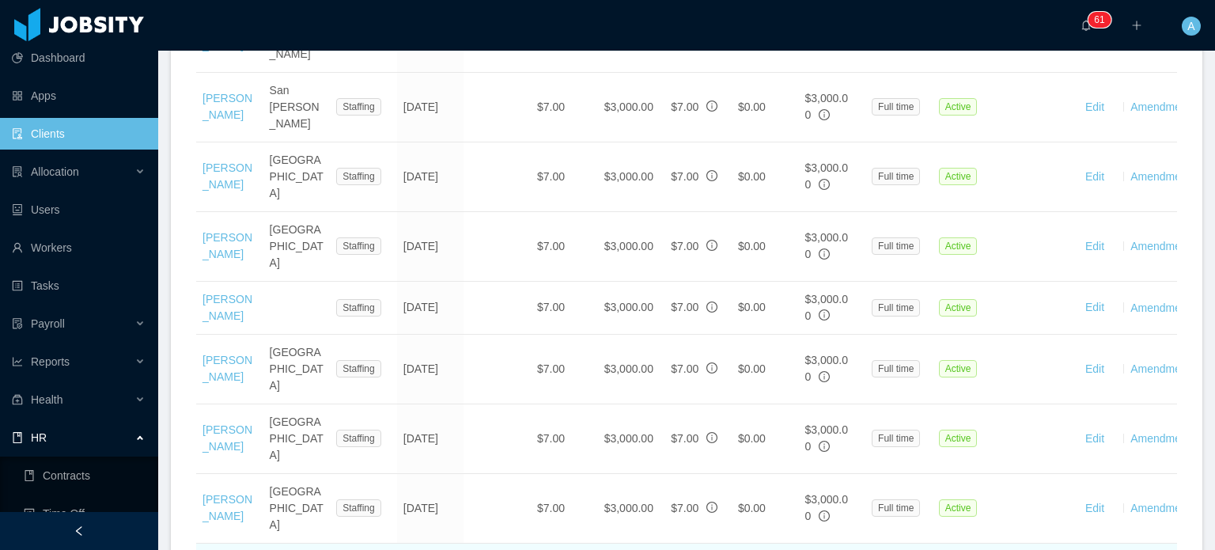
scroll to position [2021, 0]
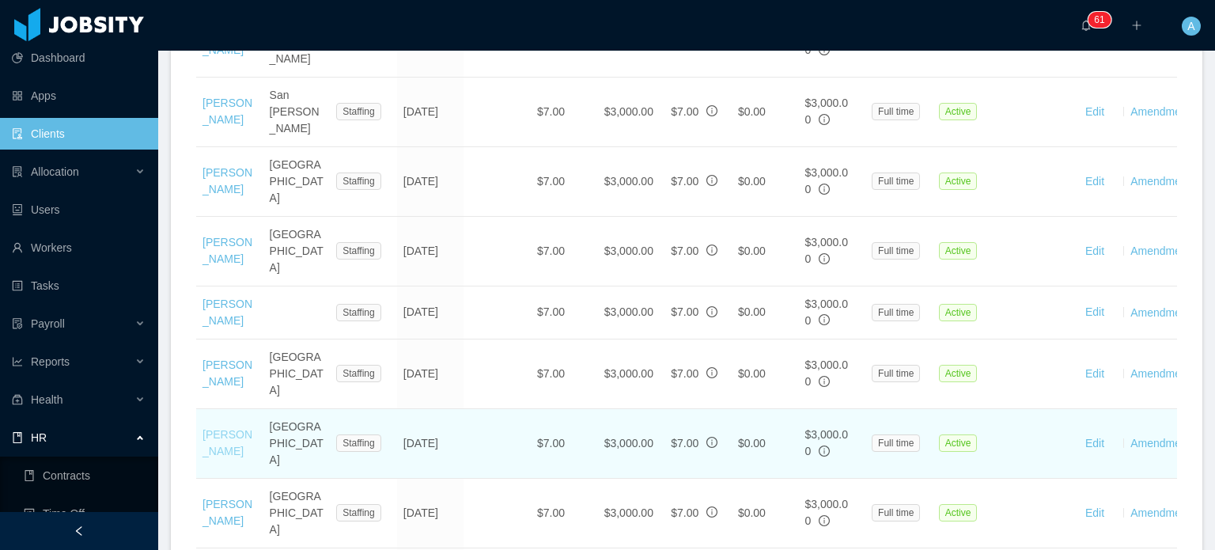
click at [234, 428] on link "Jairo Henriquez" at bounding box center [228, 442] width 50 height 29
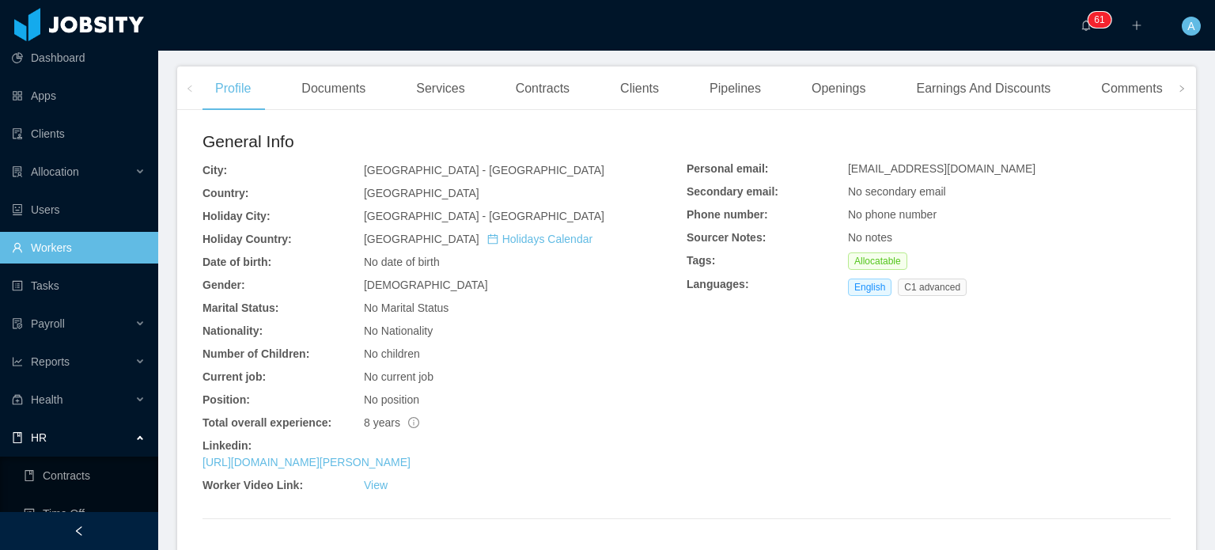
scroll to position [402, 0]
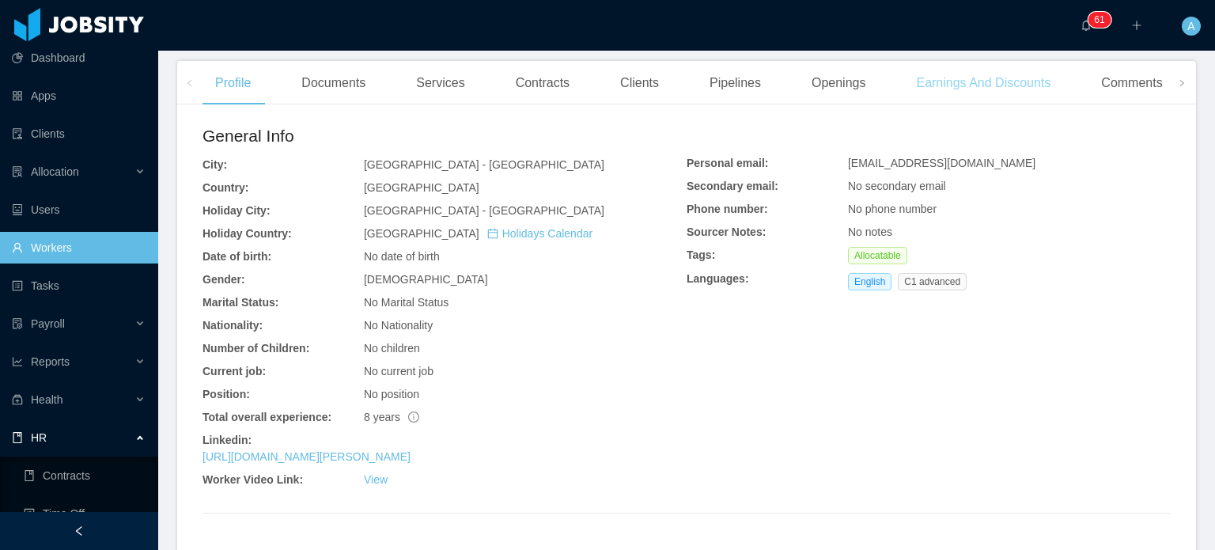
click at [961, 91] on div "Earnings And Discounts" at bounding box center [983, 83] width 160 height 44
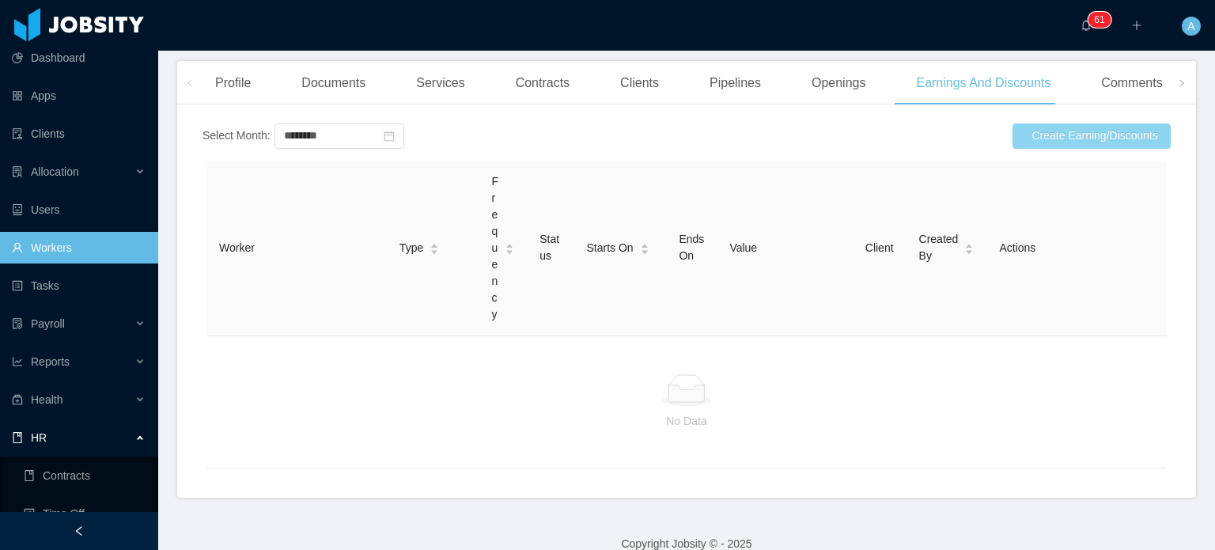
click at [1029, 135] on button "Create Earning/Discounts" at bounding box center [1092, 135] width 158 height 25
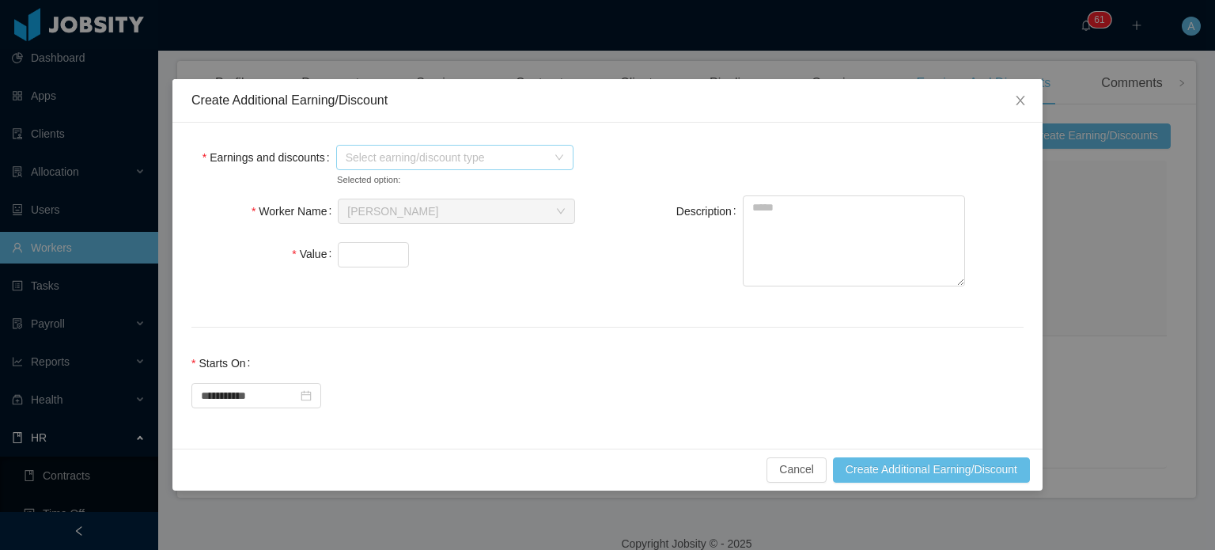
click at [430, 150] on span "Select earning/discount type" at bounding box center [446, 158] width 201 height 16
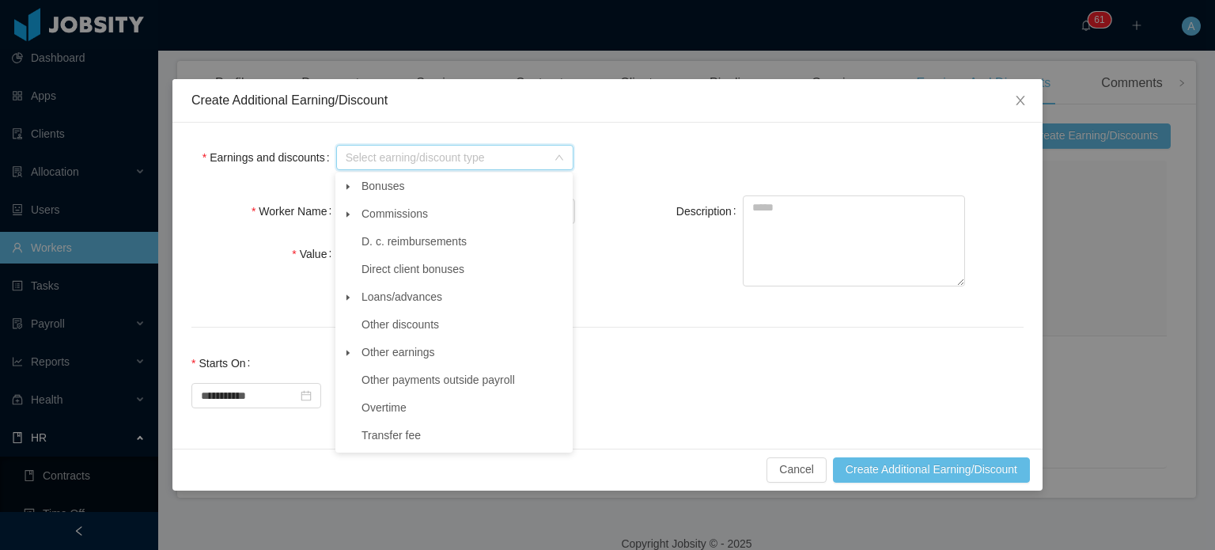
click at [347, 353] on icon "icon: caret-down" at bounding box center [348, 353] width 8 height 8
click at [383, 379] on span "Other" at bounding box center [390, 379] width 28 height 13
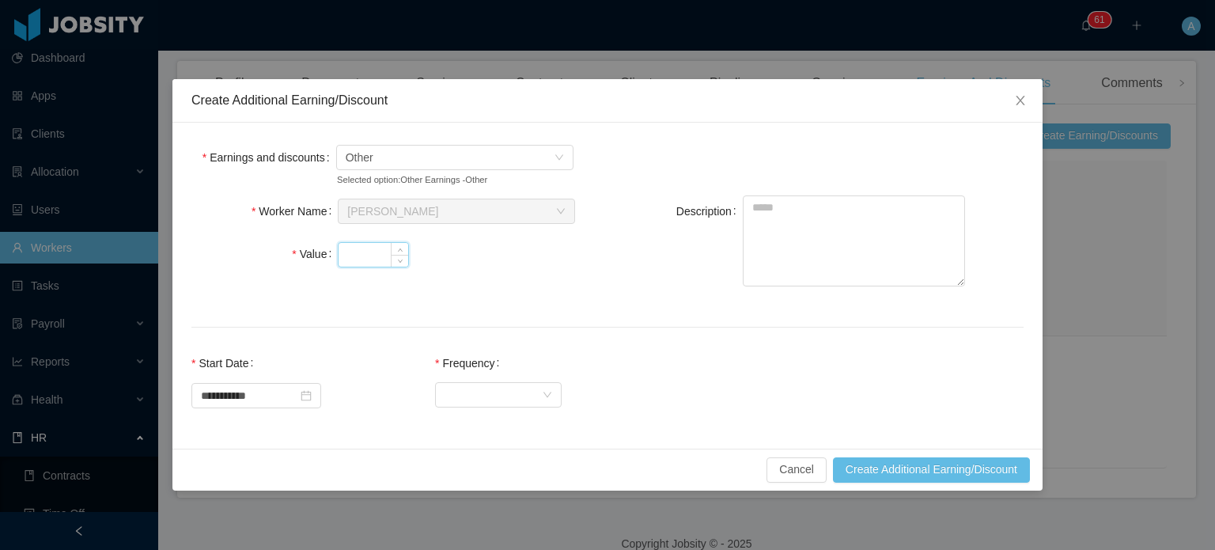
click at [344, 244] on input "Value" at bounding box center [374, 255] width 70 height 24
type input "*******"
click at [816, 218] on textarea "Description" at bounding box center [854, 240] width 222 height 91
type textarea "**********"
click at [522, 391] on div "Select Frequency" at bounding box center [493, 394] width 97 height 24
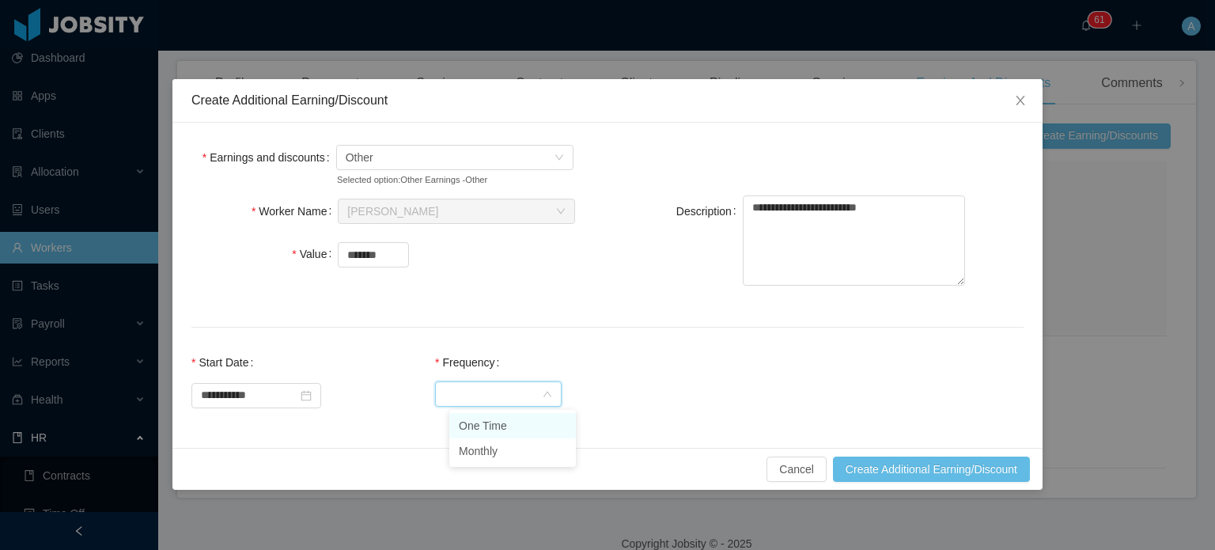
click at [513, 419] on li "One Time" at bounding box center [512, 425] width 127 height 25
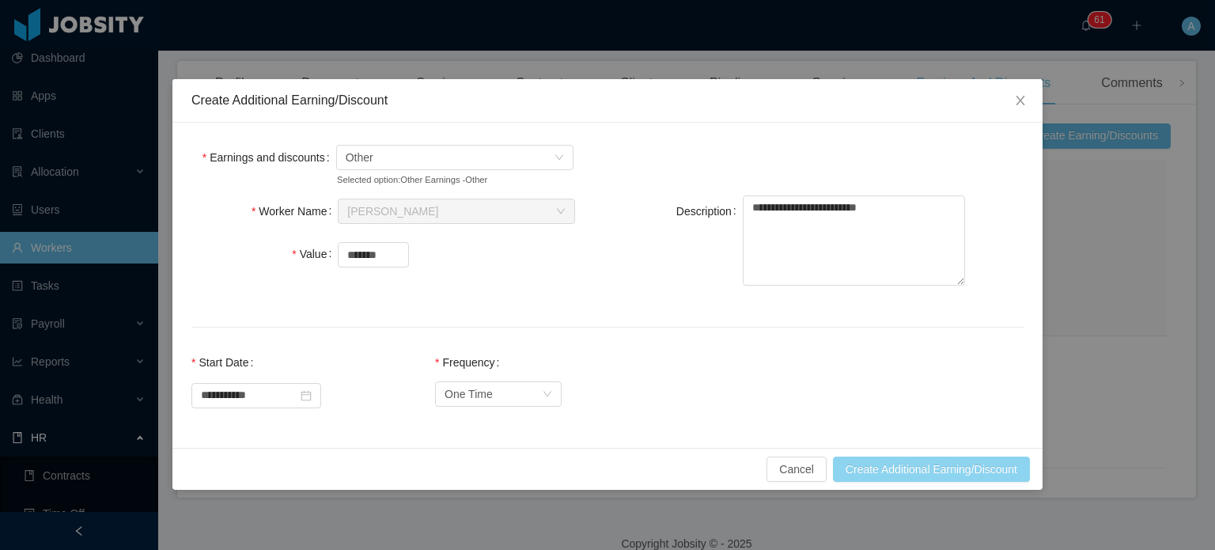
click at [932, 471] on button "Create Additional Earning/Discount" at bounding box center [931, 468] width 197 height 25
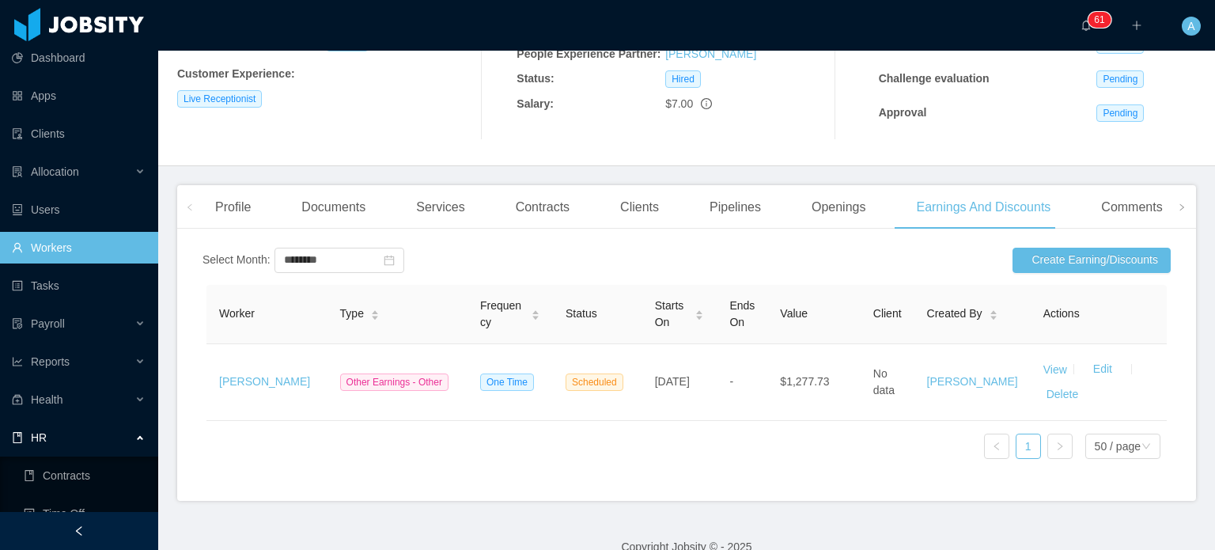
scroll to position [278, 0]
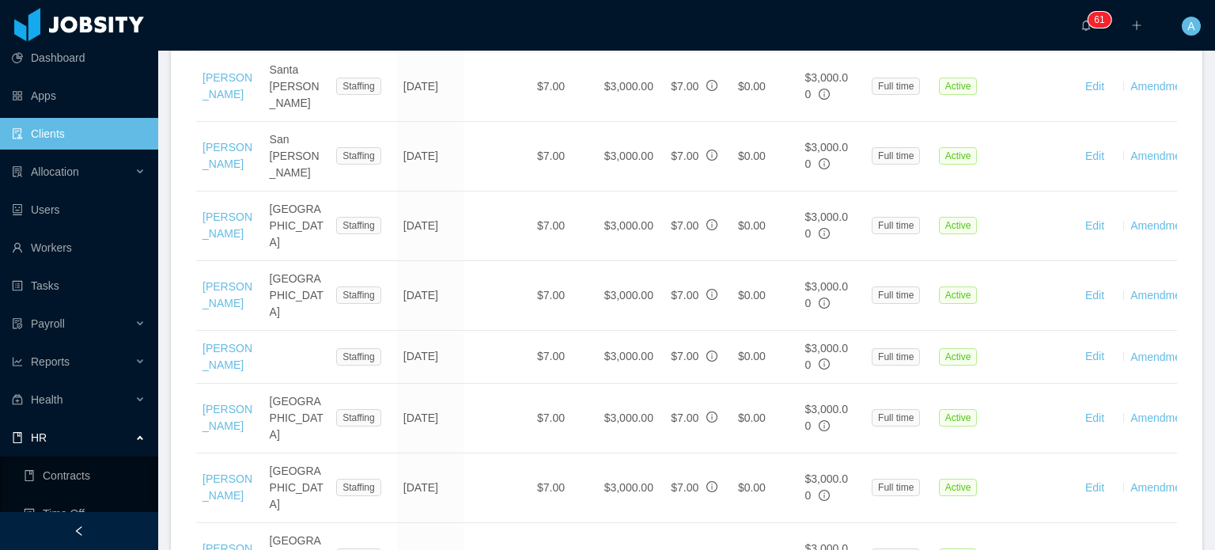
scroll to position [1975, 0]
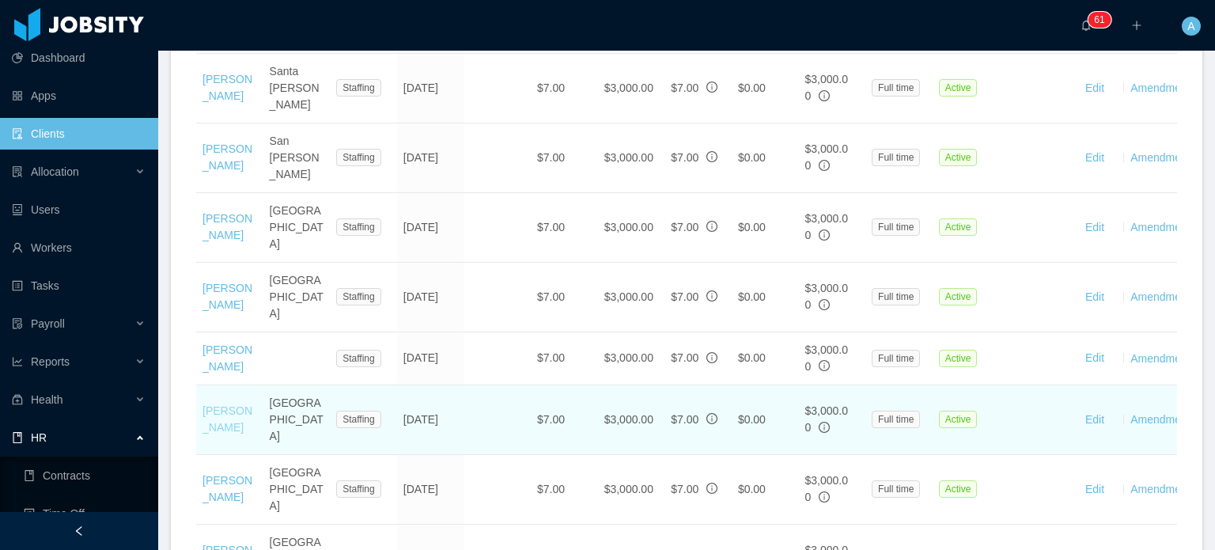
click at [220, 404] on link "Samir Marenco" at bounding box center [228, 418] width 50 height 29
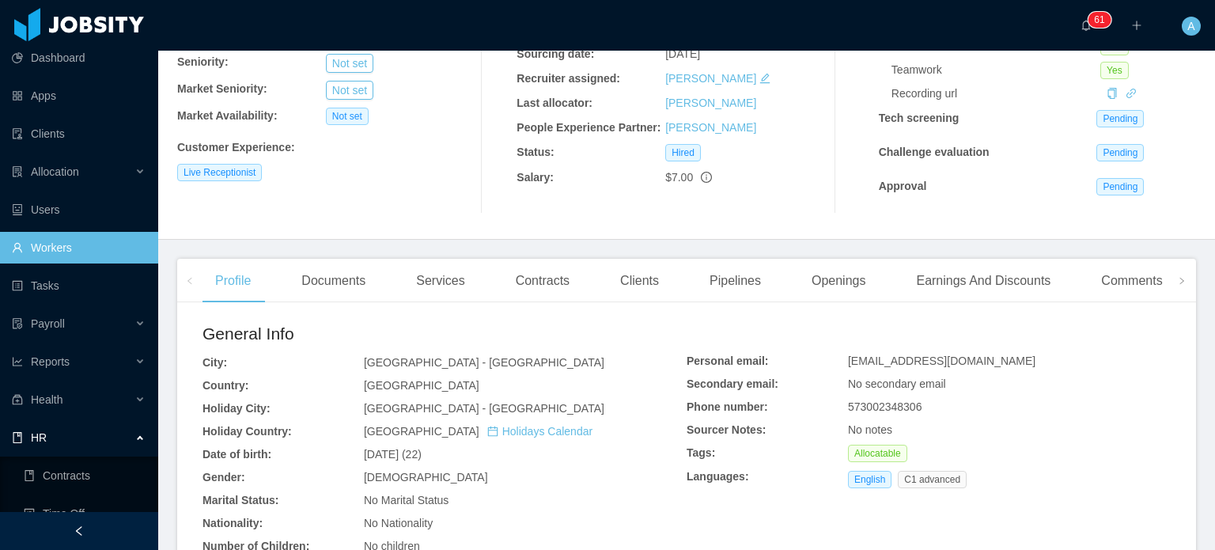
scroll to position [203, 0]
click at [977, 294] on div "Earnings And Discounts" at bounding box center [983, 281] width 160 height 44
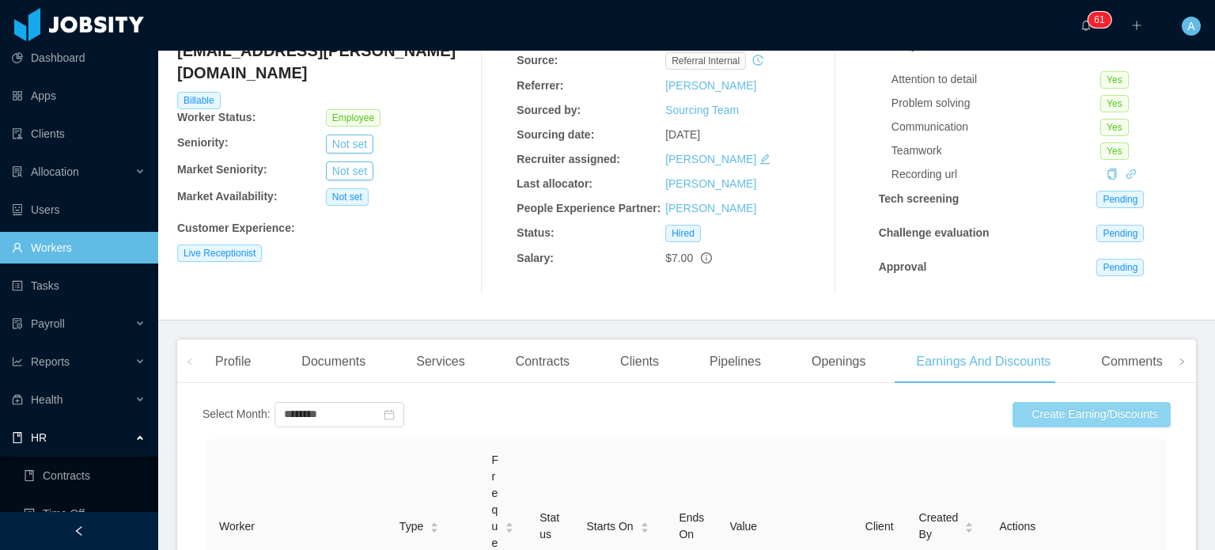
scroll to position [119, 0]
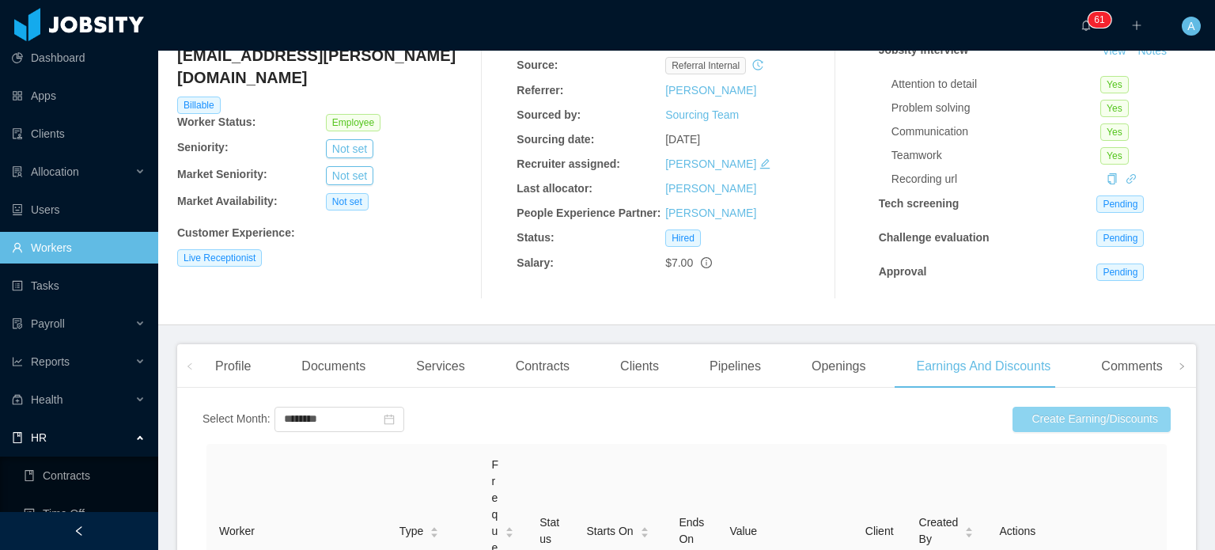
click at [1057, 419] on button "Create Earning/Discounts" at bounding box center [1092, 419] width 158 height 25
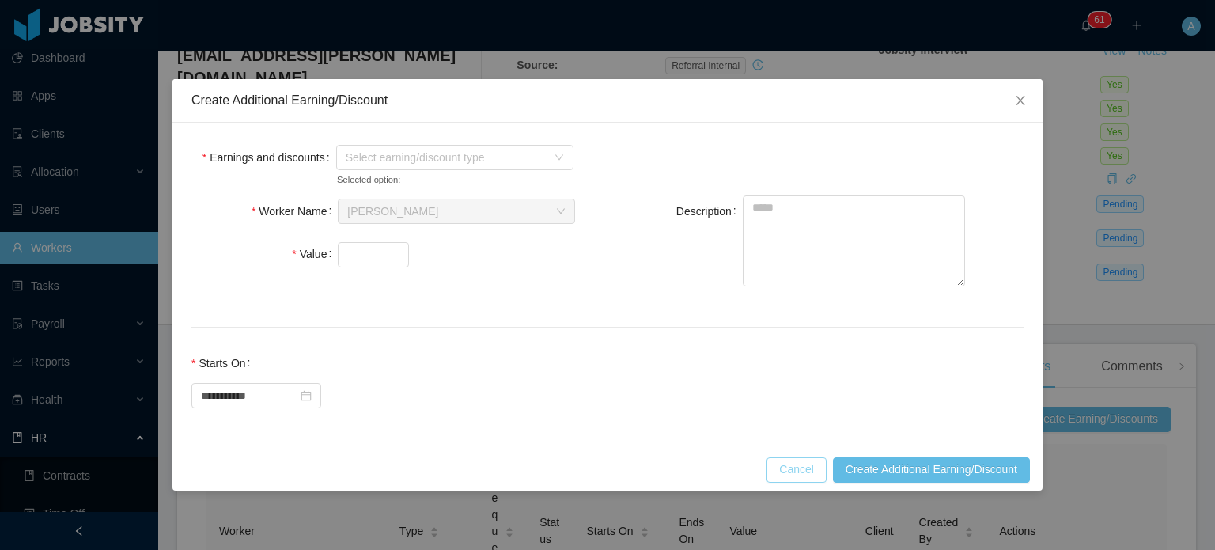
click at [797, 470] on button "Cancel" at bounding box center [797, 469] width 60 height 25
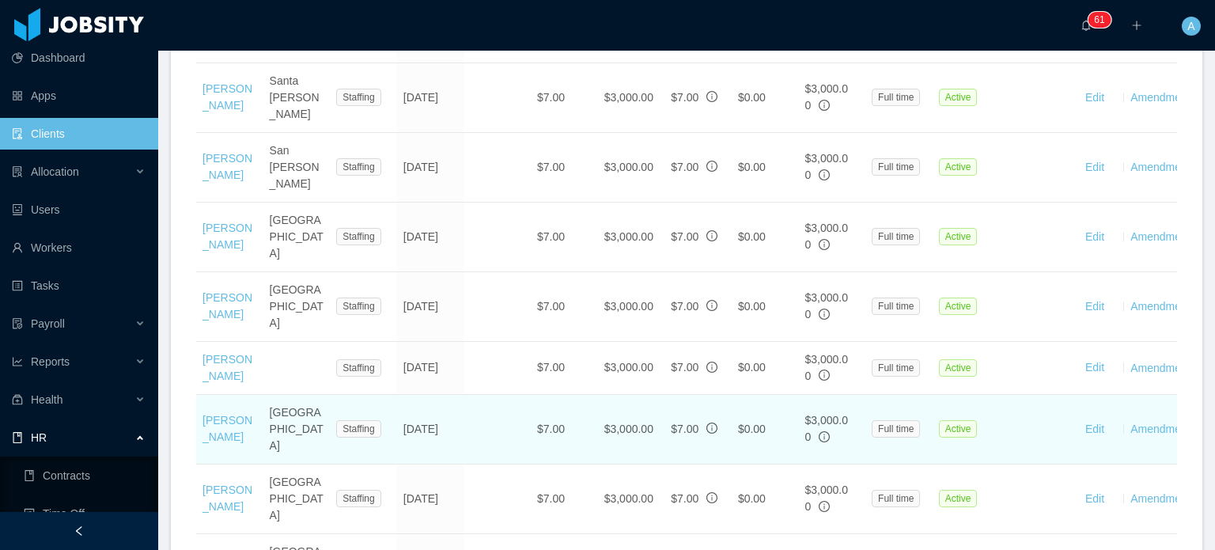
scroll to position [1965, 0]
click at [222, 414] on link "Samir Marenco" at bounding box center [228, 428] width 50 height 29
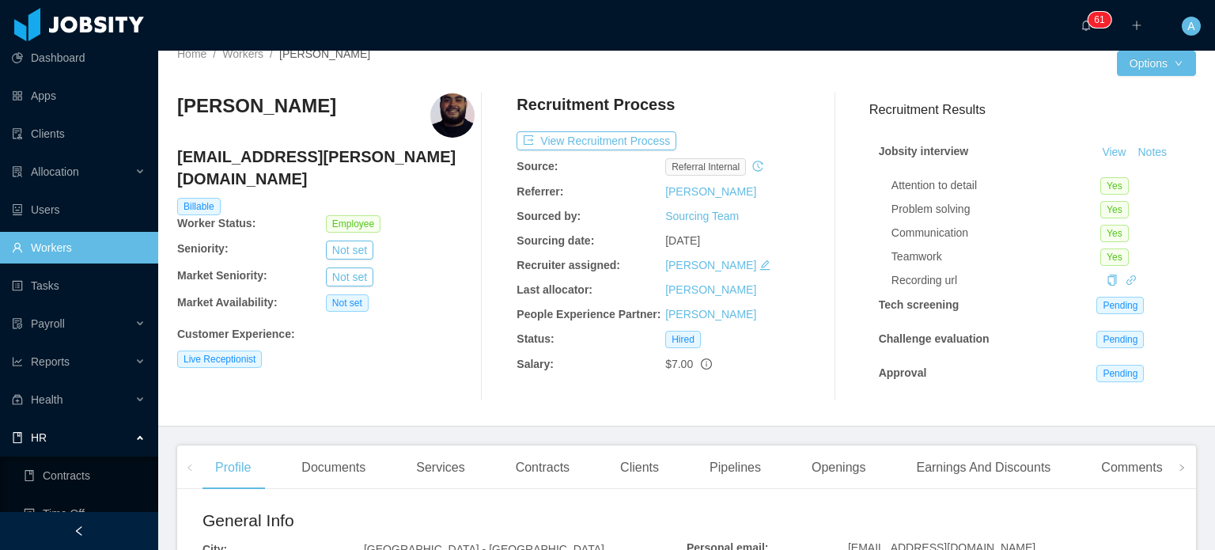
scroll to position [17, 0]
drag, startPoint x: 975, startPoint y: 470, endPoint x: 1003, endPoint y: 259, distance: 212.4
click at [1003, 259] on div "Teamwork" at bounding box center [996, 257] width 209 height 17
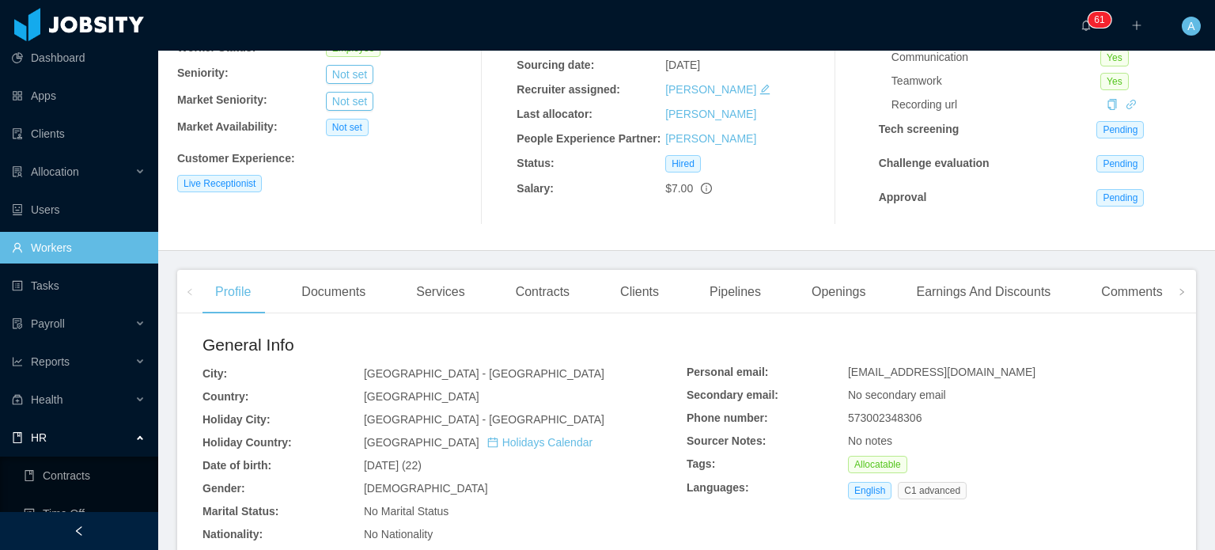
scroll to position [190, 0]
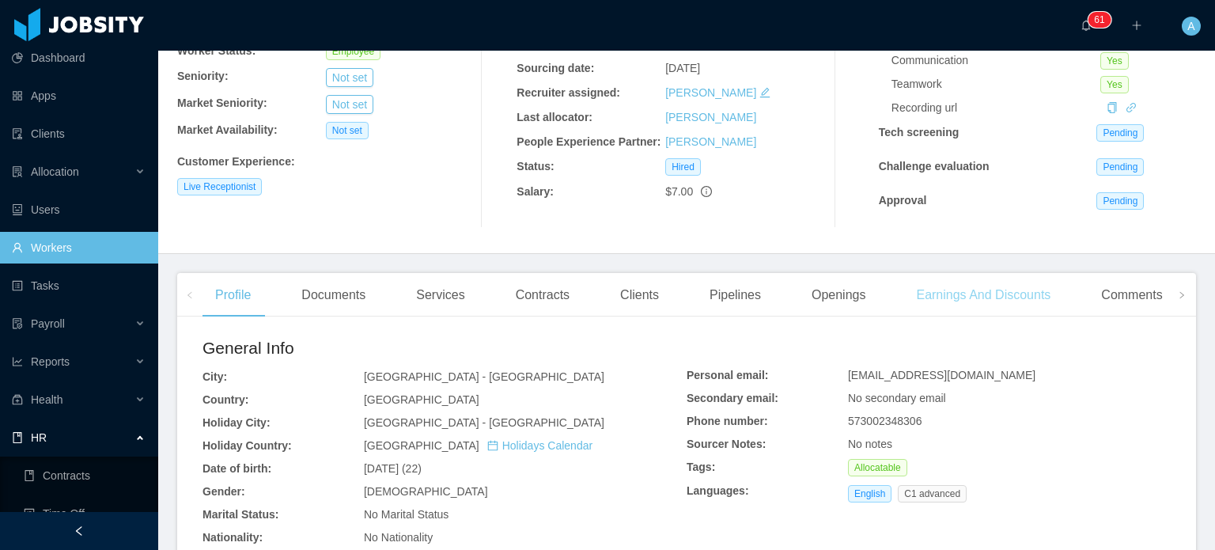
click at [968, 298] on div "Earnings And Discounts" at bounding box center [983, 295] width 160 height 44
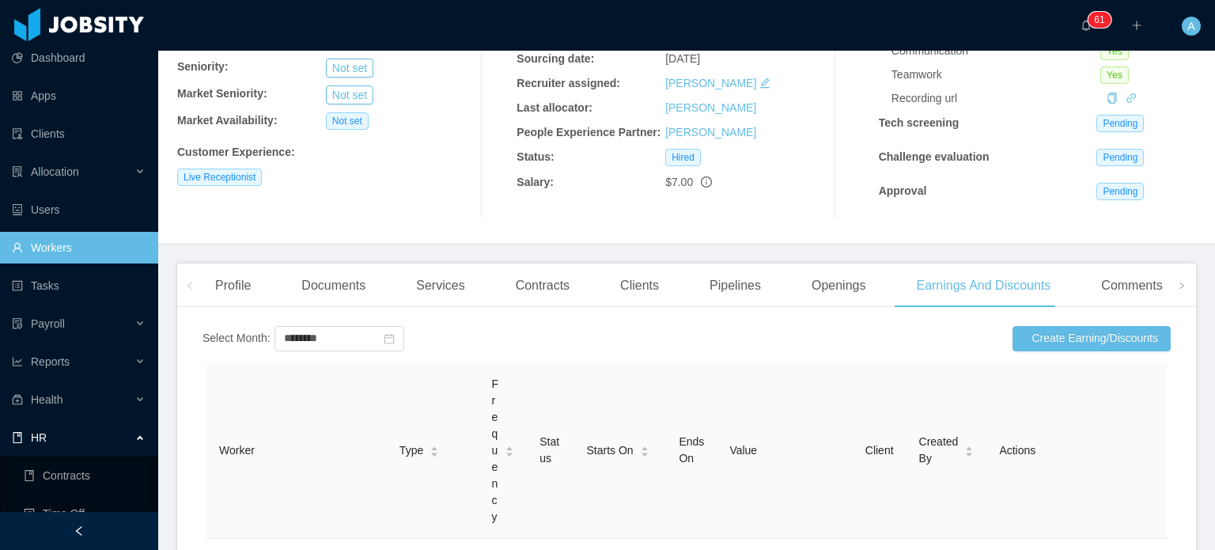
scroll to position [199, 0]
click at [1049, 337] on button "Create Earning/Discounts" at bounding box center [1092, 338] width 158 height 25
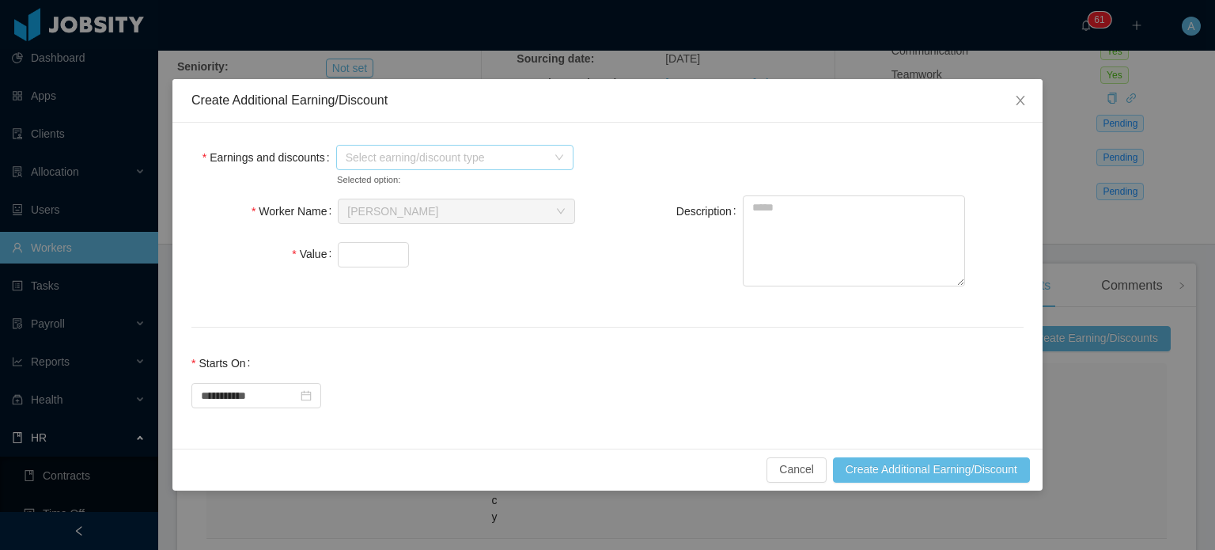
click at [567, 153] on span "Select earning/discount type" at bounding box center [454, 157] width 237 height 25
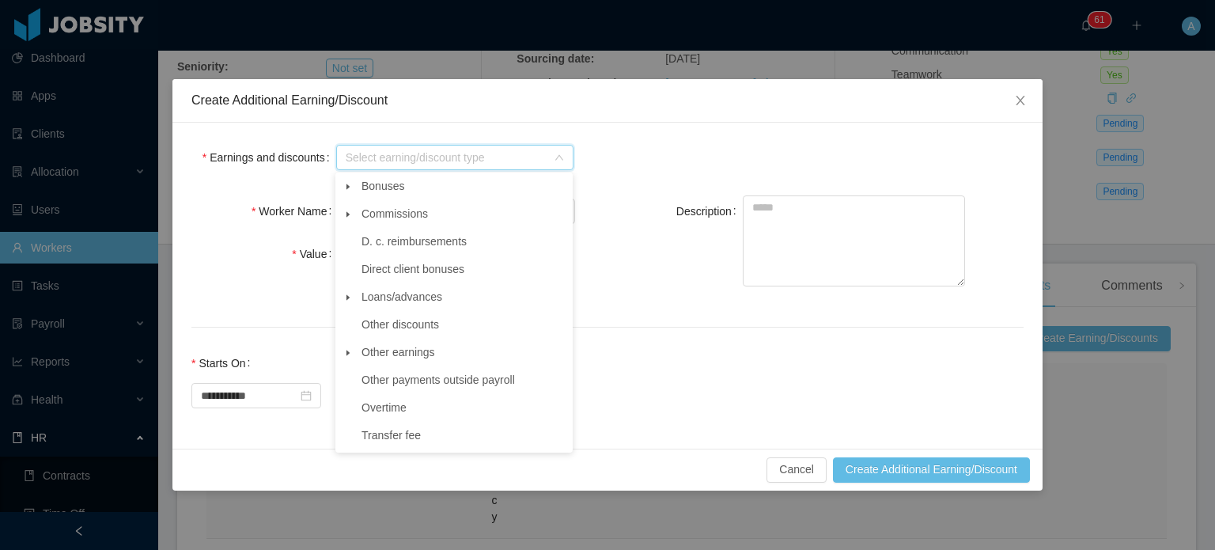
click at [354, 358] on span at bounding box center [348, 352] width 19 height 19
click at [411, 389] on span "Other" at bounding box center [471, 379] width 198 height 21
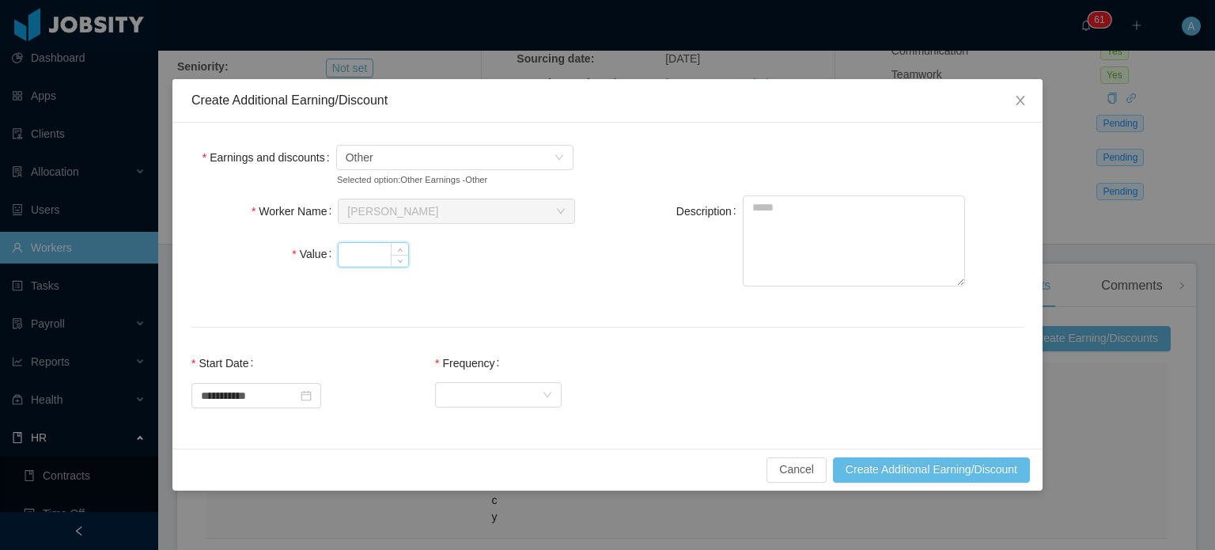
click at [354, 249] on input "Value" at bounding box center [374, 255] width 70 height 24
type input "*******"
click at [638, 277] on div "Description" at bounding box center [805, 242] width 381 height 94
type textarea "**********"
click at [494, 396] on div "Select Frequency" at bounding box center [493, 394] width 97 height 24
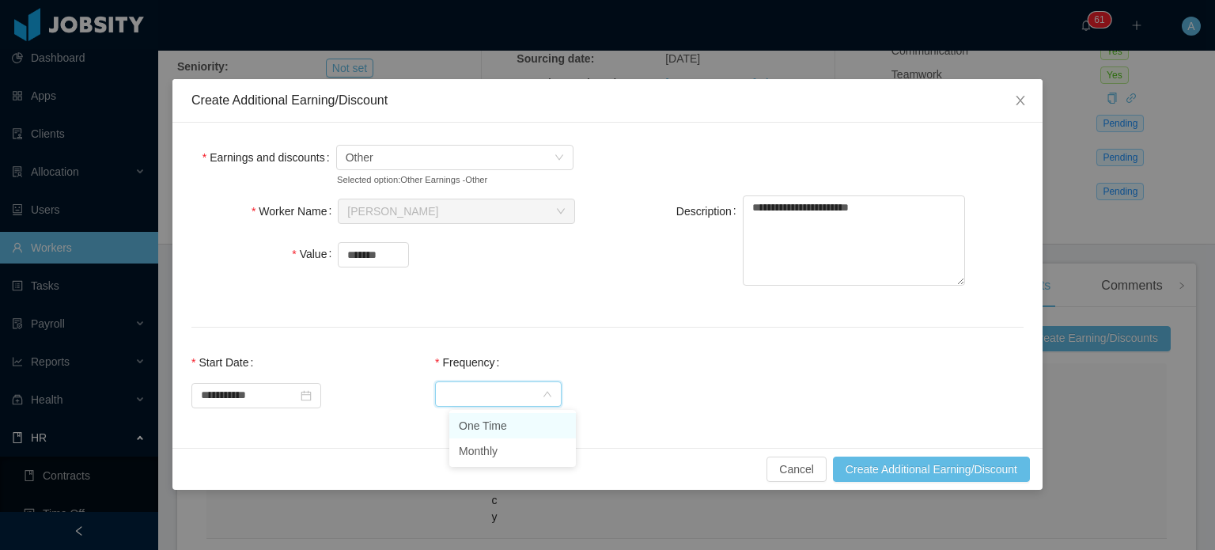
click at [501, 425] on li "One Time" at bounding box center [512, 425] width 127 height 25
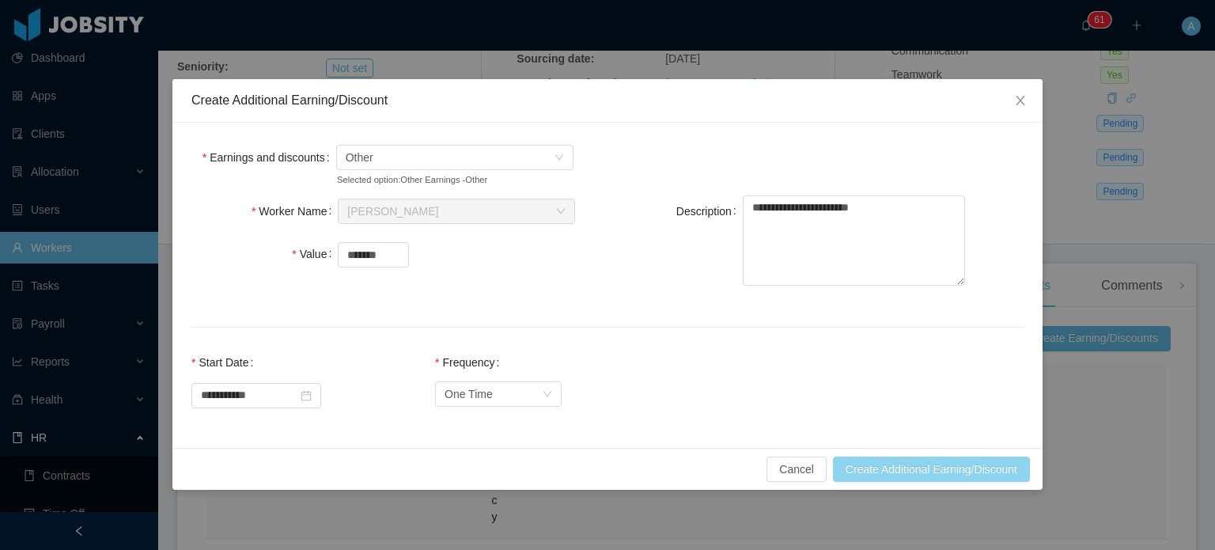
click at [908, 471] on button "Create Additional Earning/Discount" at bounding box center [931, 468] width 197 height 25
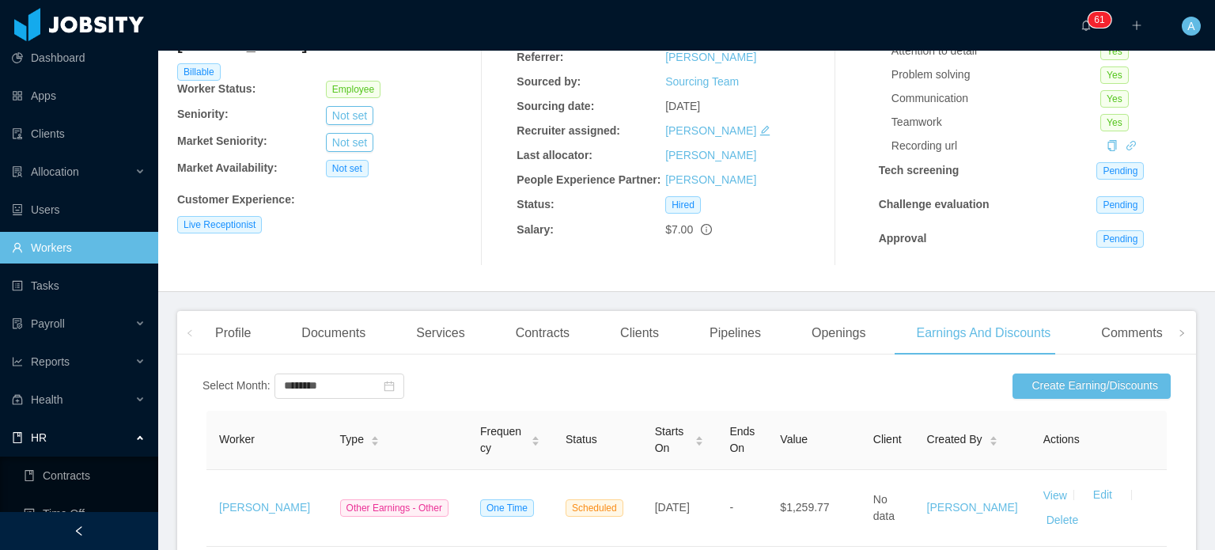
scroll to position [0, 0]
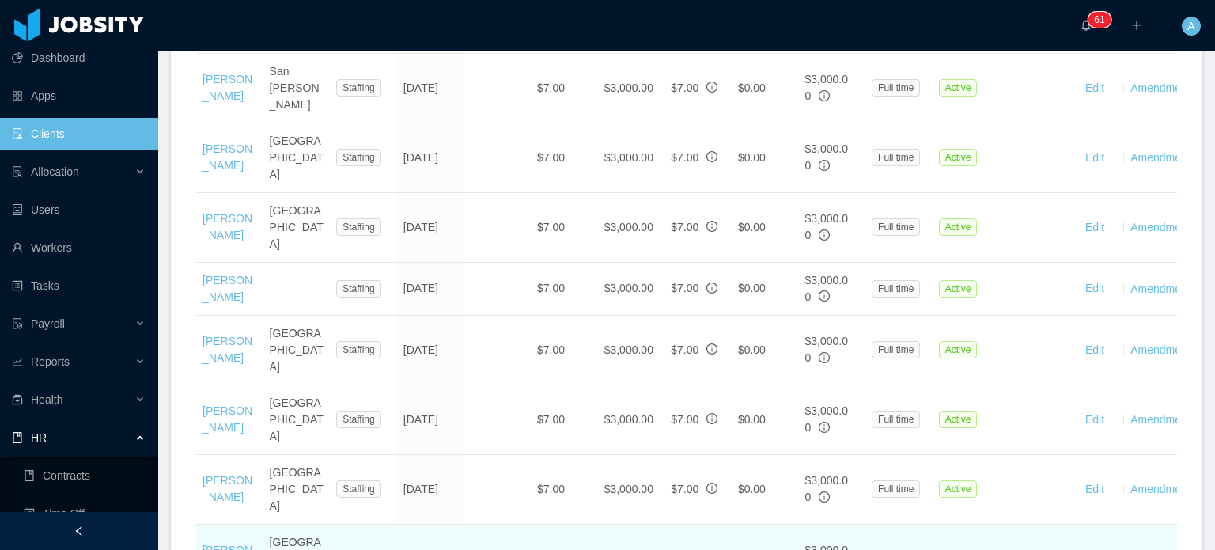
scroll to position [2047, 0]
click at [222, 540] on link "Gian Franco Bianco" at bounding box center [228, 554] width 50 height 29
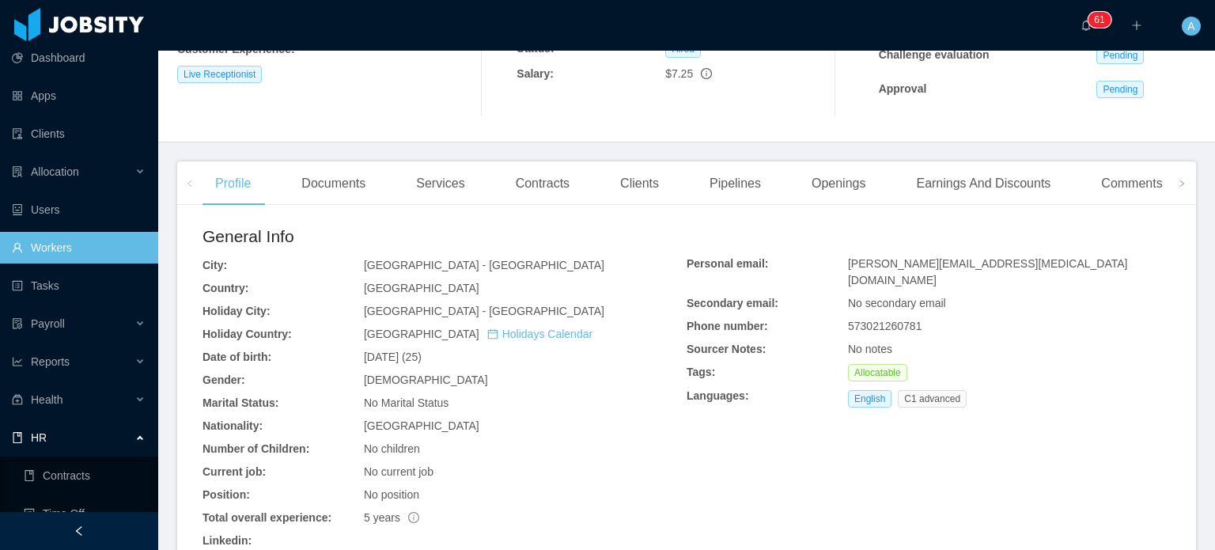
scroll to position [301, 0]
click at [931, 180] on div "Earnings And Discounts" at bounding box center [983, 185] width 160 height 44
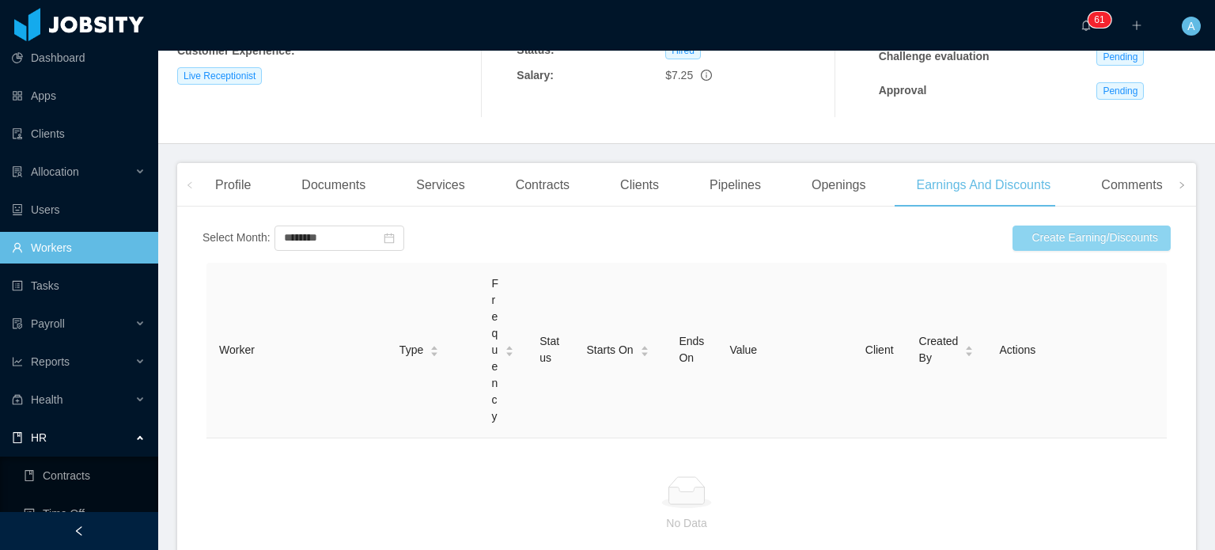
click at [1030, 249] on button "Create Earning/Discounts" at bounding box center [1092, 237] width 158 height 25
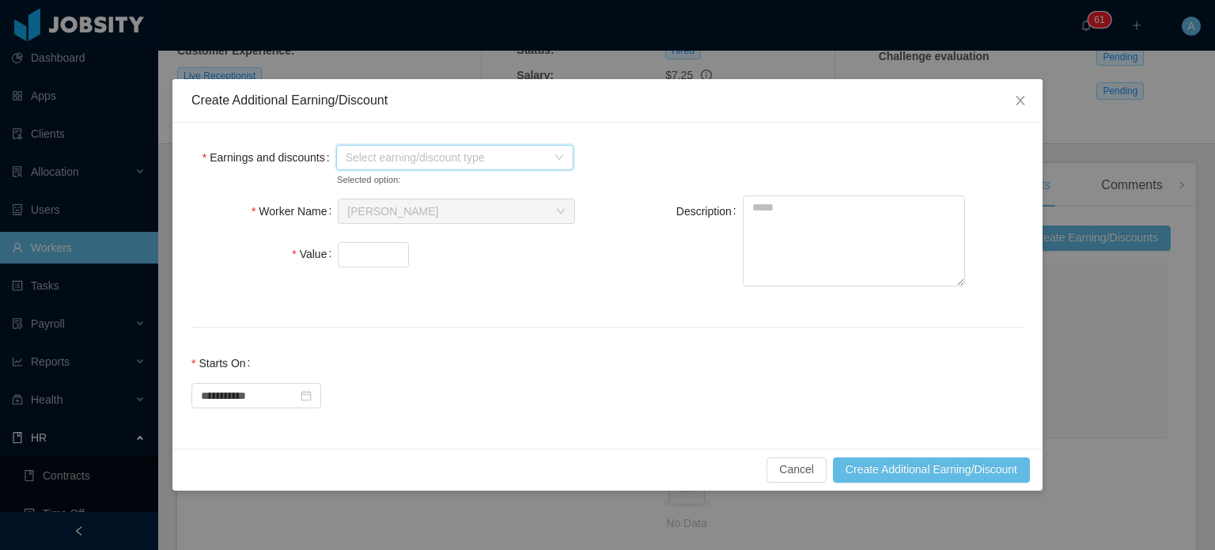
click at [570, 152] on span "Select earning/discount type" at bounding box center [454, 157] width 237 height 25
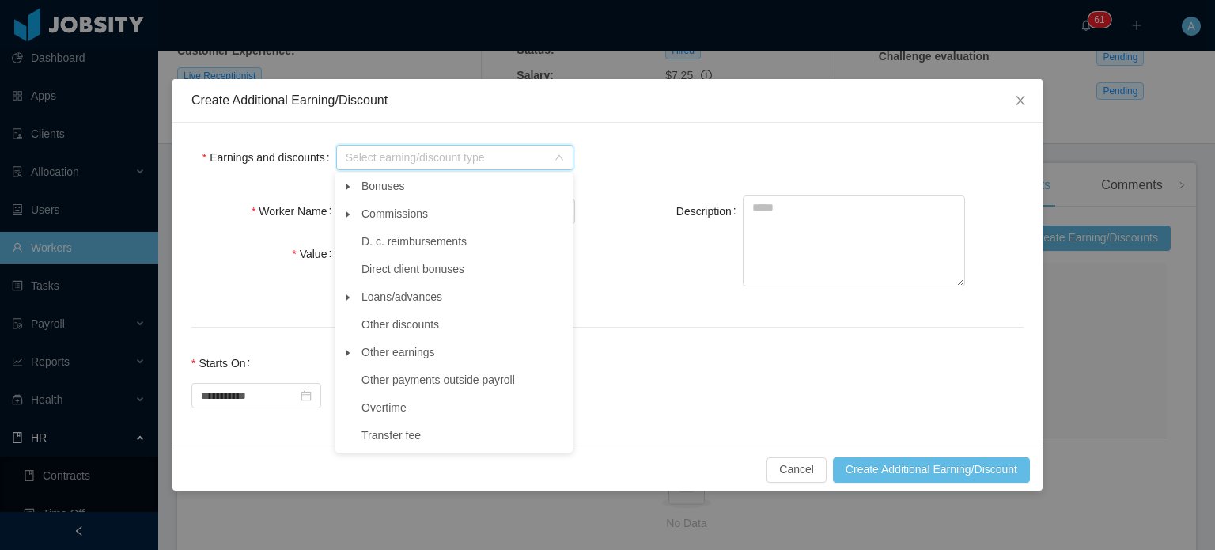
click at [347, 351] on span at bounding box center [348, 352] width 19 height 19
click at [387, 381] on span "Other" at bounding box center [390, 379] width 28 height 13
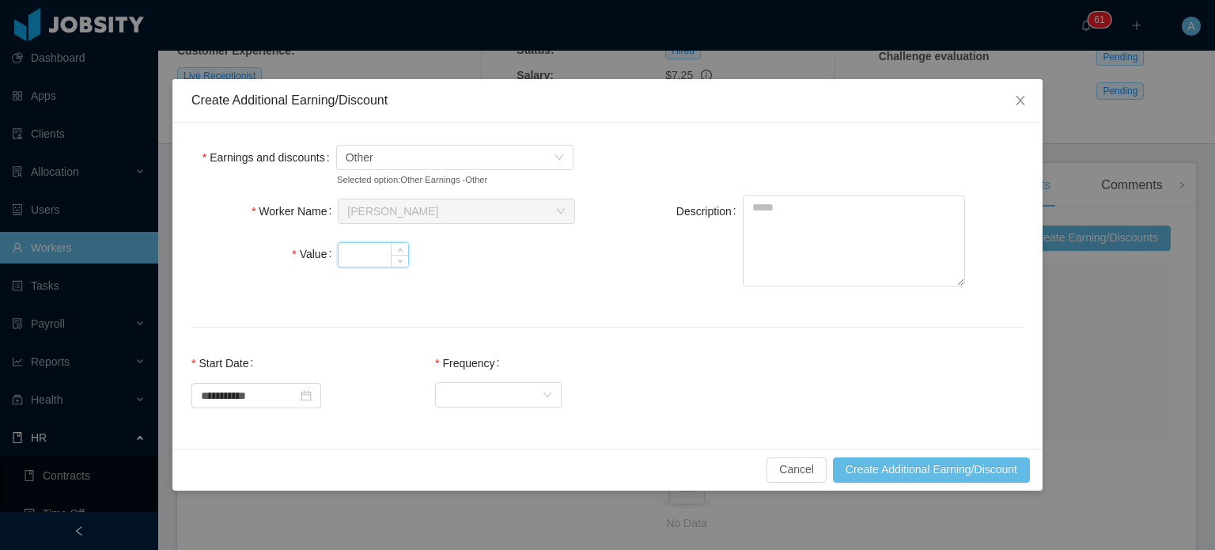
click at [354, 258] on input "Value" at bounding box center [374, 255] width 70 height 24
type input "*******"
click at [816, 211] on textarea "Description" at bounding box center [854, 240] width 222 height 91
type textarea "**********"
click at [513, 384] on div "Select Frequency" at bounding box center [493, 394] width 97 height 24
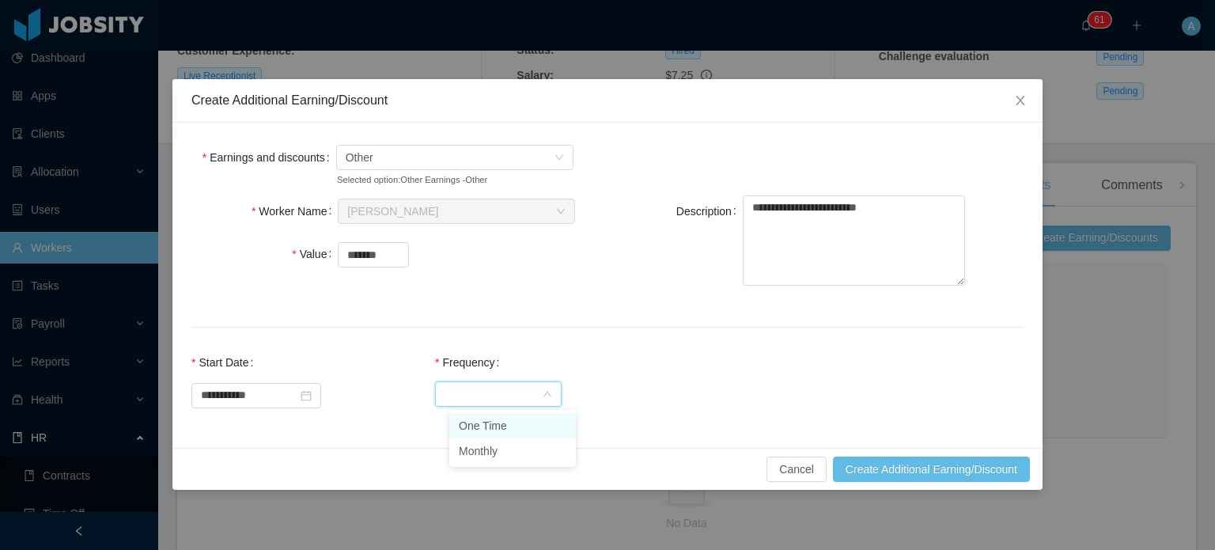
click at [503, 423] on li "One Time" at bounding box center [512, 425] width 127 height 25
click at [714, 390] on div "**********" at bounding box center [607, 388] width 832 height 82
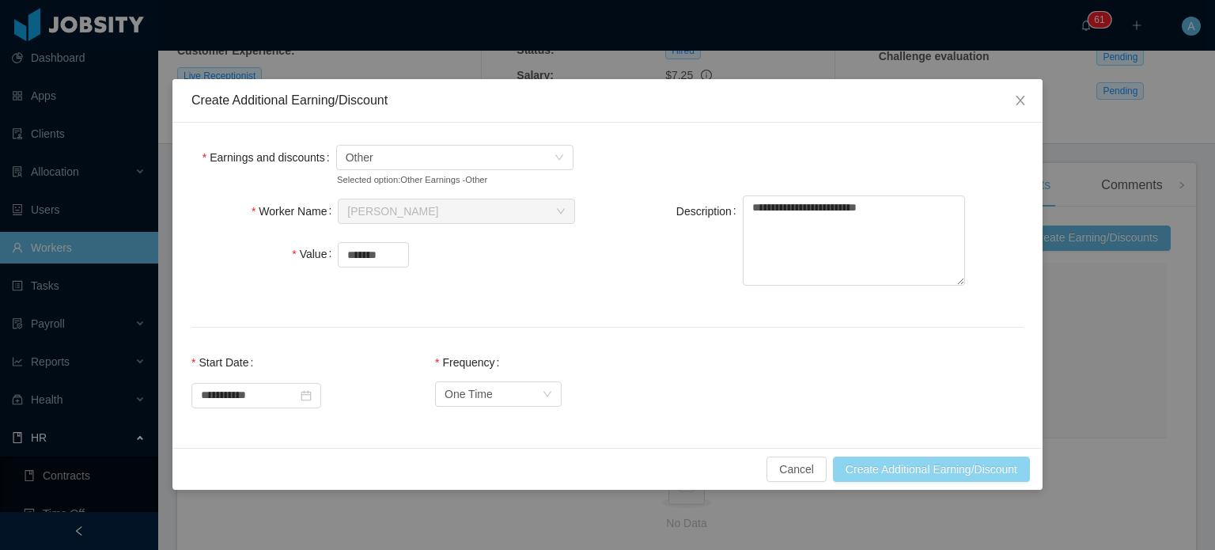
click at [915, 472] on button "Create Additional Earning/Discount" at bounding box center [931, 468] width 197 height 25
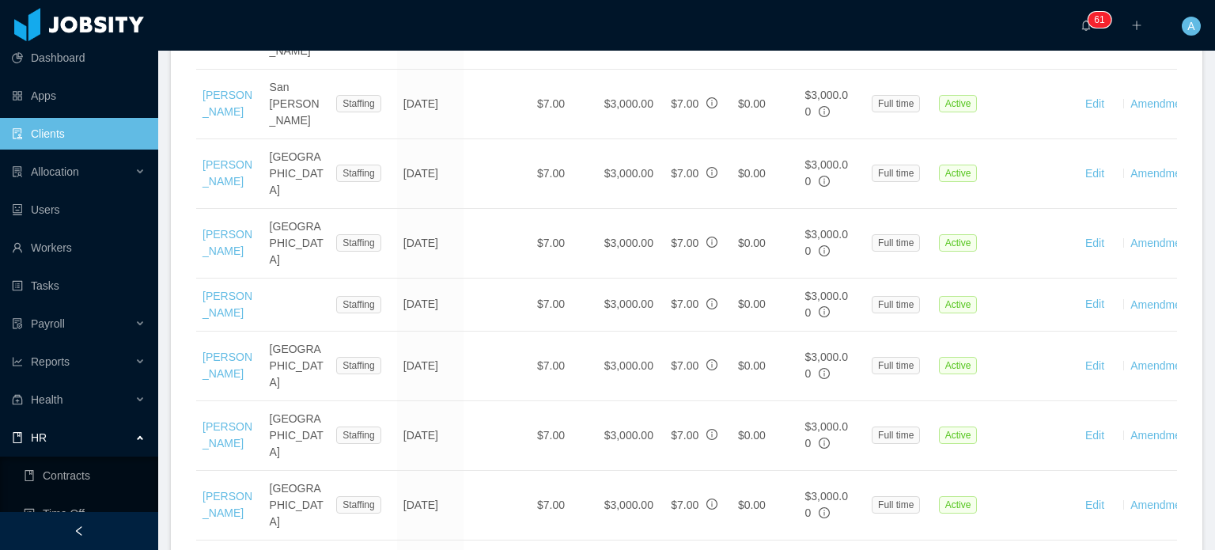
scroll to position [2028, 0]
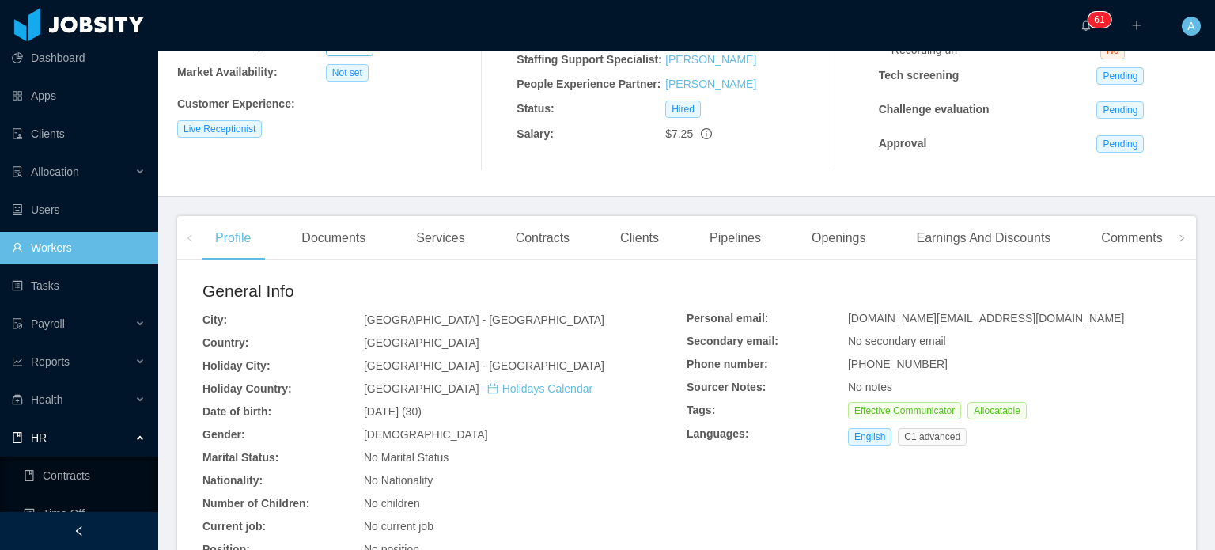
scroll to position [250, 0]
click at [966, 233] on div "Earnings And Discounts" at bounding box center [983, 236] width 160 height 44
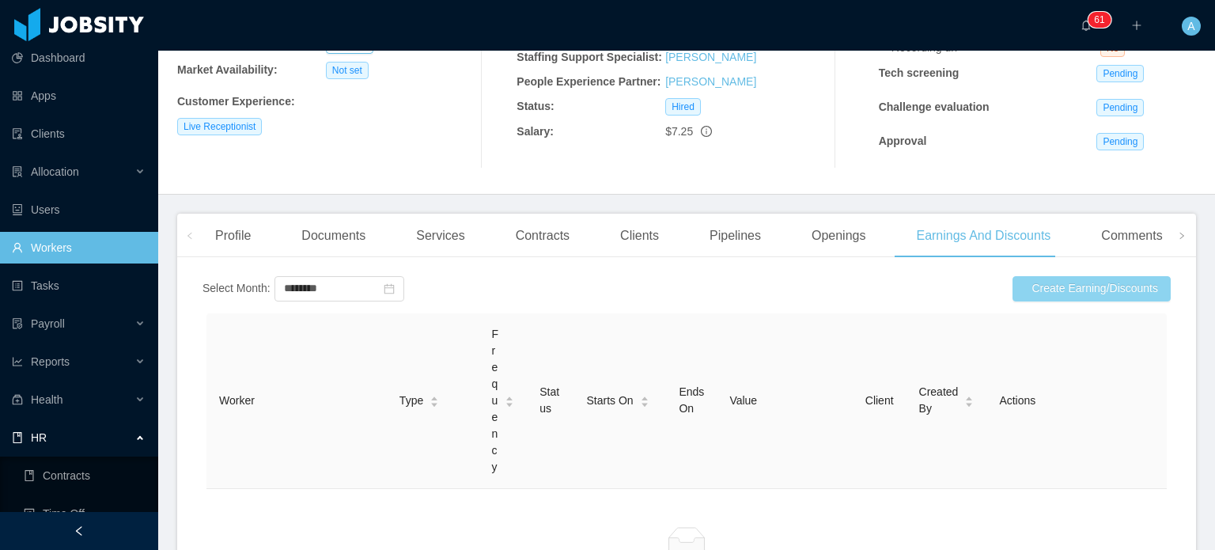
click at [1055, 297] on button "Create Earning/Discounts" at bounding box center [1092, 288] width 158 height 25
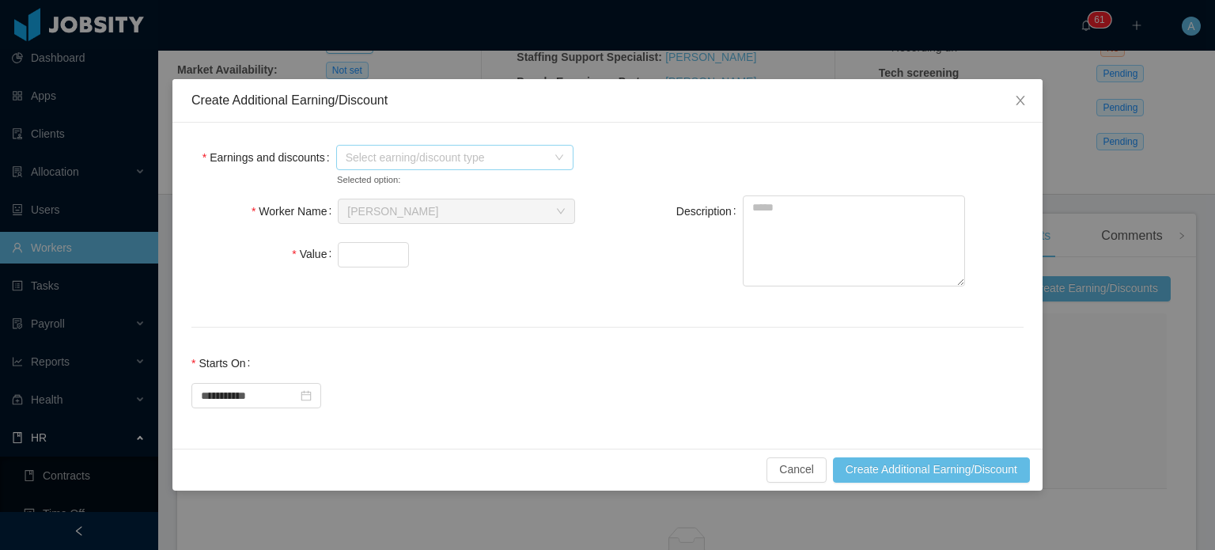
click at [561, 157] on icon "icon: down" at bounding box center [559, 157] width 9 height 9
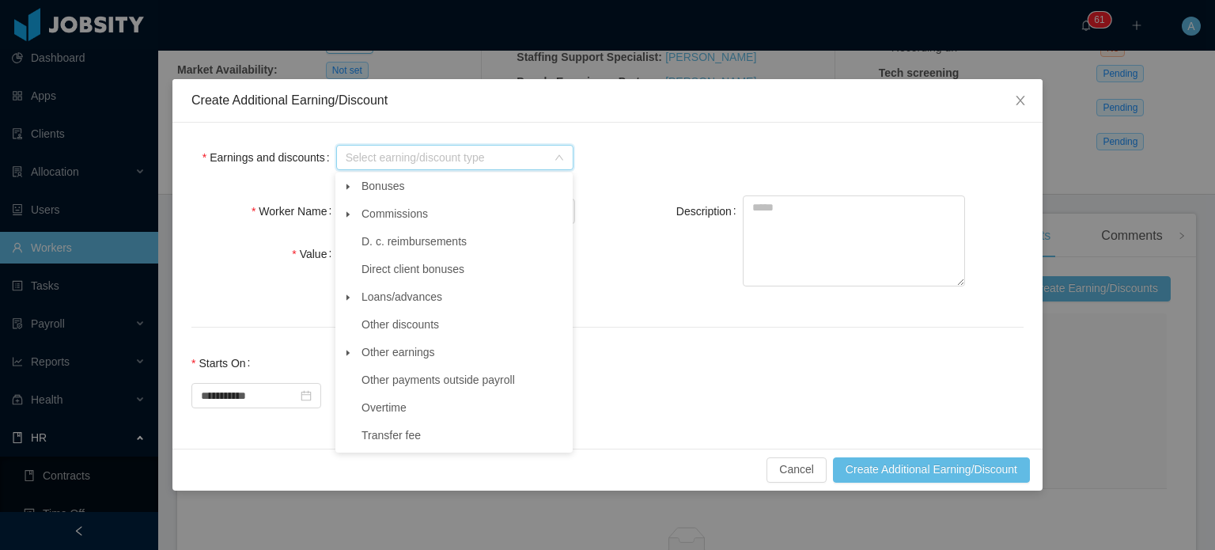
click at [354, 360] on span at bounding box center [348, 352] width 19 height 19
click at [392, 386] on span "Other" at bounding box center [390, 379] width 28 height 13
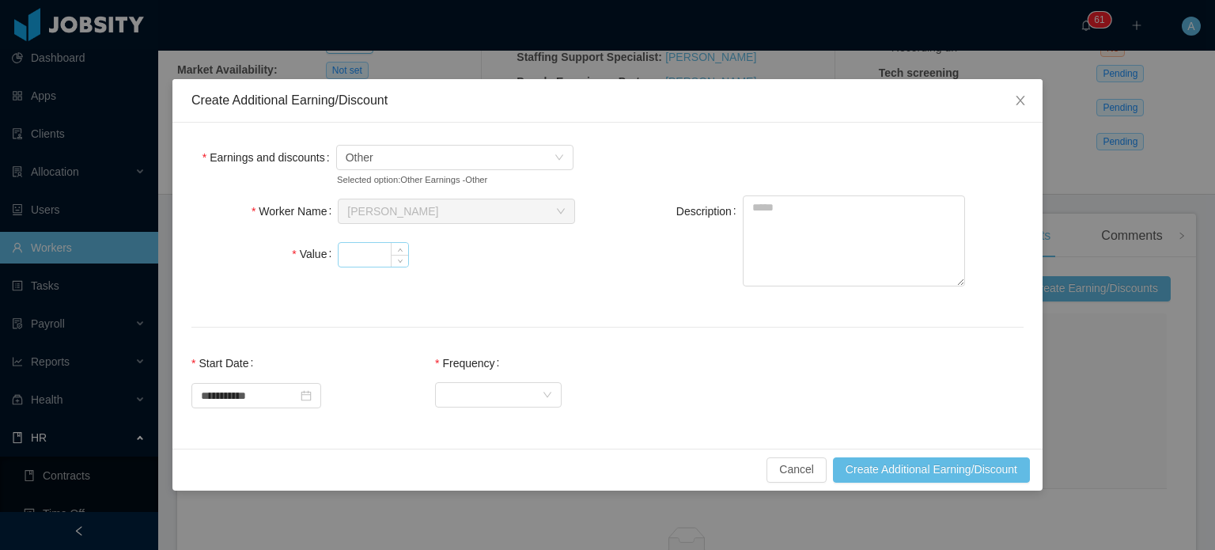
click at [359, 254] on input "Value" at bounding box center [374, 255] width 70 height 24
type input "*******"
click at [785, 221] on textarea "Description" at bounding box center [854, 240] width 222 height 91
click at [805, 213] on textarea "*****" at bounding box center [854, 240] width 222 height 91
type textarea "**********"
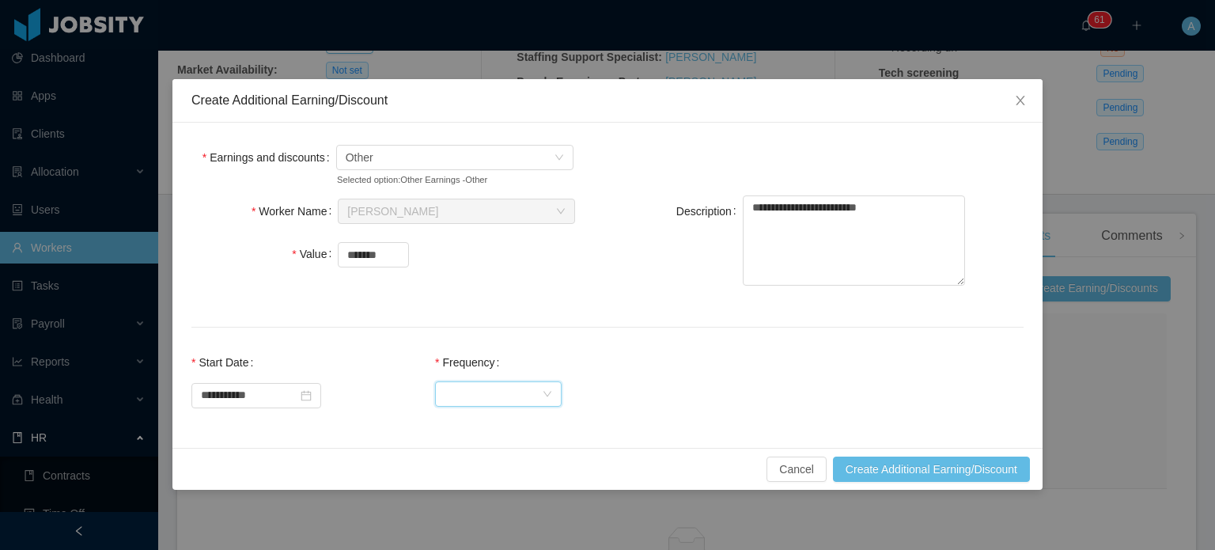
click at [552, 389] on icon "icon: down" at bounding box center [547, 393] width 9 height 9
click at [507, 421] on li "One Time" at bounding box center [512, 425] width 127 height 25
click at [673, 373] on div "**********" at bounding box center [607, 388] width 832 height 82
click at [911, 476] on button "Create Additional Earning/Discount" at bounding box center [931, 468] width 197 height 25
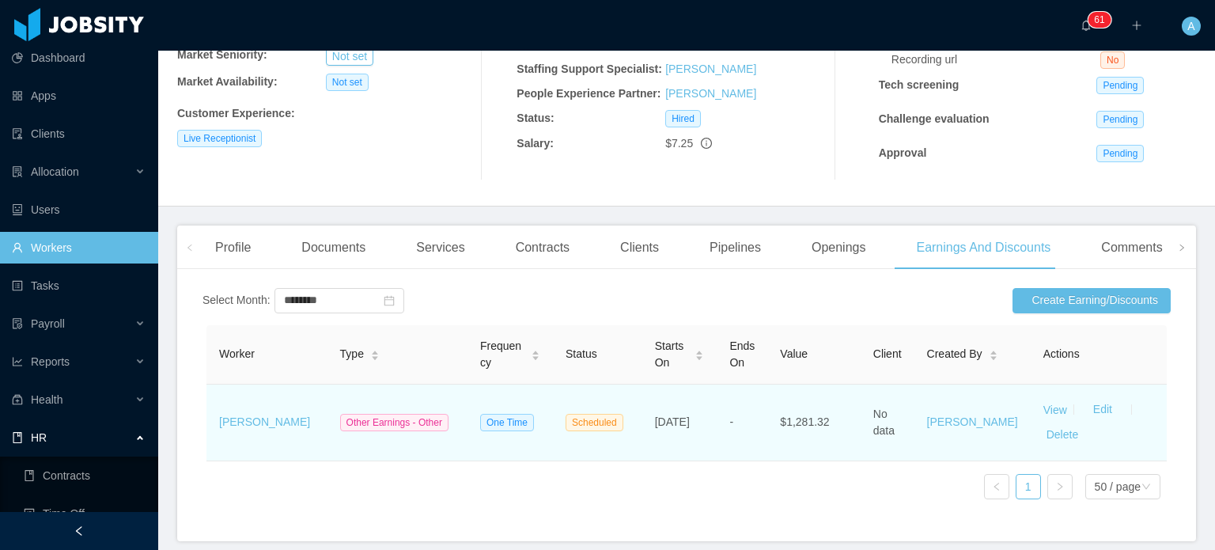
scroll to position [241, 0]
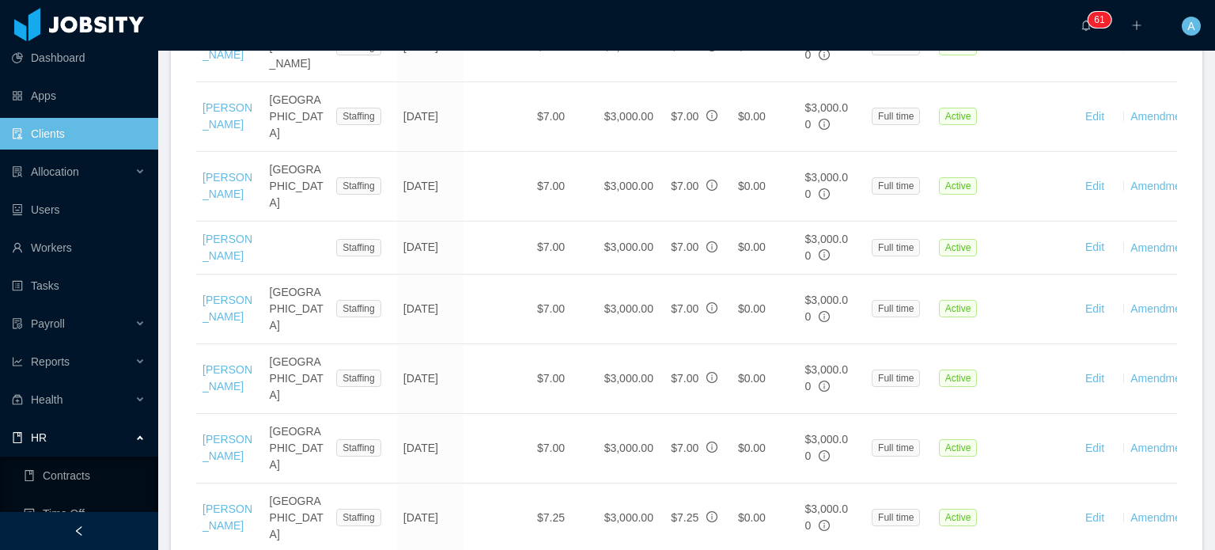
scroll to position [2101, 0]
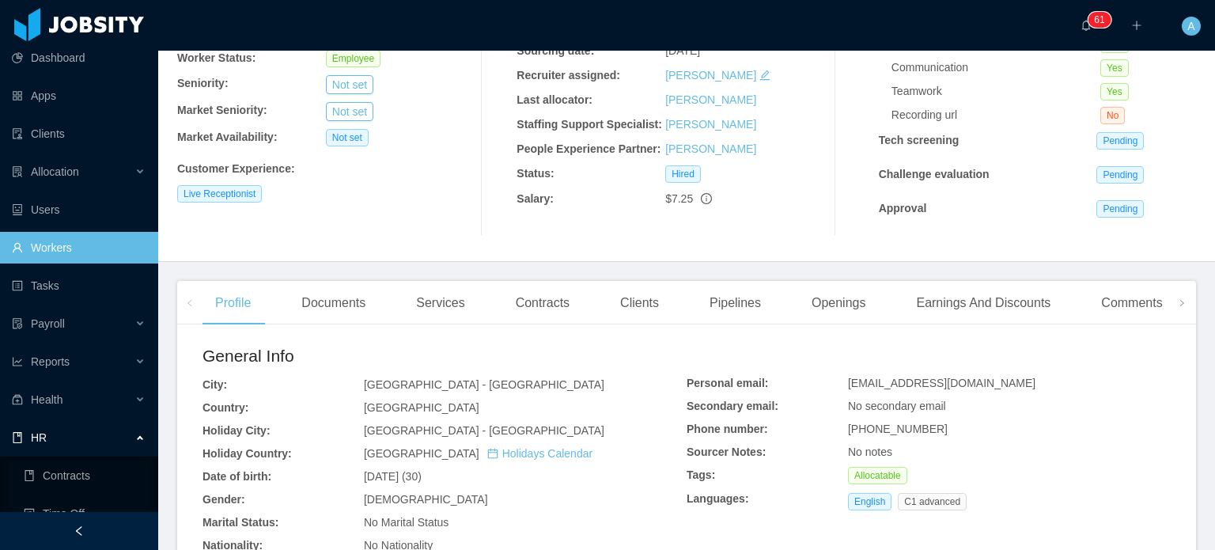
scroll to position [296, 0]
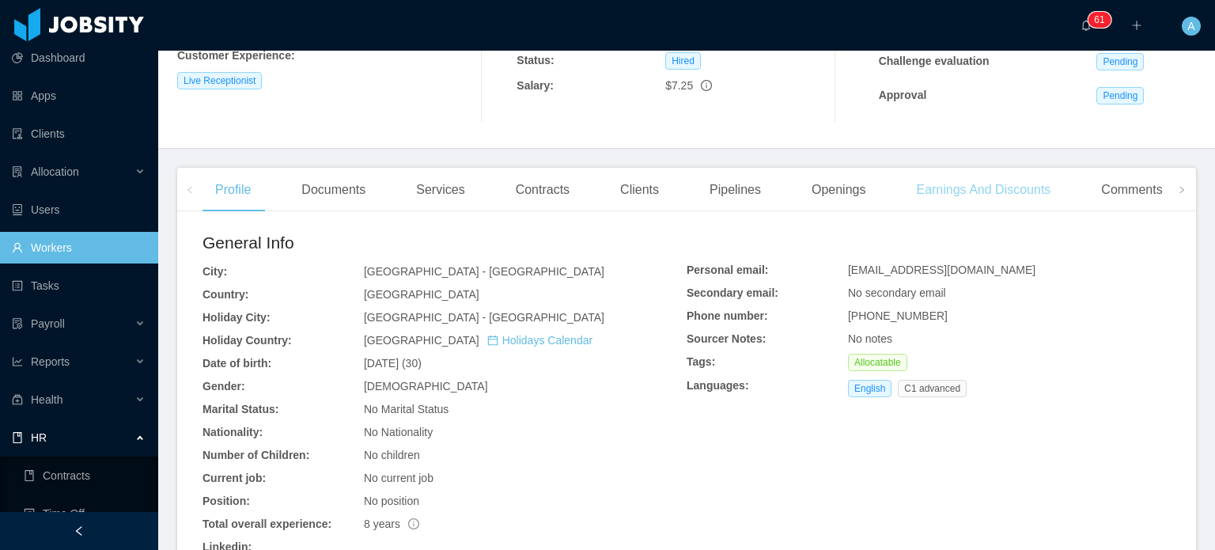
click at [991, 187] on div "Earnings And Discounts" at bounding box center [983, 190] width 160 height 44
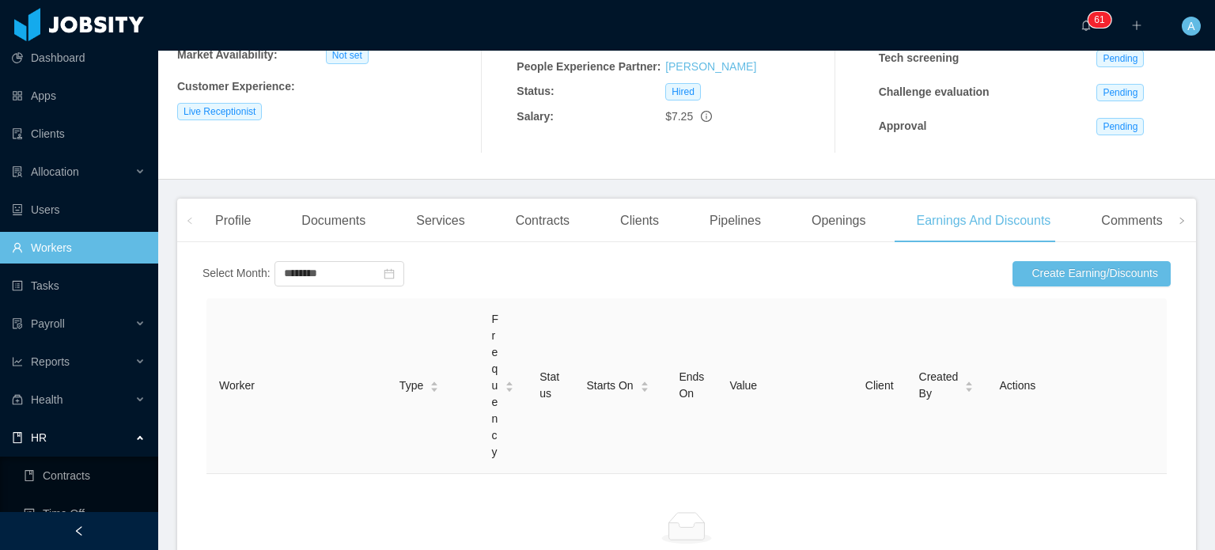
scroll to position [264, 0]
click at [1042, 282] on button "Create Earning/Discounts" at bounding box center [1092, 274] width 158 height 25
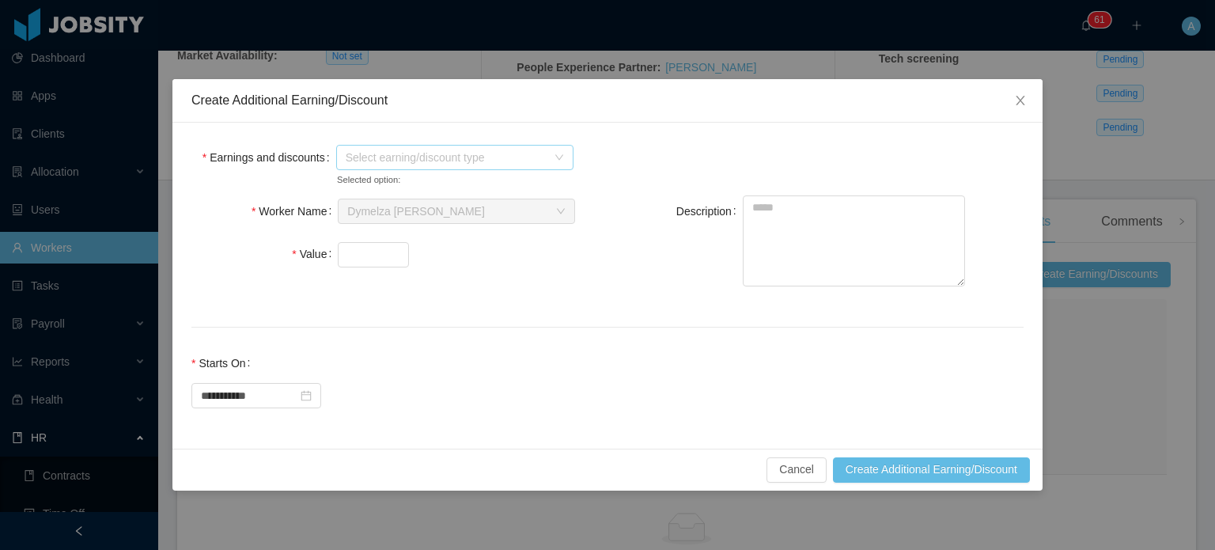
click at [566, 157] on span "Select earning/discount type" at bounding box center [454, 157] width 237 height 25
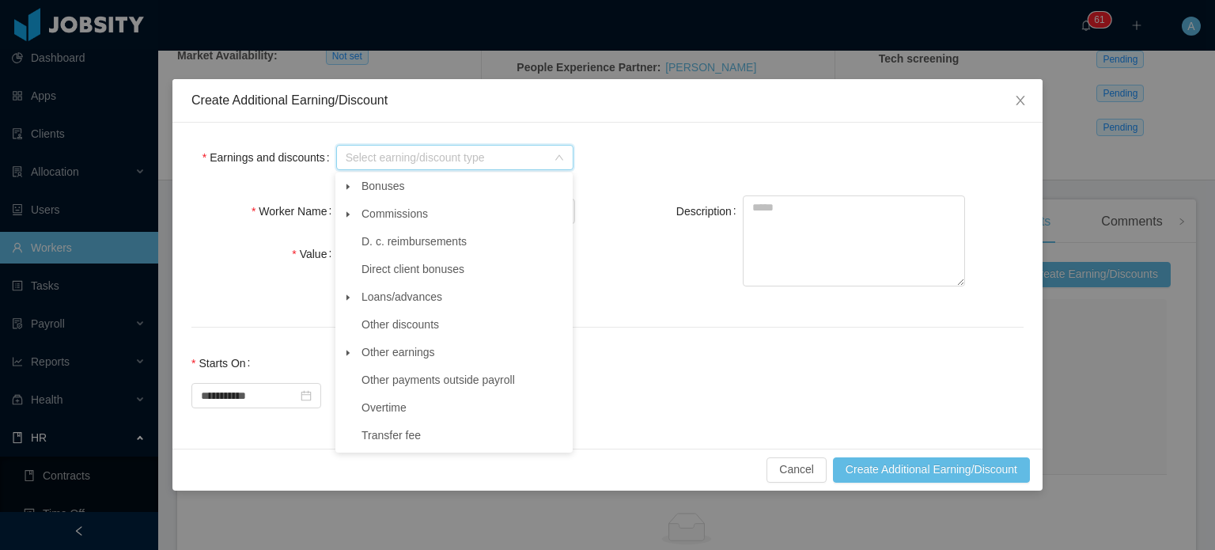
click at [352, 355] on span at bounding box center [348, 352] width 19 height 19
click at [373, 377] on span "Other" at bounding box center [471, 379] width 198 height 21
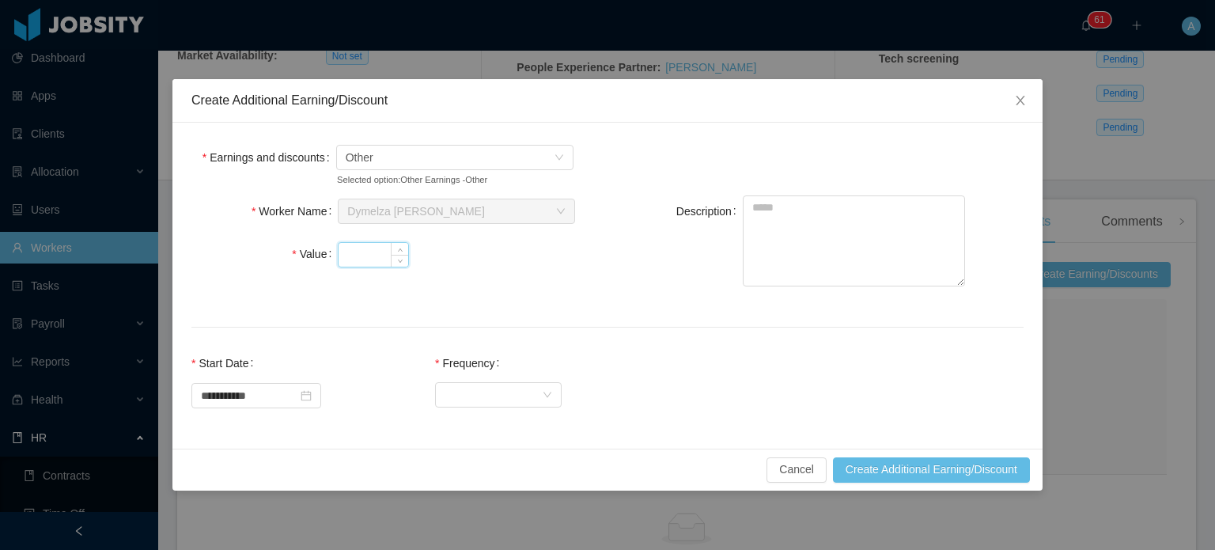
click at [380, 246] on input "Value" at bounding box center [374, 255] width 70 height 24
type input "*******"
click at [788, 216] on textarea "Description" at bounding box center [854, 240] width 222 height 91
type textarea "**********"
click at [491, 396] on div "Select Frequency" at bounding box center [493, 394] width 97 height 24
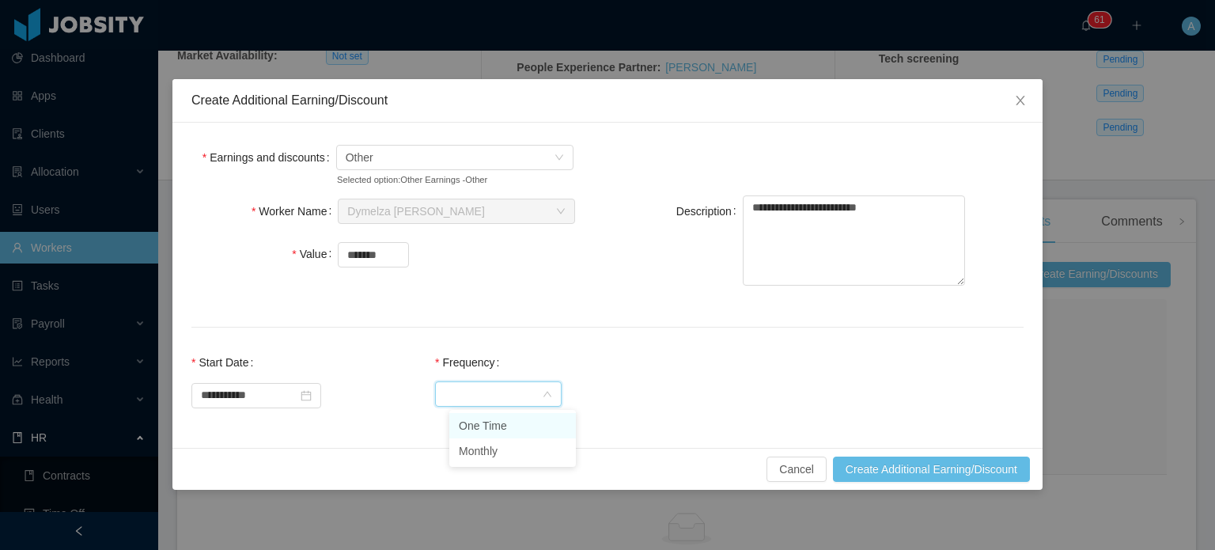
click at [493, 417] on li "One Time" at bounding box center [512, 425] width 127 height 25
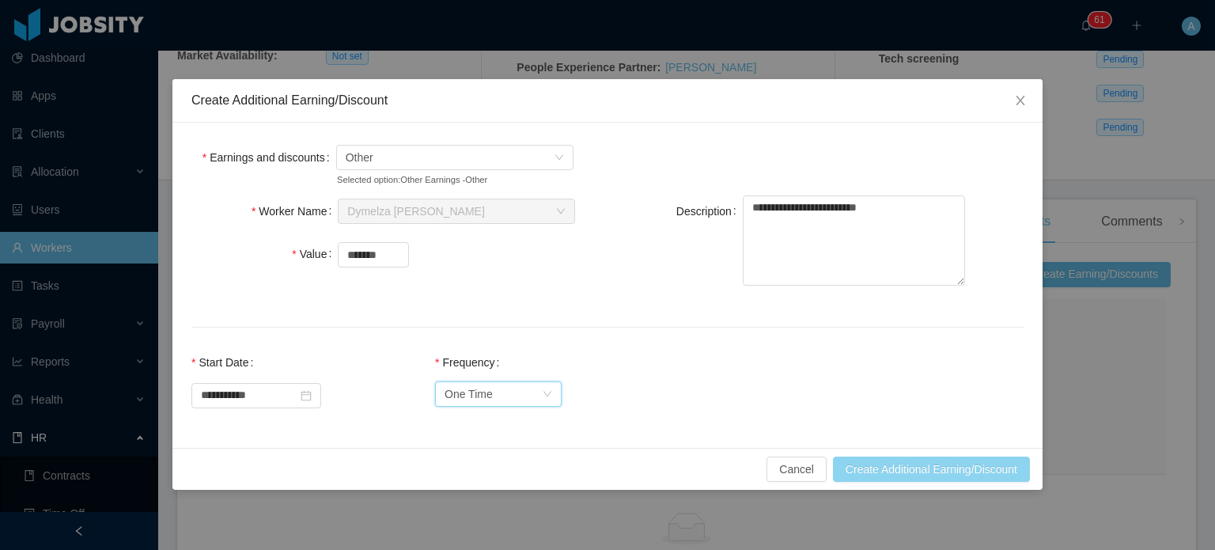
click at [884, 468] on button "Create Additional Earning/Discount" at bounding box center [931, 468] width 197 height 25
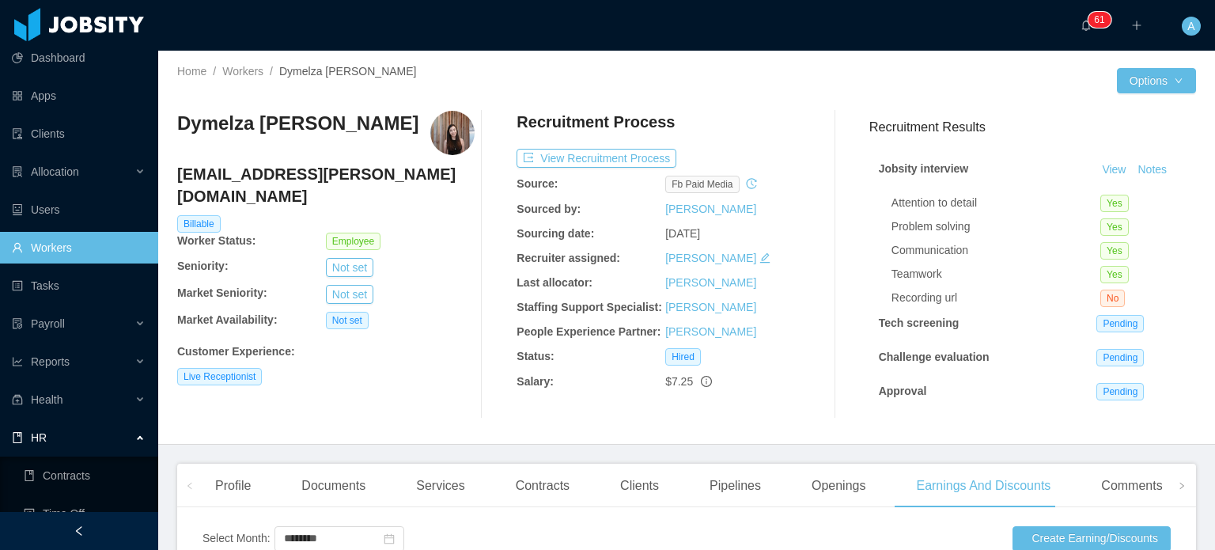
scroll to position [2, 0]
click at [41, 136] on link "Clients" at bounding box center [79, 134] width 134 height 32
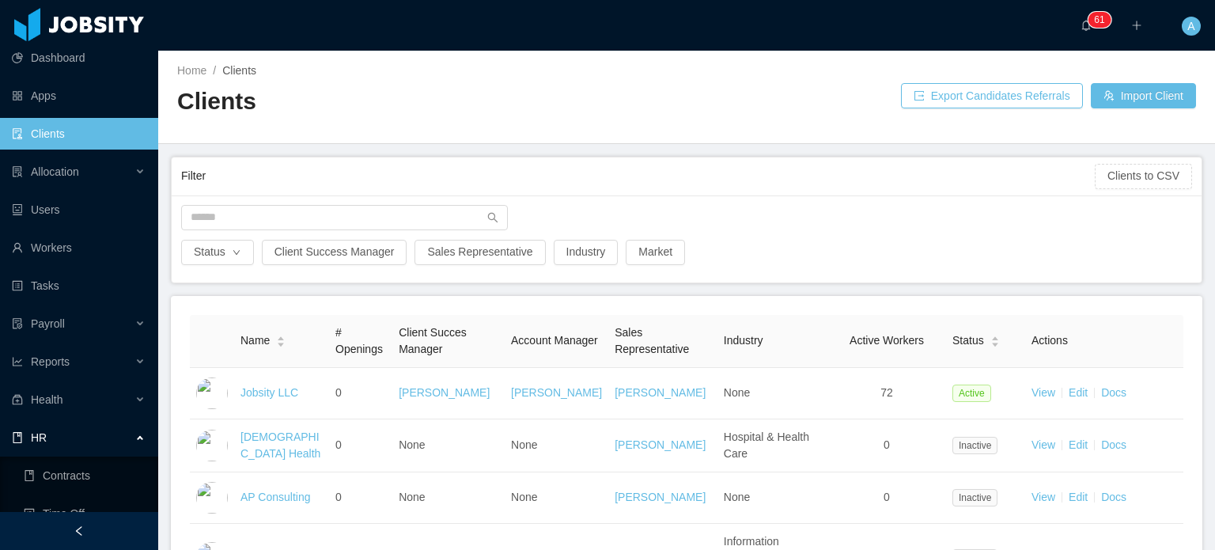
scroll to position [2, 0]
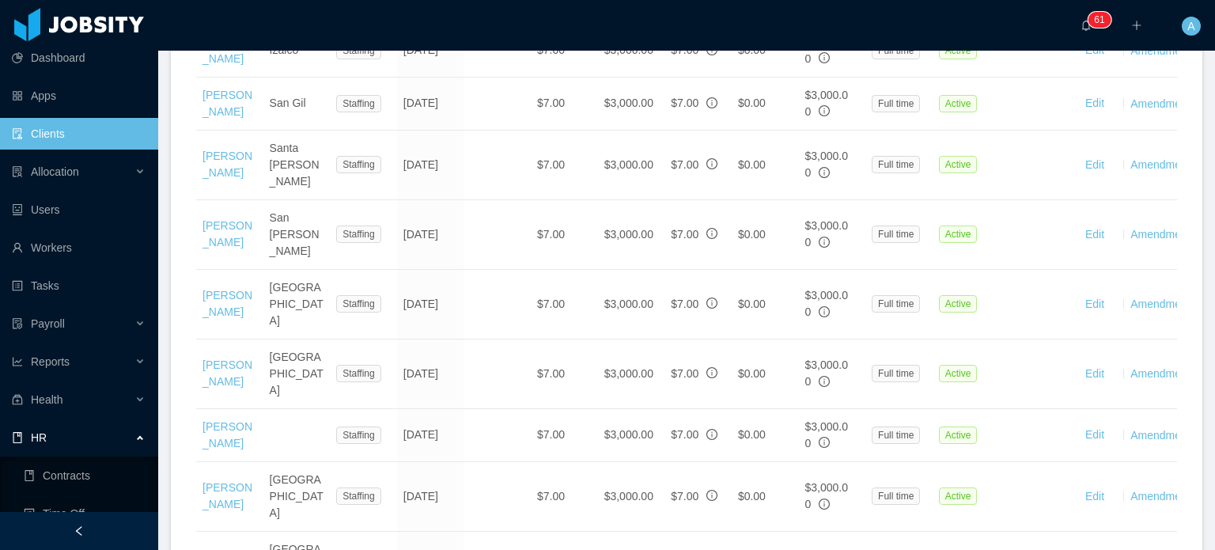
scroll to position [2124, 0]
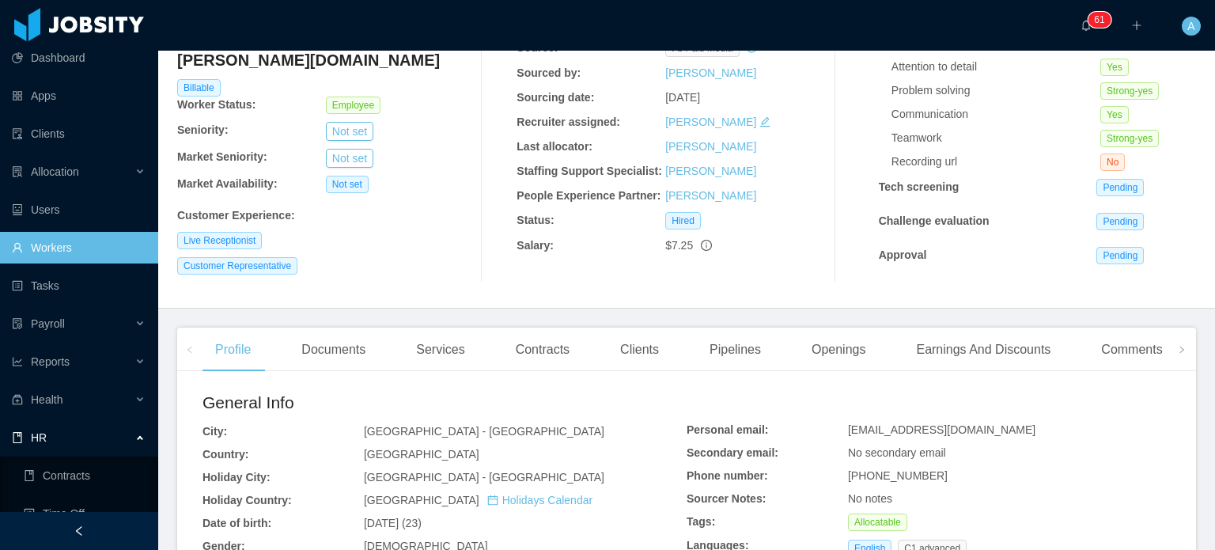
scroll to position [138, 0]
click at [946, 338] on div "Earnings And Discounts" at bounding box center [983, 348] width 160 height 44
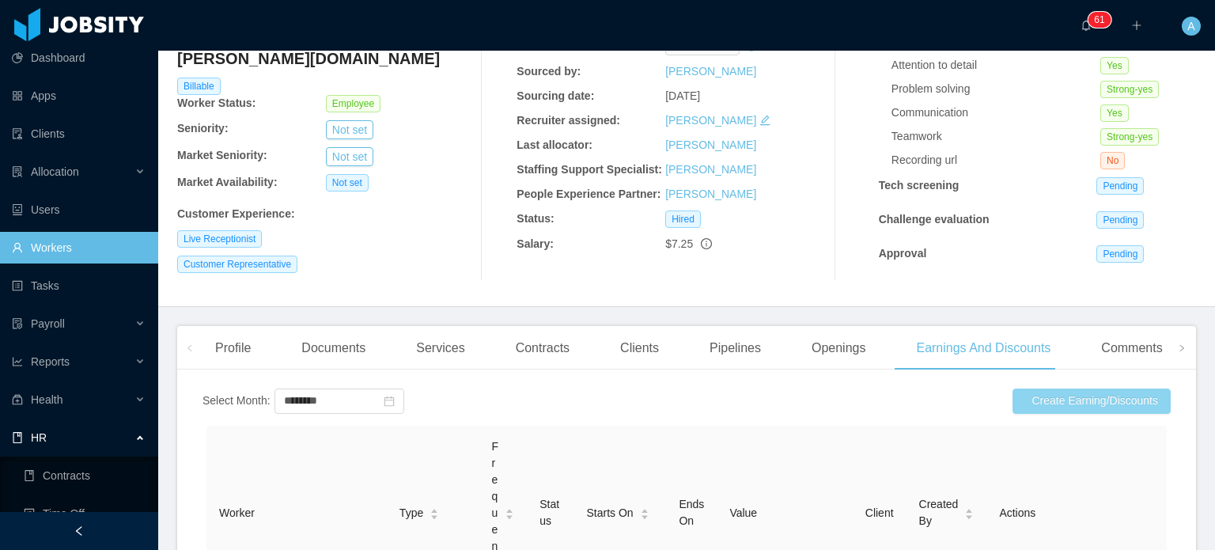
click at [1037, 403] on button "Create Earning/Discounts" at bounding box center [1092, 400] width 158 height 25
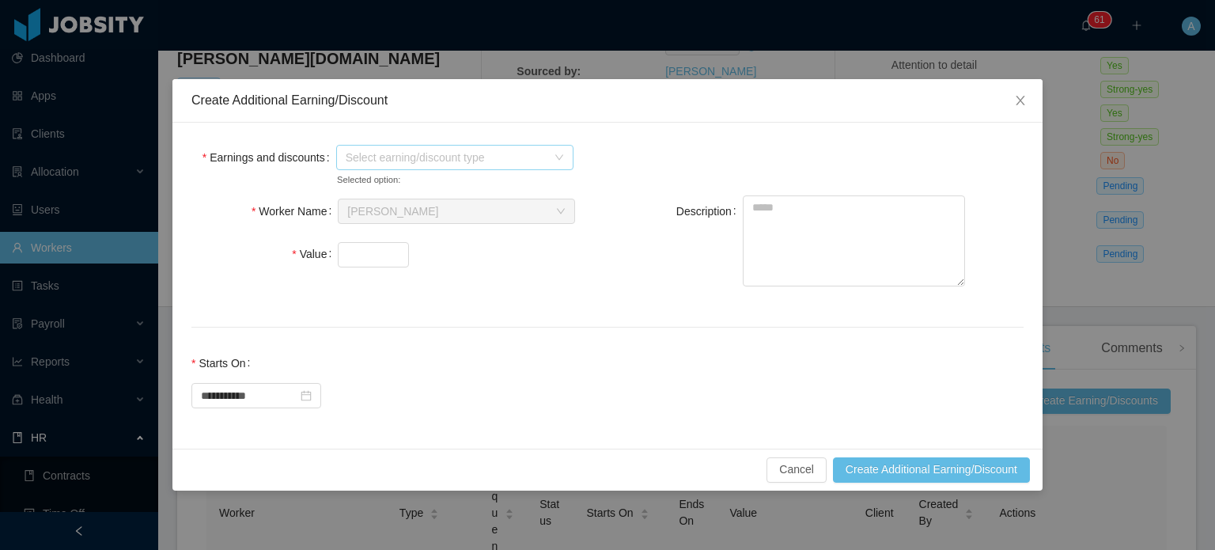
click at [528, 150] on span "Select earning/discount type" at bounding box center [446, 158] width 201 height 16
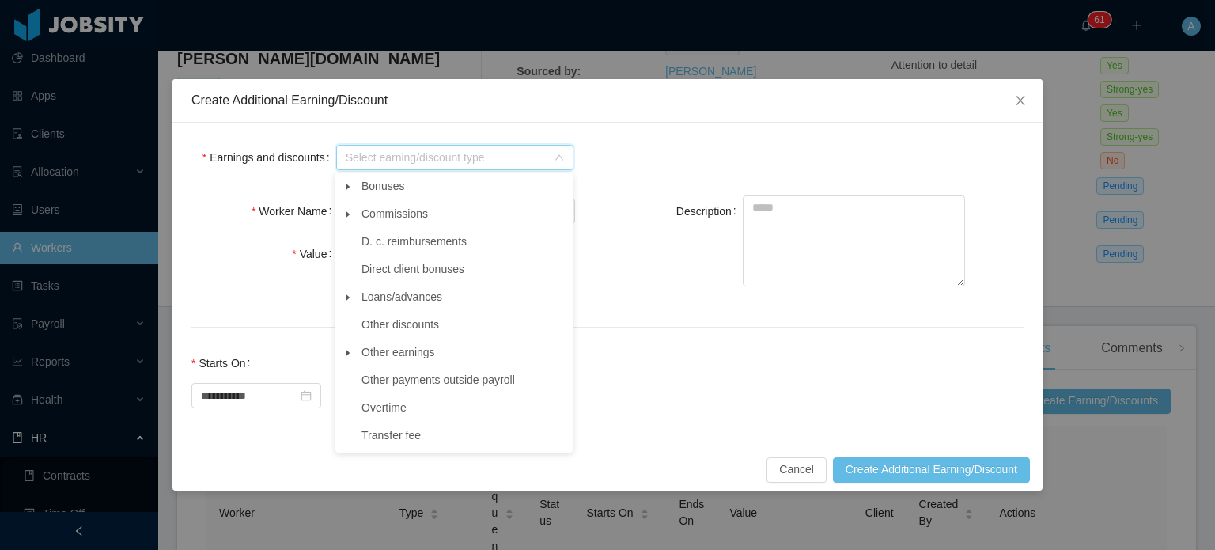
click at [349, 357] on icon "icon: caret-down" at bounding box center [348, 353] width 8 height 8
click at [389, 379] on span "Other" at bounding box center [390, 379] width 28 height 13
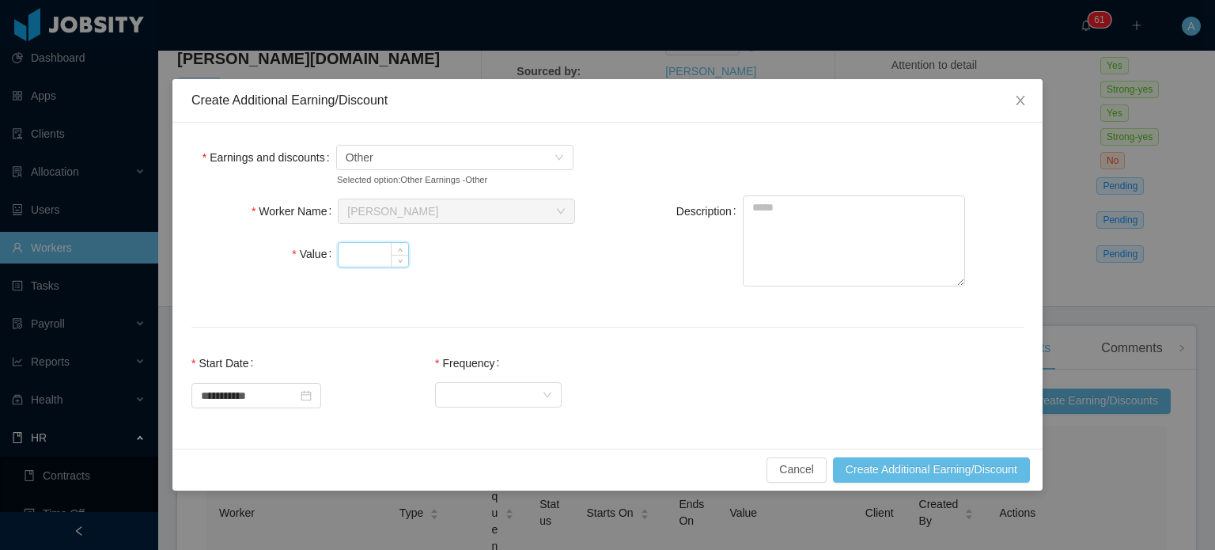
click at [368, 248] on input "Value" at bounding box center [374, 255] width 70 height 24
type input "*******"
click at [484, 276] on div "Worker Name Search workers... Aileen Alfaro Value *******" at bounding box center [407, 241] width 416 height 93
click at [759, 213] on textarea "Description" at bounding box center [854, 240] width 222 height 91
type textarea "**********"
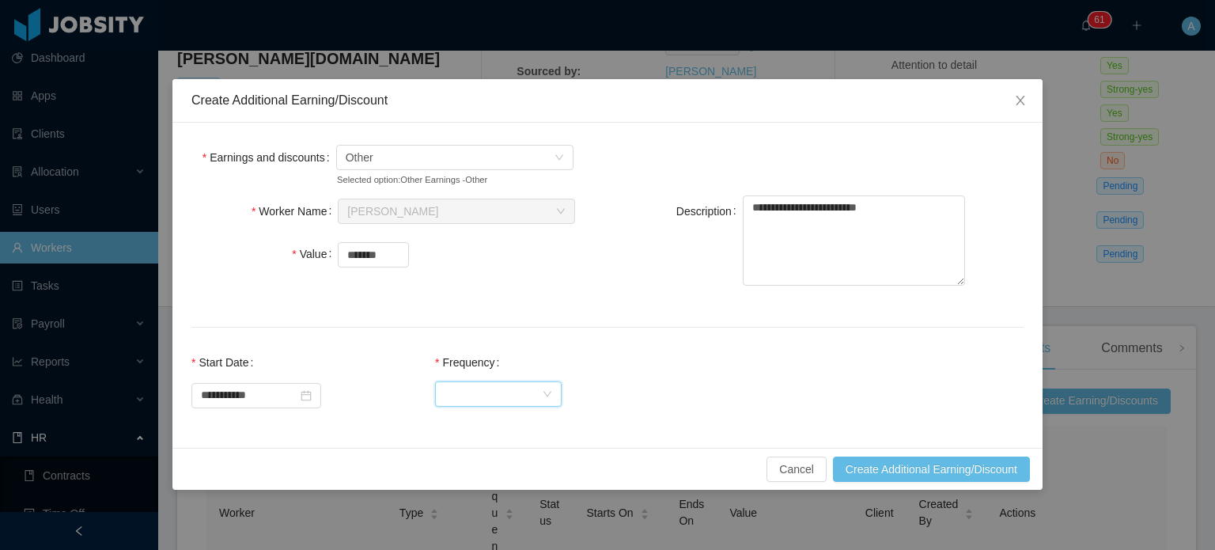
click at [514, 394] on div "Select Frequency" at bounding box center [493, 394] width 97 height 24
click at [502, 428] on li "One Time" at bounding box center [512, 425] width 127 height 25
click at [873, 471] on button "Create Additional Earning/Discount" at bounding box center [931, 468] width 197 height 25
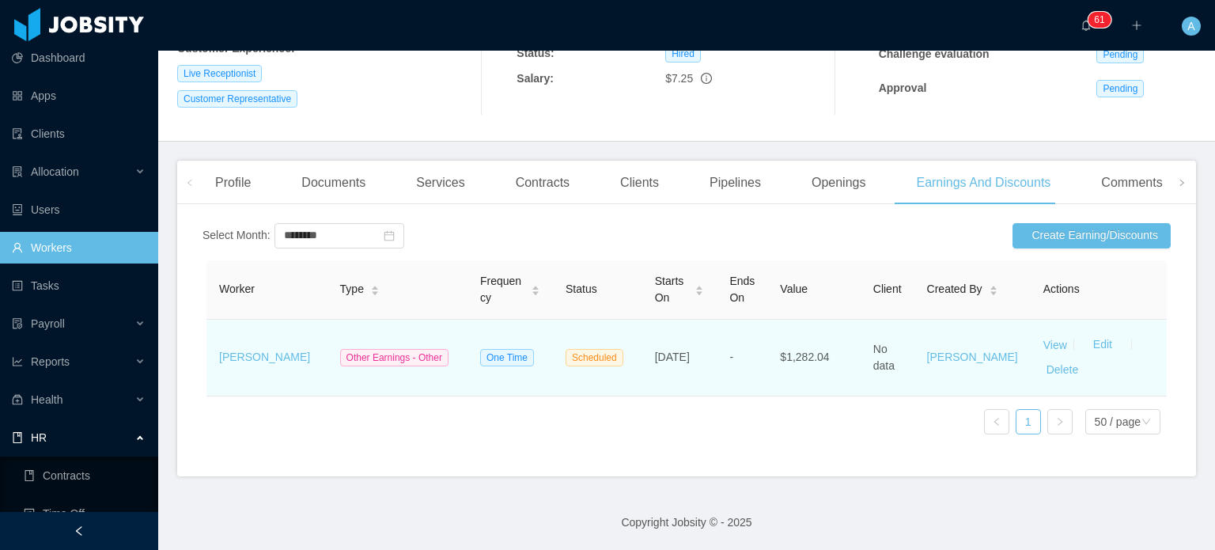
scroll to position [306, 0]
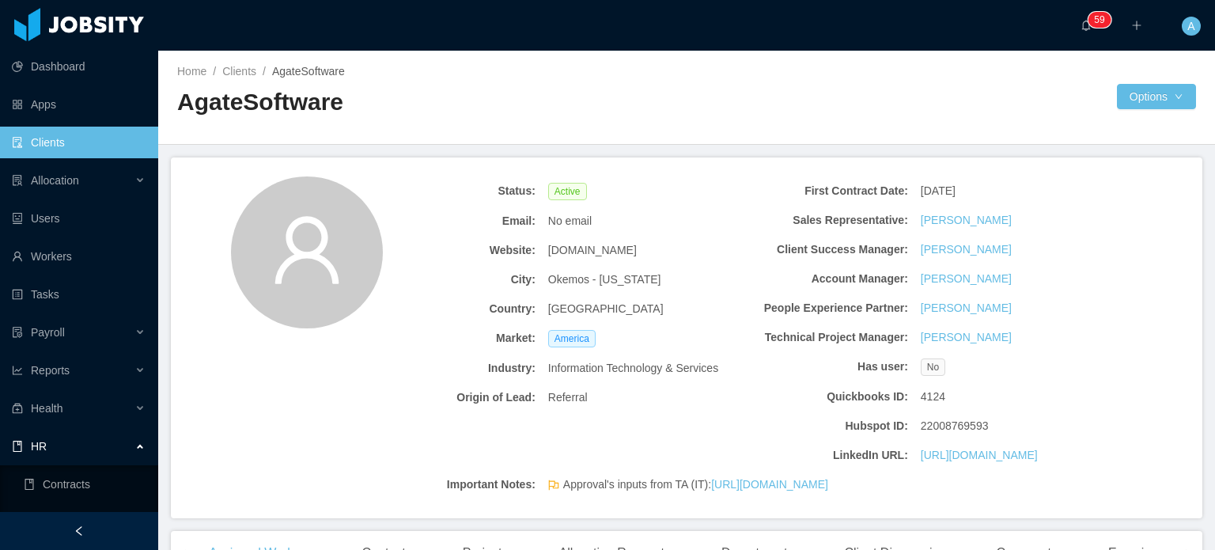
click at [50, 145] on link "Clients" at bounding box center [79, 143] width 134 height 32
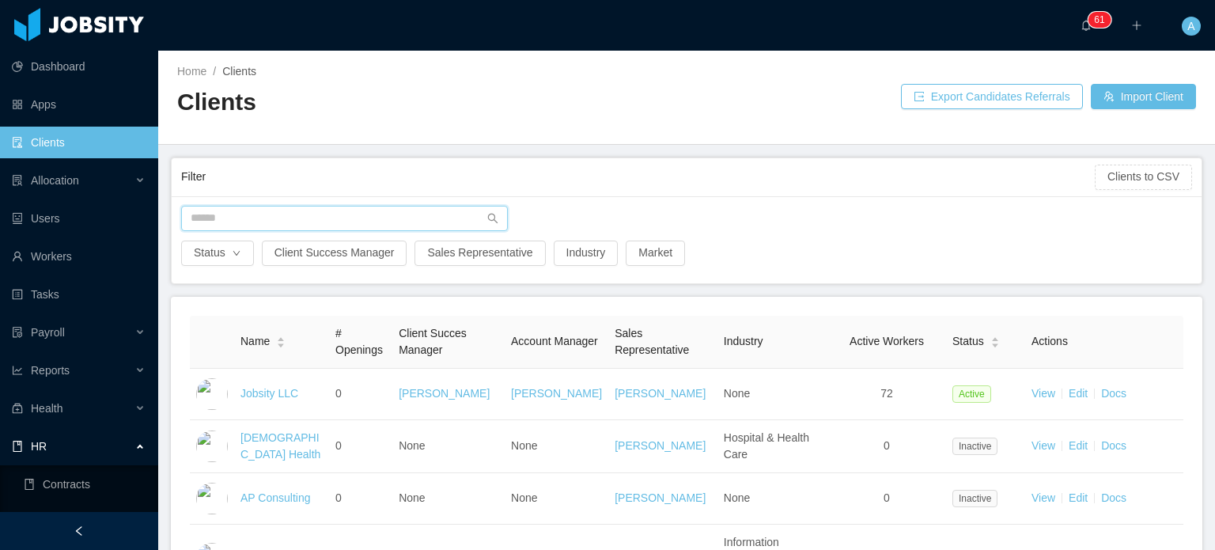
click at [265, 220] on input "text" at bounding box center [344, 218] width 327 height 25
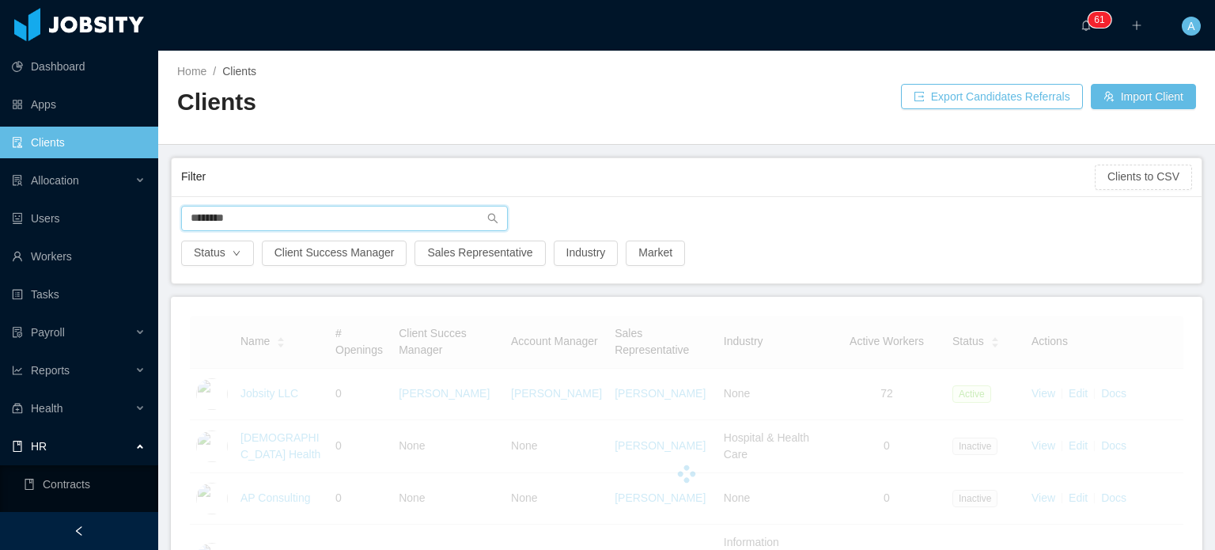
type input "********"
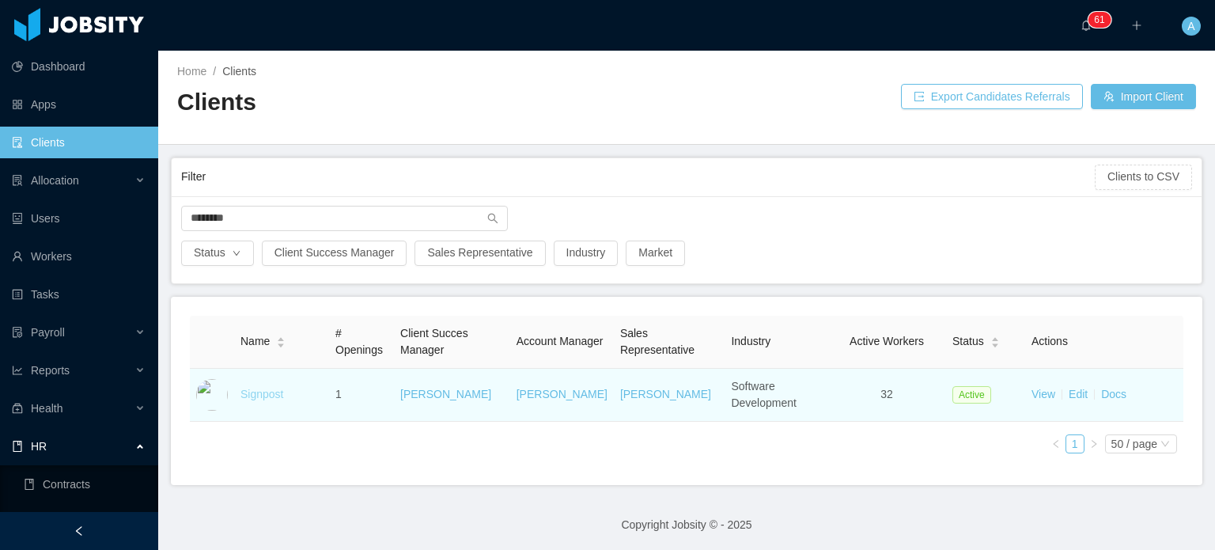
click at [250, 389] on link "Signpost" at bounding box center [262, 394] width 43 height 13
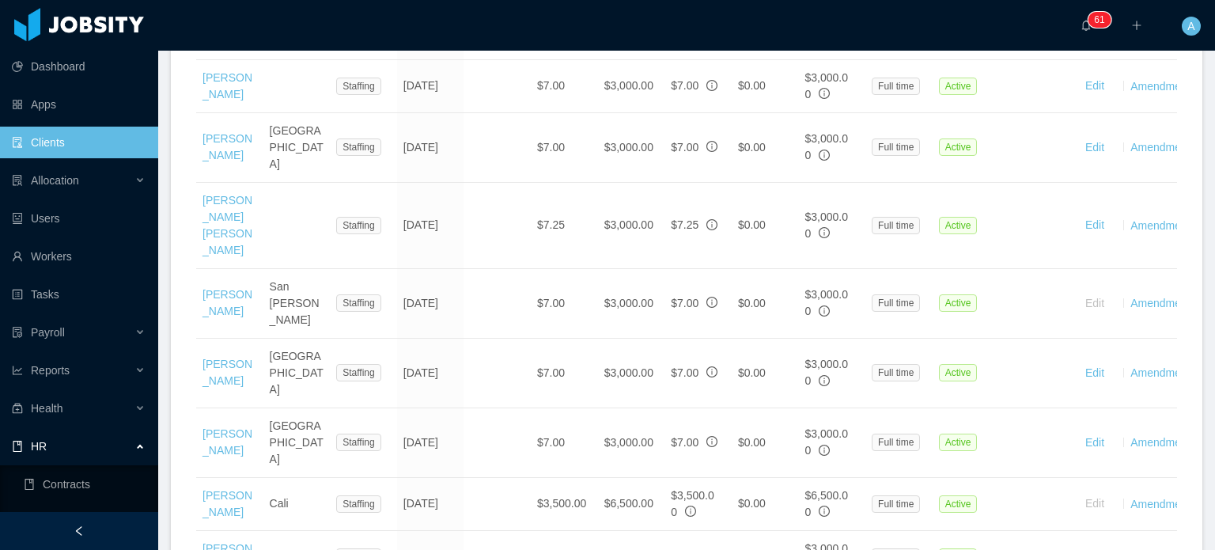
scroll to position [1393, 0]
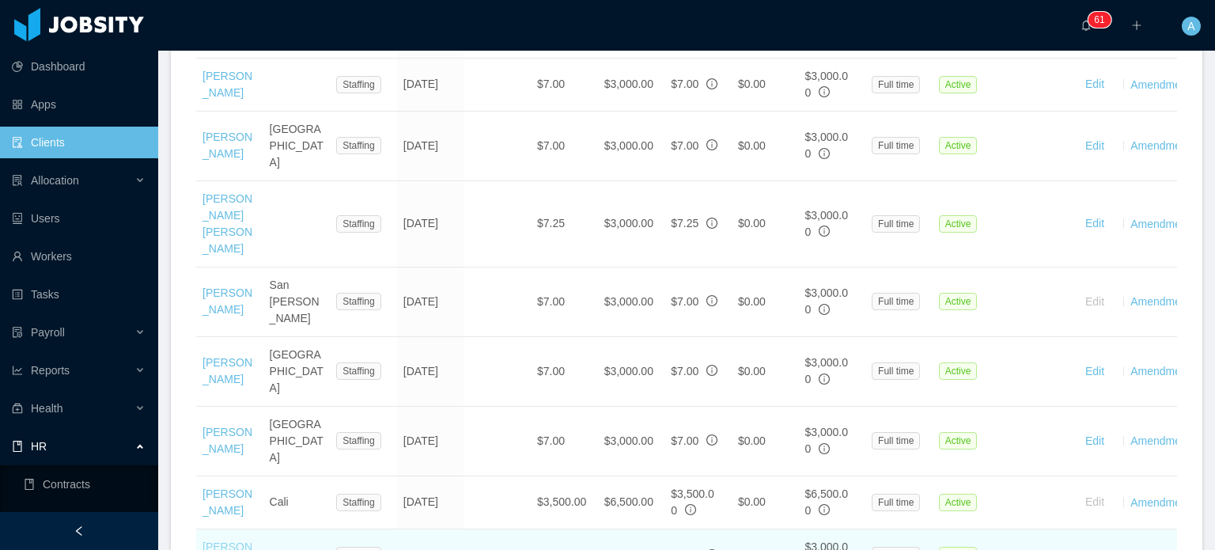
click at [237, 540] on link "Israel Cruz" at bounding box center [228, 554] width 50 height 29
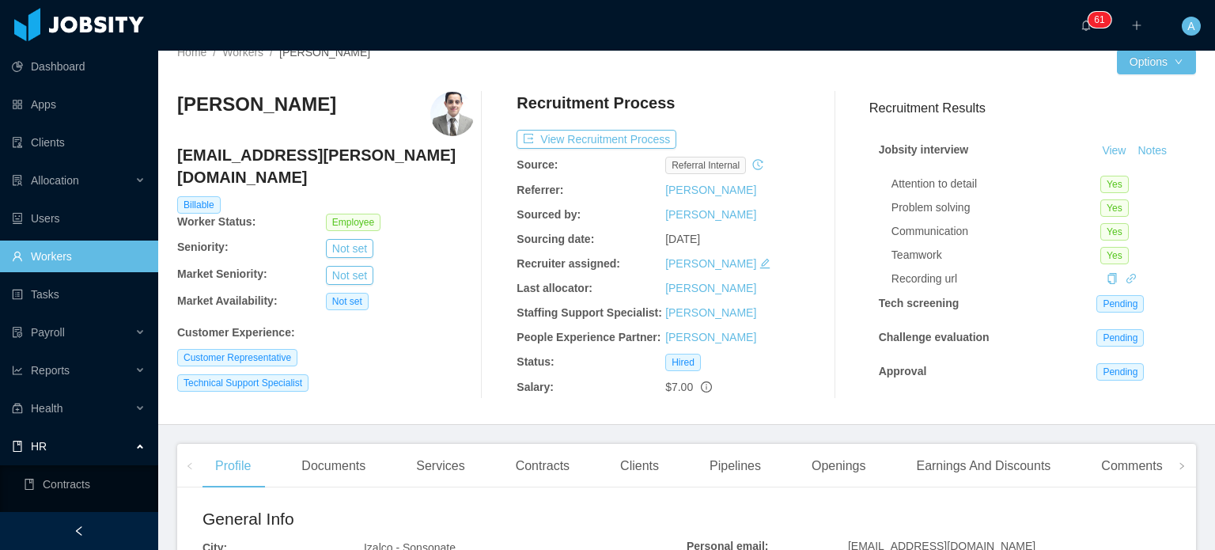
scroll to position [21, 0]
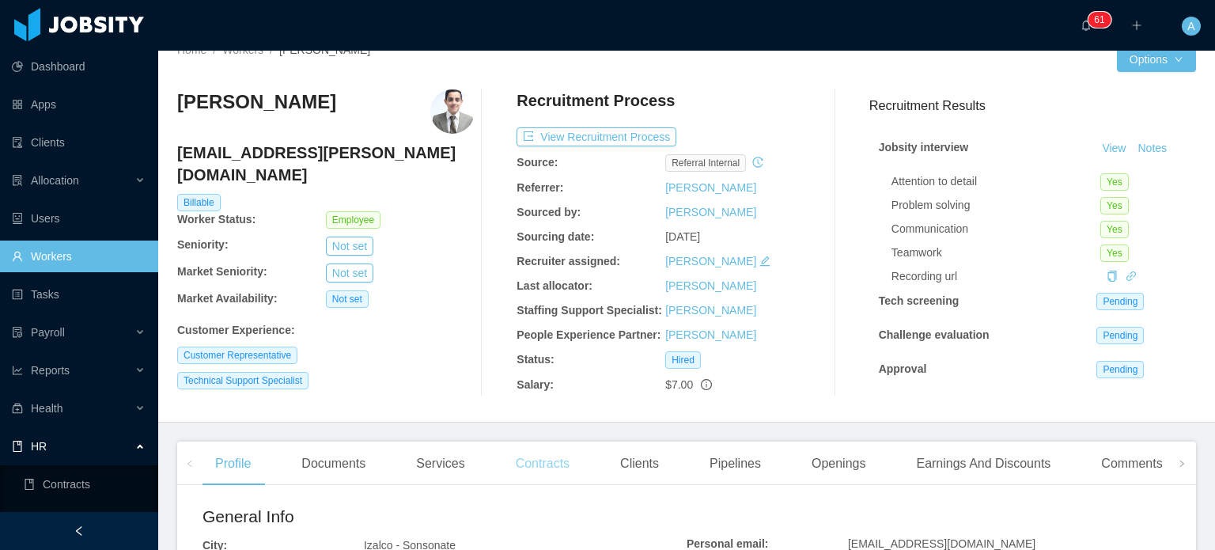
click at [551, 470] on div "Contracts" at bounding box center [542, 463] width 79 height 44
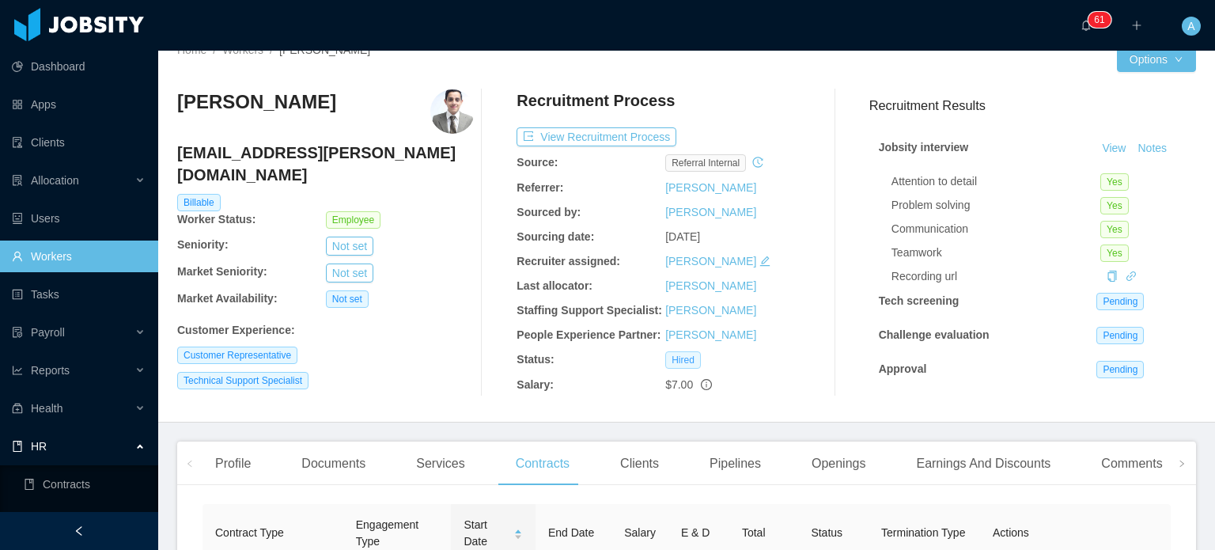
scroll to position [253, 0]
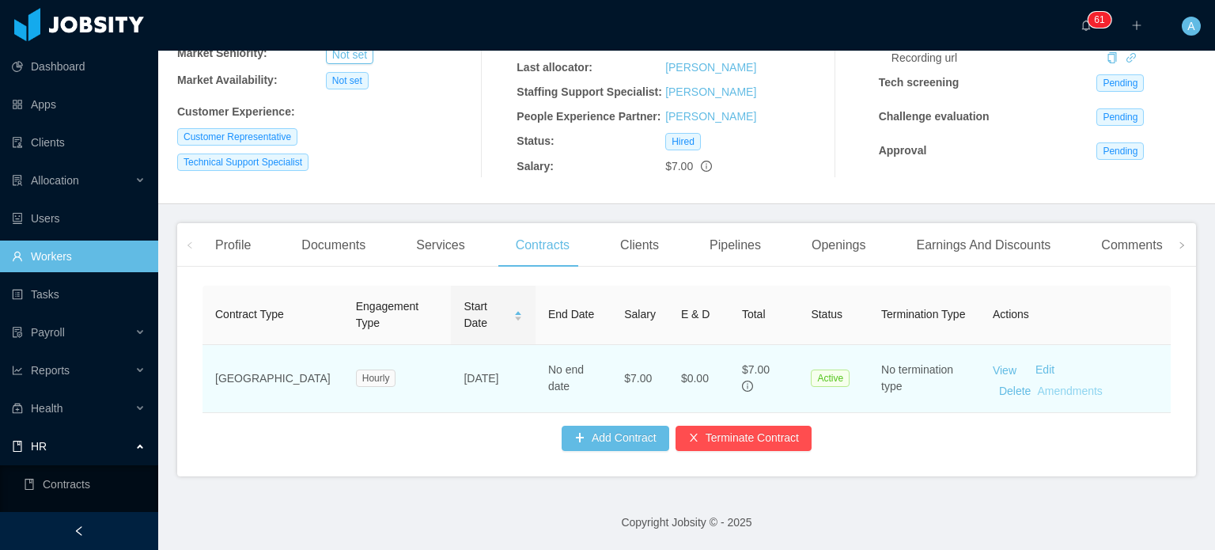
click at [1037, 384] on link "Amendments" at bounding box center [1069, 390] width 65 height 13
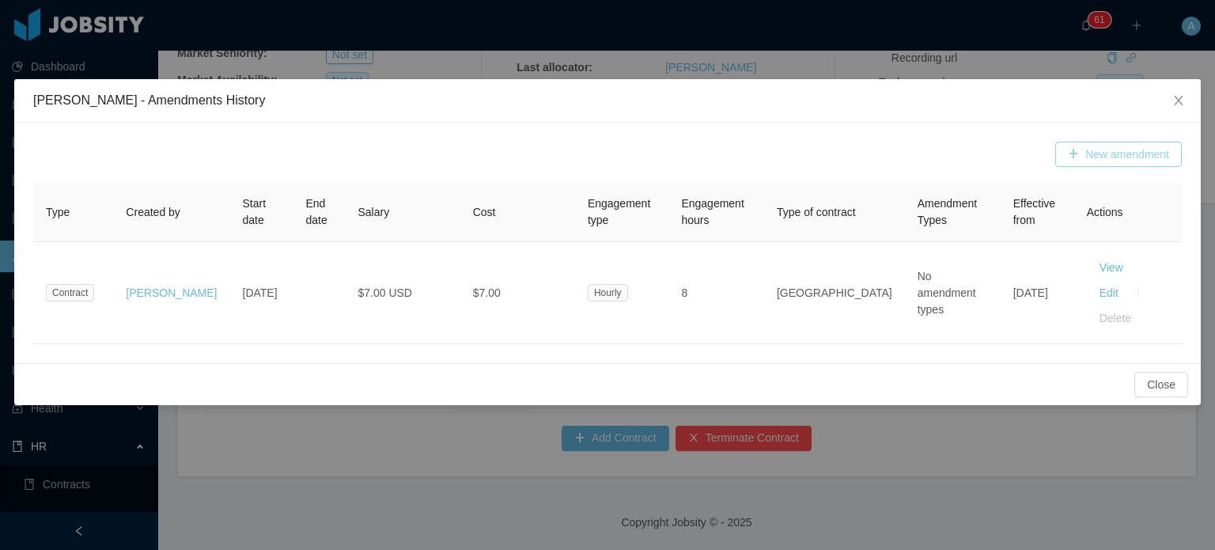
click at [1130, 160] on button "New amendment" at bounding box center [1118, 154] width 127 height 25
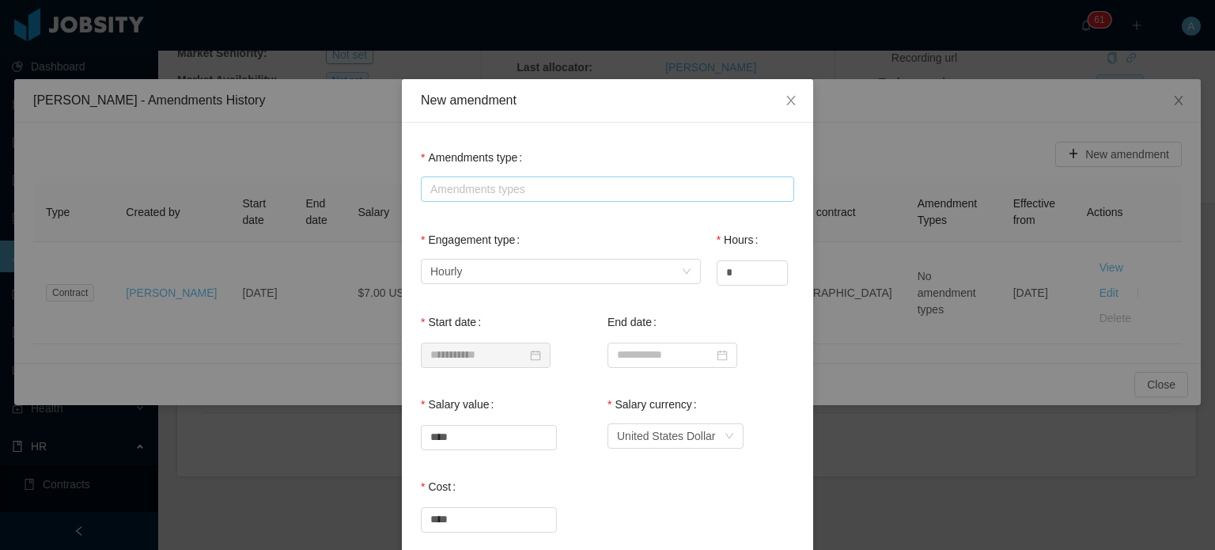
click at [651, 194] on div "Amendments types" at bounding box center [603, 189] width 347 height 16
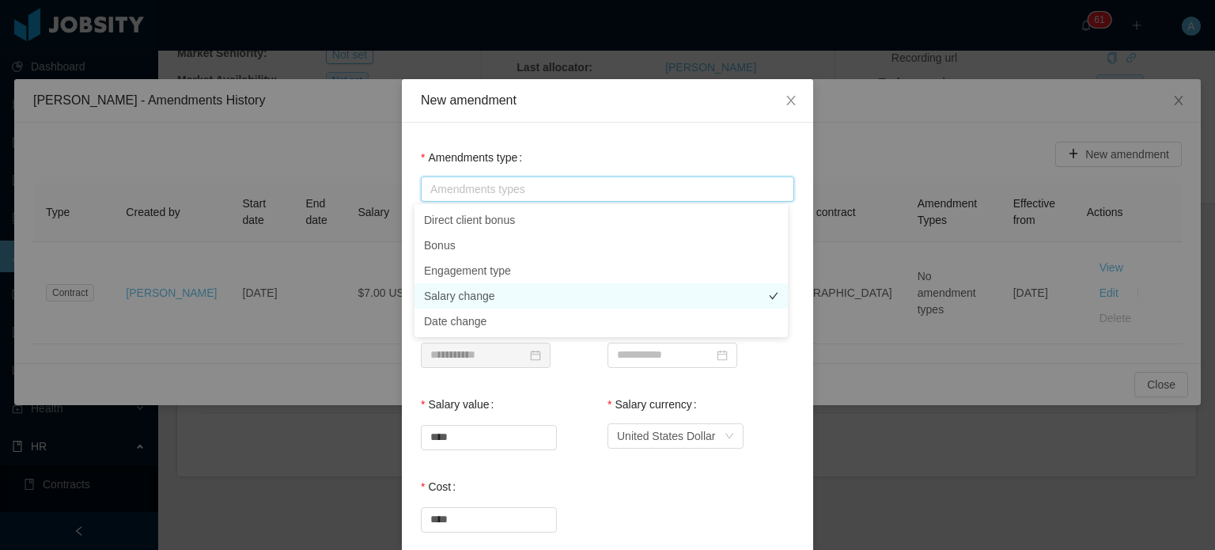
click at [465, 294] on li "Salary change" at bounding box center [601, 295] width 373 height 25
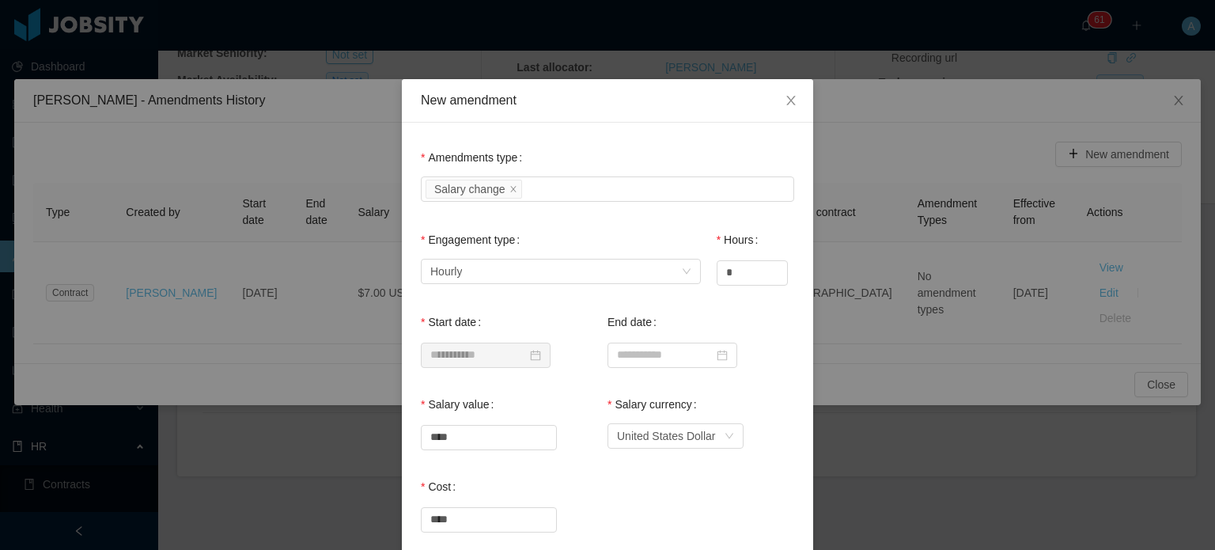
click at [753, 407] on div "Salary currency Currency United States Dollar" at bounding box center [701, 419] width 187 height 63
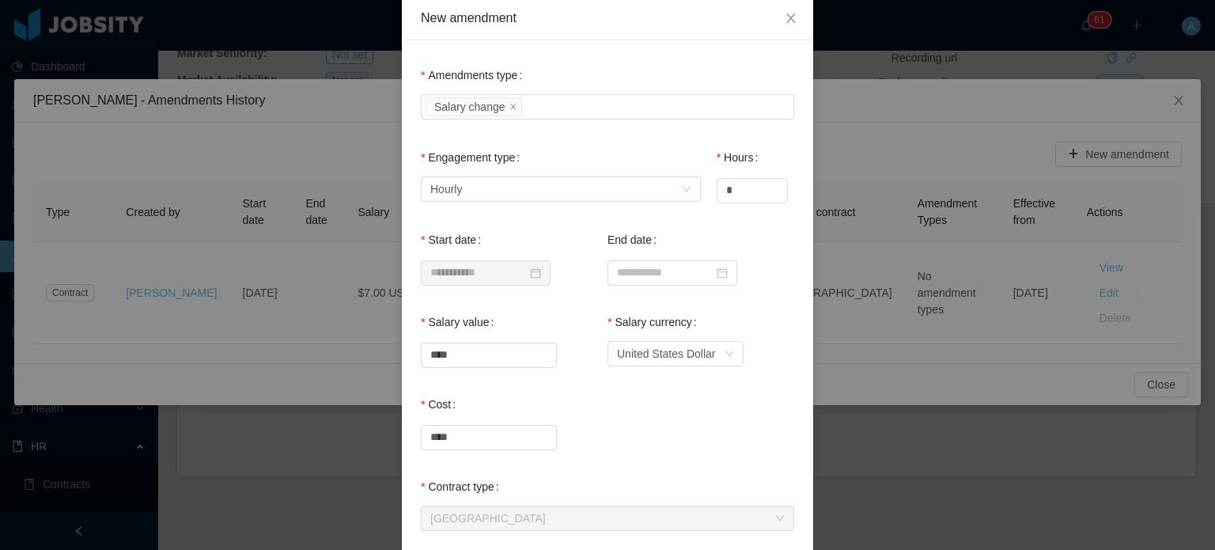
scroll to position [111, 0]
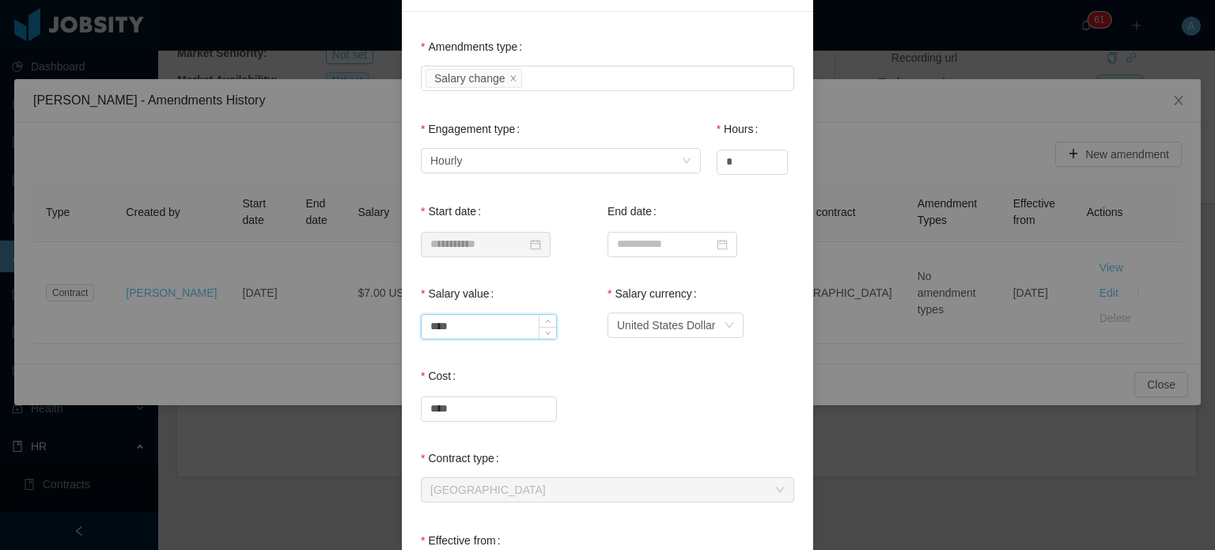
click at [481, 326] on input "****" at bounding box center [489, 327] width 134 height 24
type input "****"
click at [633, 378] on div "Cost ****" at bounding box center [607, 391] width 373 height 63
click at [479, 407] on input "****" at bounding box center [489, 409] width 134 height 24
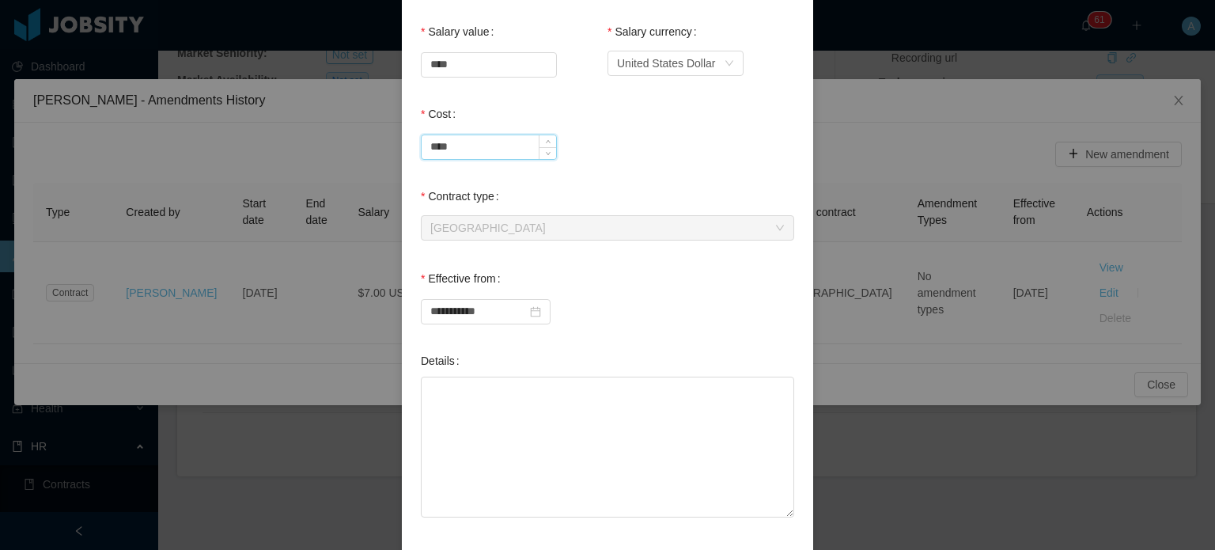
scroll to position [378, 0]
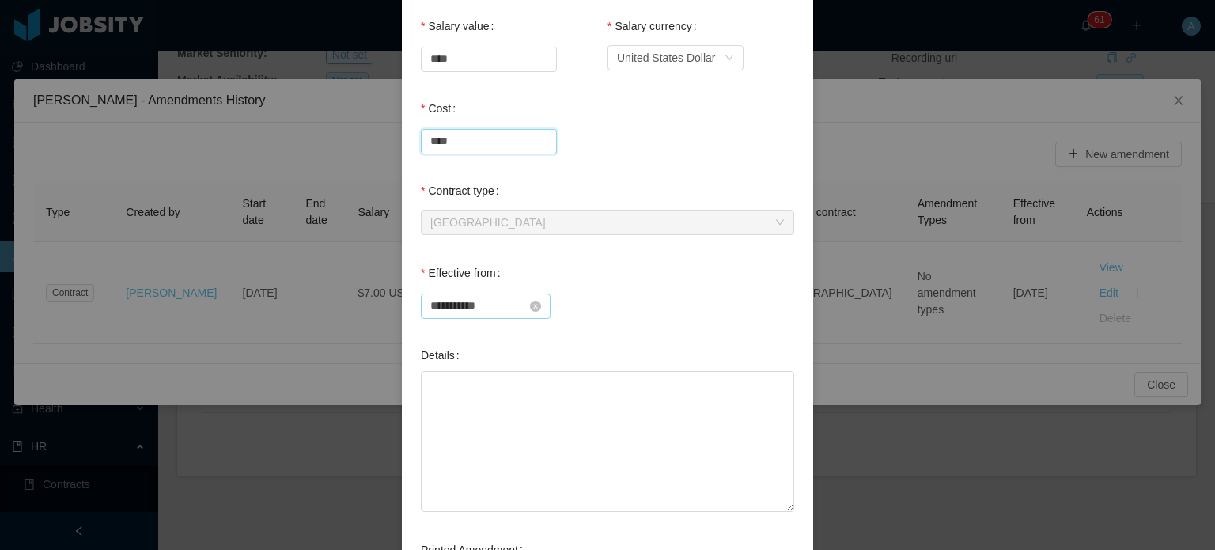
type input "****"
click at [465, 298] on input "**********" at bounding box center [486, 306] width 130 height 25
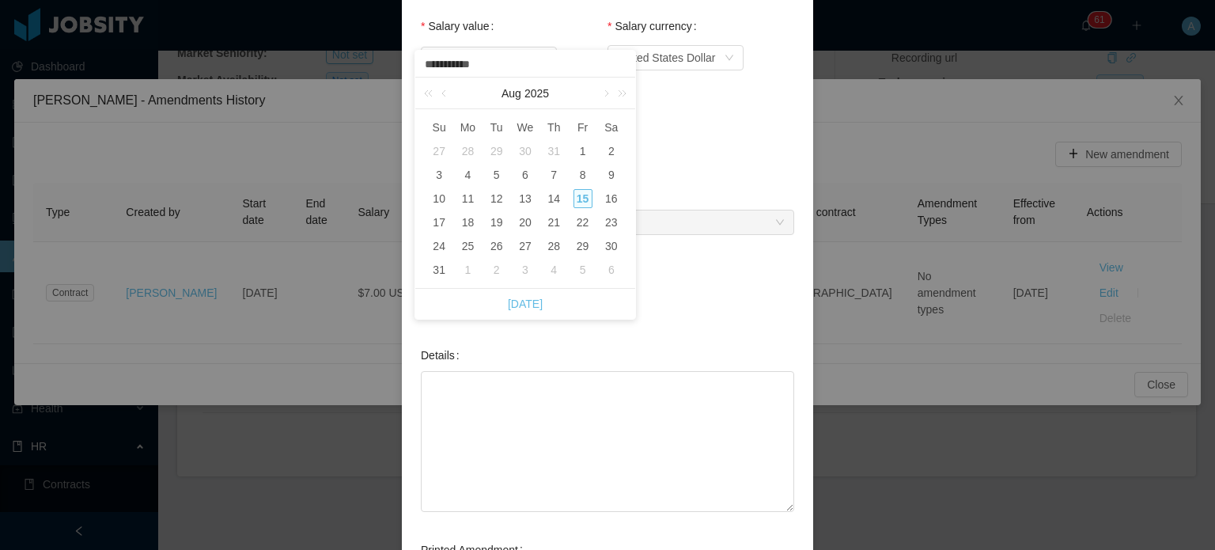
click at [466, 277] on div "1" at bounding box center [467, 269] width 19 height 19
type input "**********"
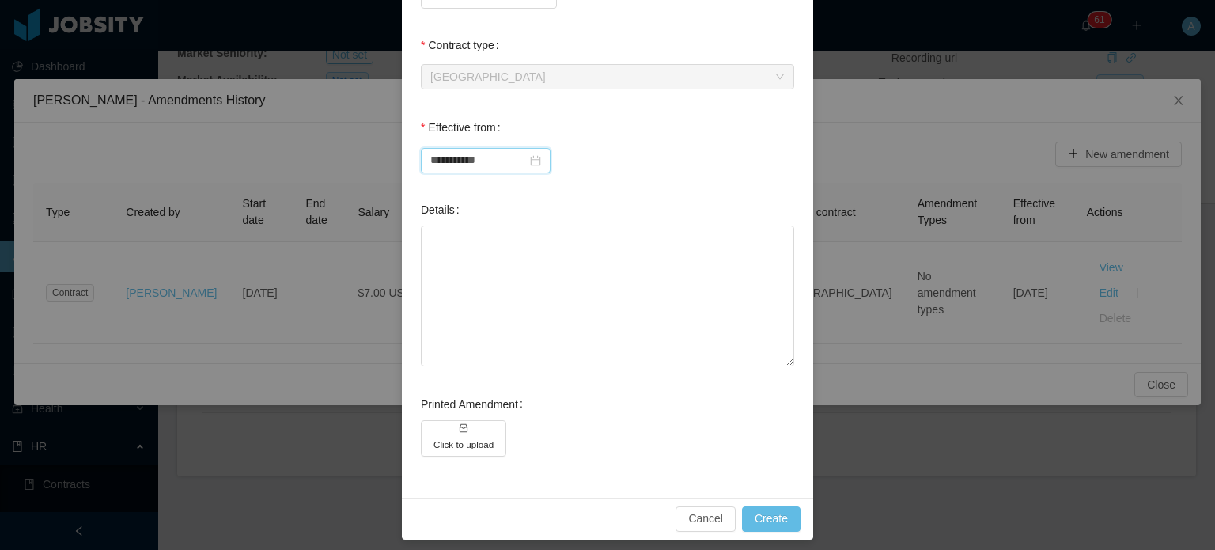
scroll to position [525, 0]
click at [557, 256] on textarea "Details" at bounding box center [607, 294] width 373 height 141
type textarea "*"
type textarea "**"
type textarea "***"
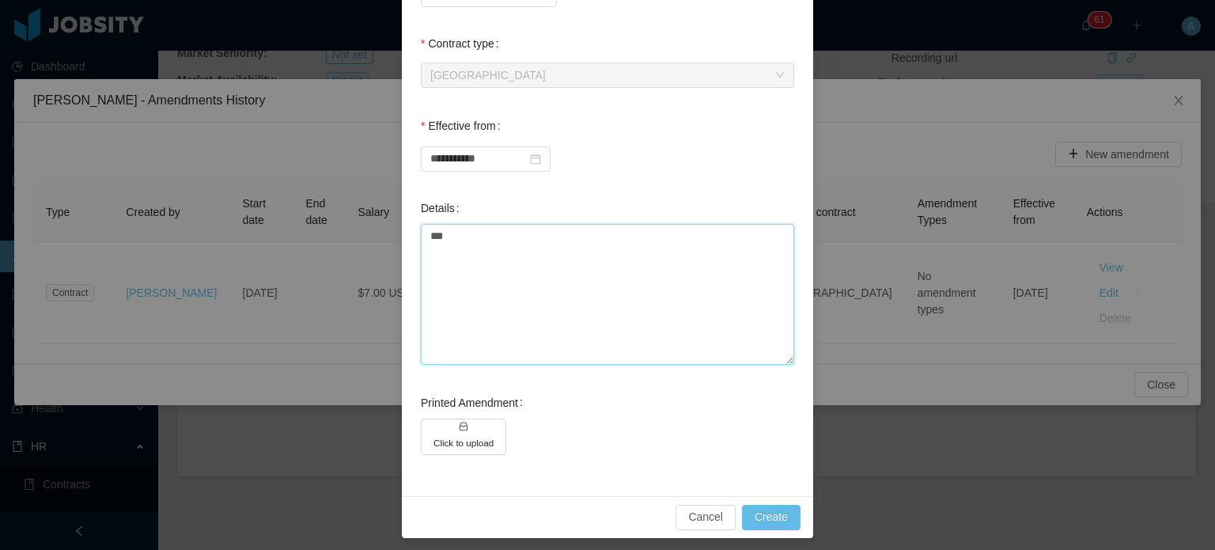
type textarea "****"
type textarea "*****"
type textarea "******"
type textarea "********"
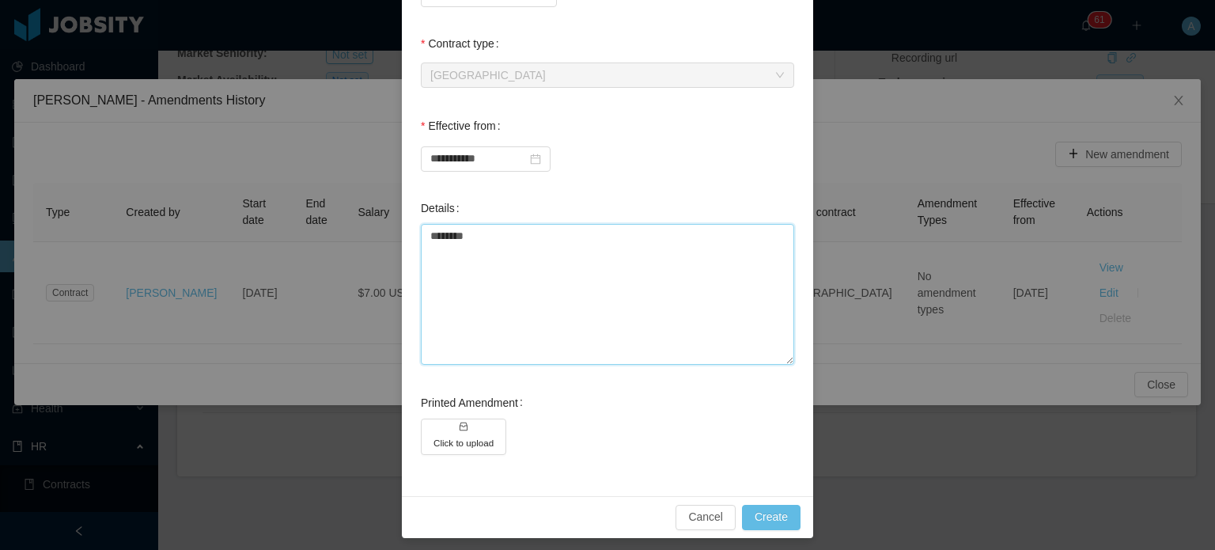
type textarea "*********"
type textarea "**********"
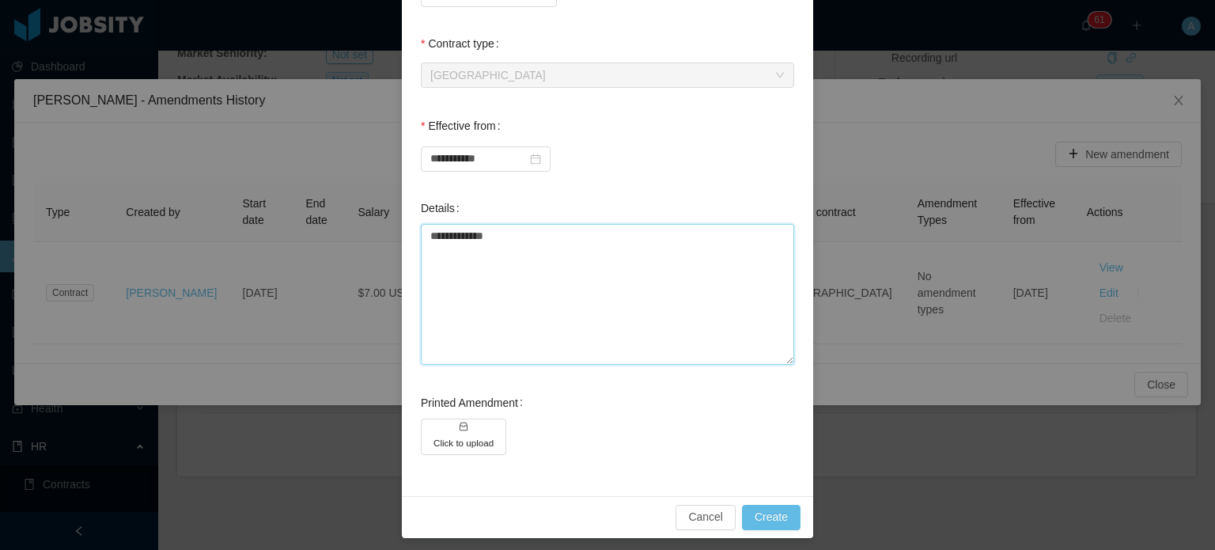
type textarea "**********"
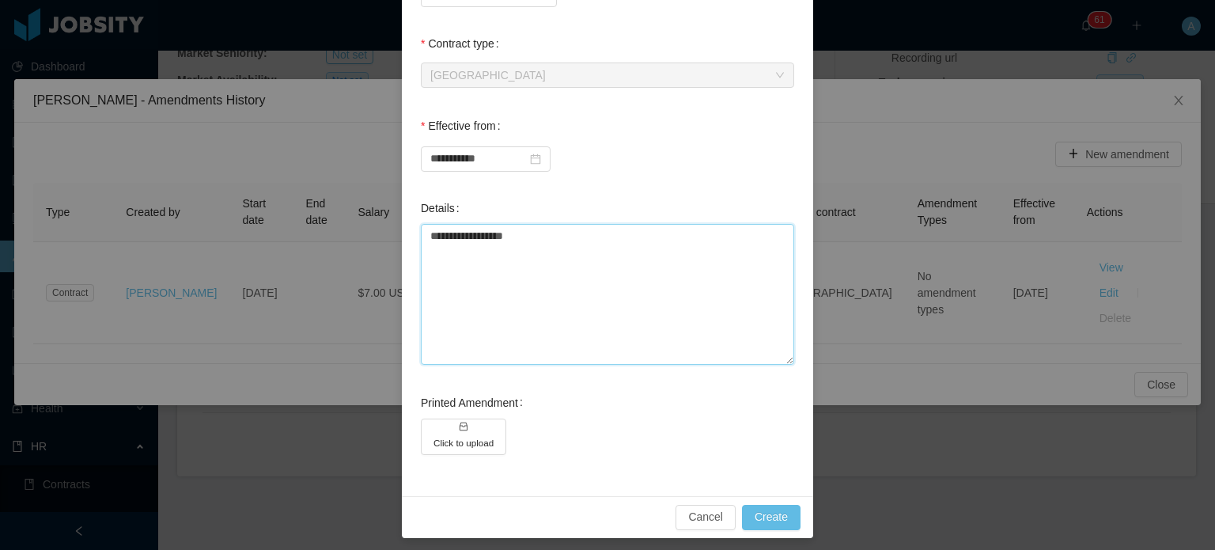
type textarea "**********"
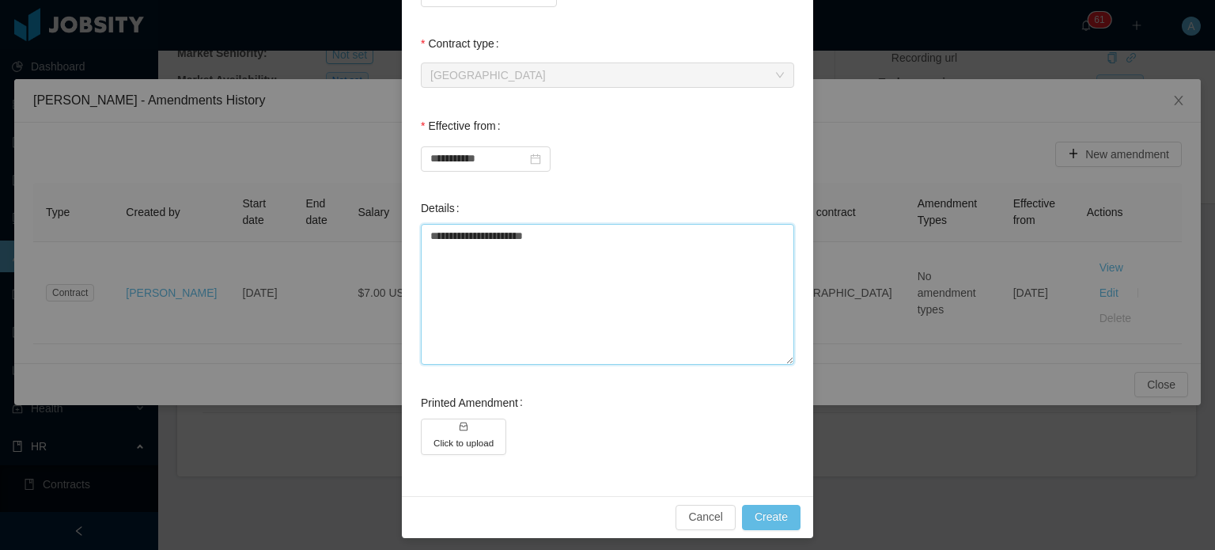
type textarea "**********"
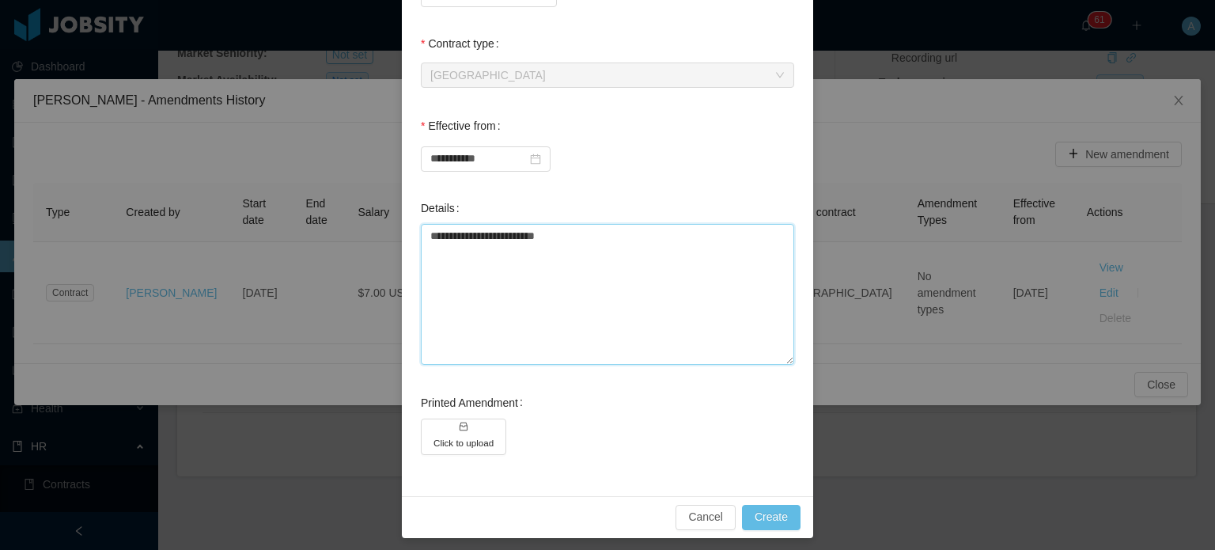
type textarea "**********"
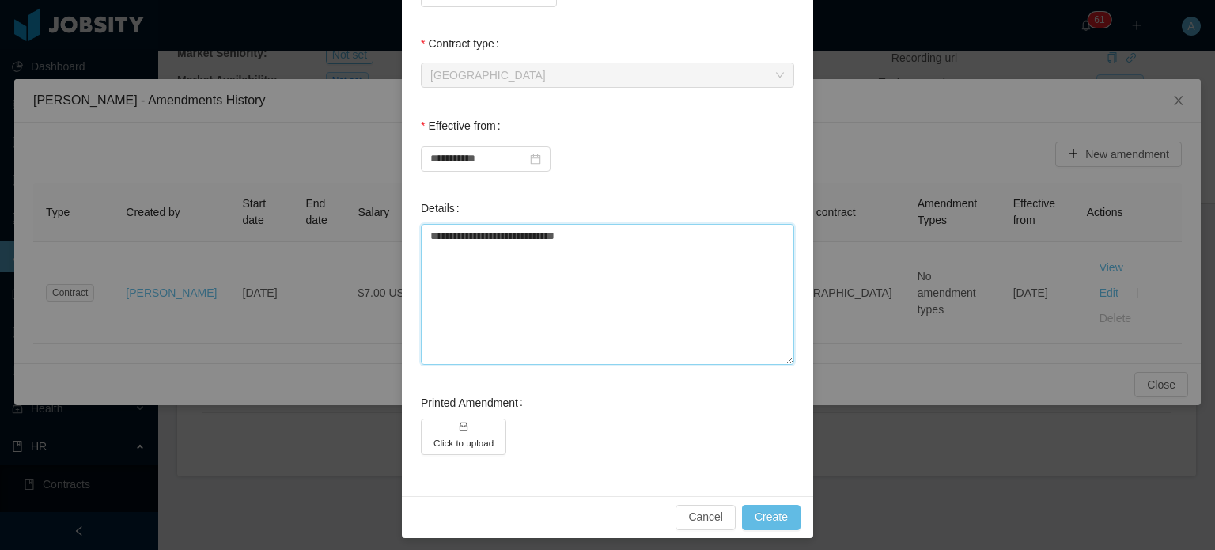
type textarea "**********"
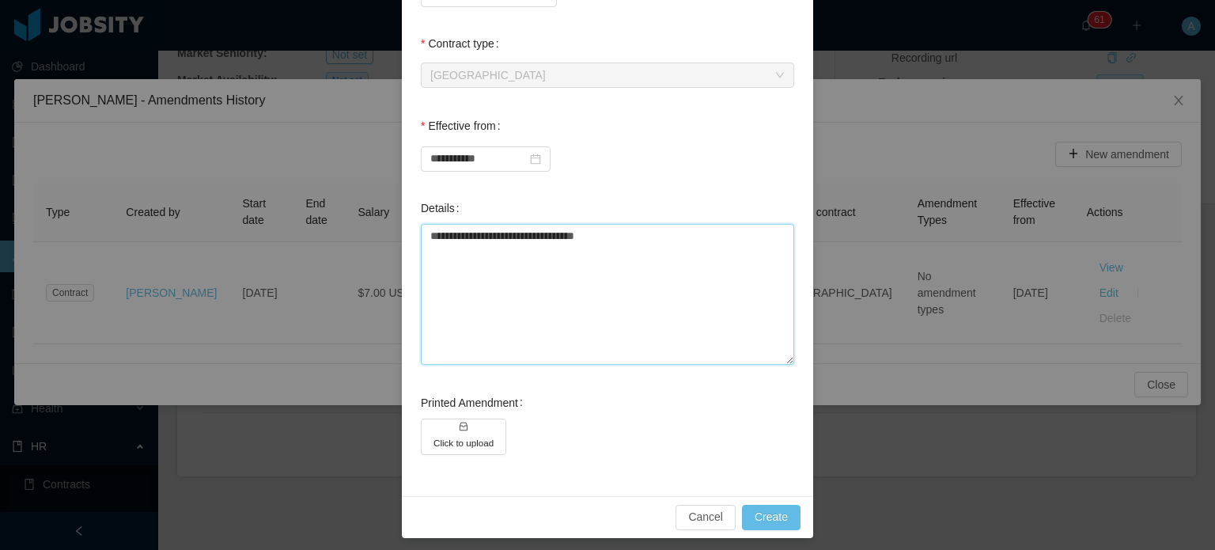
type textarea "**********"
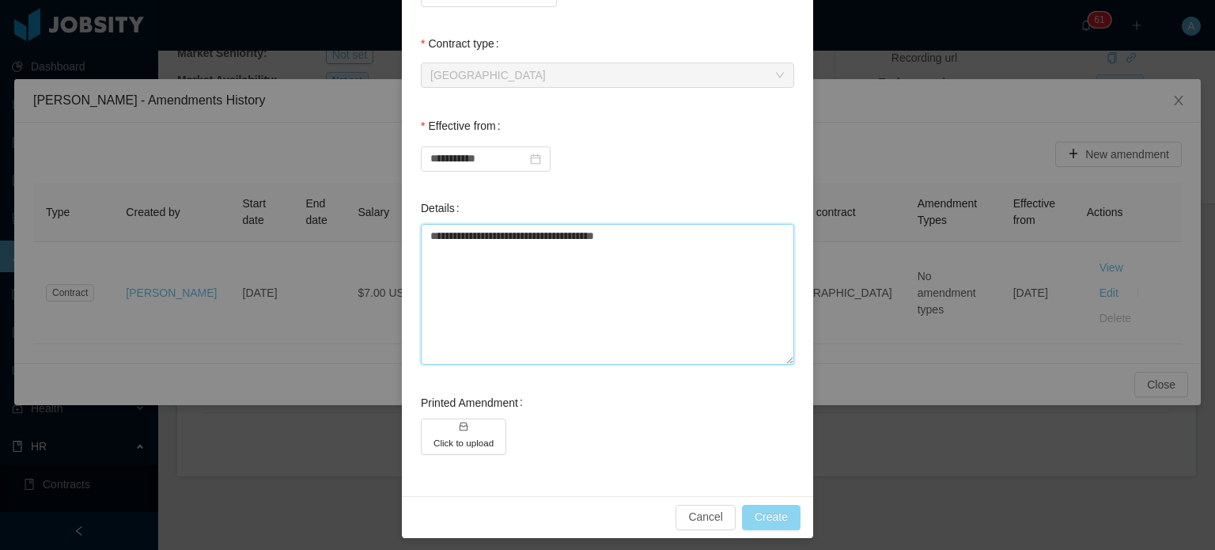
type textarea "**********"
click at [765, 513] on button "Create" at bounding box center [771, 517] width 59 height 25
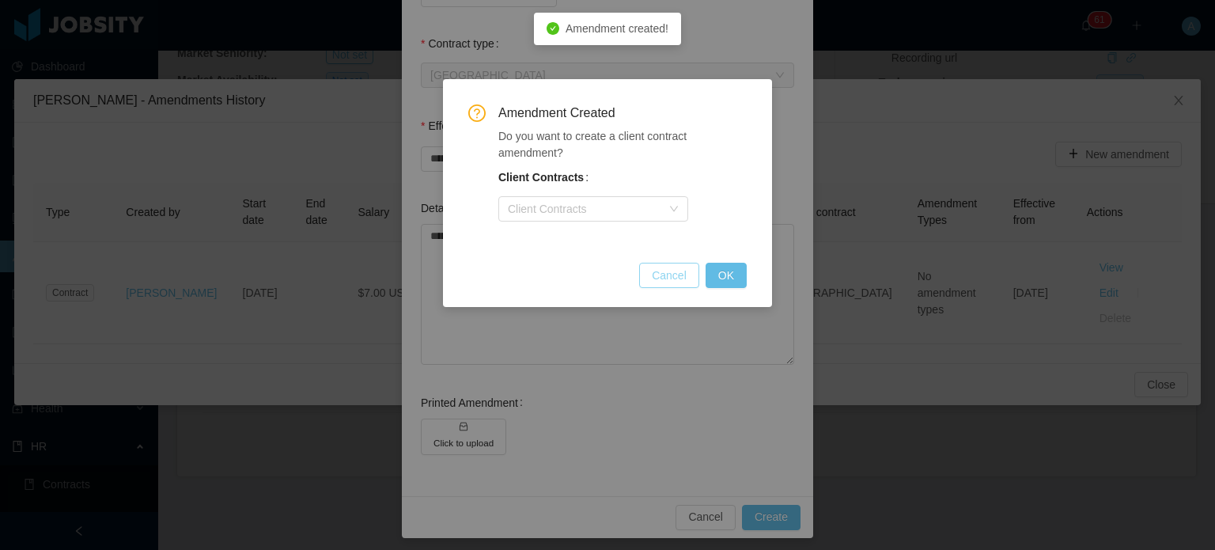
click at [687, 275] on button "Cancel" at bounding box center [669, 275] width 60 height 25
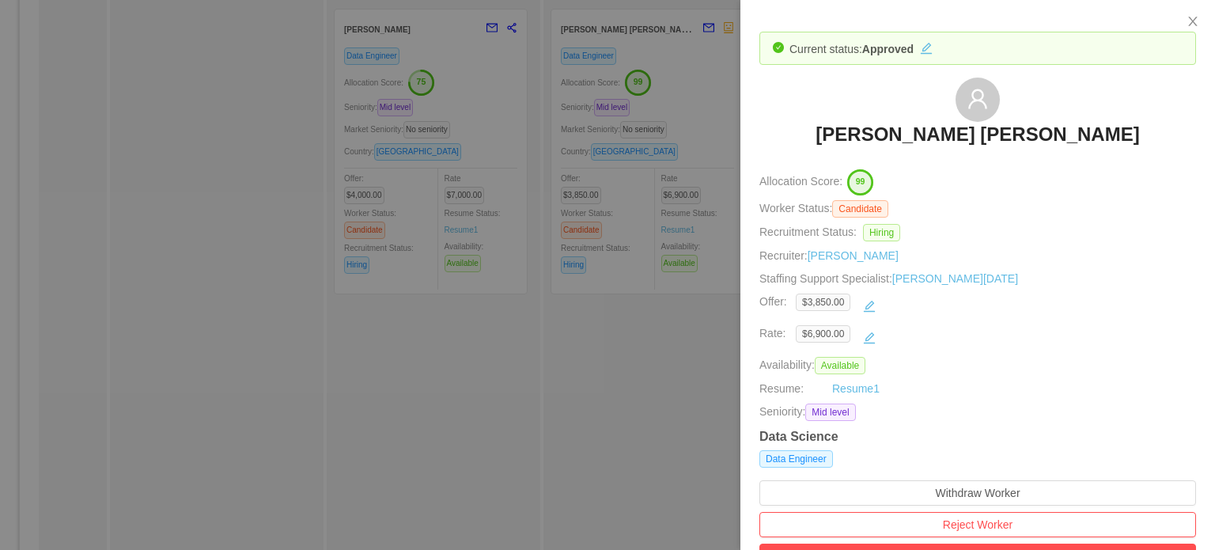
click at [1047, 233] on div "Recruitment Status: Hiring" at bounding box center [977, 232] width 437 height 17
click at [625, 388] on div at bounding box center [607, 275] width 1215 height 550
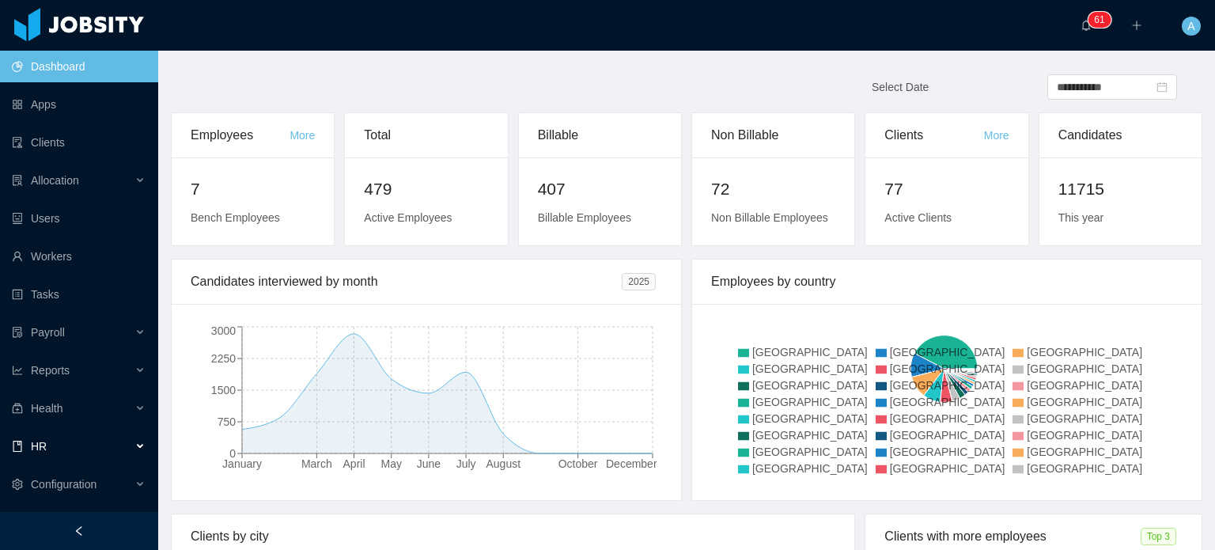
click at [95, 442] on div "HR" at bounding box center [79, 446] width 158 height 32
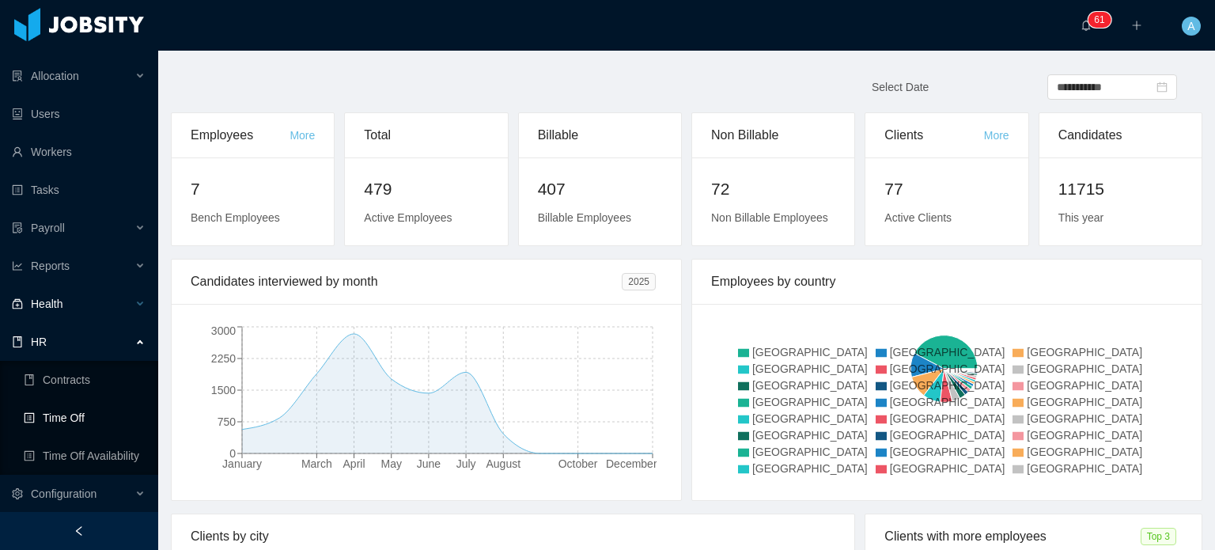
click at [82, 408] on link "Time Off" at bounding box center [85, 418] width 122 height 32
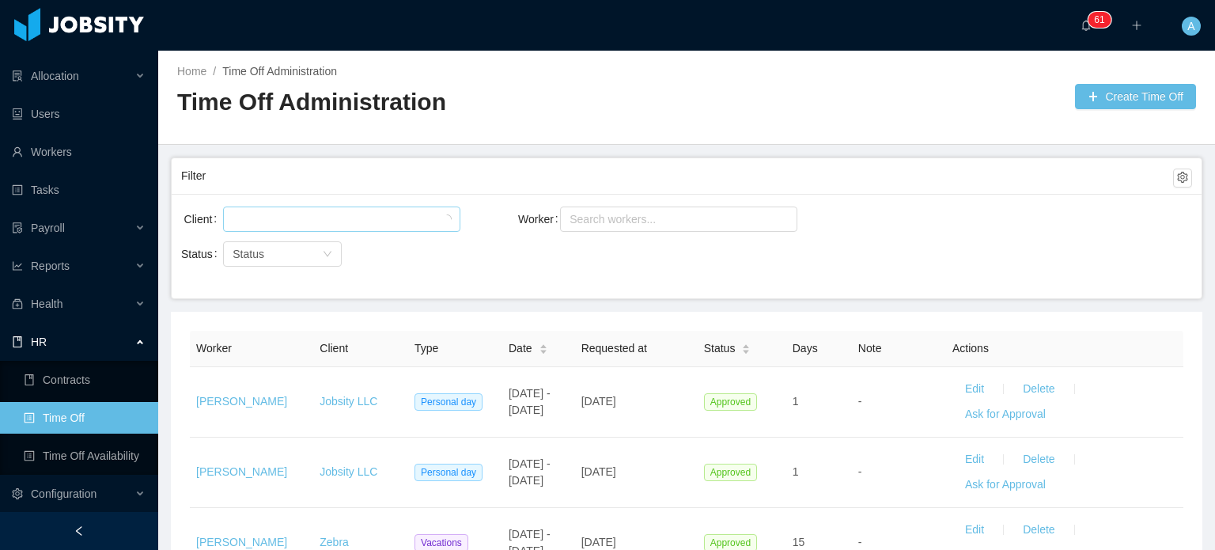
click at [385, 221] on div at bounding box center [339, 219] width 223 height 24
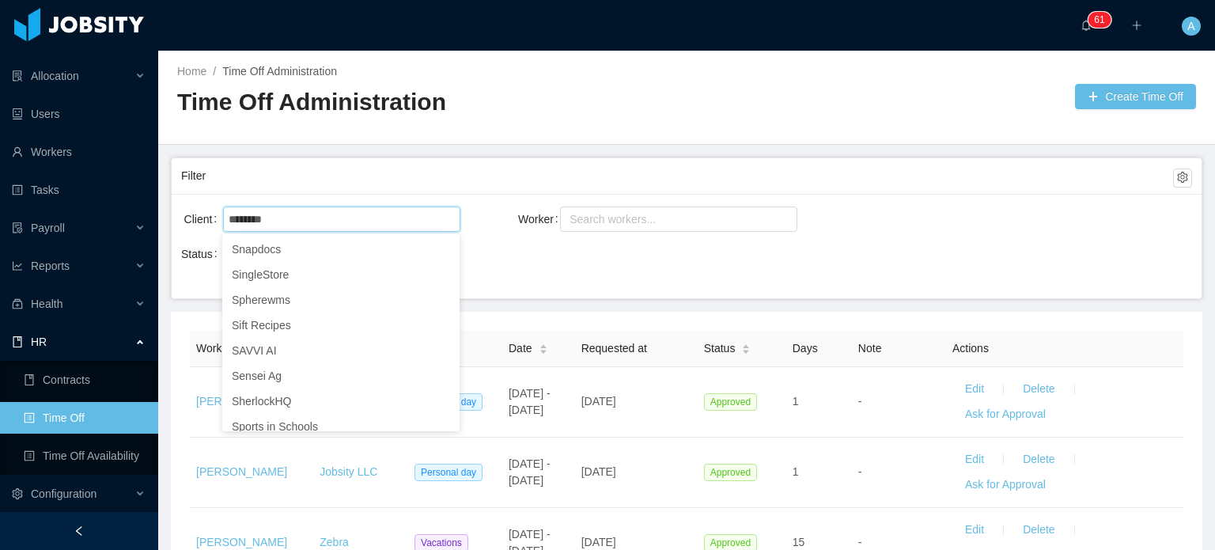
type input "********"
click at [549, 282] on div "Client signpost Worker Search workers... Status Status" at bounding box center [687, 246] width 1030 height 104
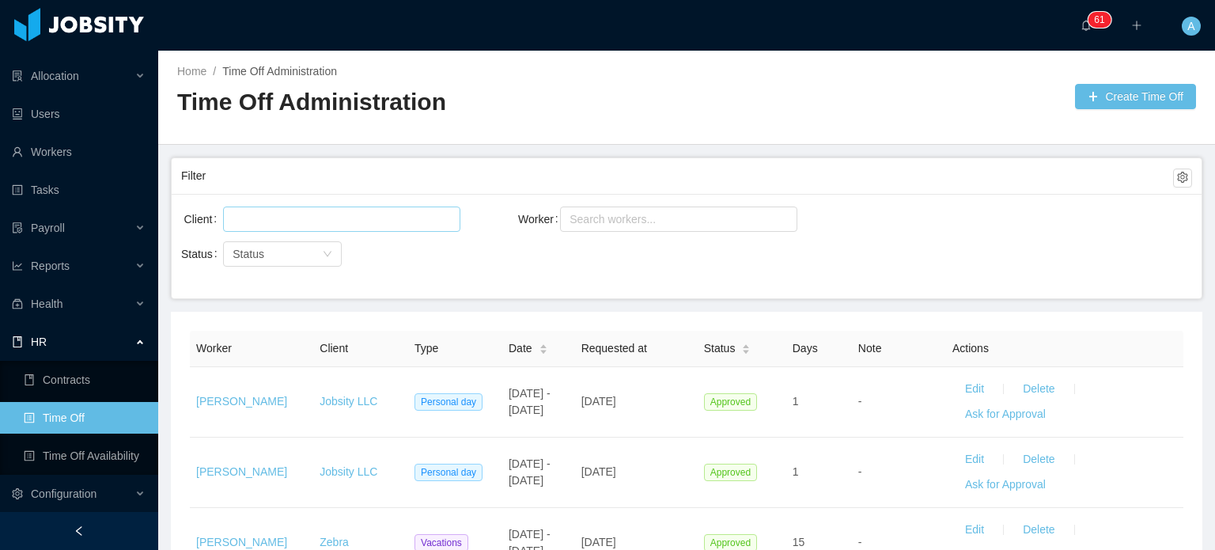
click at [357, 221] on div at bounding box center [339, 219] width 223 height 24
type input "**"
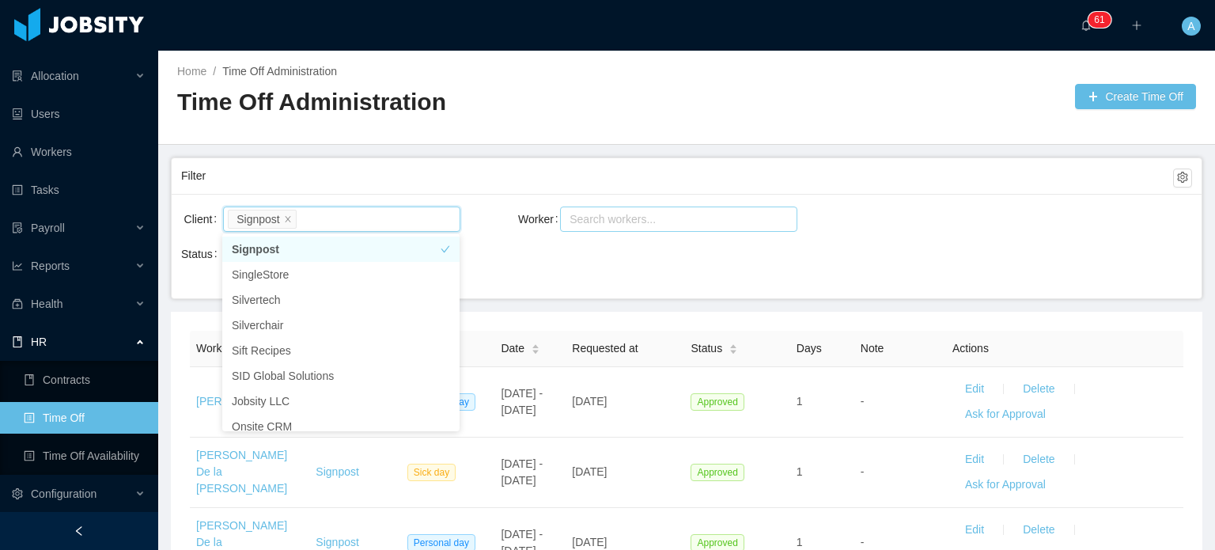
click at [604, 219] on div "Search workers..." at bounding box center [672, 219] width 204 height 16
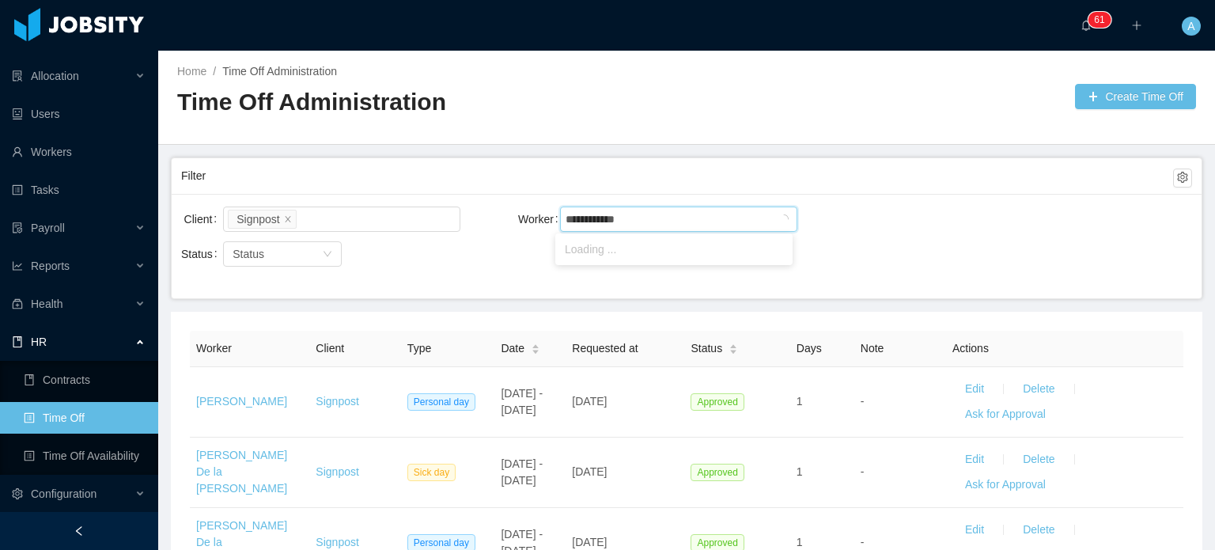
type input "**********"
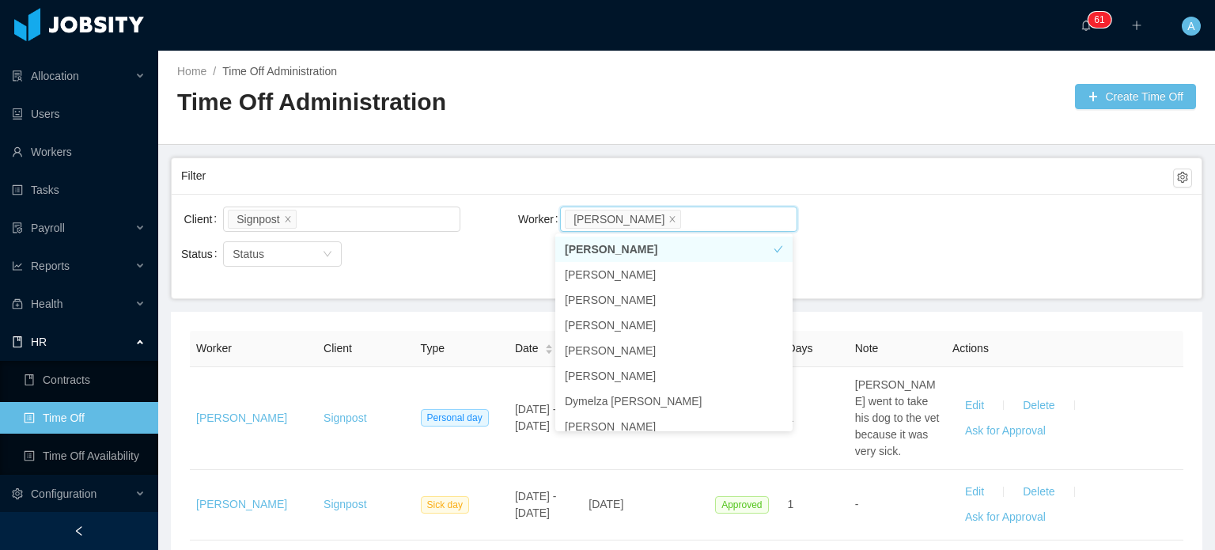
click at [772, 128] on div "Home / Time Off Administration / Time Off Administration Create Time Off" at bounding box center [686, 98] width 1057 height 94
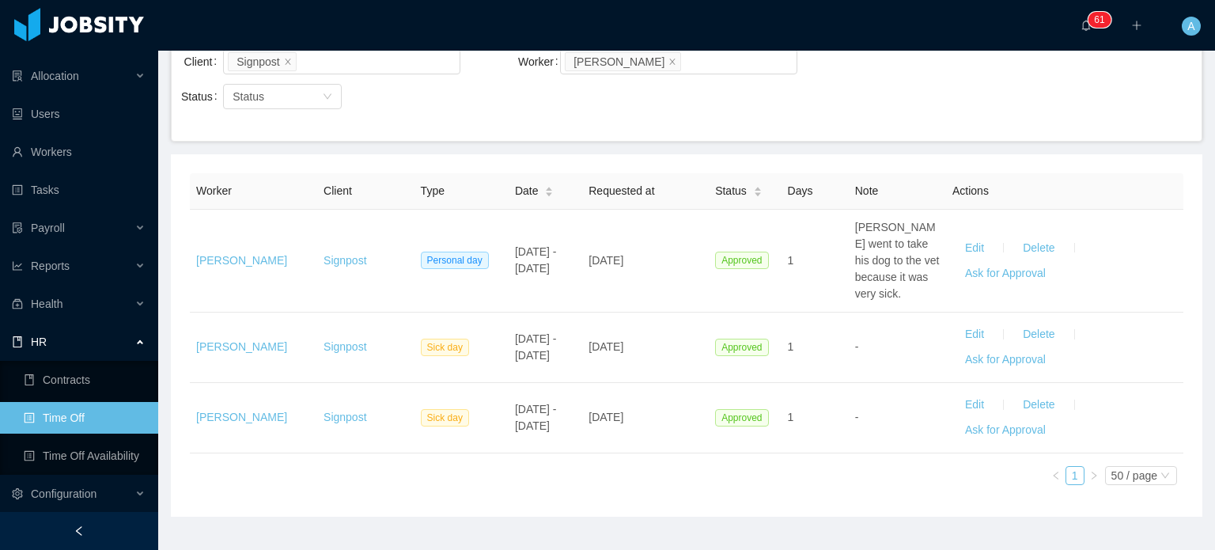
scroll to position [158, 0]
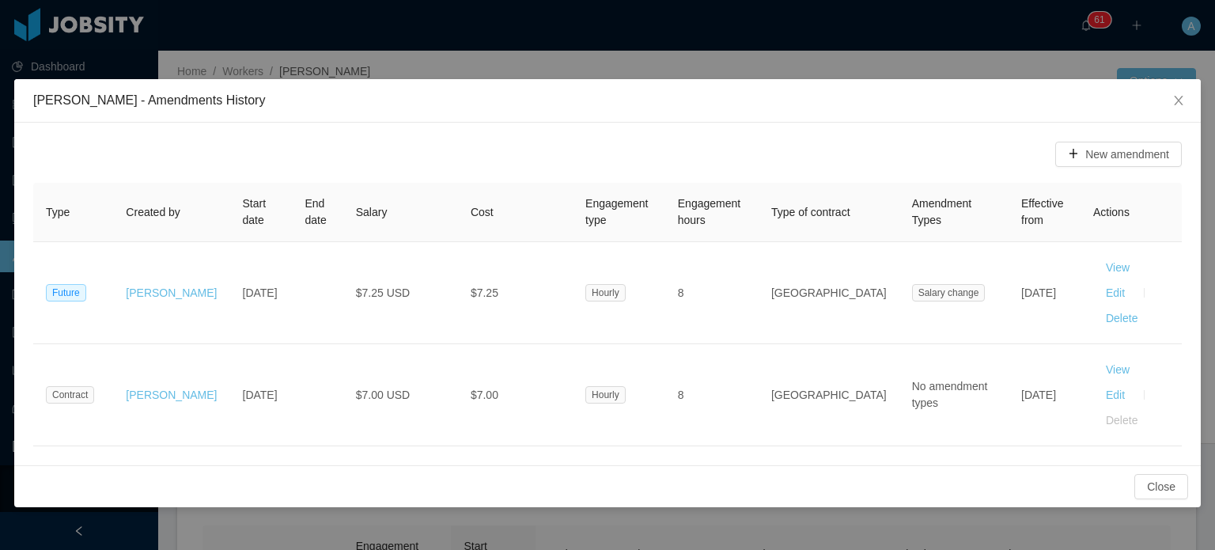
scroll to position [253, 0]
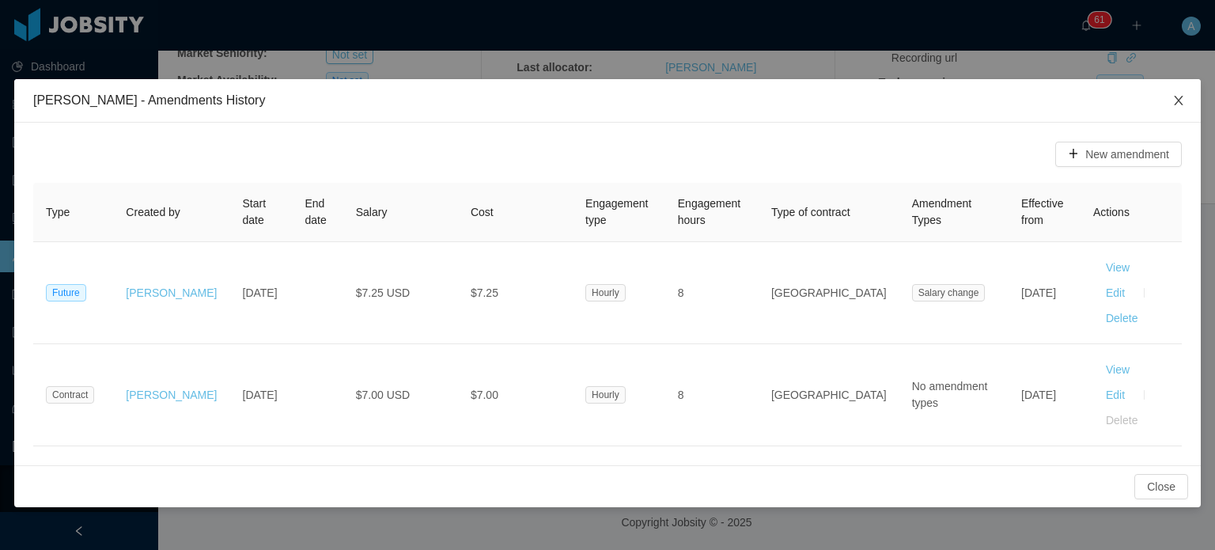
click at [1181, 106] on icon "icon: close" at bounding box center [1178, 100] width 13 height 13
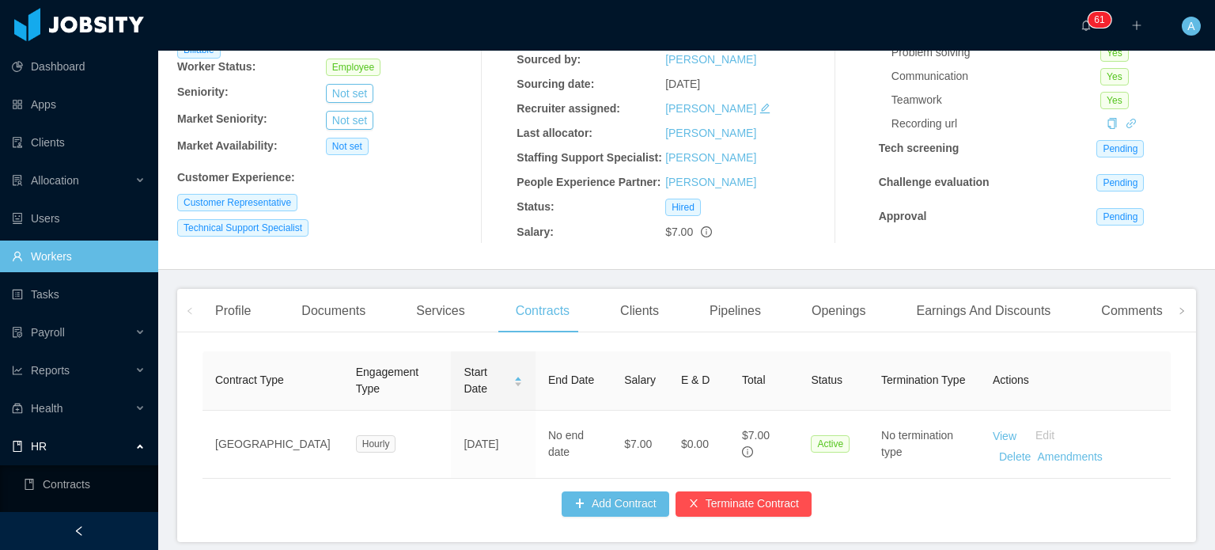
scroll to position [176, 0]
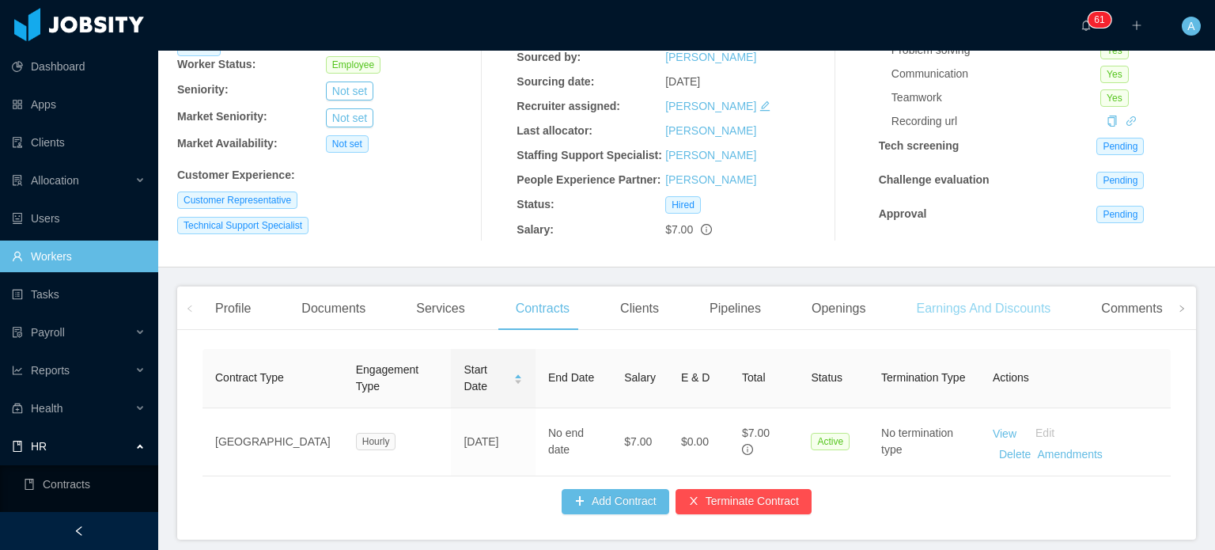
click at [998, 317] on div "Earnings And Discounts" at bounding box center [983, 308] width 160 height 44
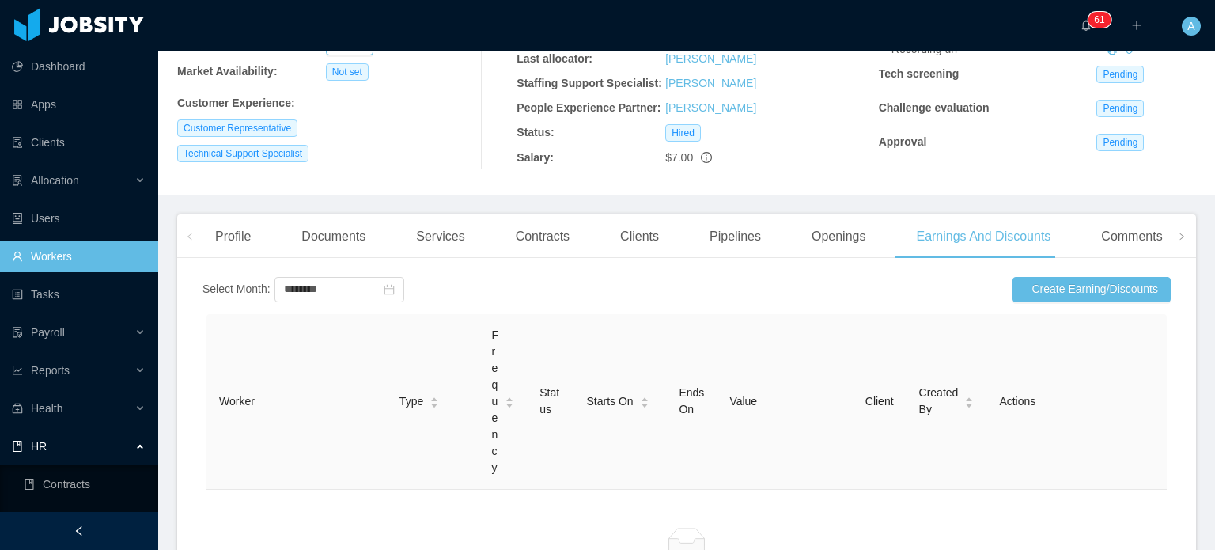
scroll to position [252, 0]
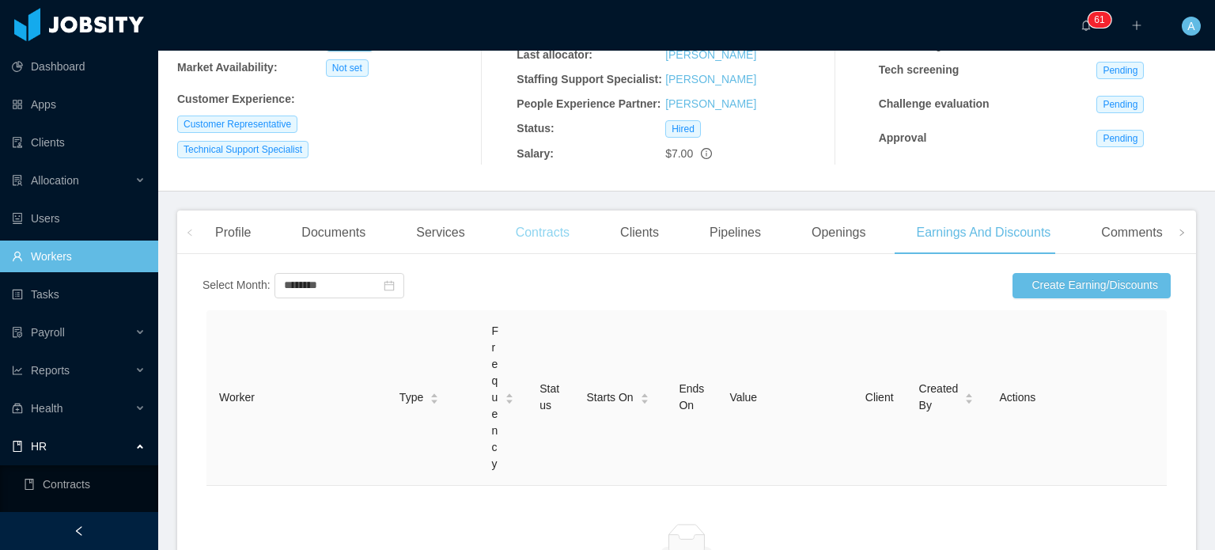
click at [516, 244] on div "Contracts" at bounding box center [542, 232] width 79 height 44
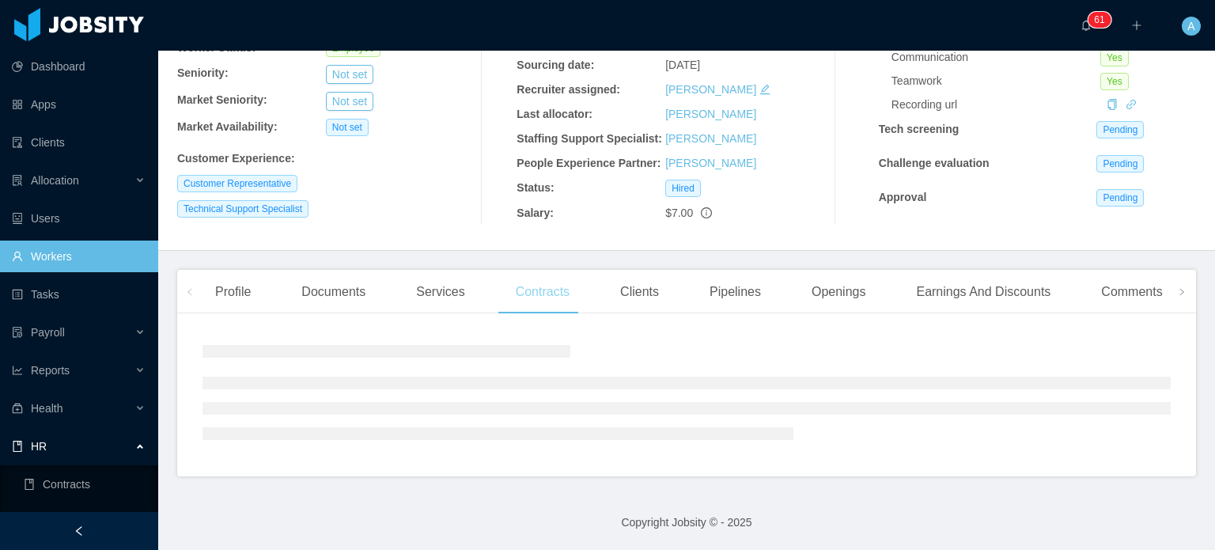
scroll to position [252, 0]
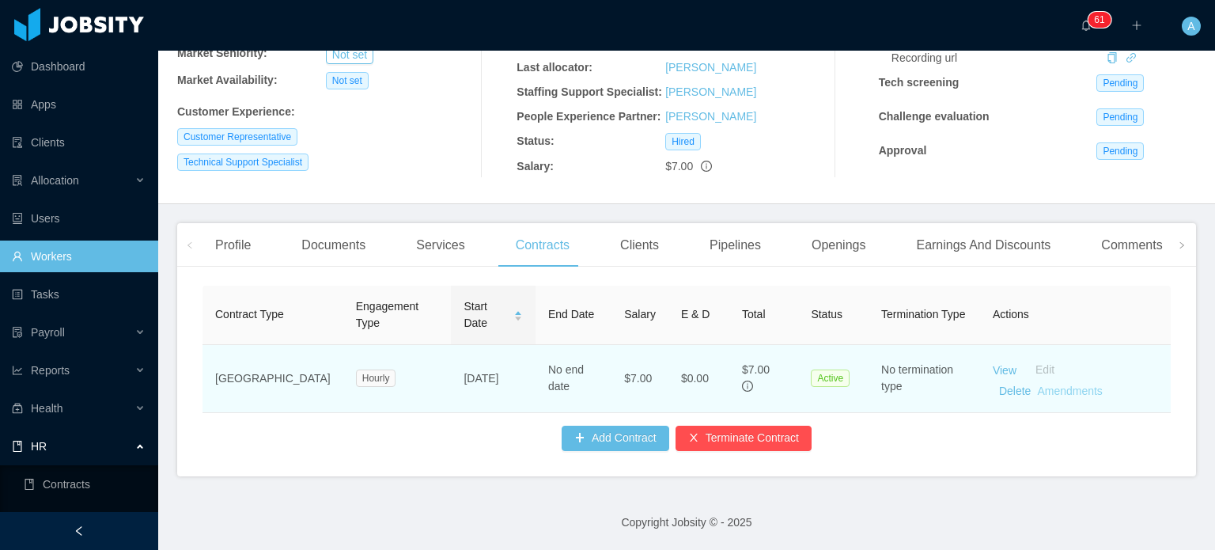
click at [1040, 384] on link "Amendments" at bounding box center [1069, 390] width 65 height 13
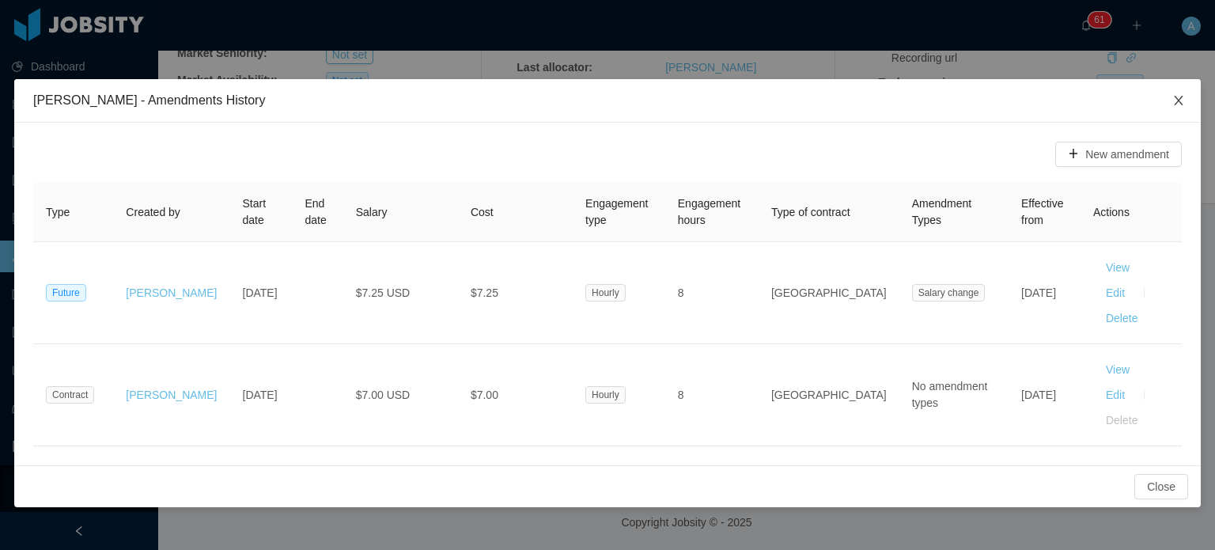
click at [1184, 104] on icon "icon: close" at bounding box center [1178, 100] width 13 height 13
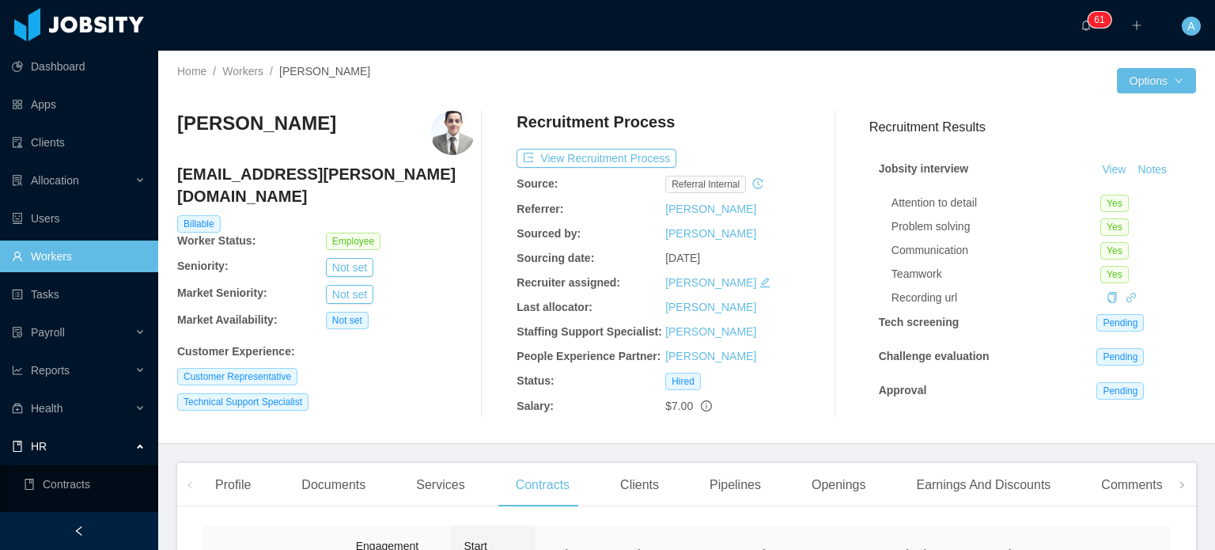
scroll to position [0, 0]
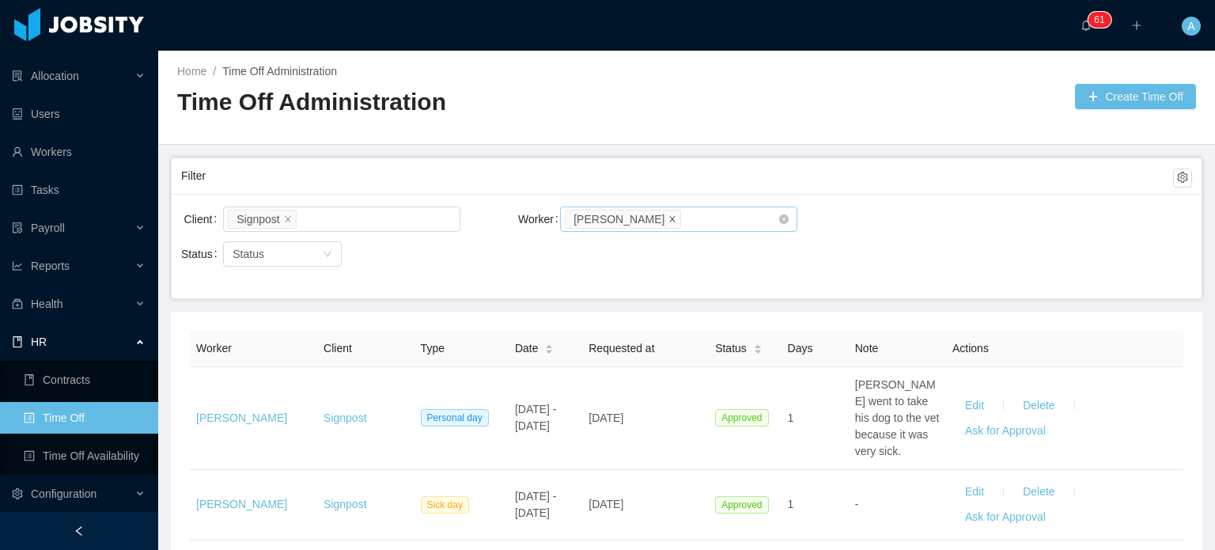
click at [676, 224] on span at bounding box center [672, 218] width 8 height 14
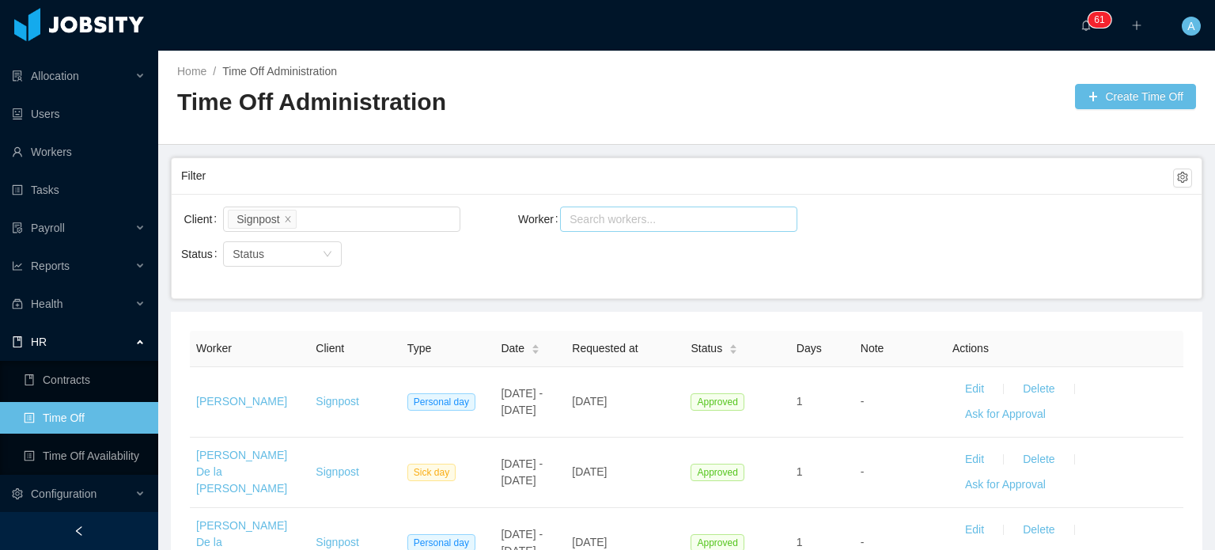
click at [652, 225] on div "Search workers..." at bounding box center [672, 219] width 204 height 16
type input "*****"
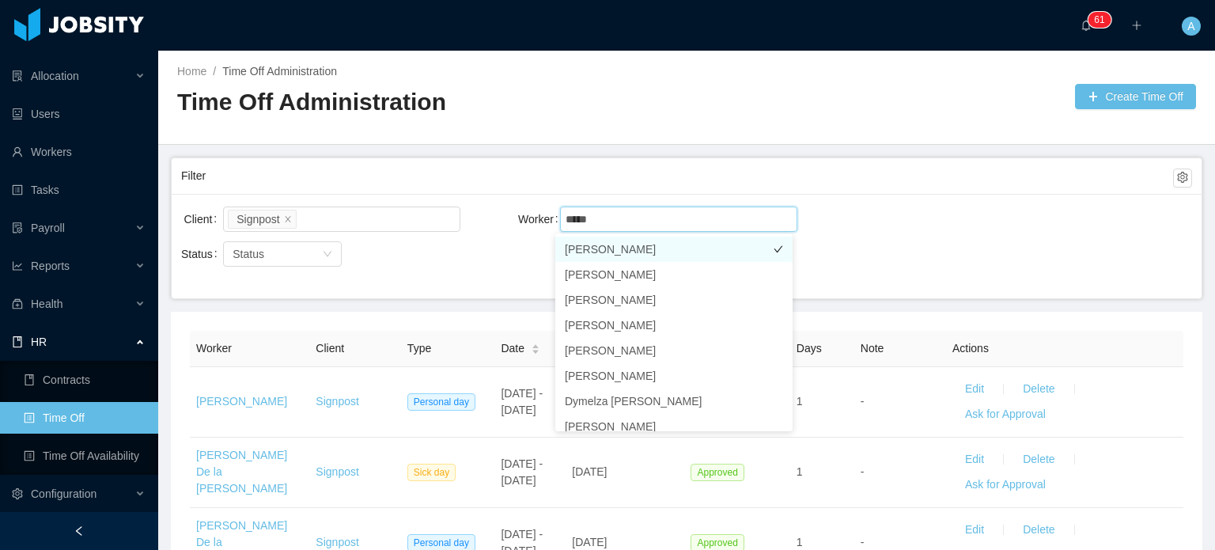
click at [664, 251] on li "[PERSON_NAME]" at bounding box center [673, 249] width 237 height 25
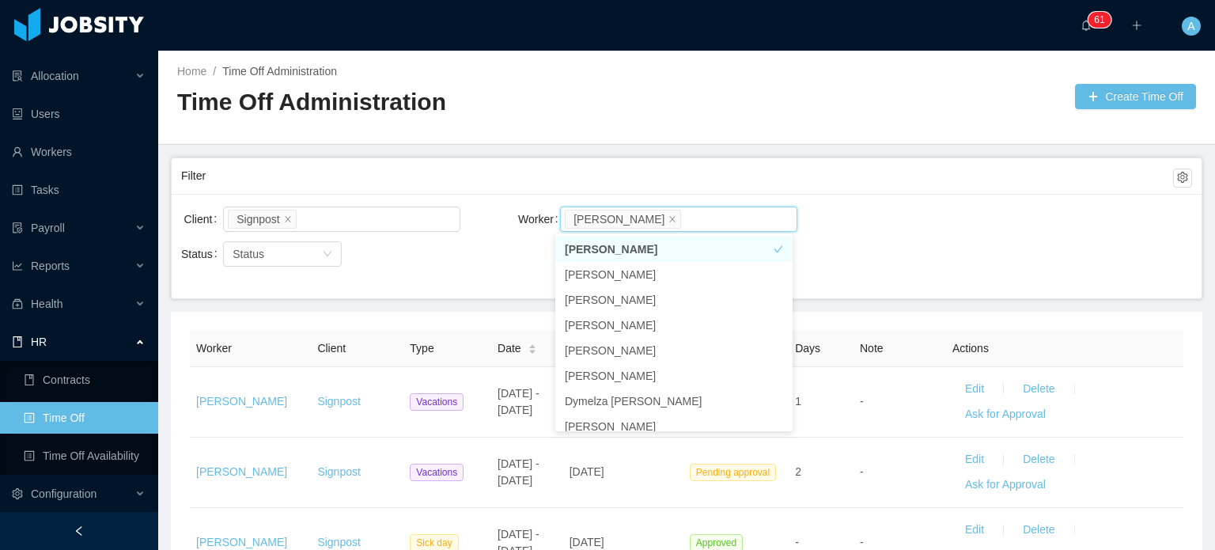
click at [882, 231] on div "Client Signpost Worker Search workers... [PERSON_NAME]" at bounding box center [686, 228] width 1011 height 51
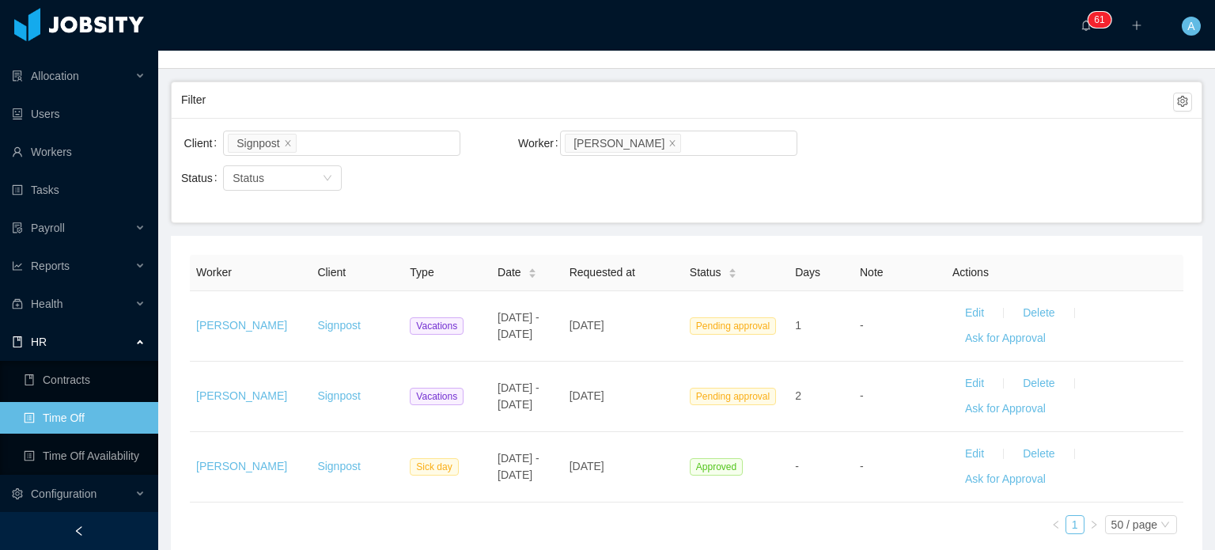
scroll to position [78, 0]
click at [640, 141] on li "[PERSON_NAME]" at bounding box center [623, 141] width 116 height 19
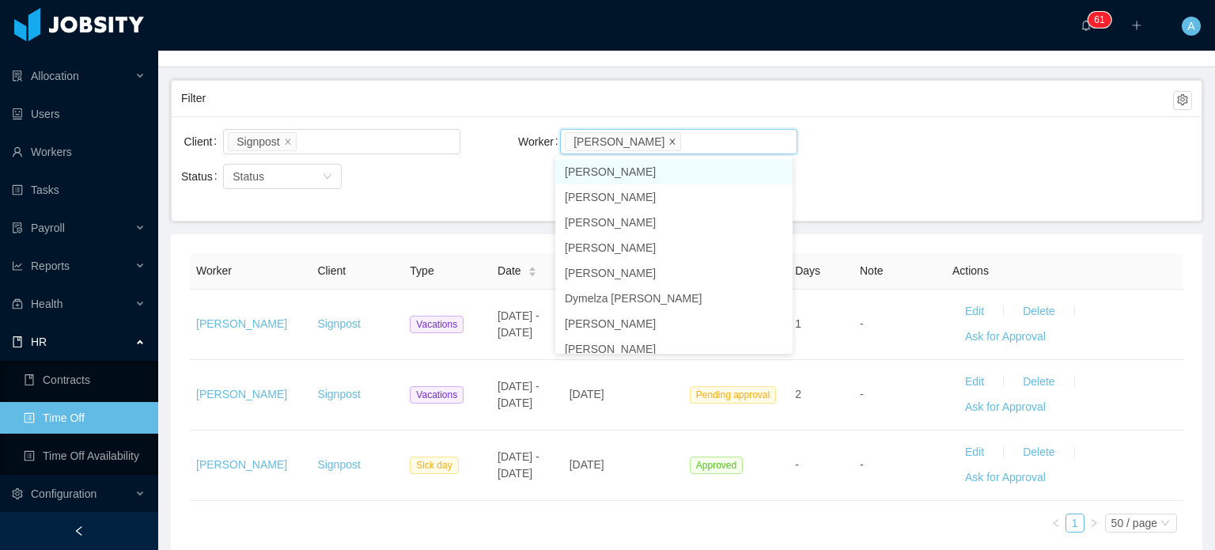
click at [668, 139] on icon "icon: close" at bounding box center [672, 141] width 8 height 8
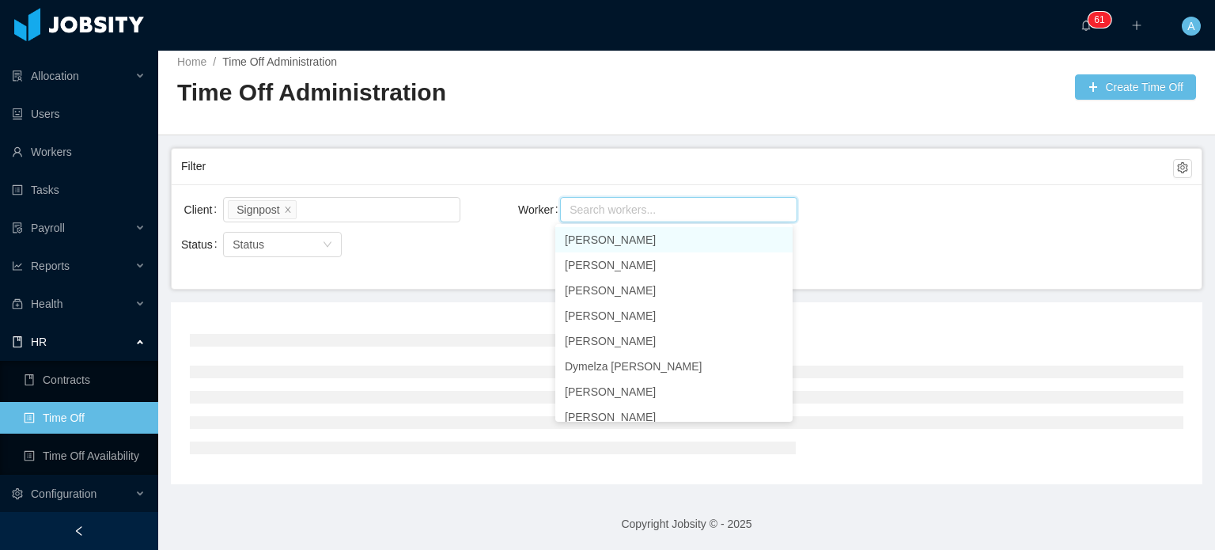
scroll to position [78, 0]
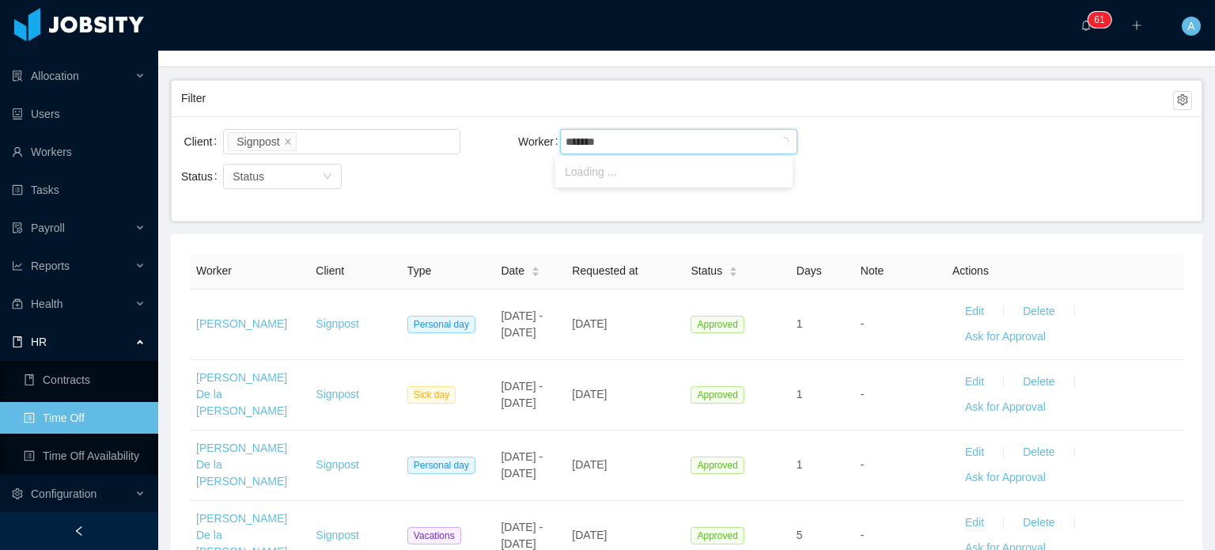
type input "********"
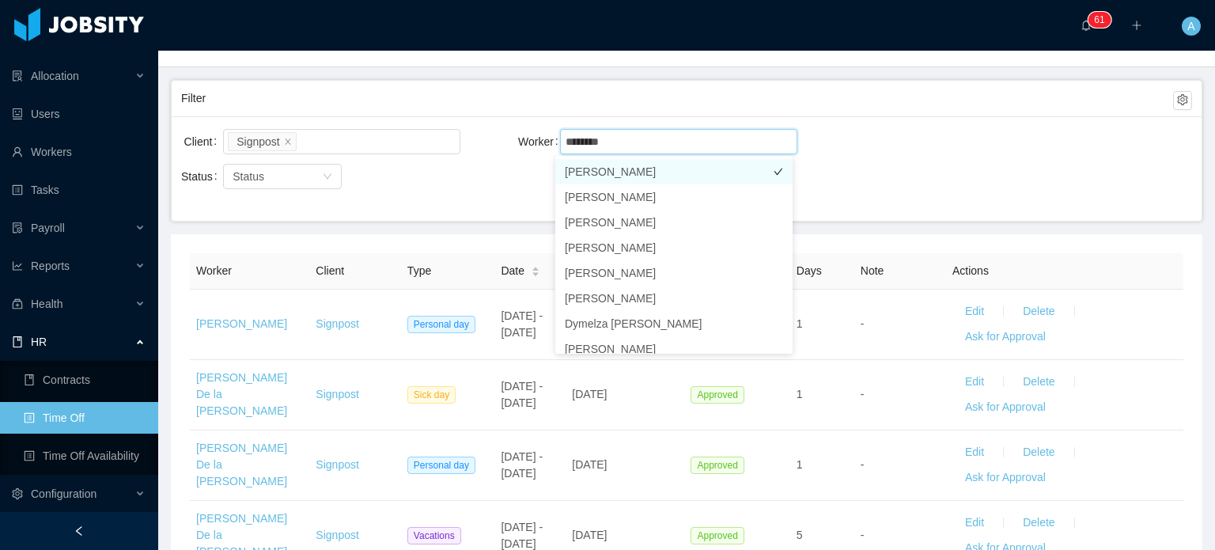
click at [642, 169] on li "[PERSON_NAME]" at bounding box center [673, 171] width 237 height 25
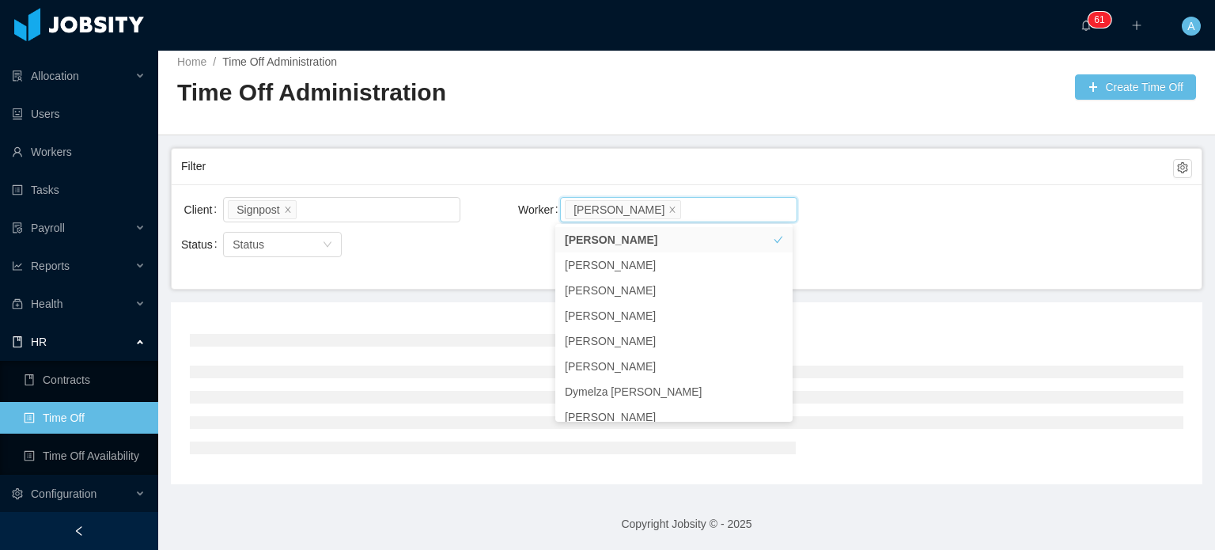
scroll to position [78, 0]
click at [881, 183] on div "Client Signpost Worker Search workers... [PERSON_NAME] Status Status" at bounding box center [687, 235] width 1030 height 104
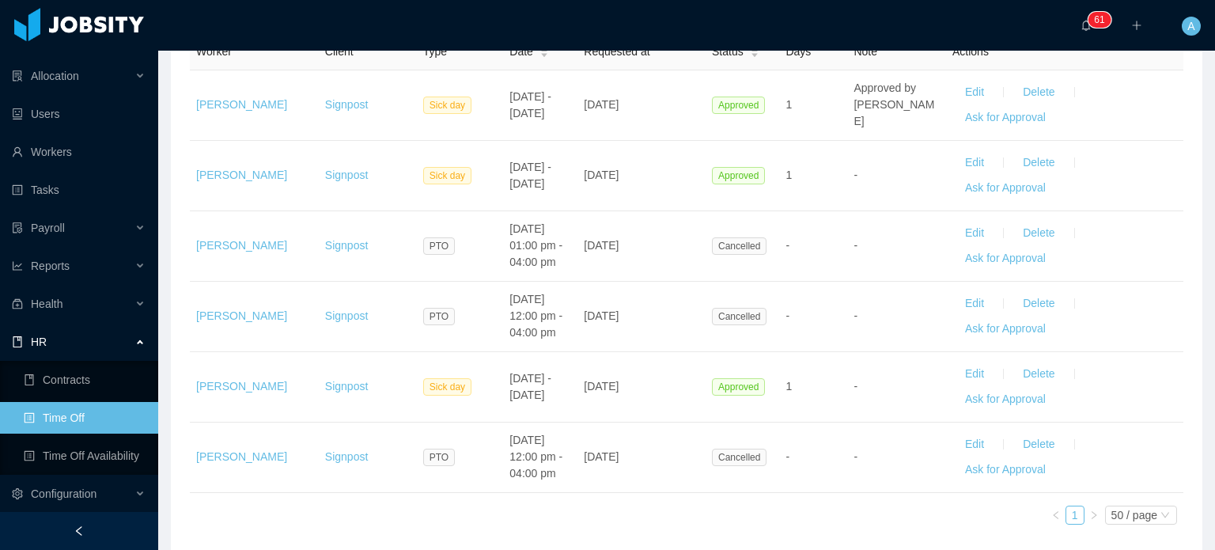
scroll to position [294, 0]
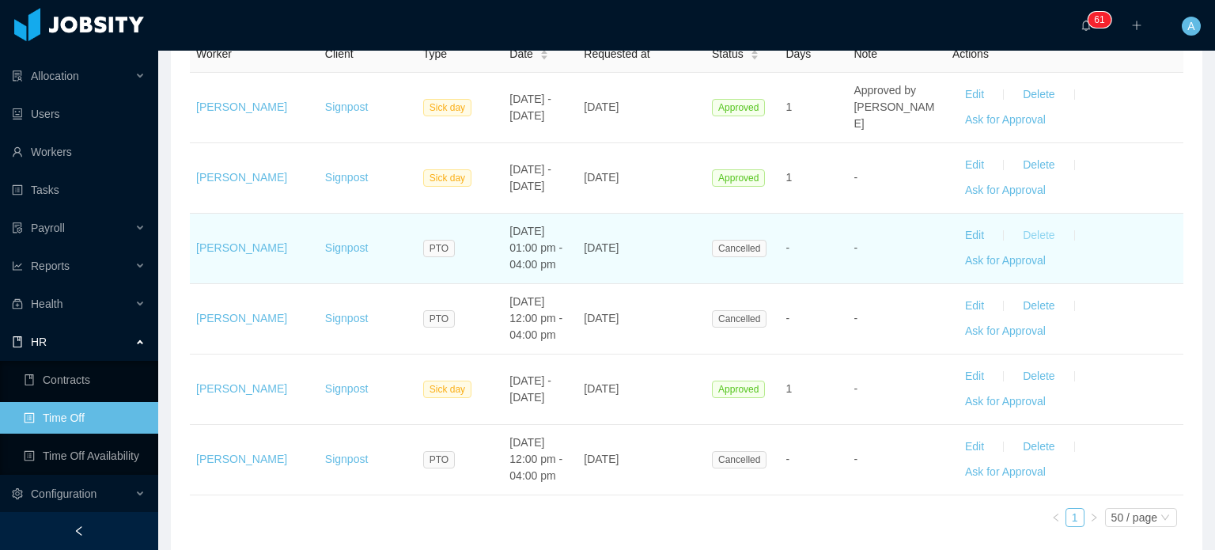
click at [1041, 235] on button "Delete" at bounding box center [1038, 235] width 57 height 25
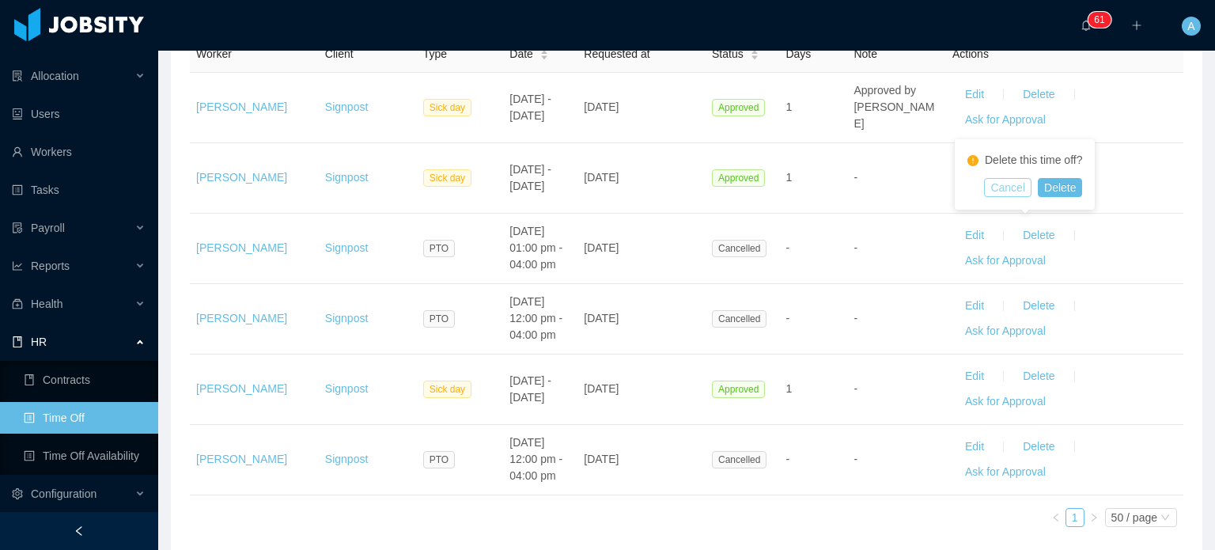
click at [1009, 190] on button "Cancel" at bounding box center [1007, 187] width 47 height 19
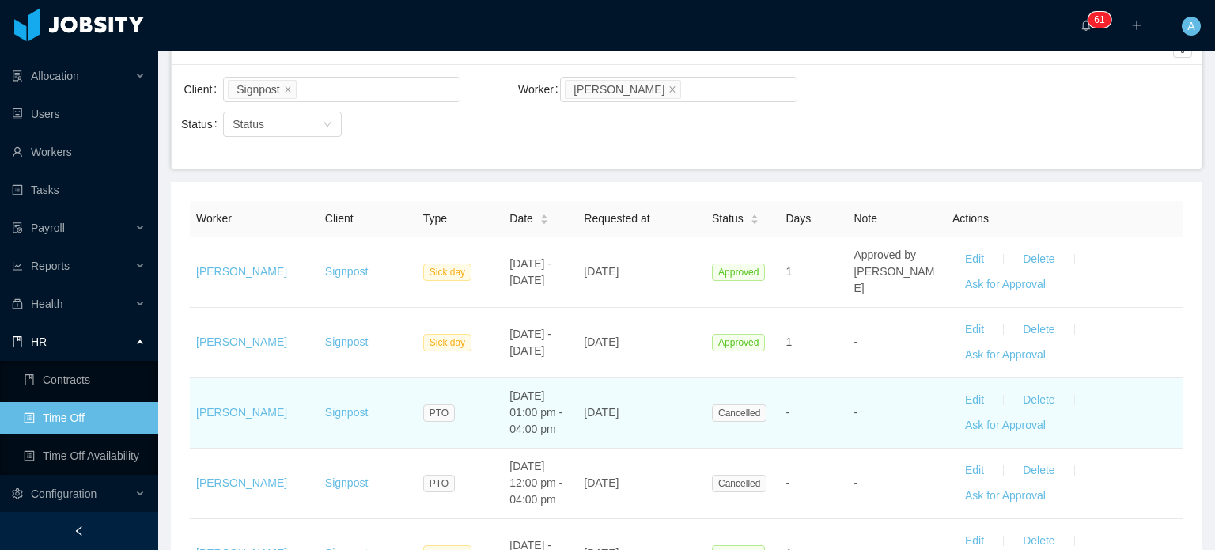
scroll to position [127, 0]
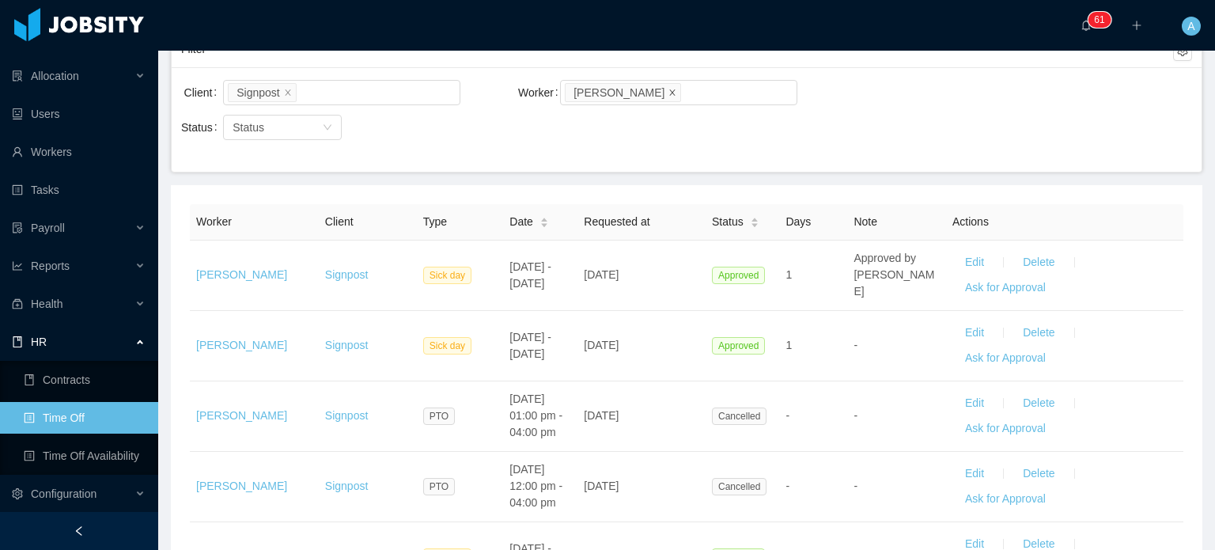
click at [668, 94] on icon "icon: close" at bounding box center [672, 92] width 8 height 8
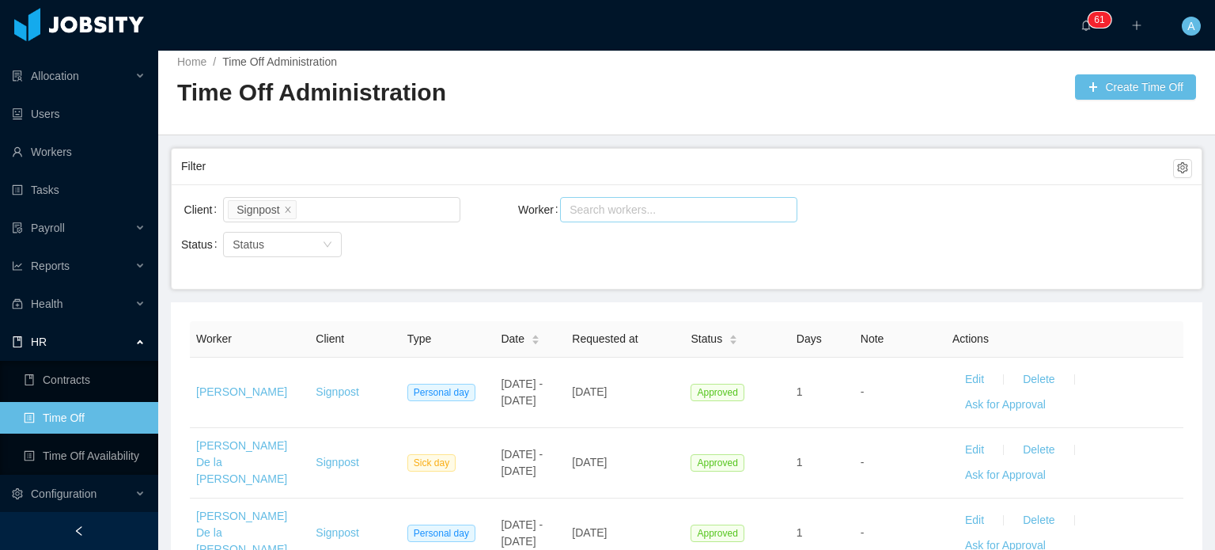
scroll to position [127, 0]
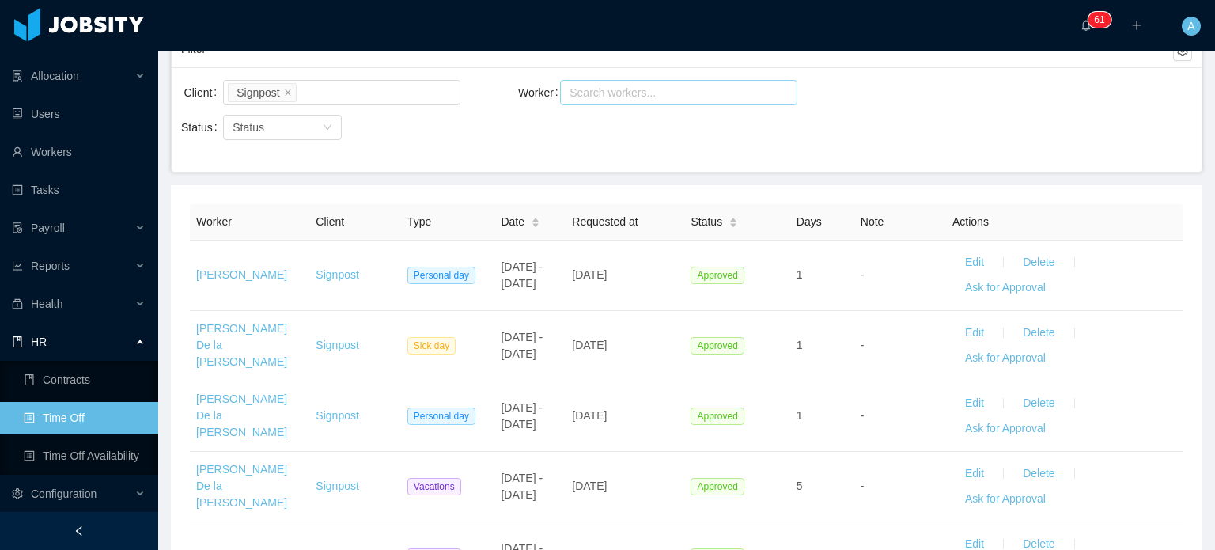
click at [614, 208] on th "Requested at" at bounding box center [625, 222] width 119 height 36
click at [619, 95] on div "Search workers..." at bounding box center [672, 93] width 204 height 16
type input "**********"
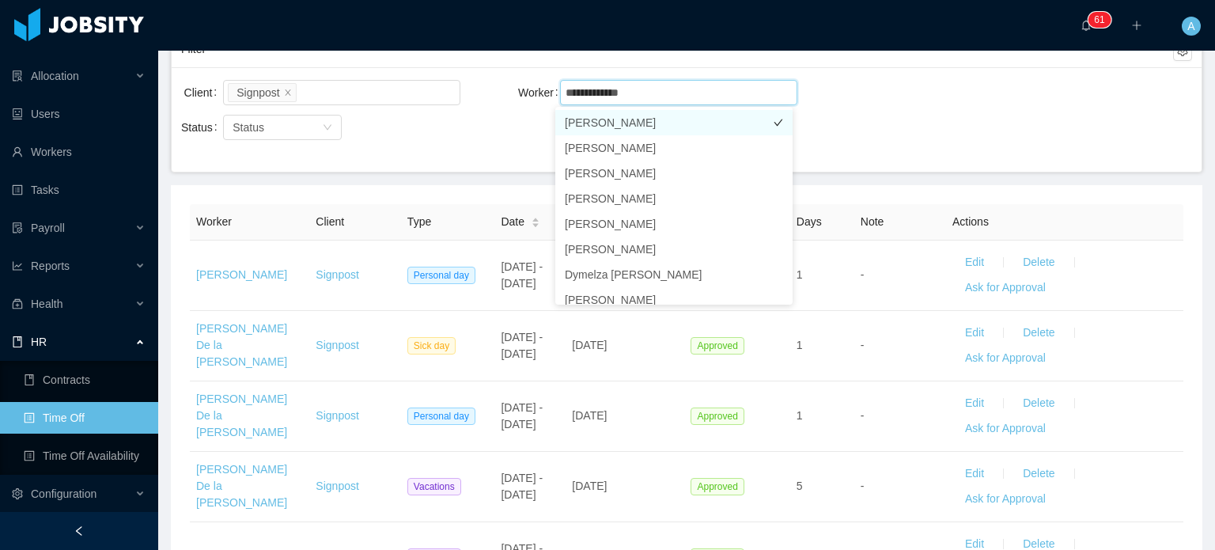
click at [623, 126] on li "[PERSON_NAME]" at bounding box center [673, 122] width 237 height 25
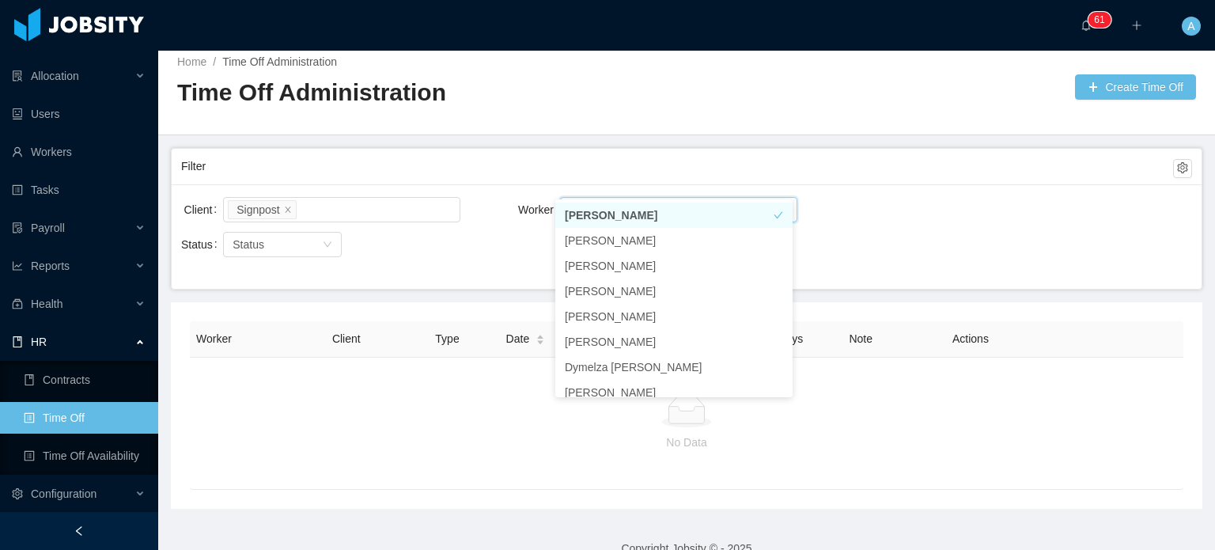
scroll to position [34, 0]
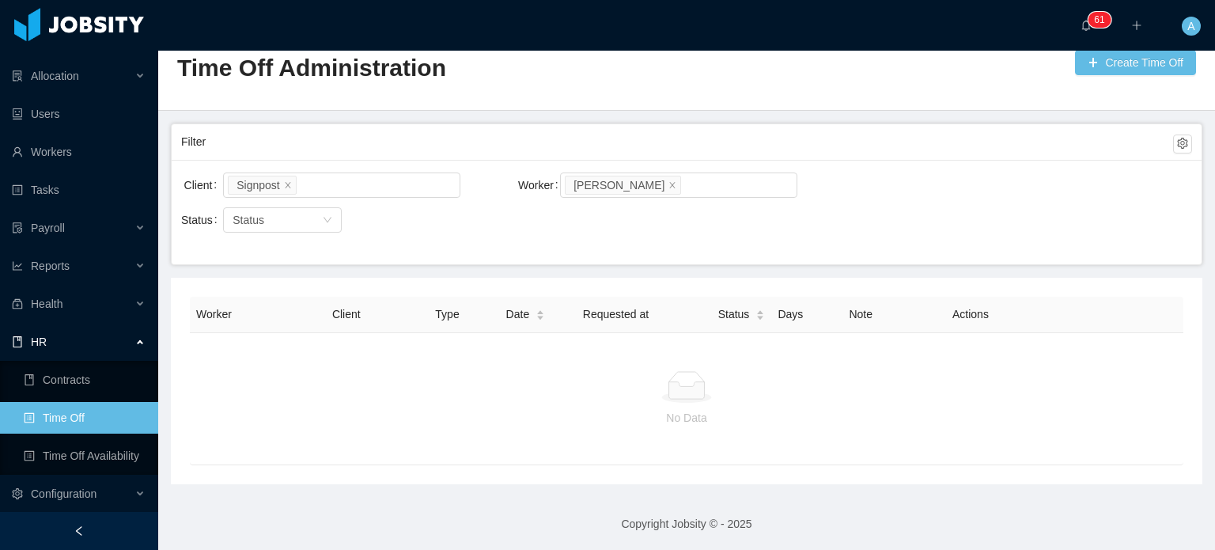
click at [882, 157] on div "Filter" at bounding box center [686, 142] width 1011 height 36
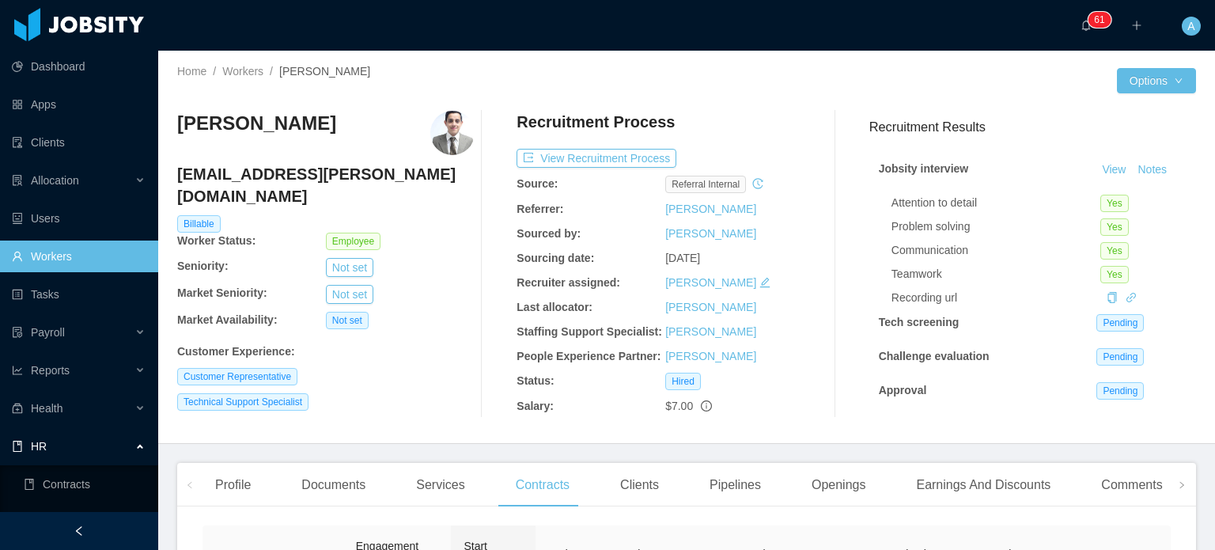
scroll to position [11, 0]
click at [971, 477] on div "Earnings And Discounts" at bounding box center [983, 485] width 160 height 44
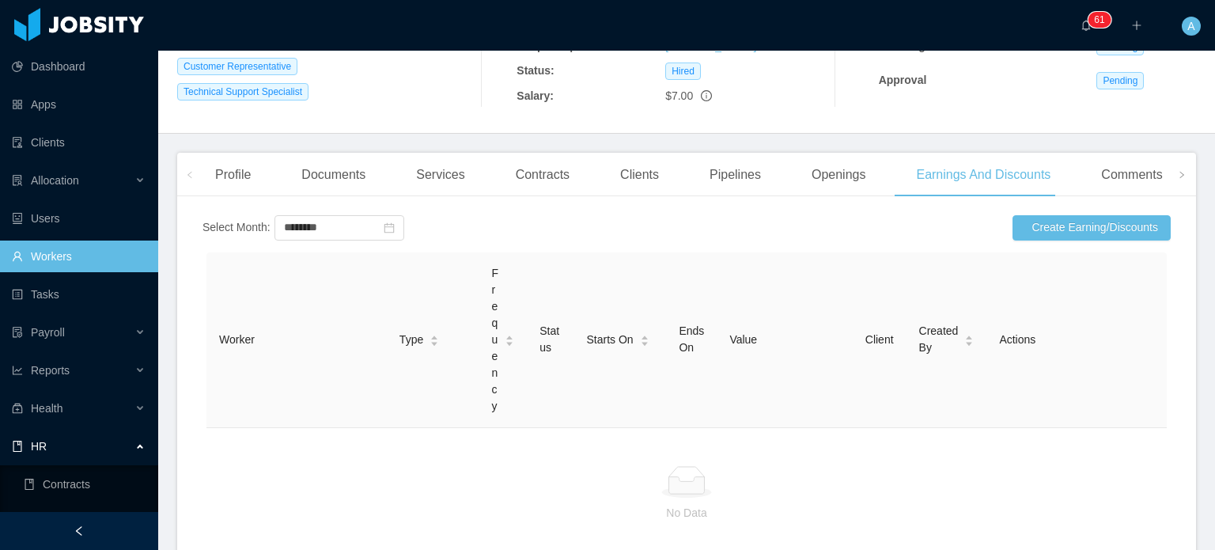
scroll to position [435, 0]
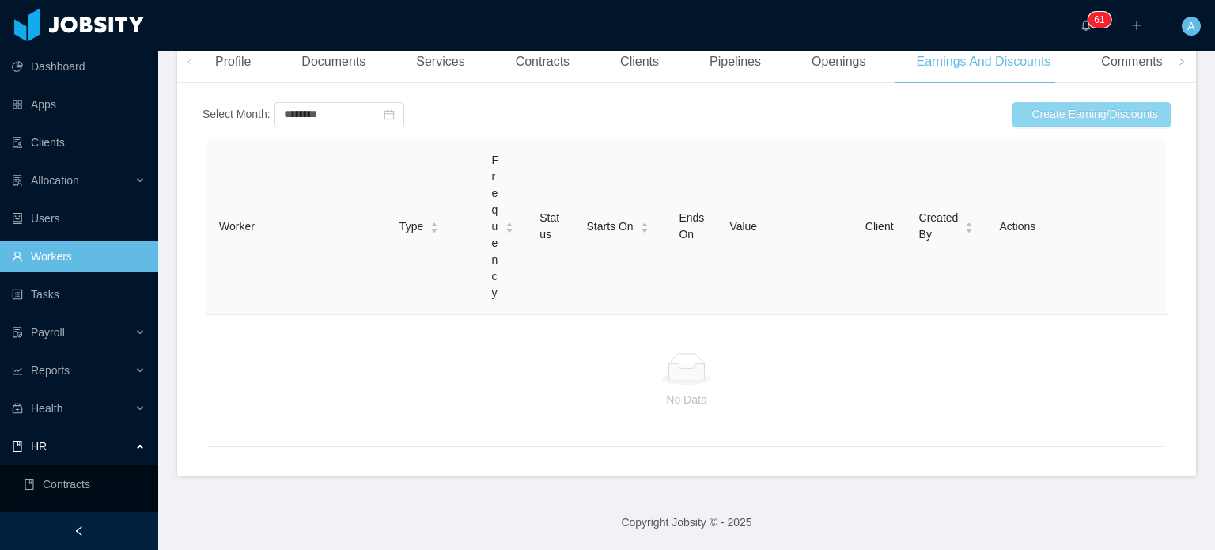
click at [1064, 112] on button "Create Earning/Discounts" at bounding box center [1092, 114] width 158 height 25
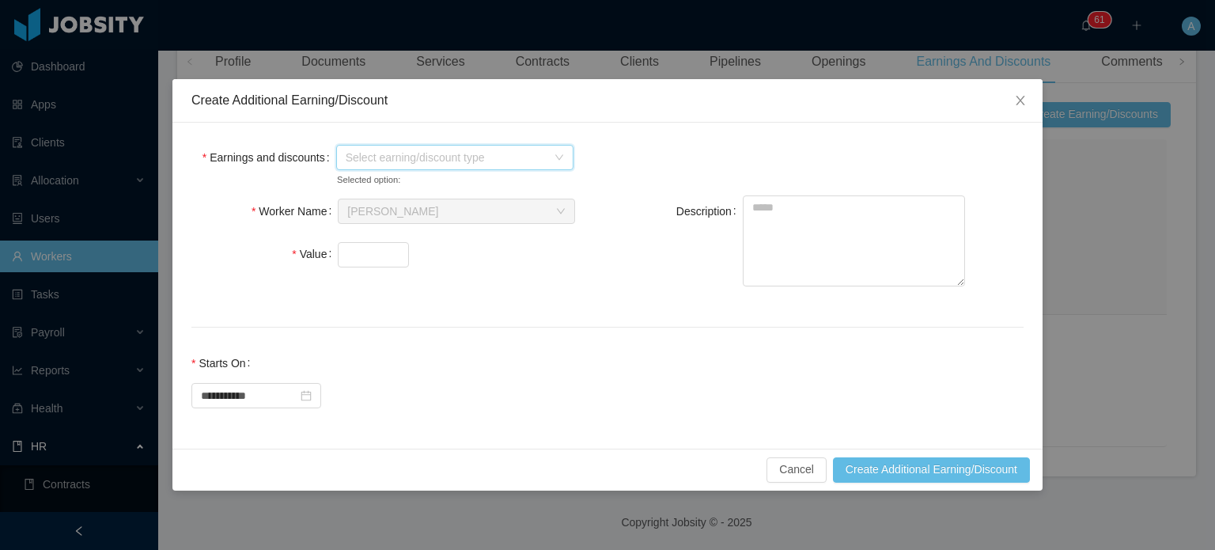
click at [560, 150] on span "Select earning/discount type" at bounding box center [454, 157] width 237 height 25
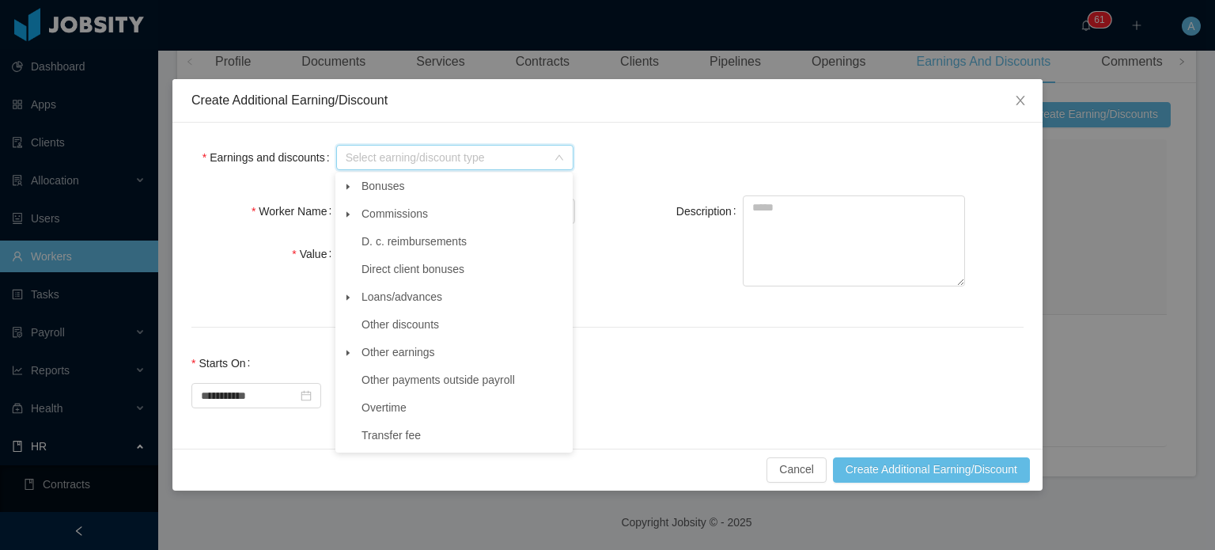
click at [350, 357] on icon "icon: caret-down" at bounding box center [348, 353] width 8 height 8
click at [392, 386] on span "Other" at bounding box center [390, 379] width 28 height 13
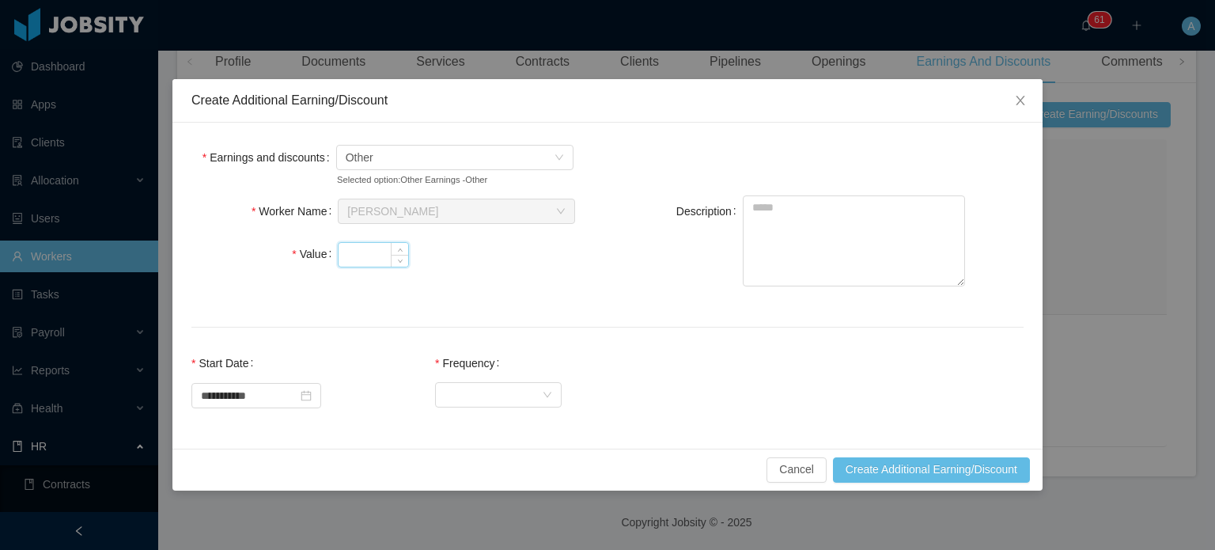
click at [351, 251] on input "Value" at bounding box center [374, 255] width 70 height 24
type input "******"
click at [810, 195] on textarea "Description" at bounding box center [854, 240] width 222 height 91
type textarea "**********"
click at [527, 392] on div "Select Frequency" at bounding box center [493, 394] width 97 height 24
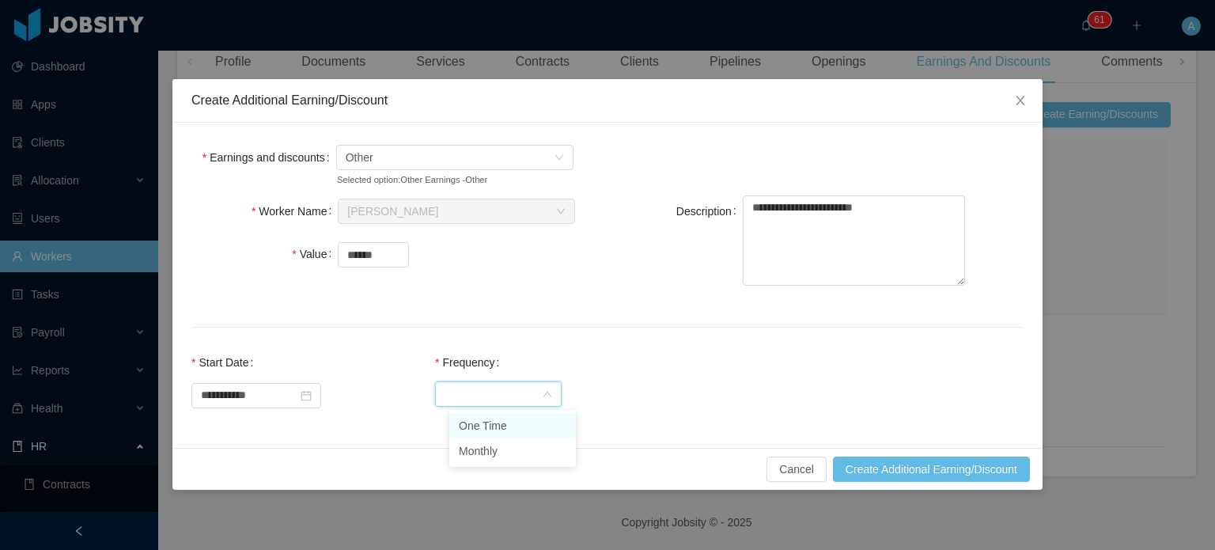
click at [514, 421] on li "One Time" at bounding box center [512, 425] width 127 height 25
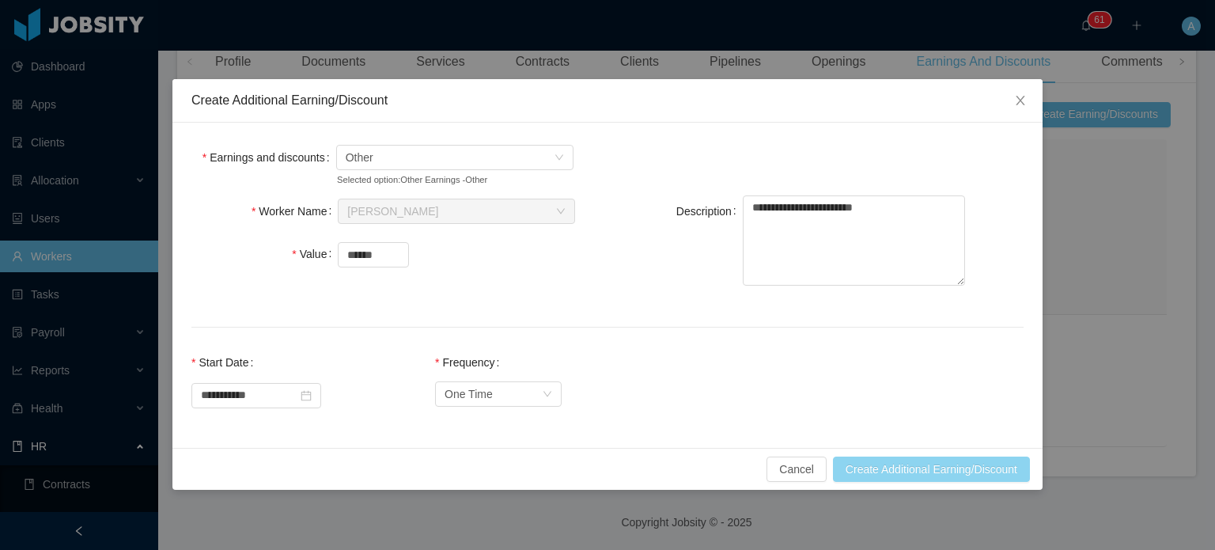
click at [862, 468] on button "Create Additional Earning/Discount" at bounding box center [931, 468] width 197 height 25
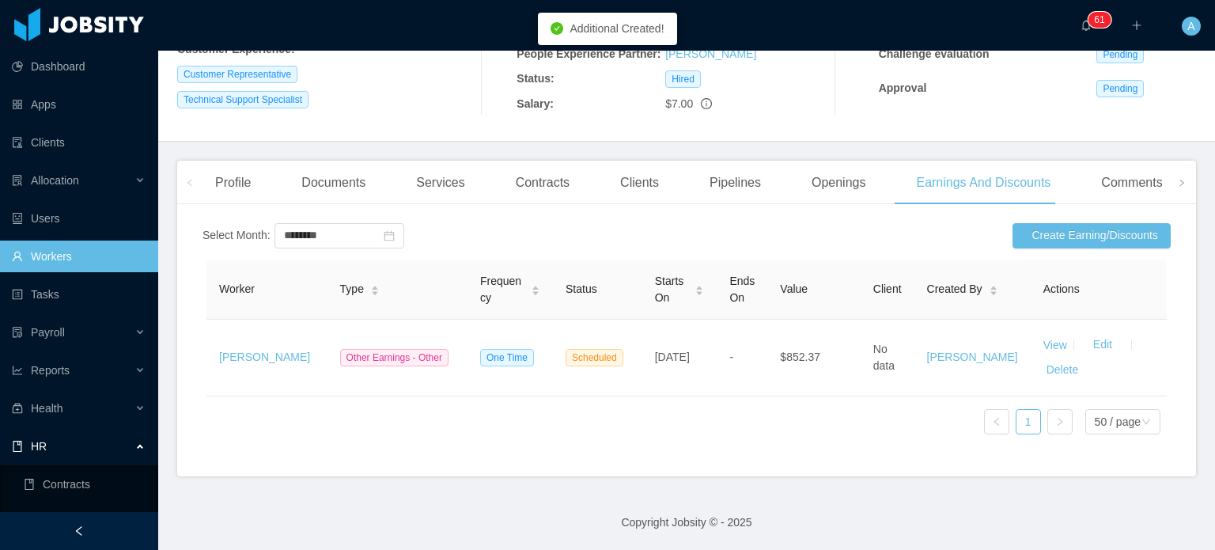
scroll to position [316, 0]
